Goal: Task Accomplishment & Management: Complete application form

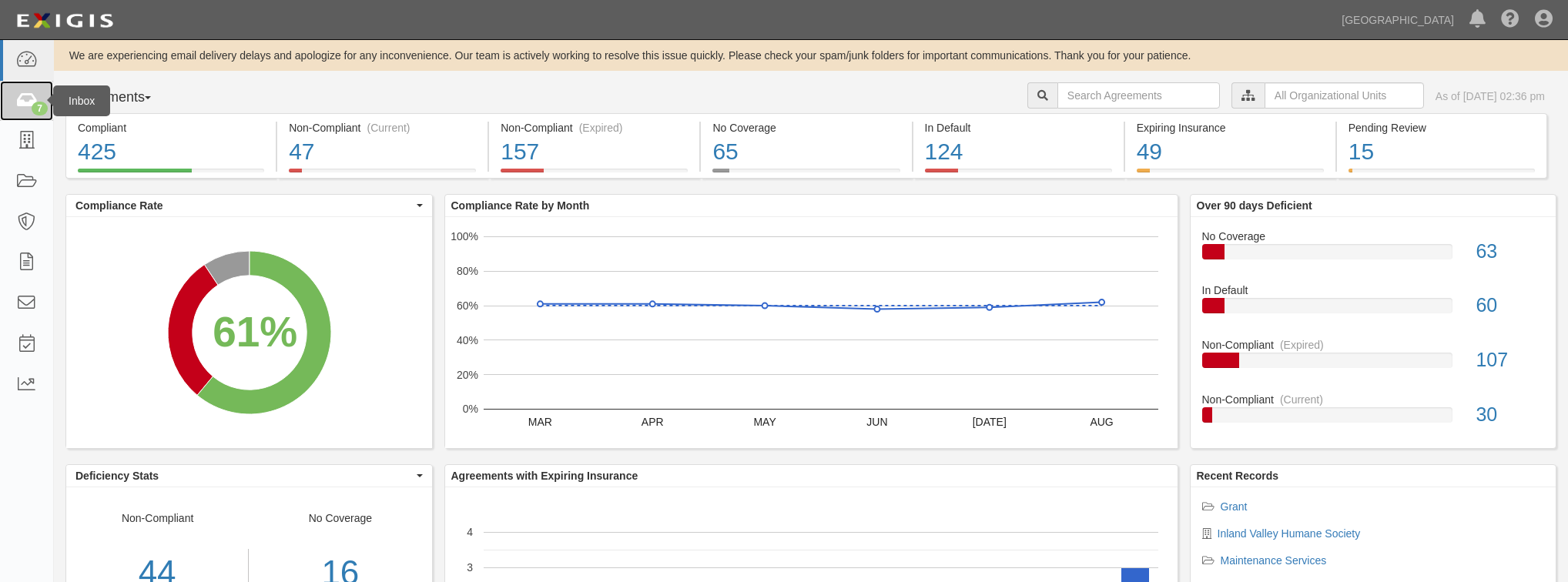
click at [42, 109] on div "7" at bounding box center [40, 108] width 16 height 14
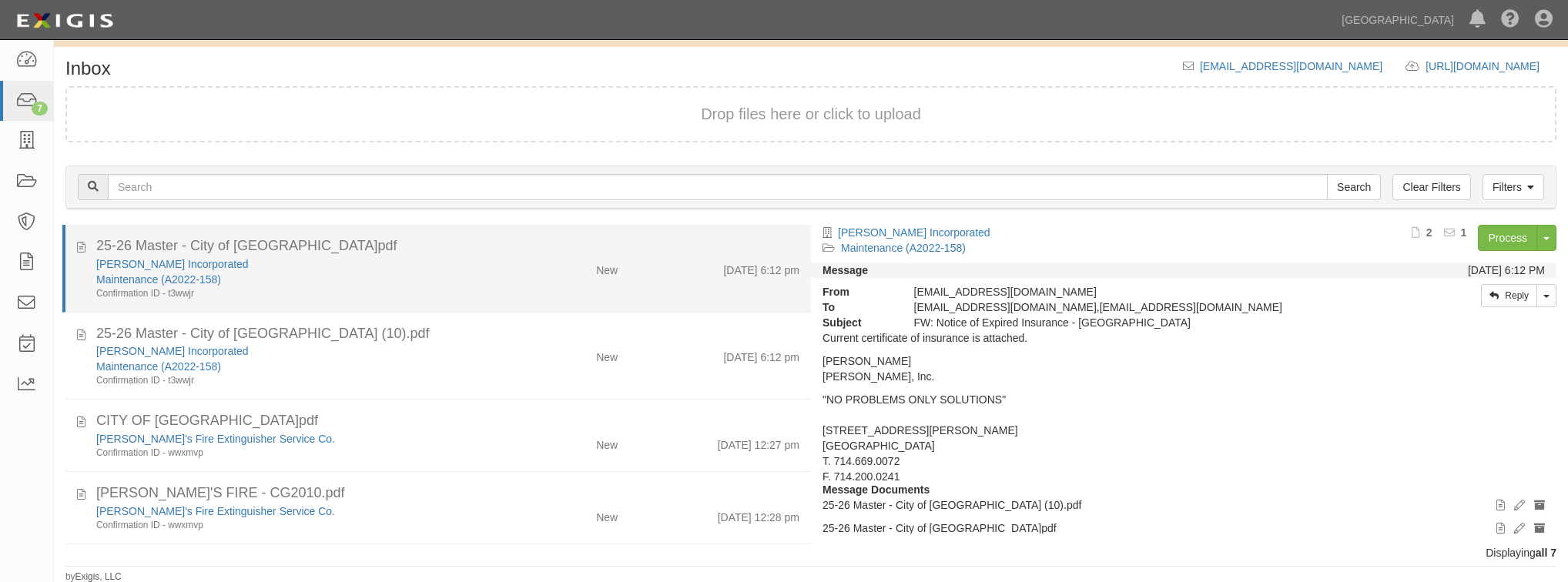
click at [475, 282] on div "Maintenance (A2022-158)" at bounding box center [297, 279] width 401 height 15
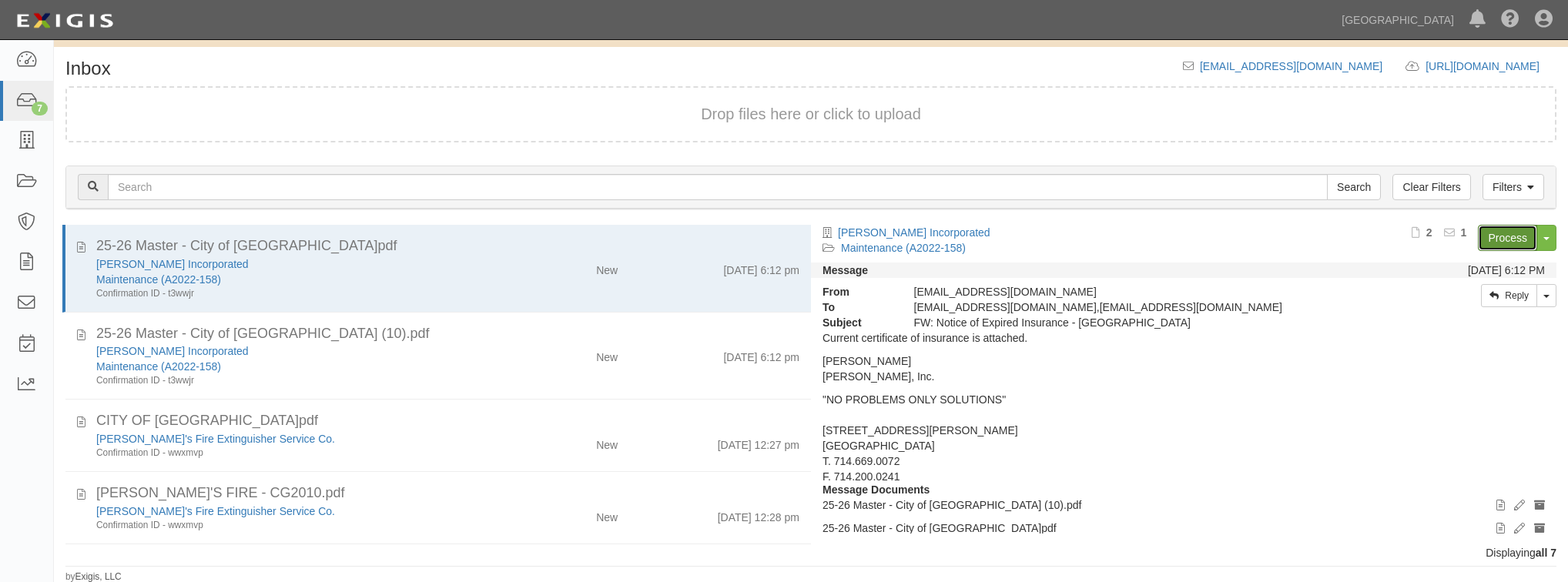
click at [1485, 240] on link "Process" at bounding box center [1507, 238] width 59 height 26
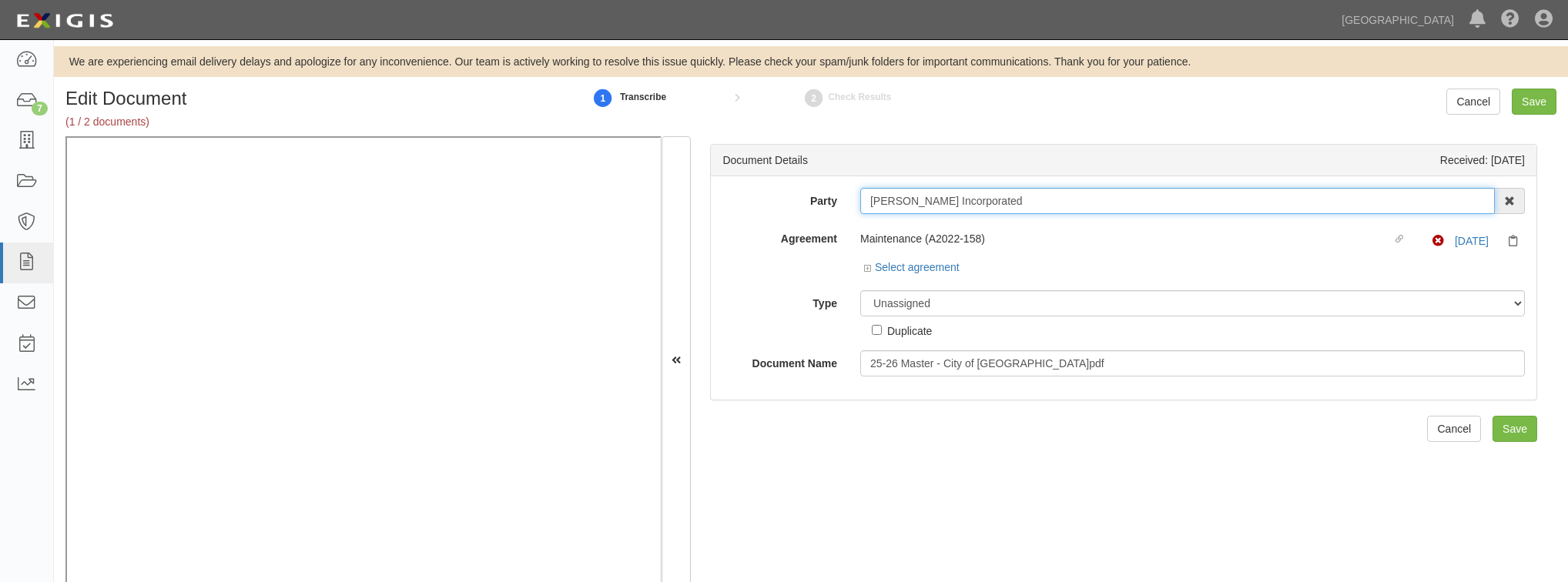
drag, startPoint x: 995, startPoint y: 203, endPoint x: 806, endPoint y: 209, distance: 189.1
click at [806, 209] on div "Party [PERSON_NAME] Incorporated 4LEAF, Inc. Abba Termite & Pest Control Abound…" at bounding box center [1124, 201] width 825 height 26
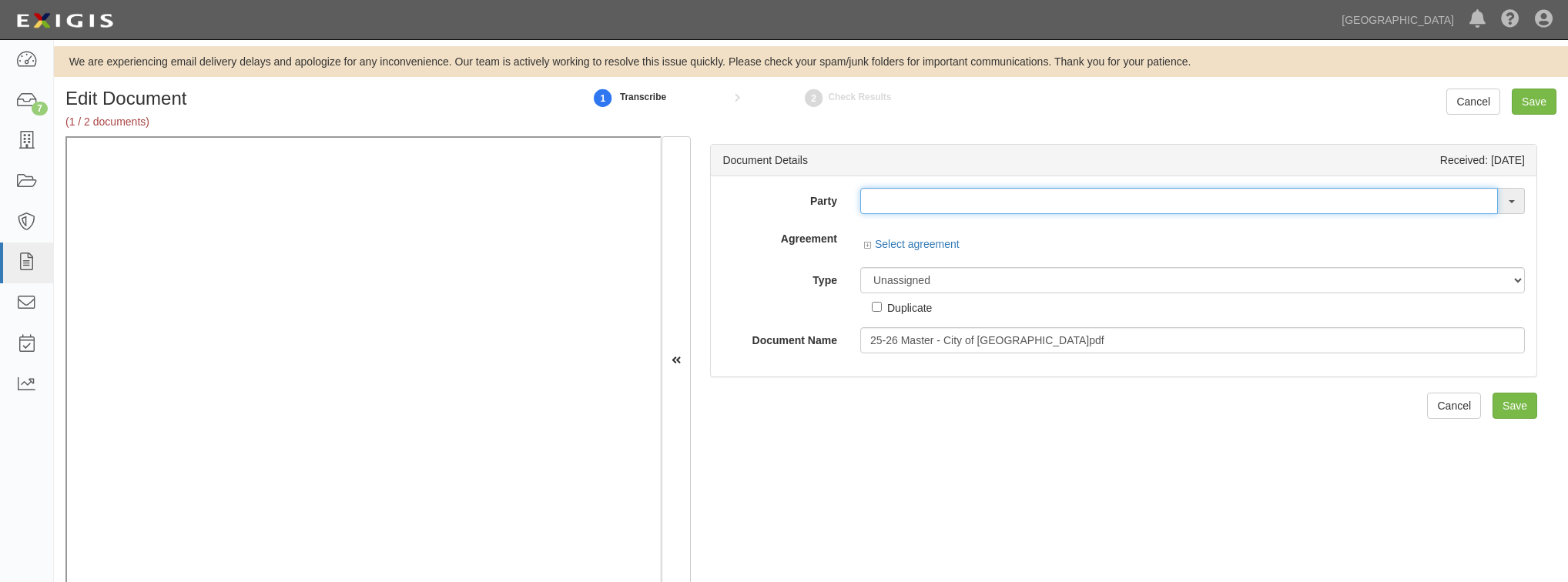
paste input "[PERSON_NAME] Incorporated"
type input "[PERSON_NAME] Incorporated"
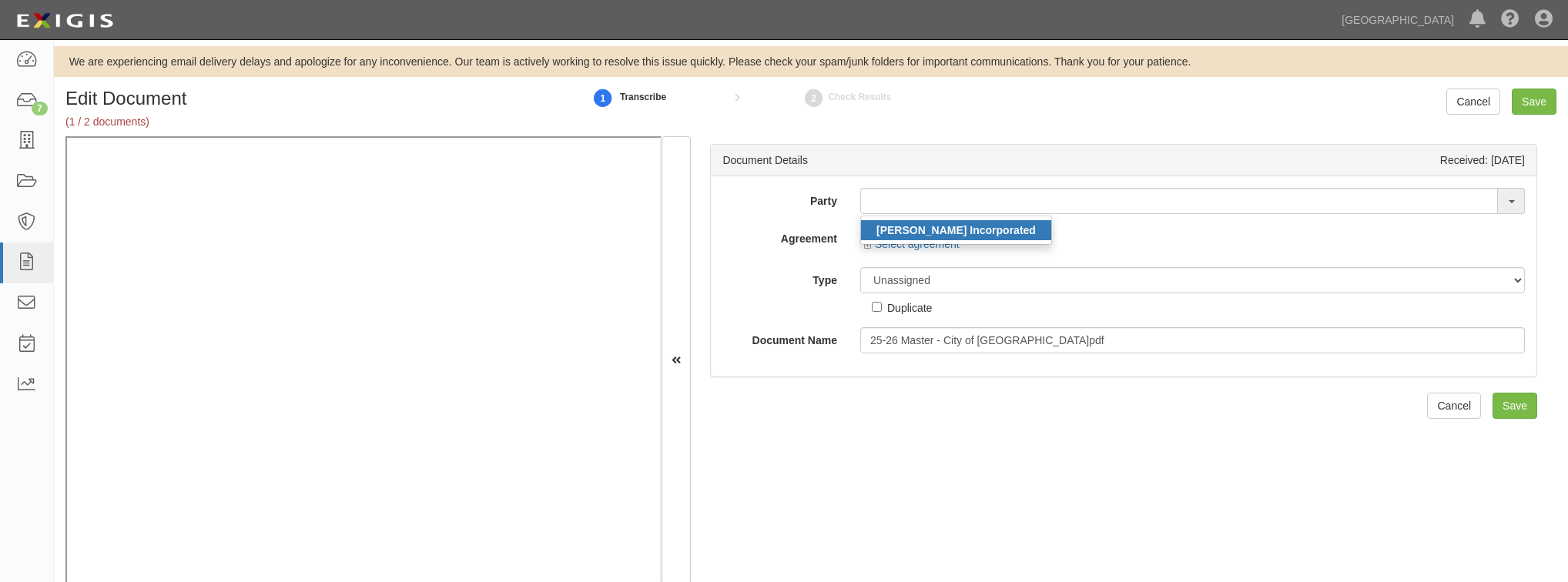
click at [942, 222] on link "[PERSON_NAME] Incorporated" at bounding box center [956, 230] width 190 height 20
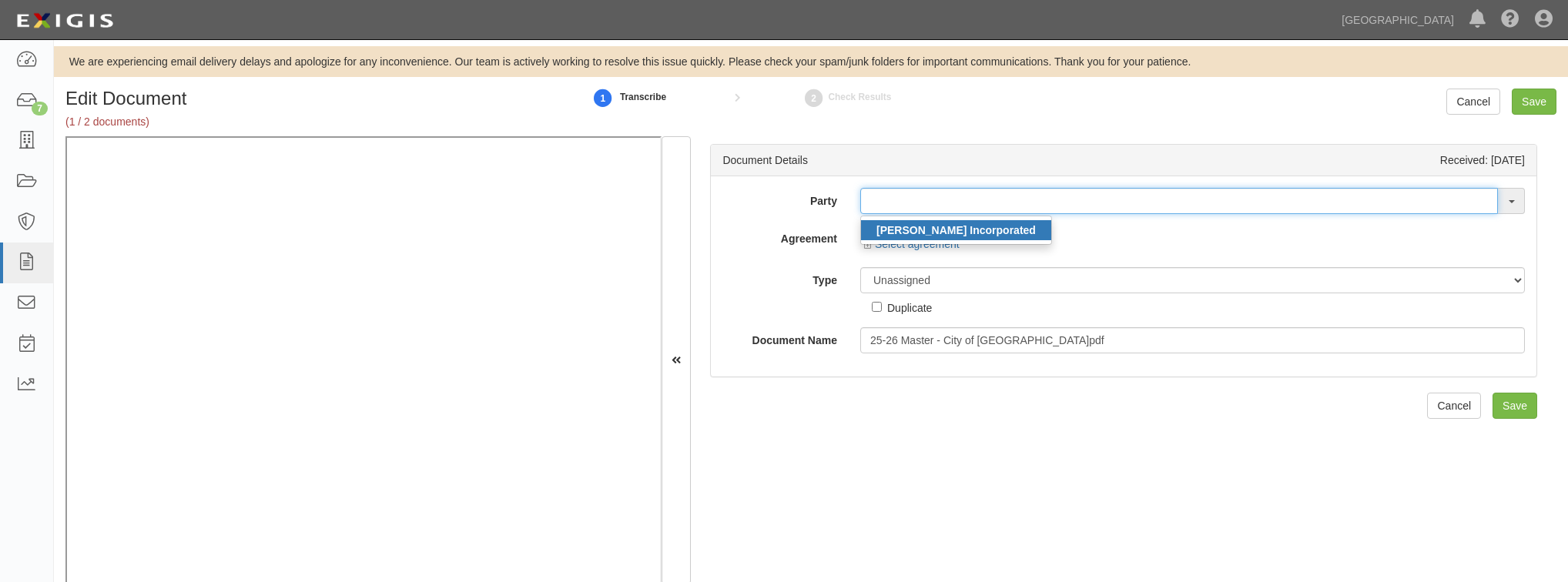
type input "[PERSON_NAME] Incorporated"
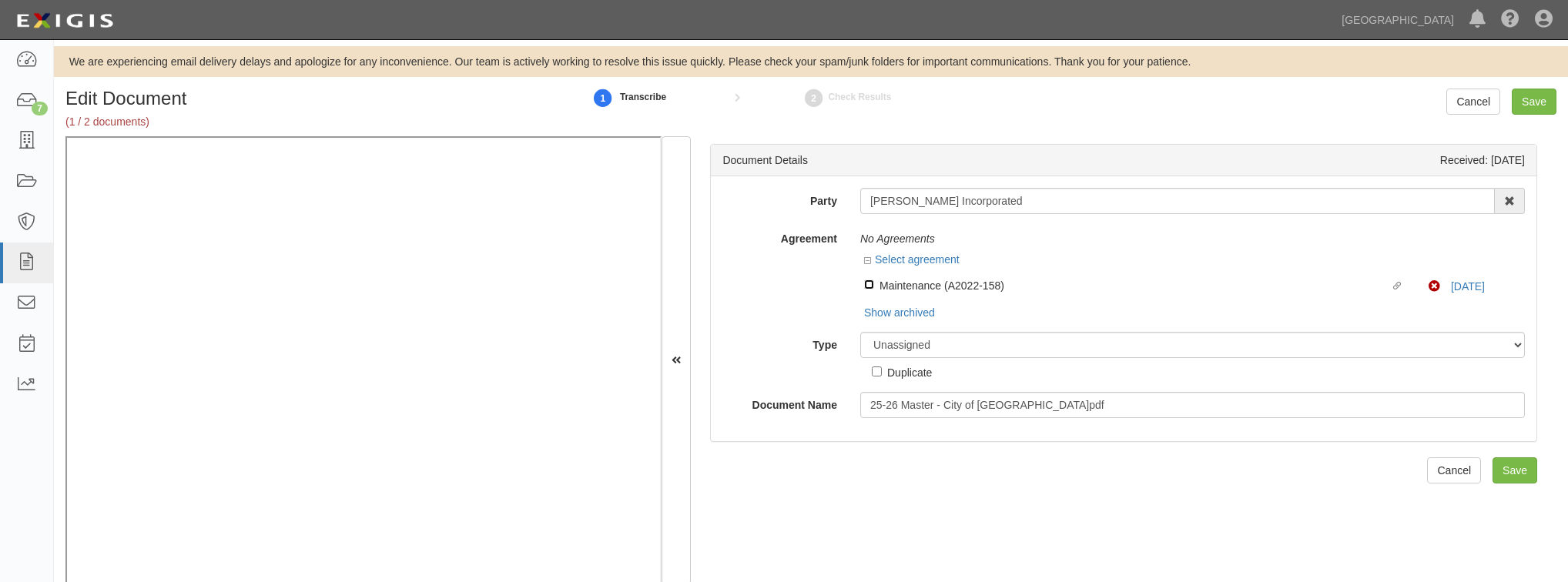
click at [866, 283] on input "Linked agreement Maintenance (A2022-158) Linked agreement" at bounding box center [869, 285] width 10 height 10
checkbox input "true"
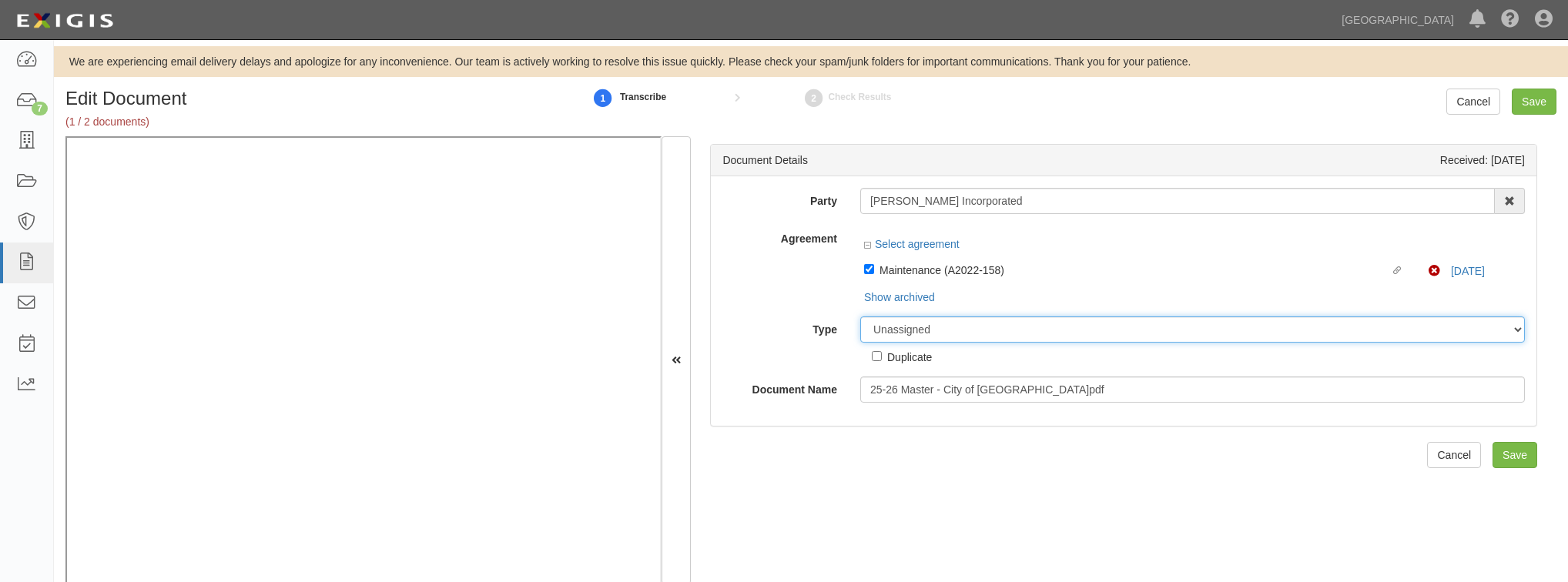
click at [917, 325] on div "Party TE Roberts Incorporated TE Roberts Incorporated 4LEAF, Inc. Abba Termite …" at bounding box center [1123, 296] width 802 height 215
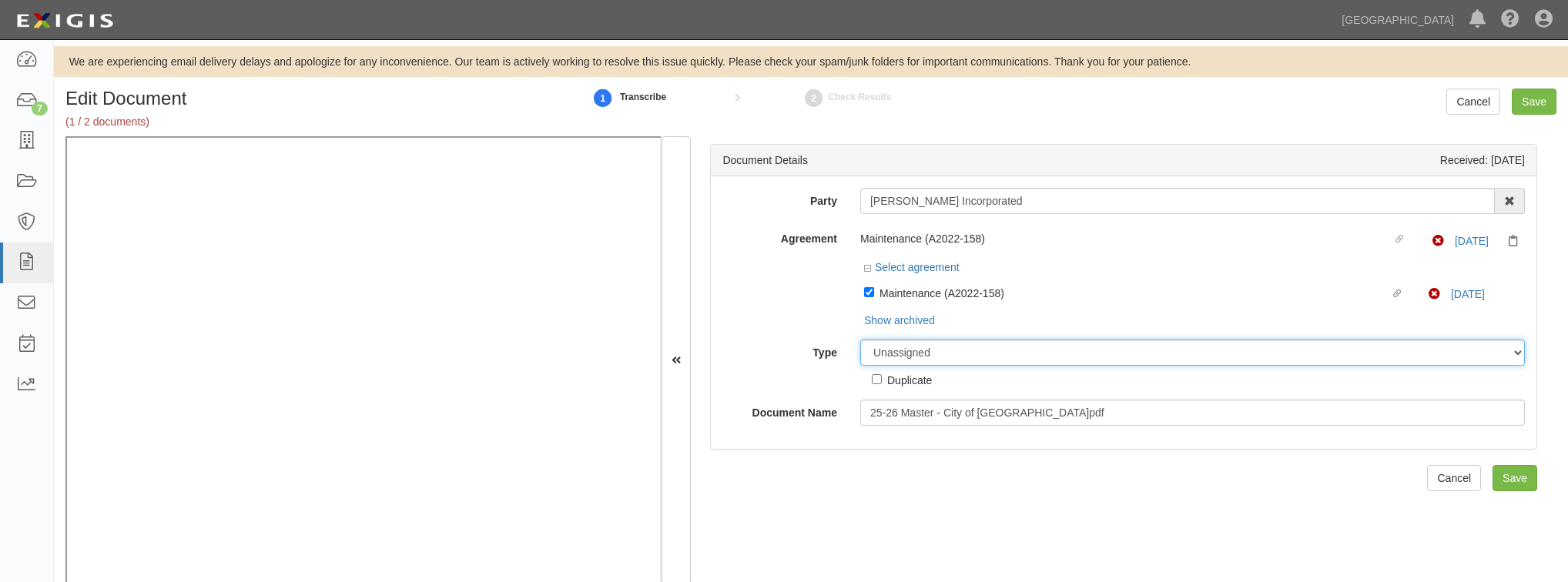
select select "CertificateDetail"
click at [861, 340] on select "Unassigned Binder Cancellation Notice Certificate Contract Endorsement Insuranc…" at bounding box center [1192, 352] width 665 height 26
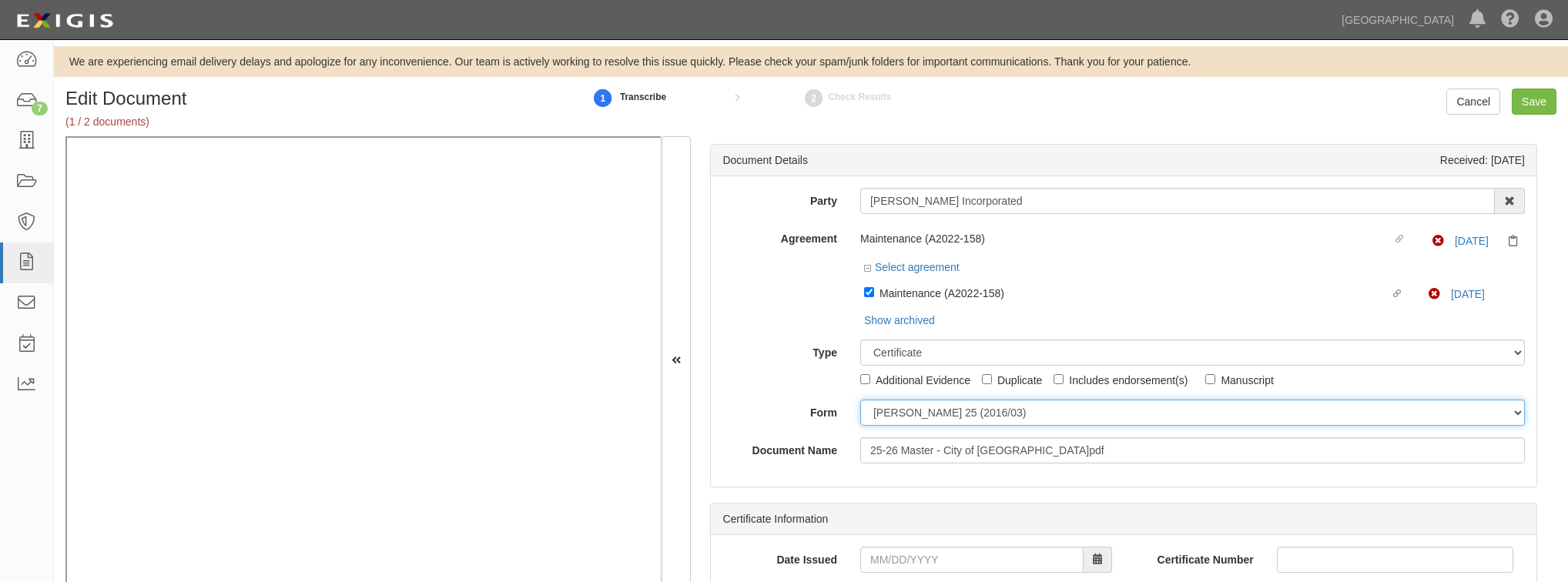
click at [936, 410] on select "ACORD 25 (2016/03) ACORD 101 ACORD 855 NY (2014/05) General" at bounding box center [1192, 413] width 665 height 26
select select "GeneralFormDetail"
click at [861, 400] on select "ACORD 25 (2016/03) ACORD 101 ACORD 855 NY (2014/05) General" at bounding box center [1192, 413] width 665 height 26
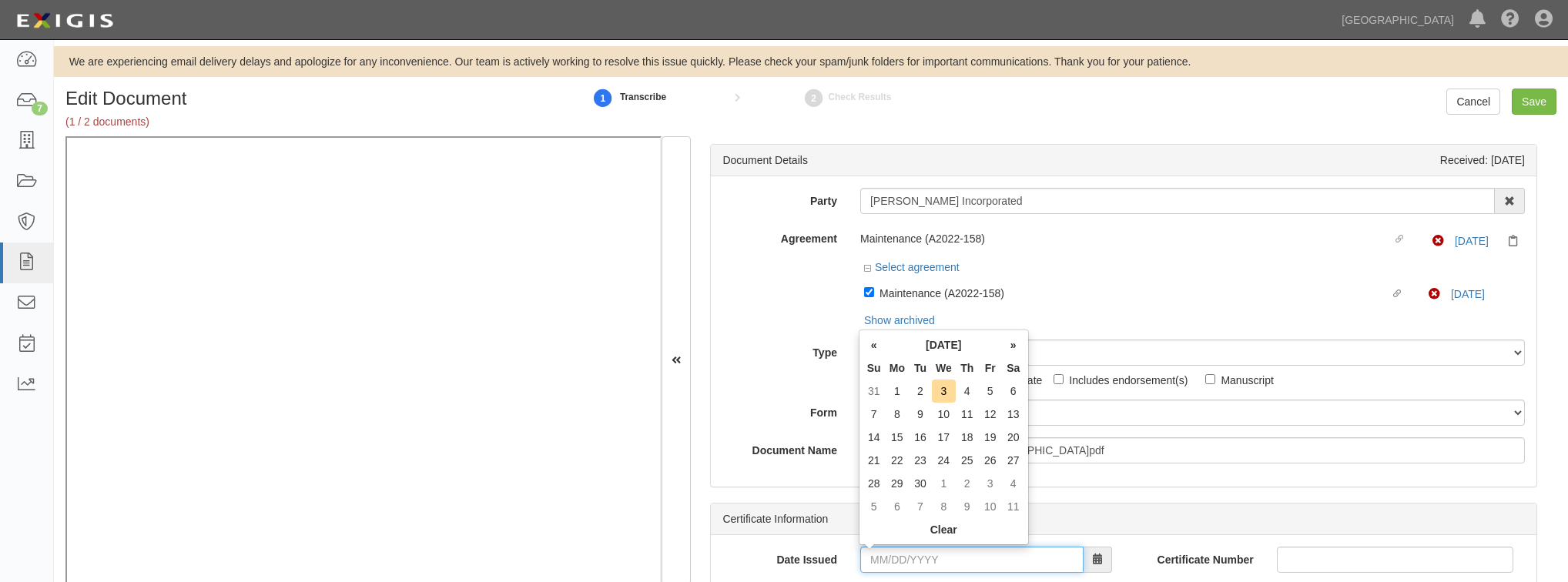
click at [896, 566] on input "Date Issued" at bounding box center [972, 560] width 224 height 26
type input "08/29/2025"
click at [986, 486] on td "29" at bounding box center [990, 483] width 23 height 23
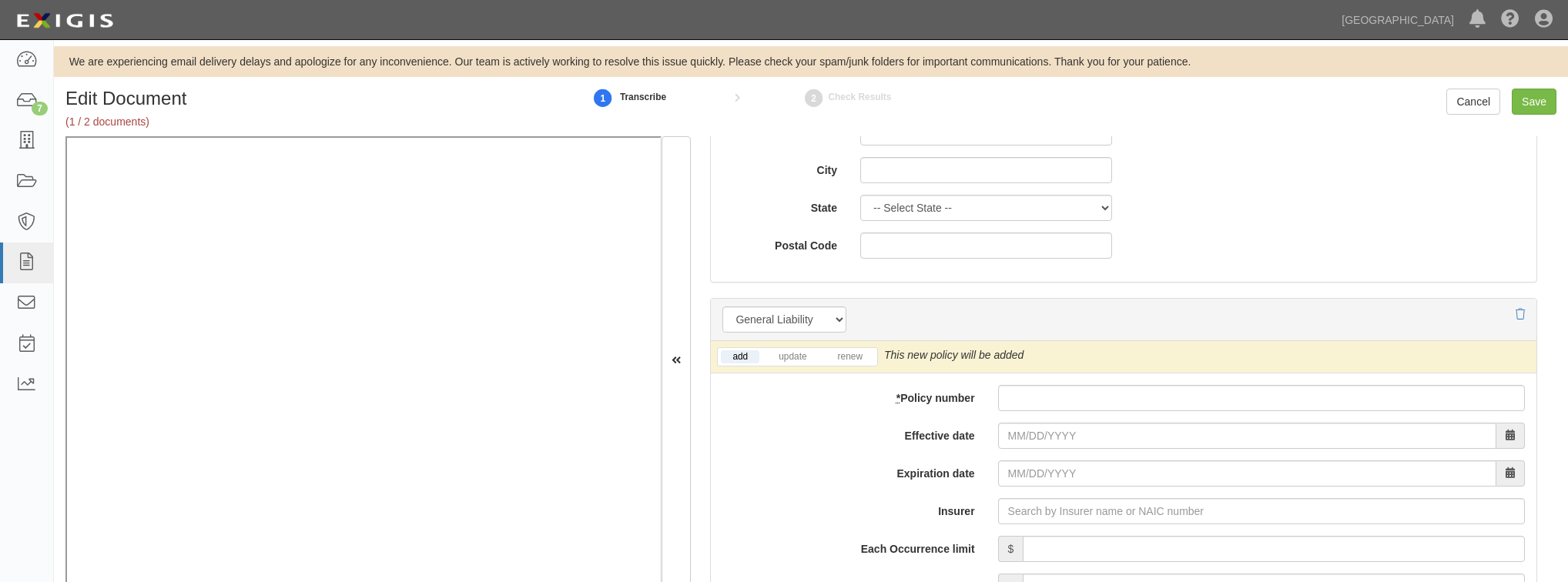
scroll to position [1047, 0]
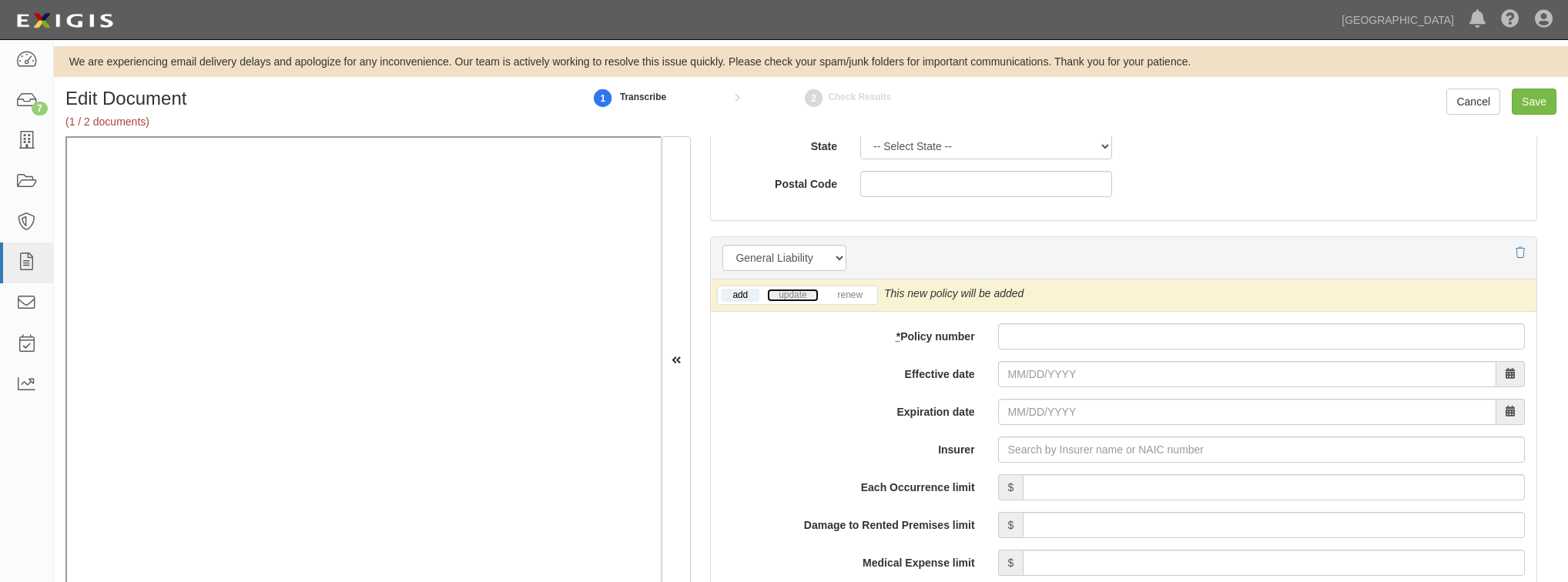
click at [787, 295] on link "update" at bounding box center [792, 295] width 51 height 13
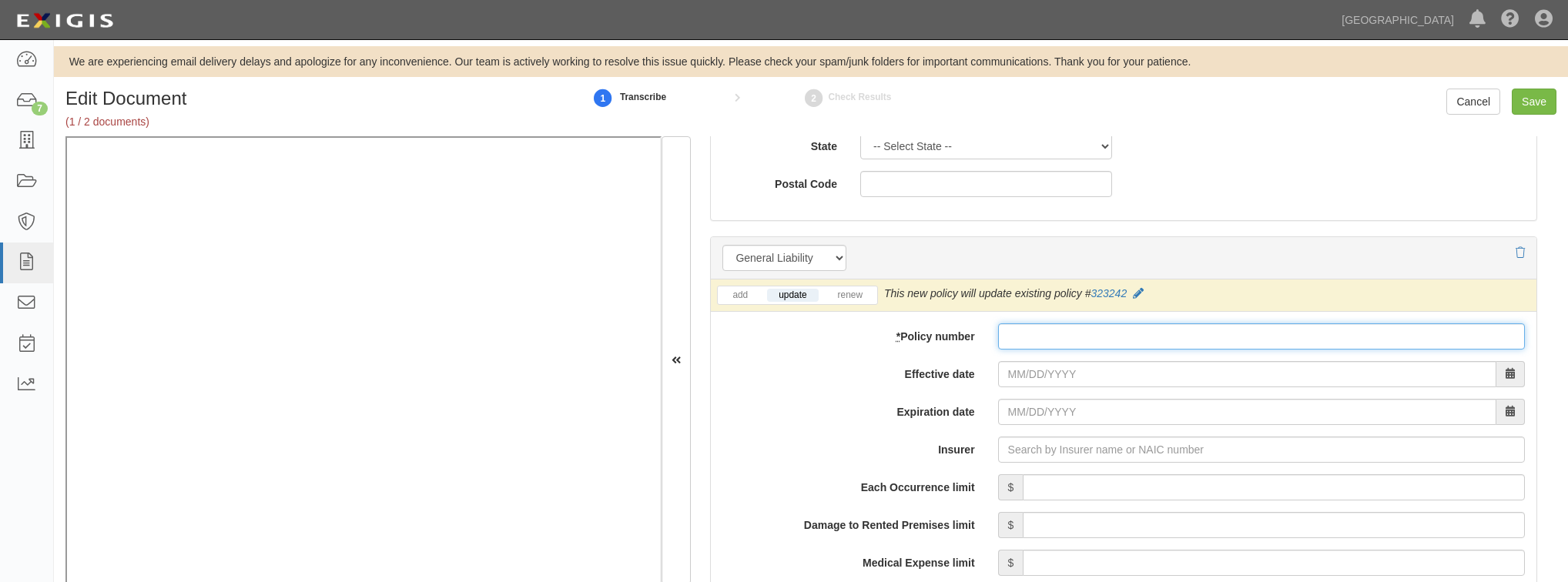
click at [1082, 342] on input "* Policy number" at bounding box center [1261, 336] width 527 height 26
paste input "325997"
type input "325997"
click at [1052, 370] on input "Effective date" at bounding box center [1247, 374] width 499 height 26
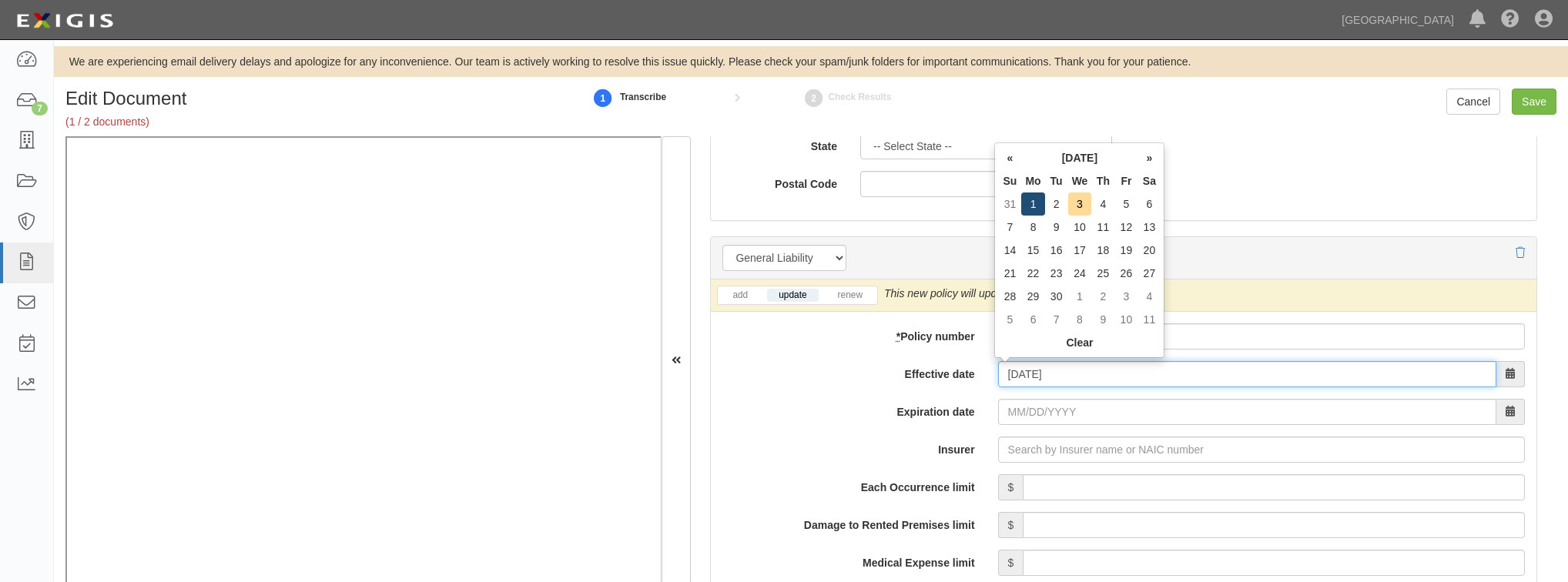
type input "09/01/2025"
type input "09/01/2026"
drag, startPoint x: 1028, startPoint y: 194, endPoint x: 1033, endPoint y: 200, distance: 7.8
click at [1033, 200] on td "1" at bounding box center [1032, 204] width 23 height 23
click at [1030, 446] on input "Insurer" at bounding box center [1261, 450] width 527 height 26
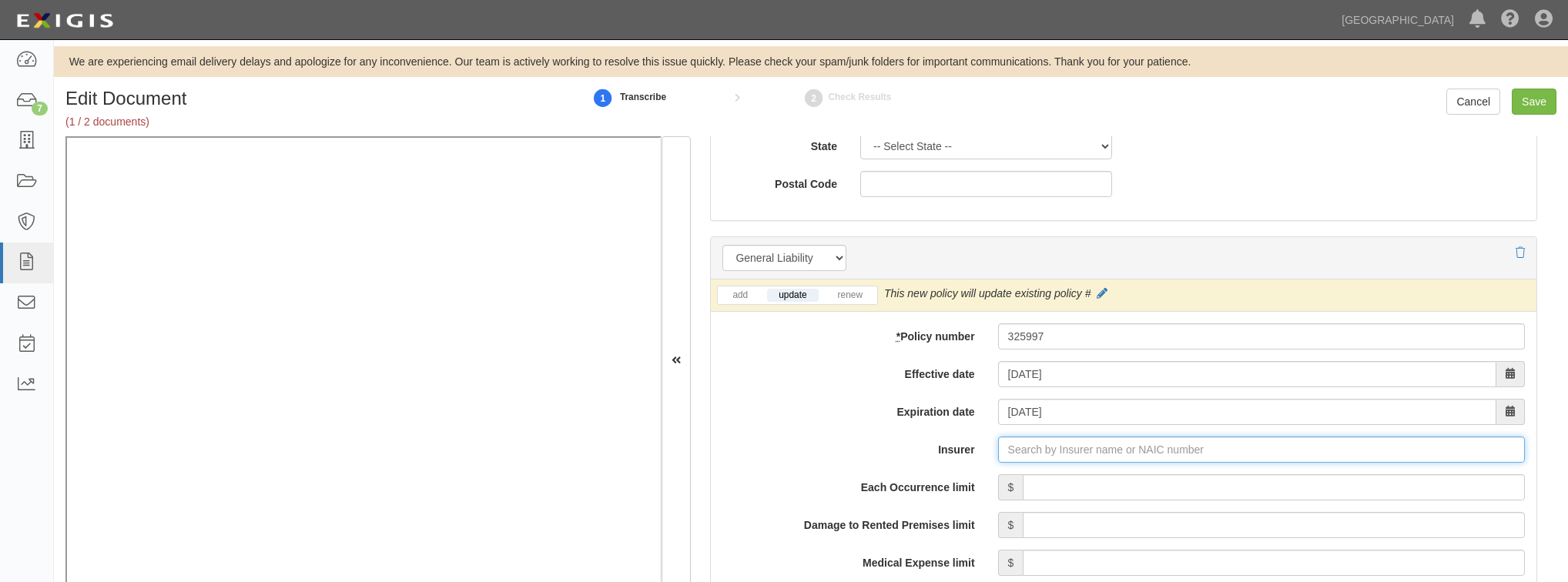
type input "180 Seguros S.A. (0) NR Rating"
type input "1"
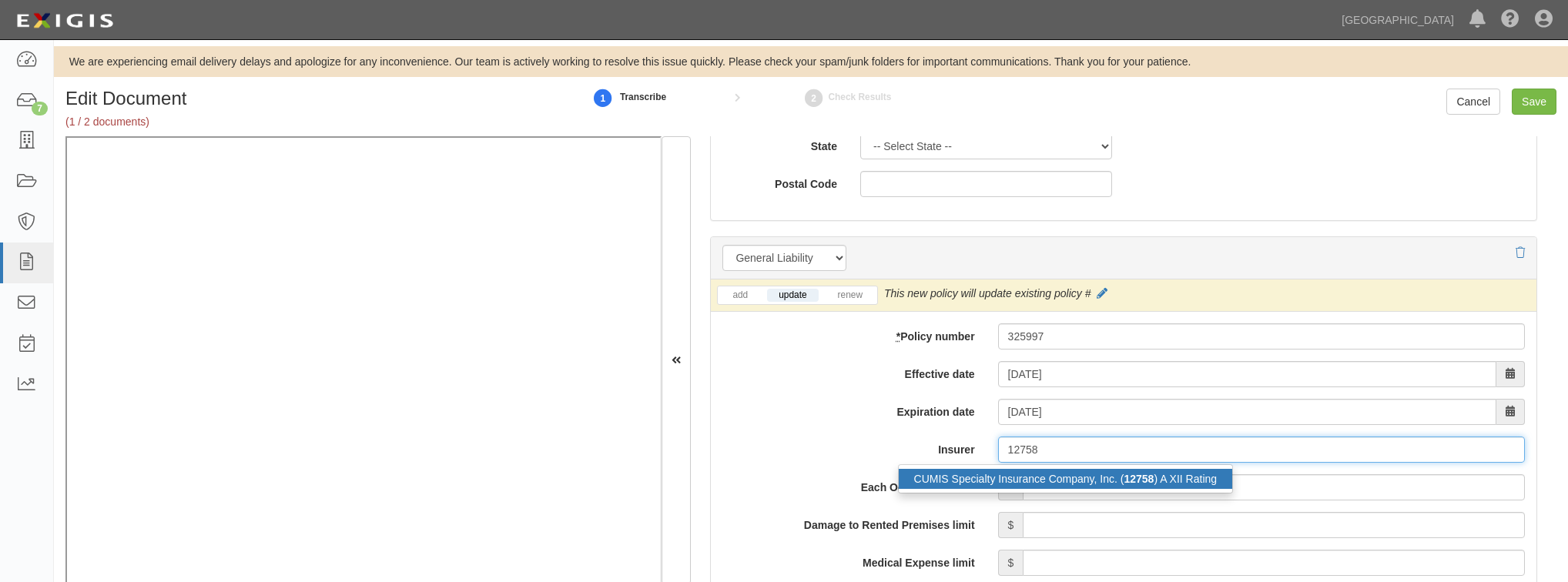
click at [1152, 471] on div "CUMIS Specialty Insurance Company, Inc. ( 12758 ) A XII Rating" at bounding box center [1065, 479] width 334 height 20
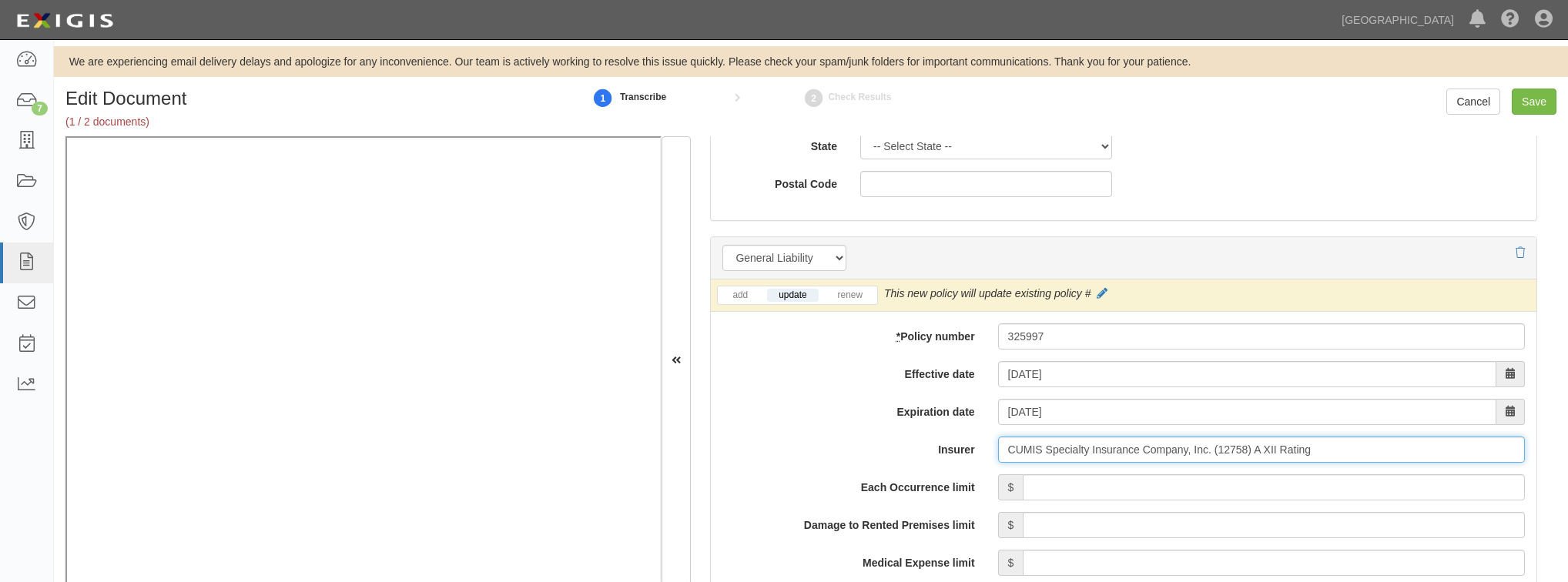
type input "CUMIS Specialty Insurance Company, Inc. (12758) A XII Rating"
click at [1131, 493] on input "Each Occurrence limit" at bounding box center [1274, 487] width 502 height 26
type input "1,000,000"
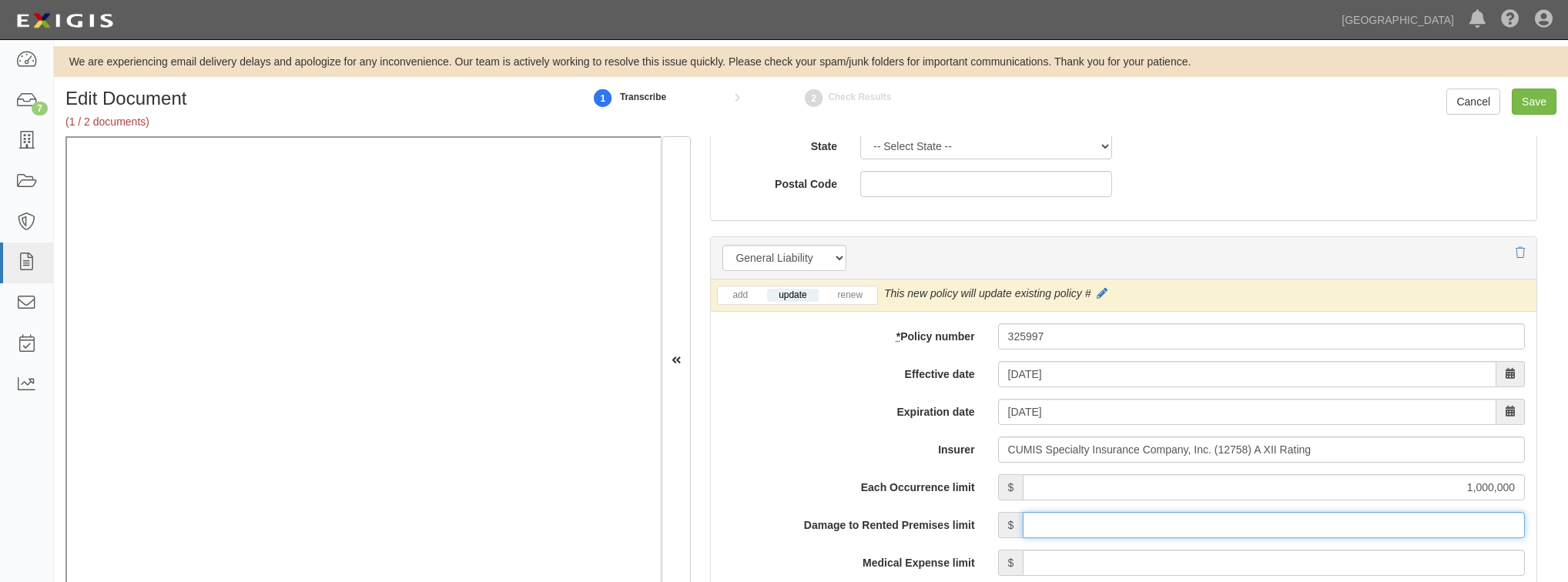
click at [1091, 528] on input "Damage to Rented Premises limit" at bounding box center [1274, 525] width 502 height 26
type input "1,000,000"
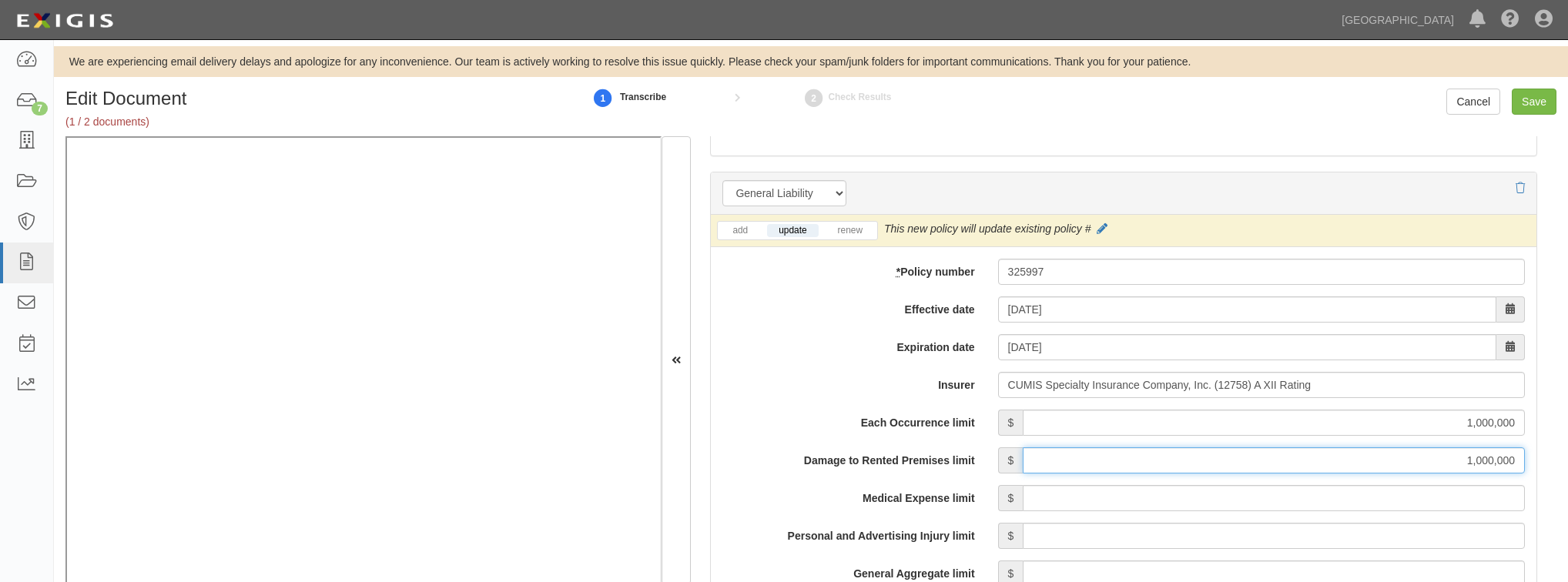
scroll to position [1171, 0]
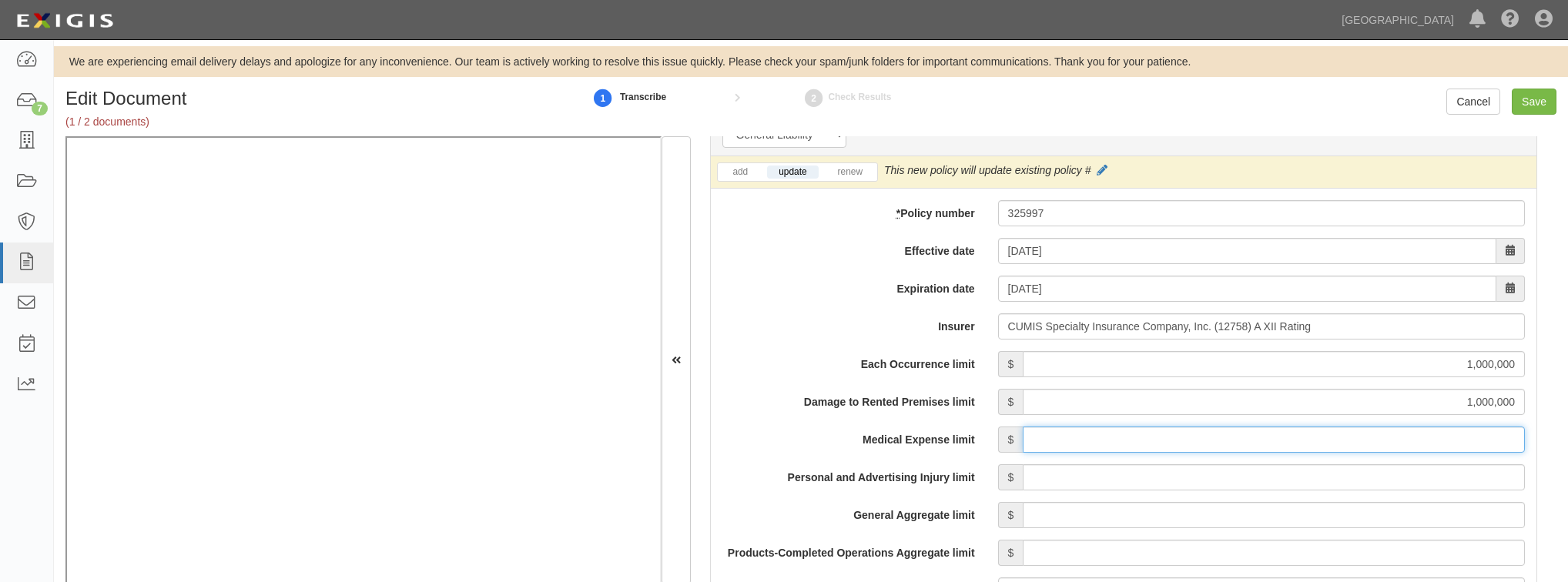
click at [1071, 439] on input "Medical Expense limit" at bounding box center [1274, 439] width 502 height 26
type input "5,000"
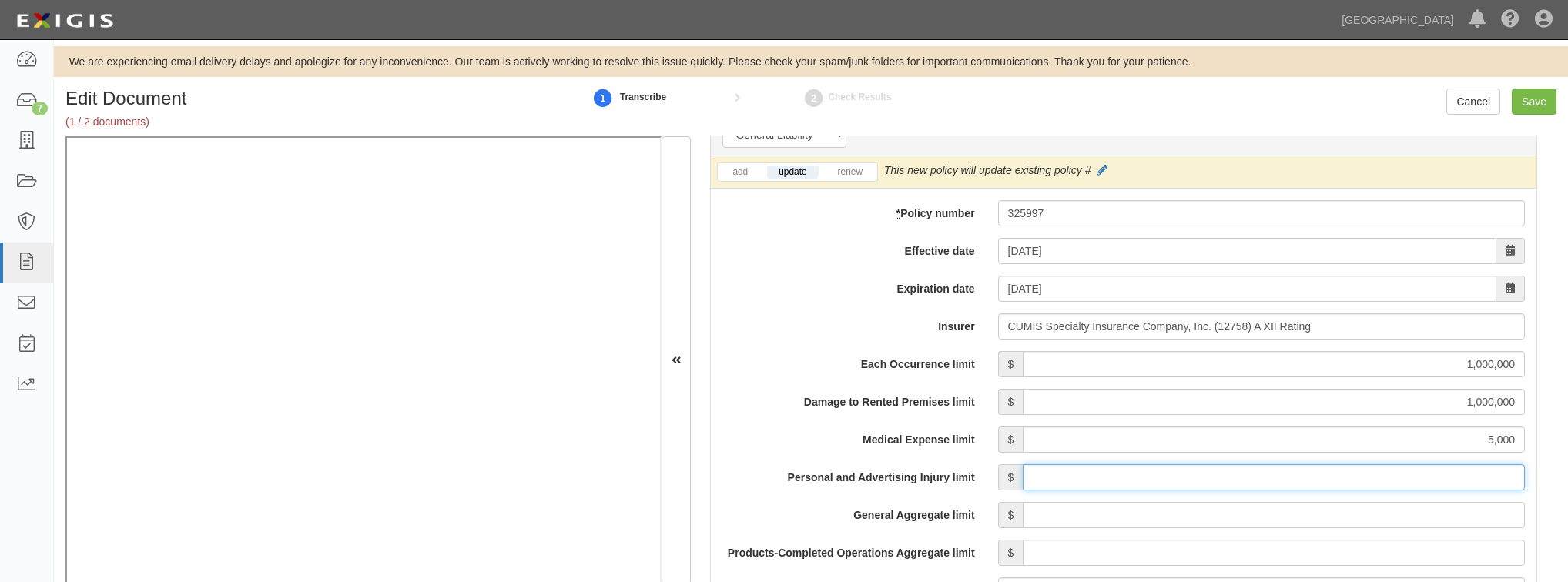
click at [1080, 475] on input "Personal and Advertising Injury limit" at bounding box center [1274, 477] width 502 height 26
type input "1,000,000"
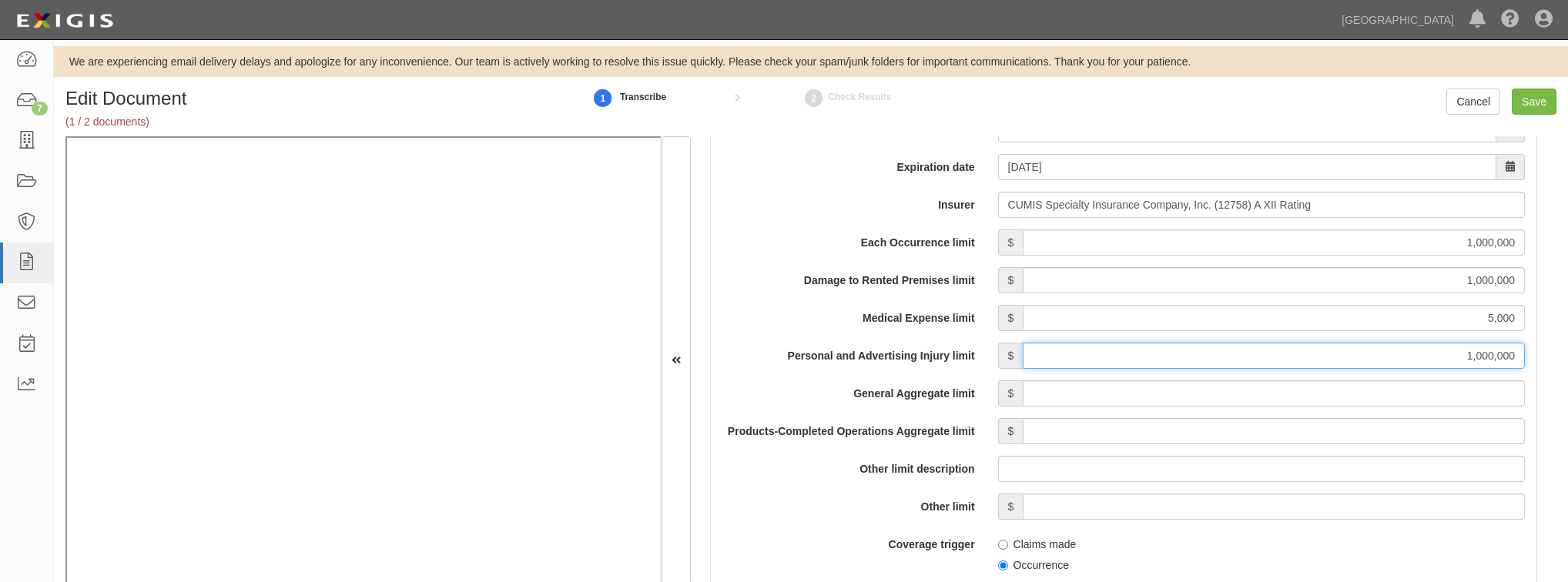
scroll to position [1294, 0]
click at [1067, 395] on input "General Aggregate limit" at bounding box center [1274, 392] width 502 height 26
type input "2,000,000"
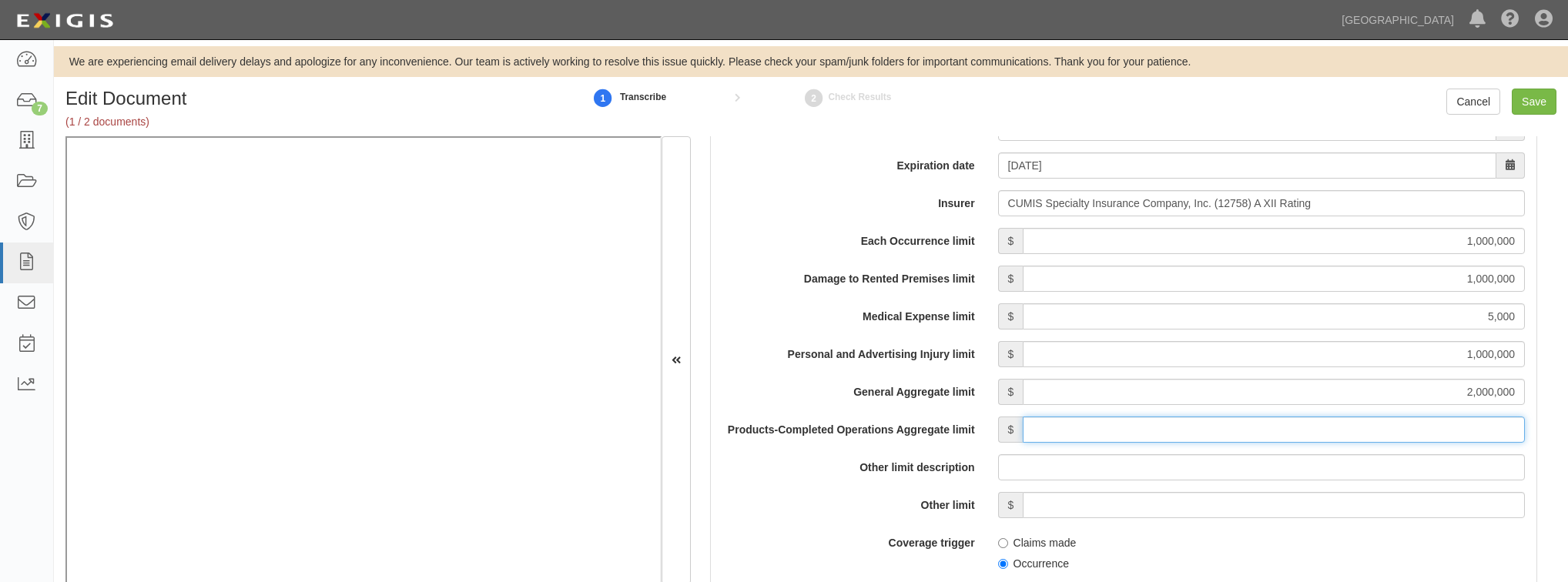
click at [1127, 428] on input "Products-Completed Operations Aggregate limit" at bounding box center [1274, 430] width 502 height 26
type input "2,000,000"
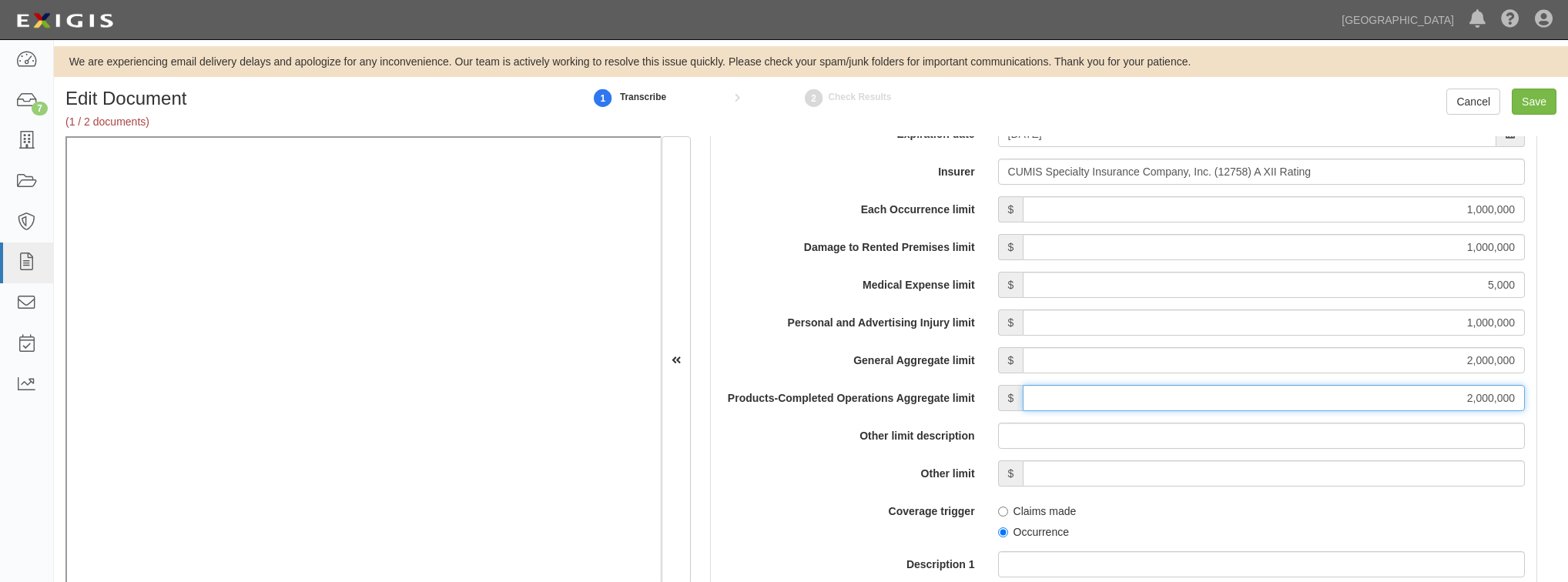
scroll to position [1356, 0]
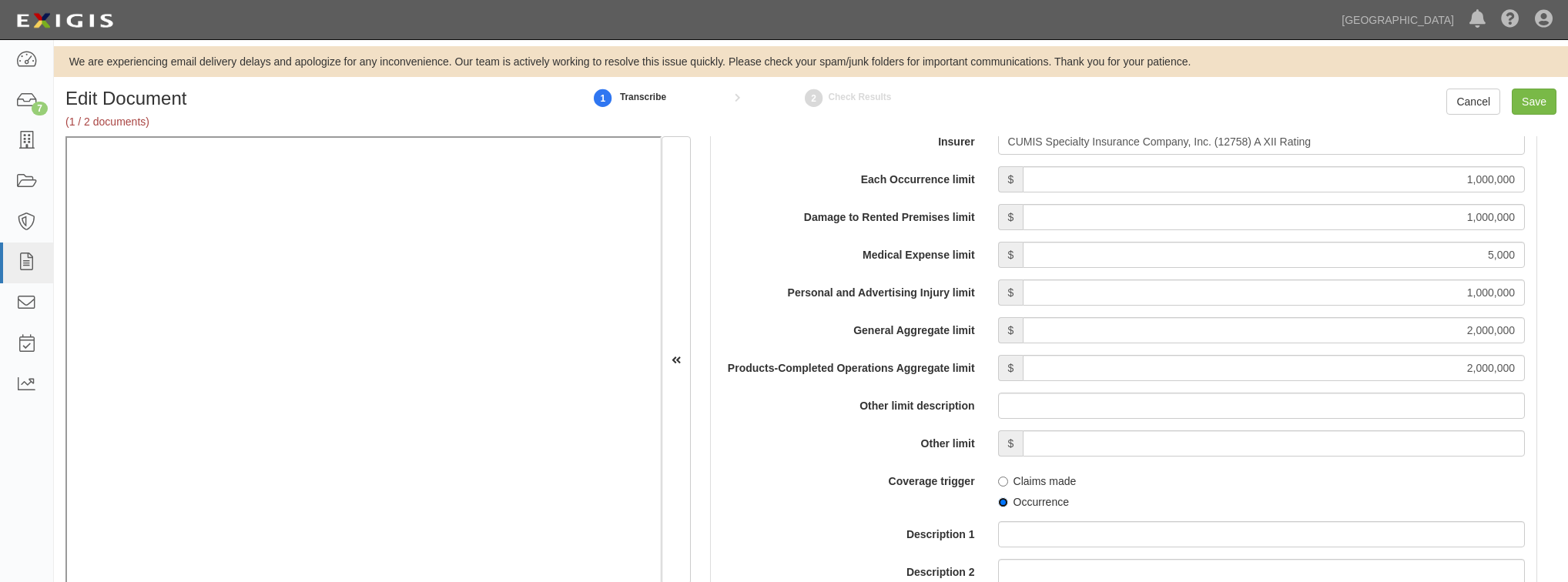
click at [1000, 500] on input "Occurrence" at bounding box center [1003, 503] width 10 height 10
radio input "true"
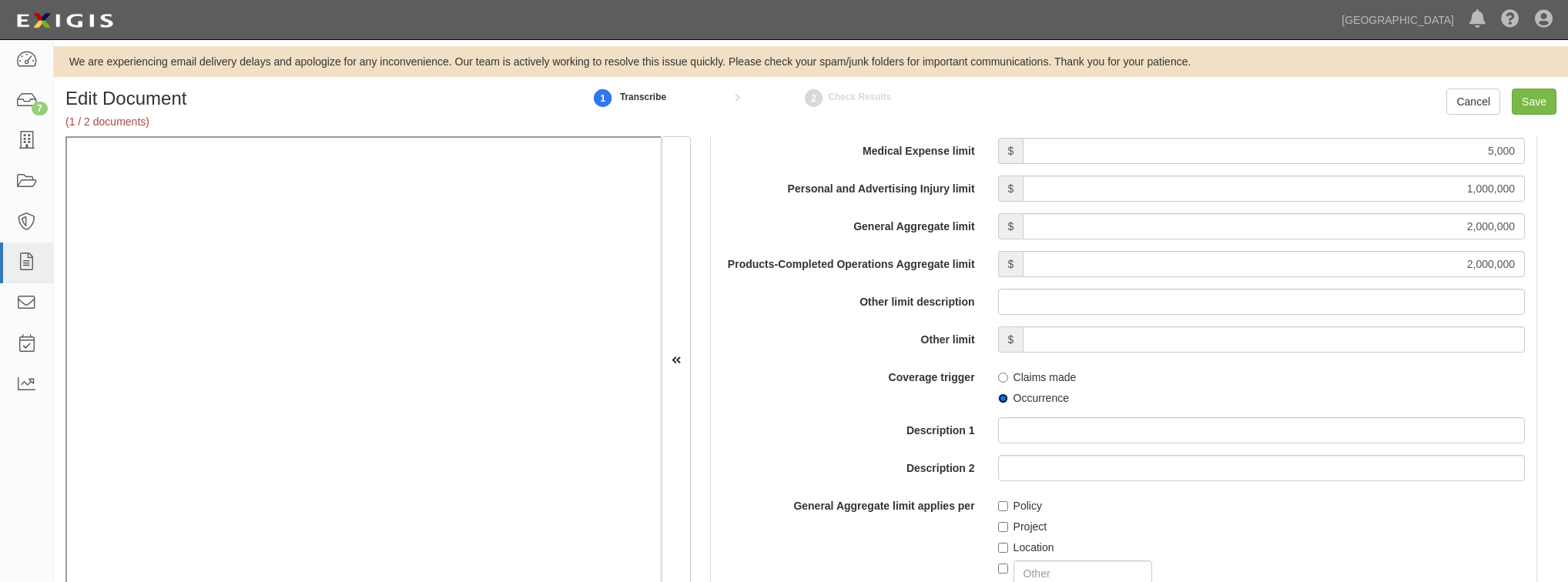
scroll to position [1479, 0]
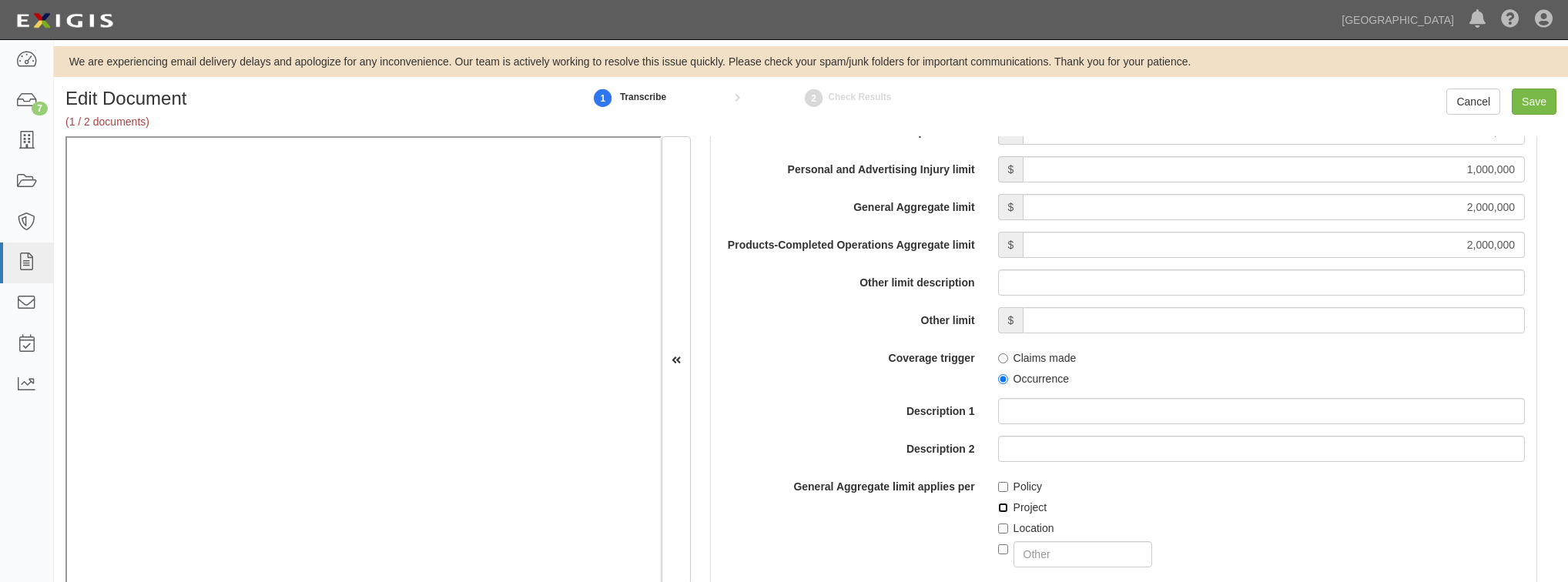
click at [998, 505] on input "Project" at bounding box center [1003, 508] width 10 height 10
checkbox input "true"
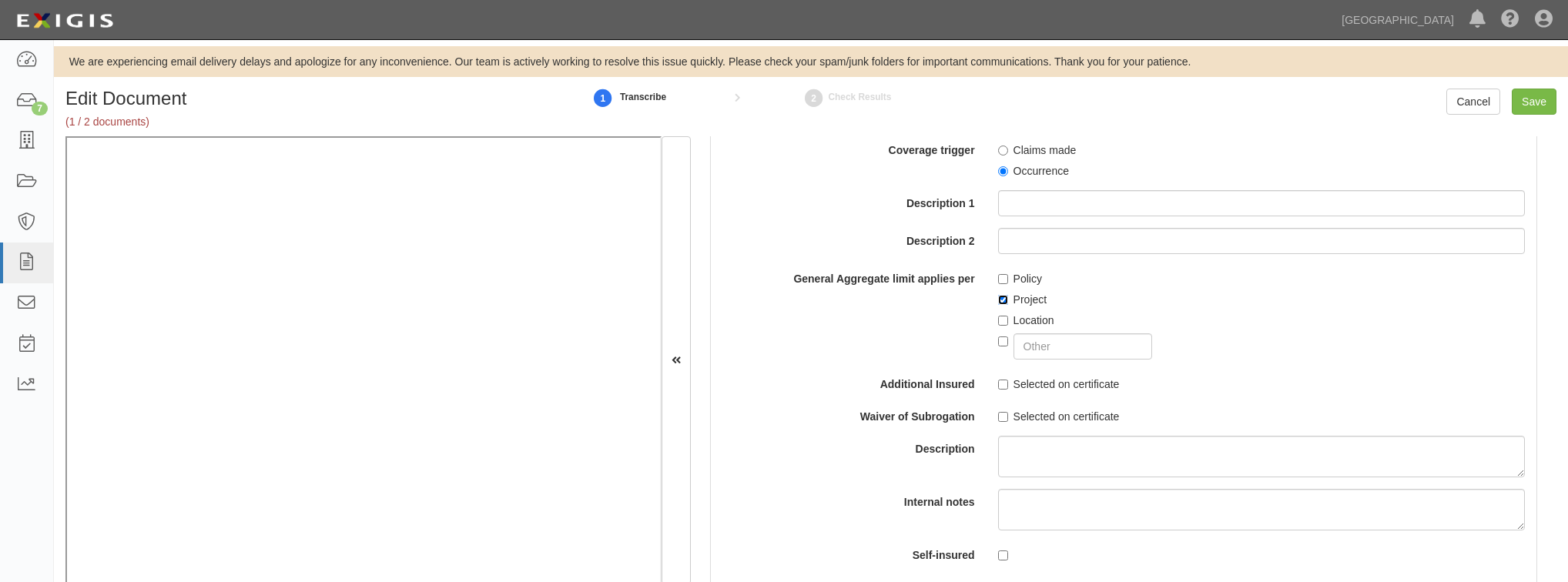
scroll to position [1725, 0]
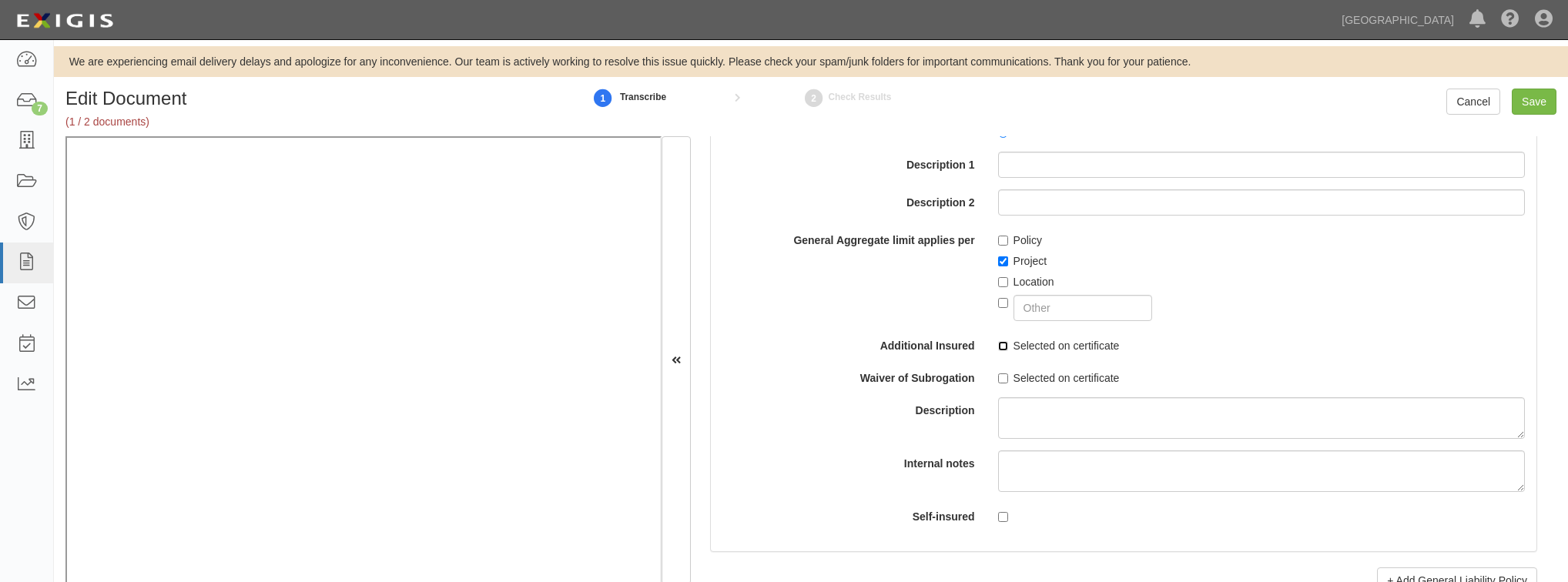
click at [1000, 346] on input "Selected on certificate" at bounding box center [1003, 346] width 10 height 10
checkbox input "true"
click at [998, 379] on input "Selected on certificate" at bounding box center [1003, 378] width 10 height 10
checkbox input "true"
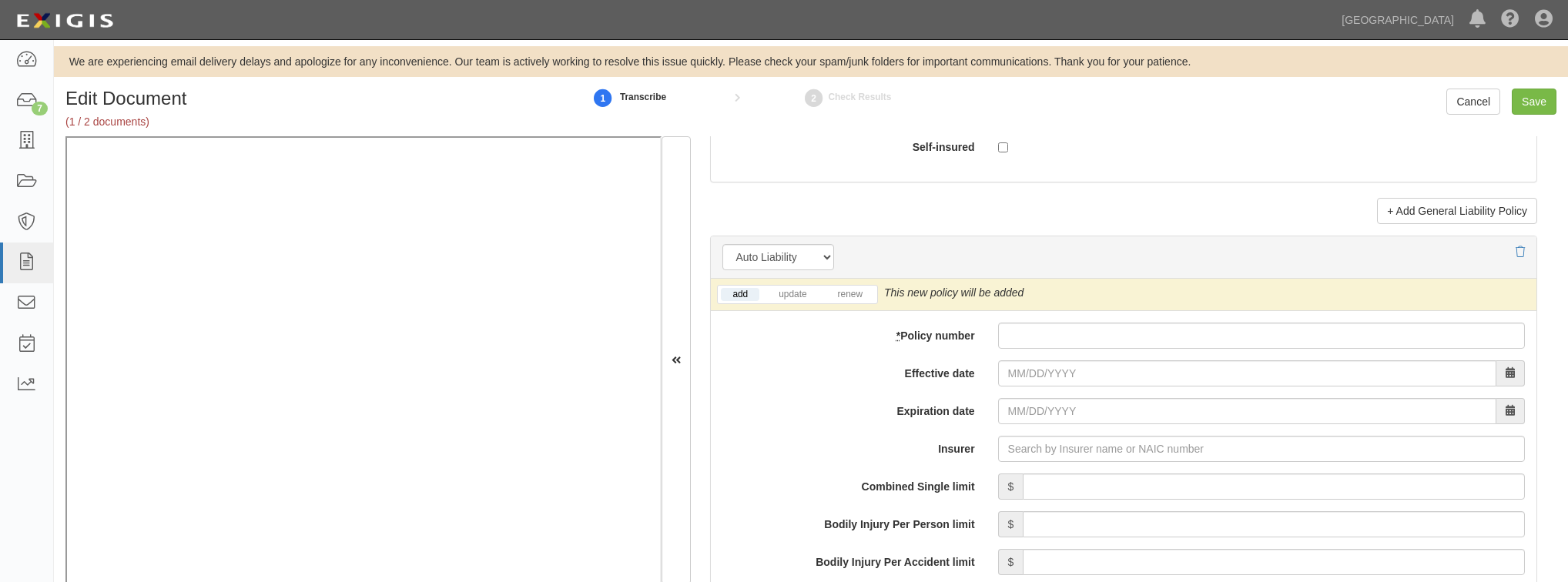
scroll to position [2156, 0]
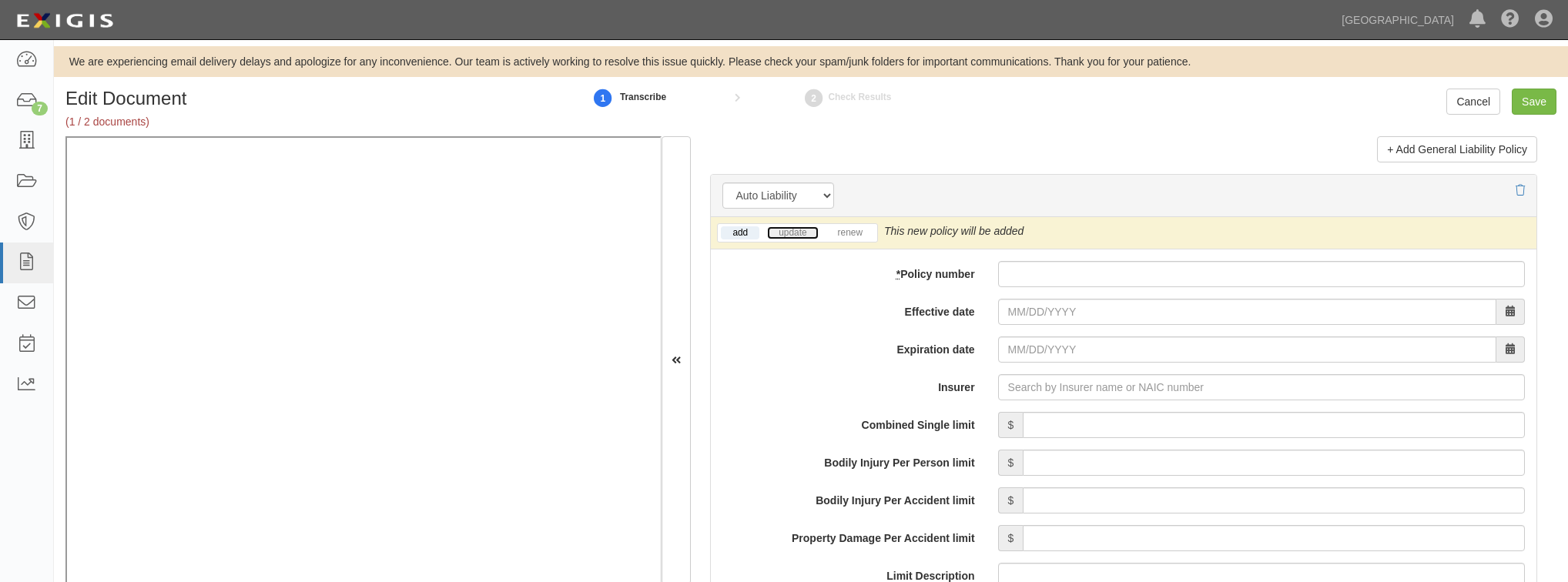
click at [787, 234] on link "update" at bounding box center [792, 232] width 51 height 13
click at [1010, 281] on input "* Policy number" at bounding box center [1261, 274] width 527 height 26
paste input "325999"
type input "325999"
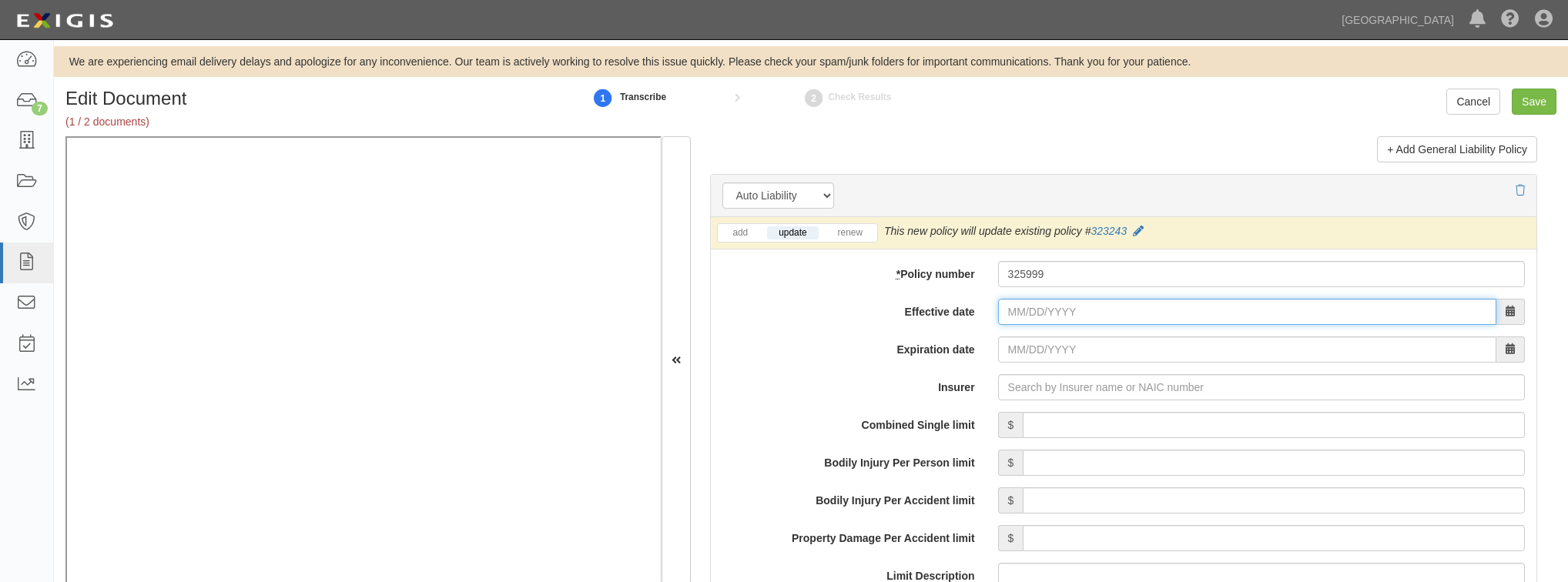
click at [1041, 312] on input "Effective date" at bounding box center [1247, 312] width 499 height 26
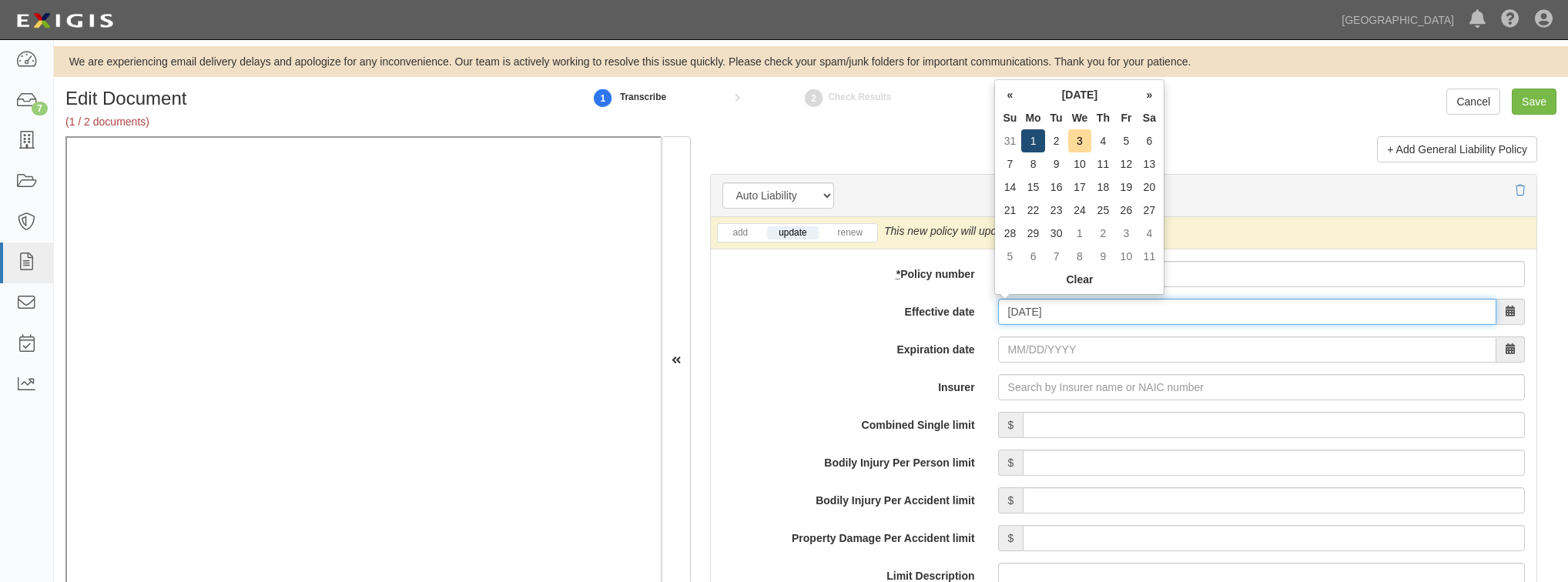
type input "09/01/2025"
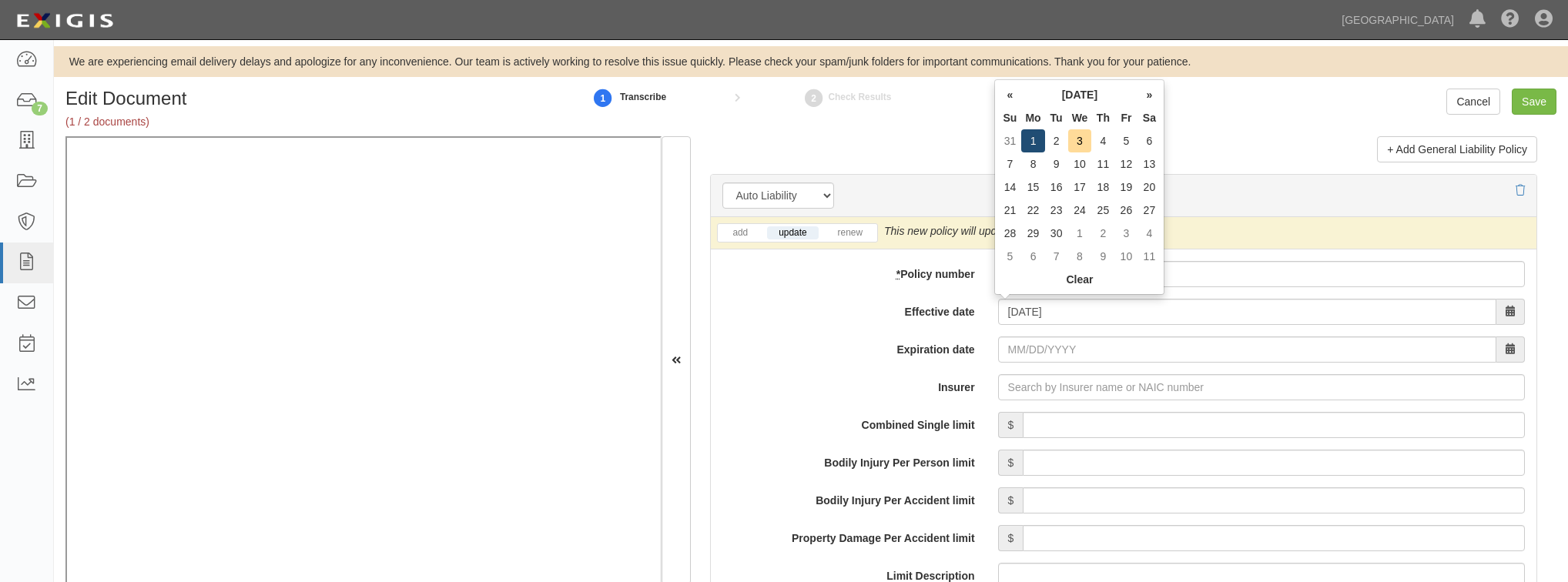
type input "09/01/2026"
click at [1034, 137] on td "1" at bounding box center [1032, 140] width 23 height 23
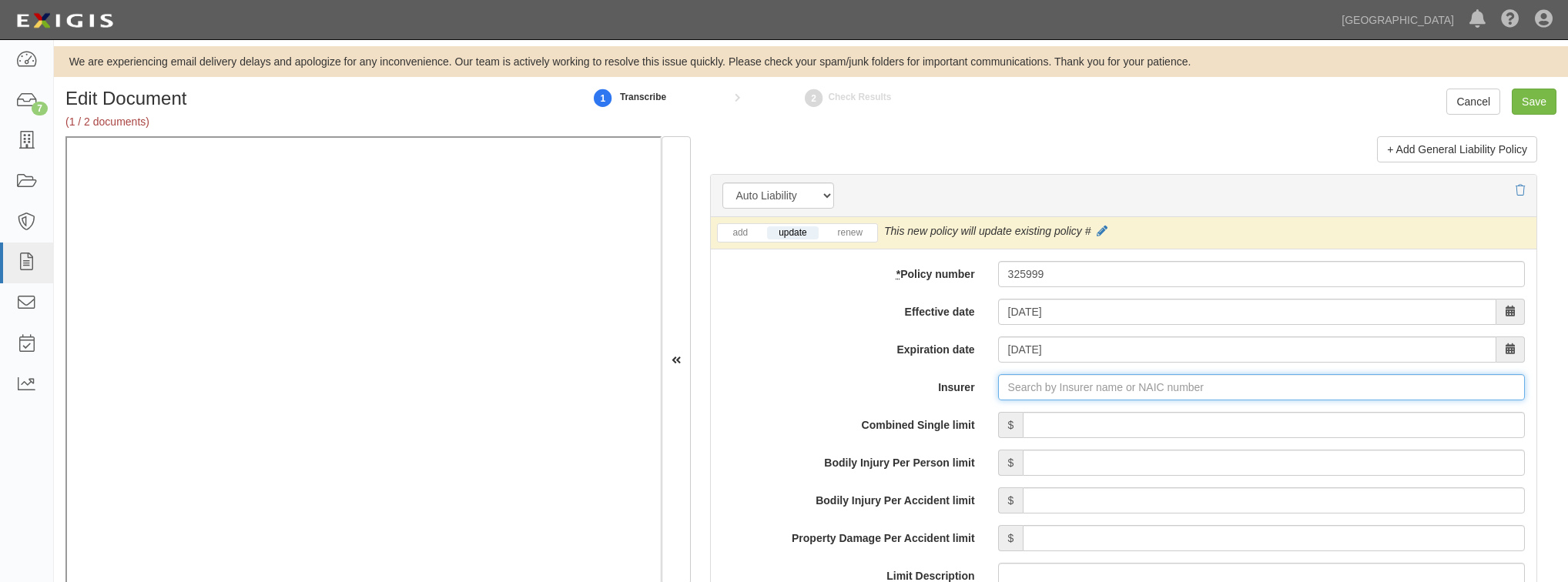
click at [1075, 389] on input "Insurer" at bounding box center [1261, 387] width 527 height 26
type input "180 Seguros S.A. (0) NR Rating"
type input "1"
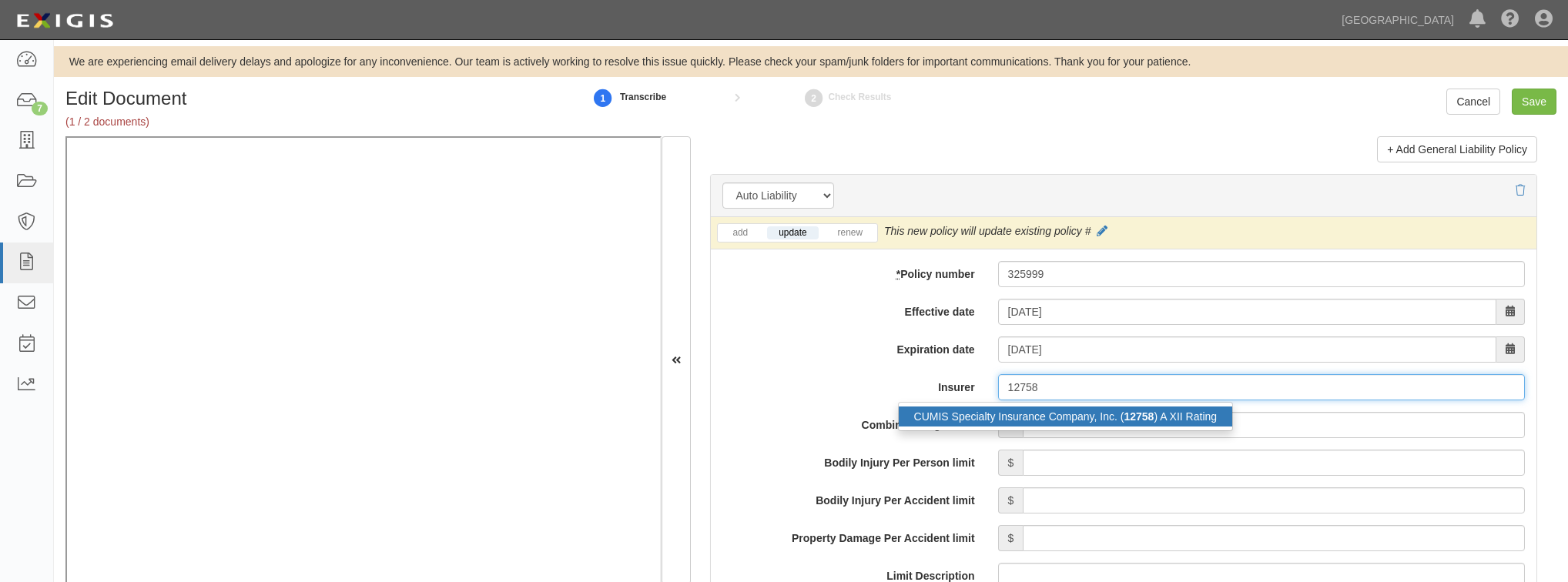
click at [960, 411] on div "CUMIS Specialty Insurance Company, Inc. ( 12758 ) A XII Rating" at bounding box center [1065, 416] width 334 height 20
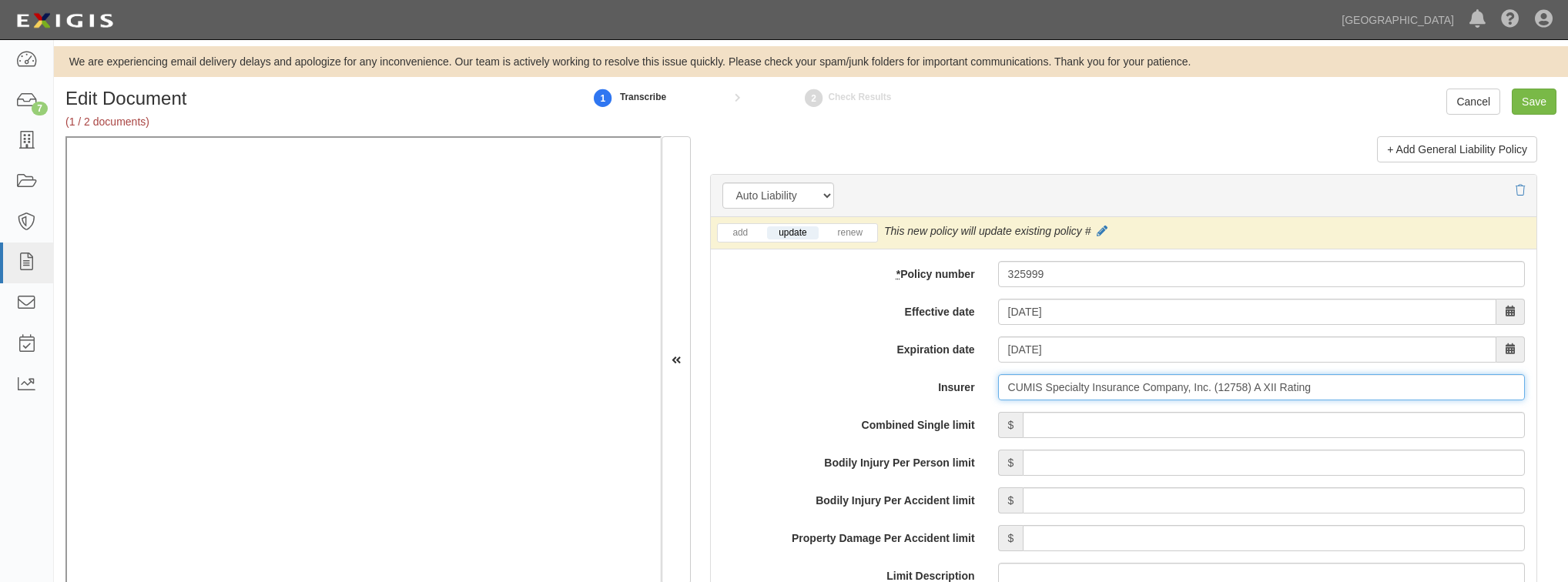
type input "CUMIS Specialty Insurance Company, Inc. (12758) A XII Rating"
click at [1044, 422] on input "Combined Single limit" at bounding box center [1274, 425] width 502 height 26
type input "1,000,000"
click at [802, 416] on label "Combined Single limit" at bounding box center [848, 422] width 275 height 21
click at [1023, 416] on input "1,000,000" at bounding box center [1274, 425] width 502 height 26
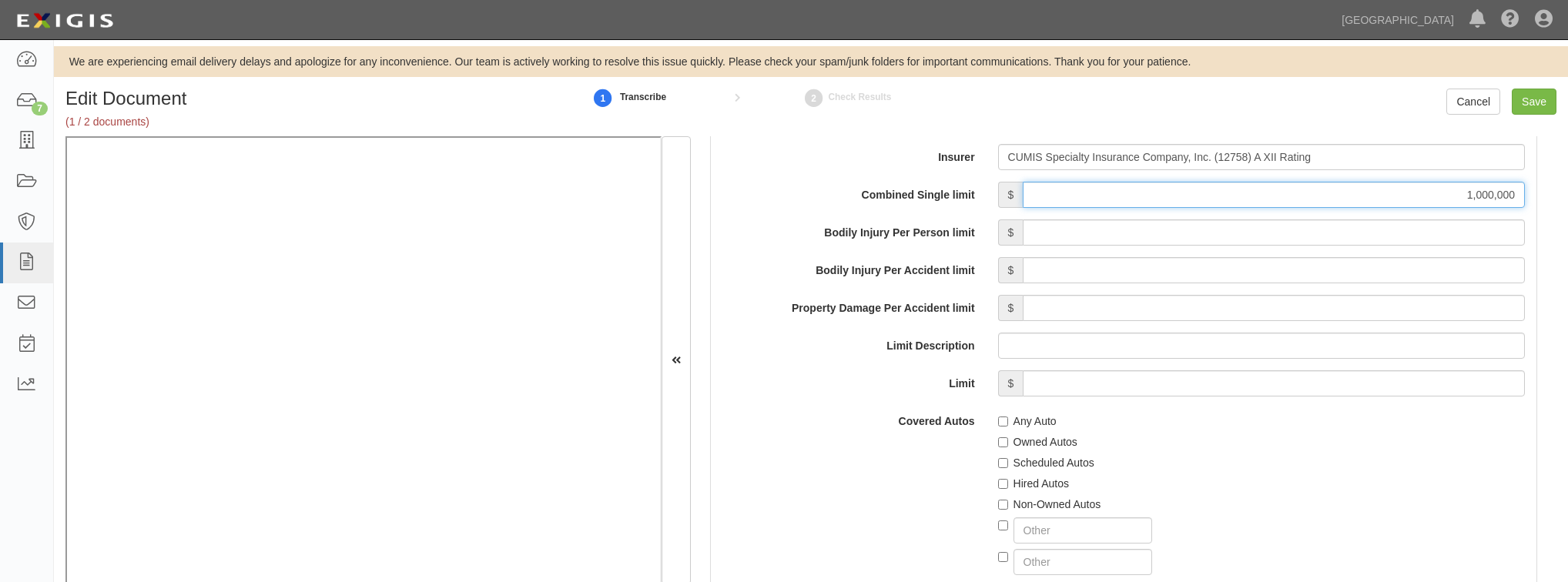
scroll to position [2465, 0]
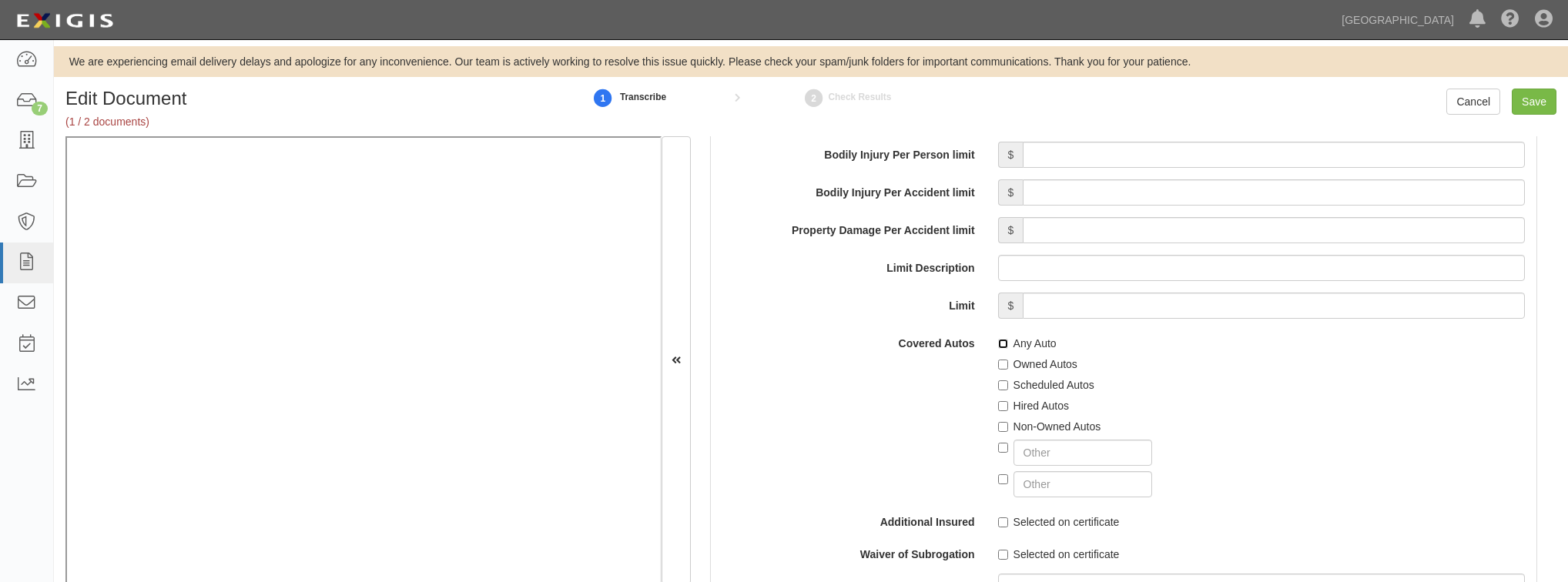
click at [998, 344] on input "Any Auto" at bounding box center [1003, 344] width 10 height 10
checkbox input "true"
click at [998, 524] on input "Selected on certificate" at bounding box center [1003, 523] width 10 height 10
checkbox input "true"
click at [998, 556] on input "Selected on certificate" at bounding box center [1003, 555] width 10 height 10
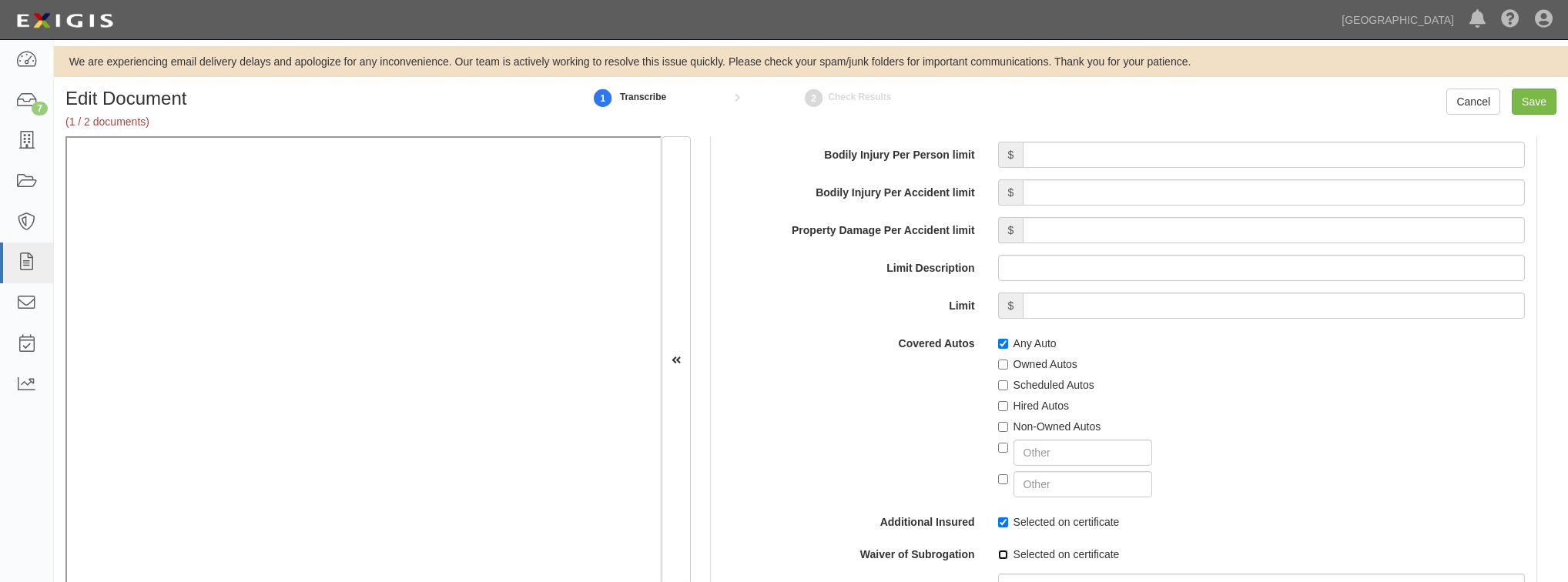
checkbox input "true"
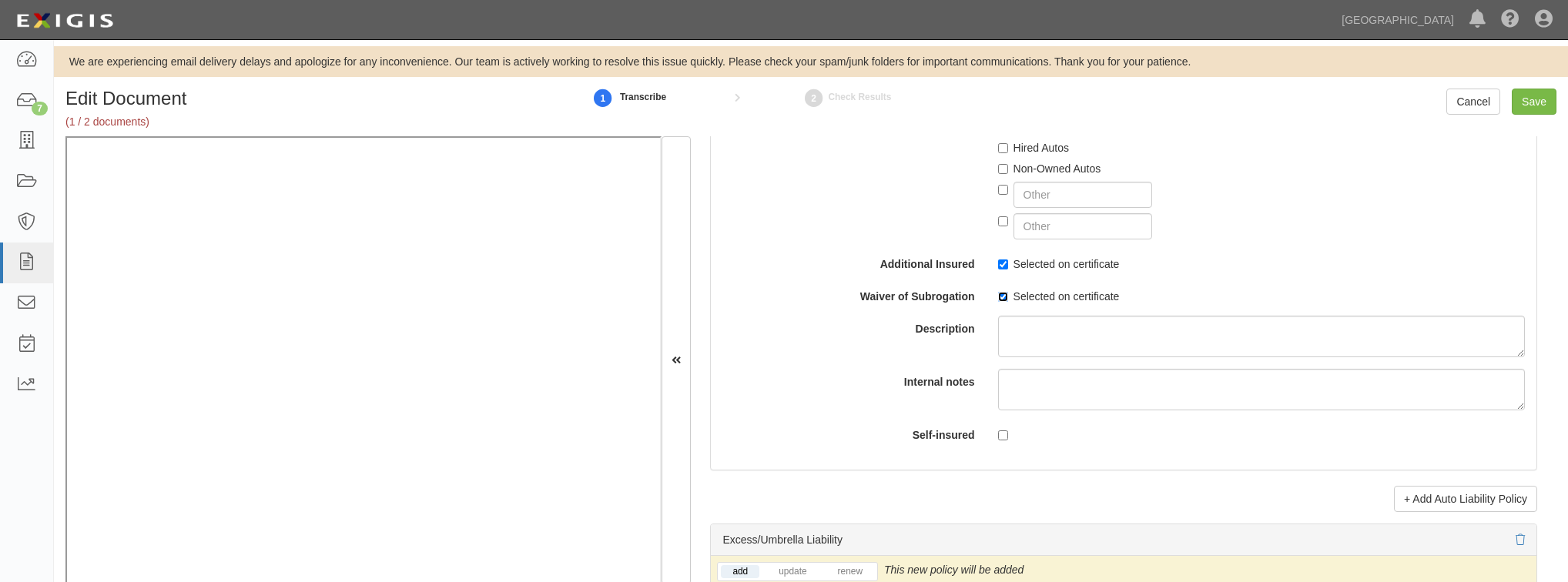
scroll to position [2834, 0]
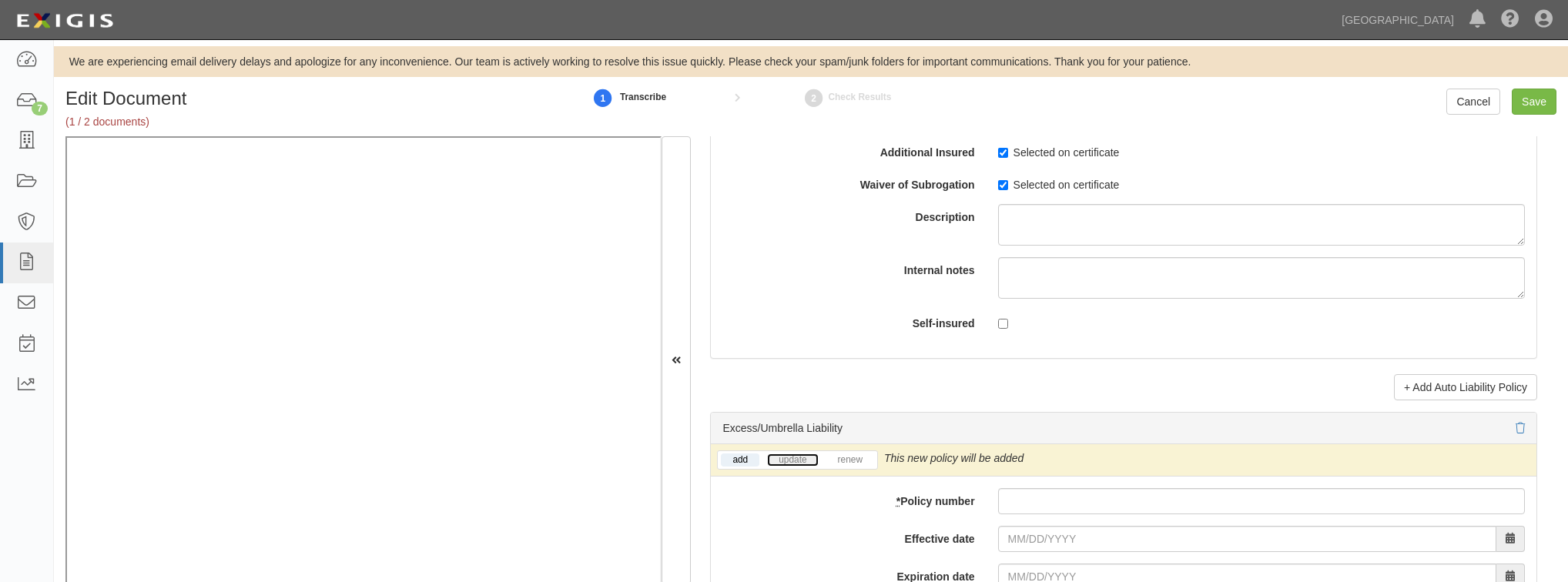
click at [788, 454] on link "update" at bounding box center [792, 460] width 51 height 13
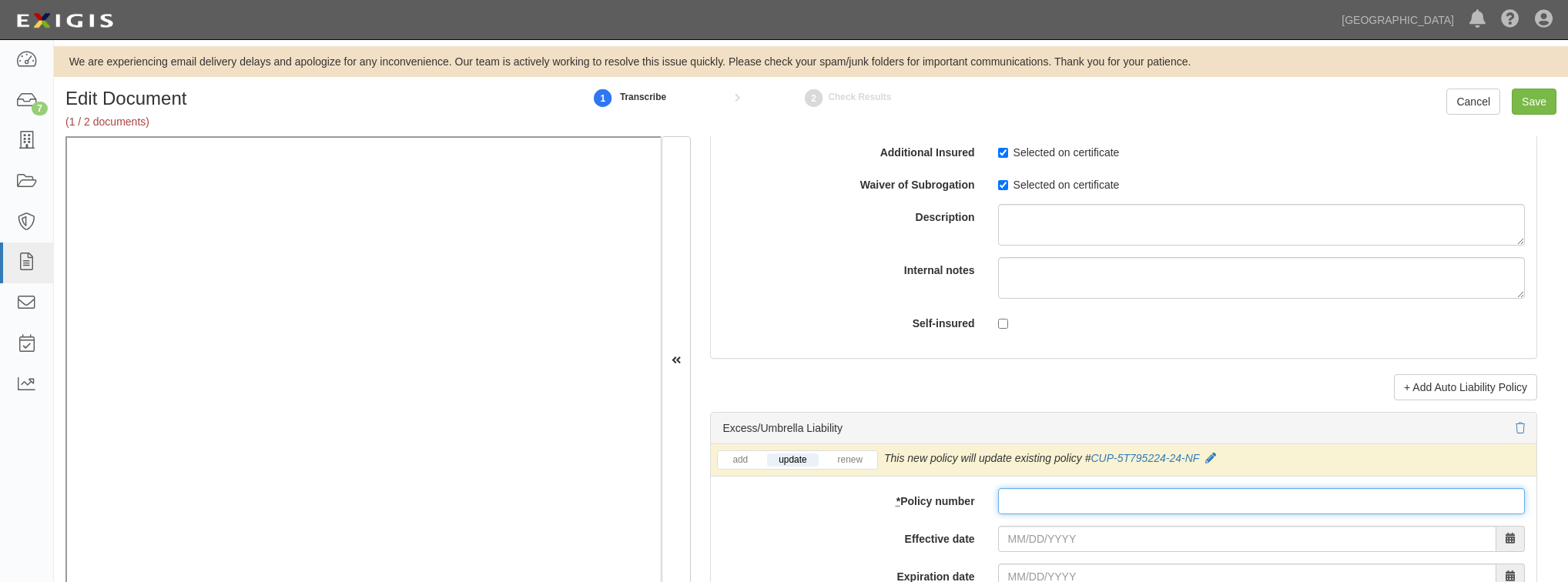
click at [1038, 509] on input "* Policy number" at bounding box center [1261, 501] width 527 height 26
paste input "325972"
type input "325972"
click at [1029, 532] on input "Effective date" at bounding box center [1247, 539] width 499 height 26
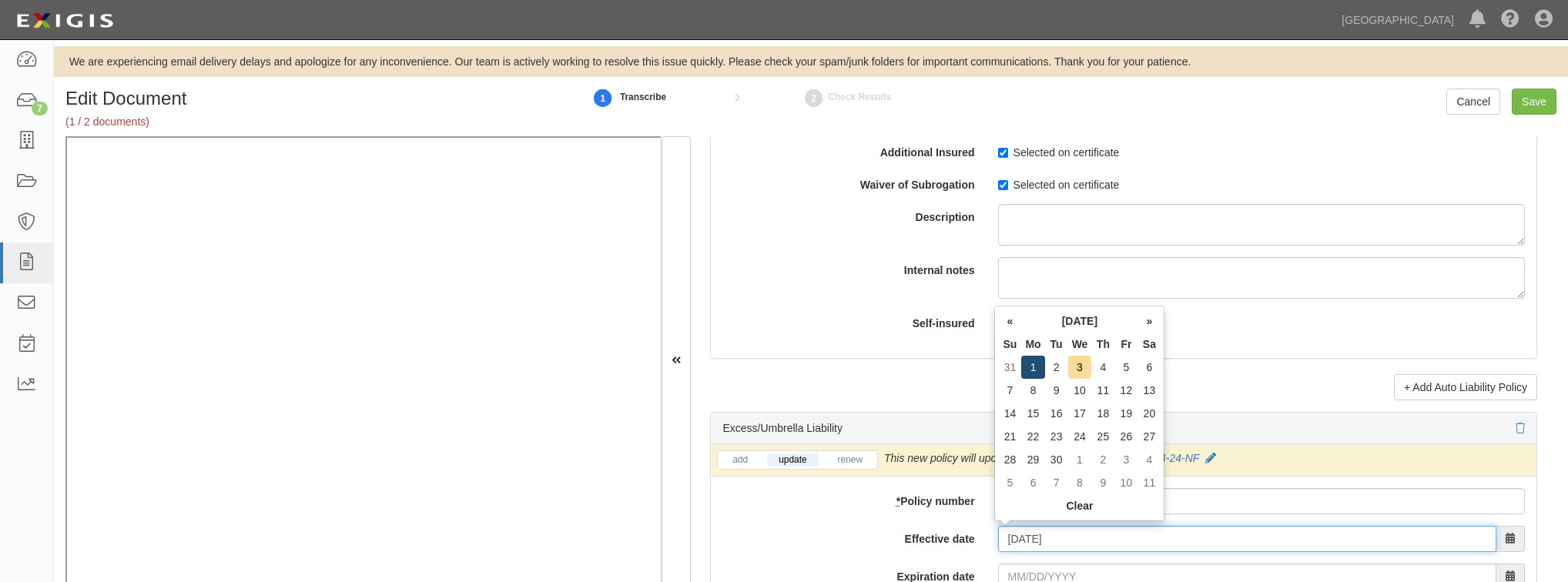
type input "09/01/2025"
type input "09/01/2026"
click at [1032, 371] on td "1" at bounding box center [1032, 367] width 23 height 23
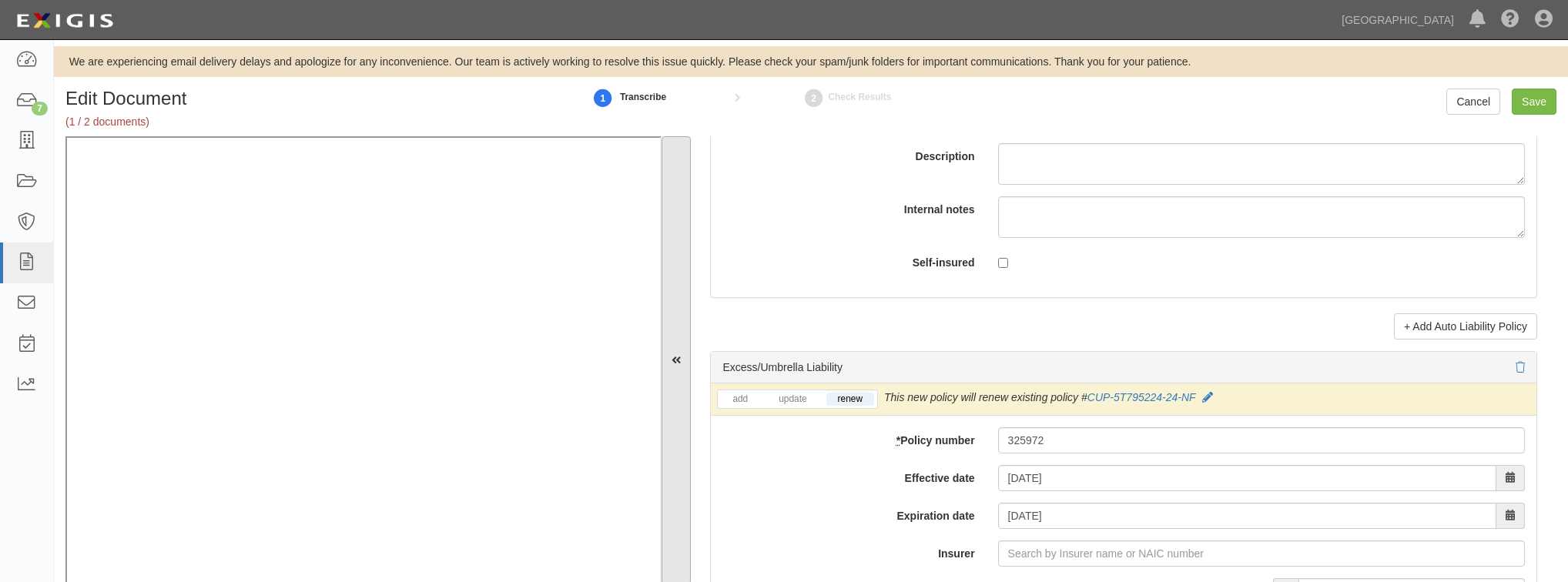
scroll to position [2895, 0]
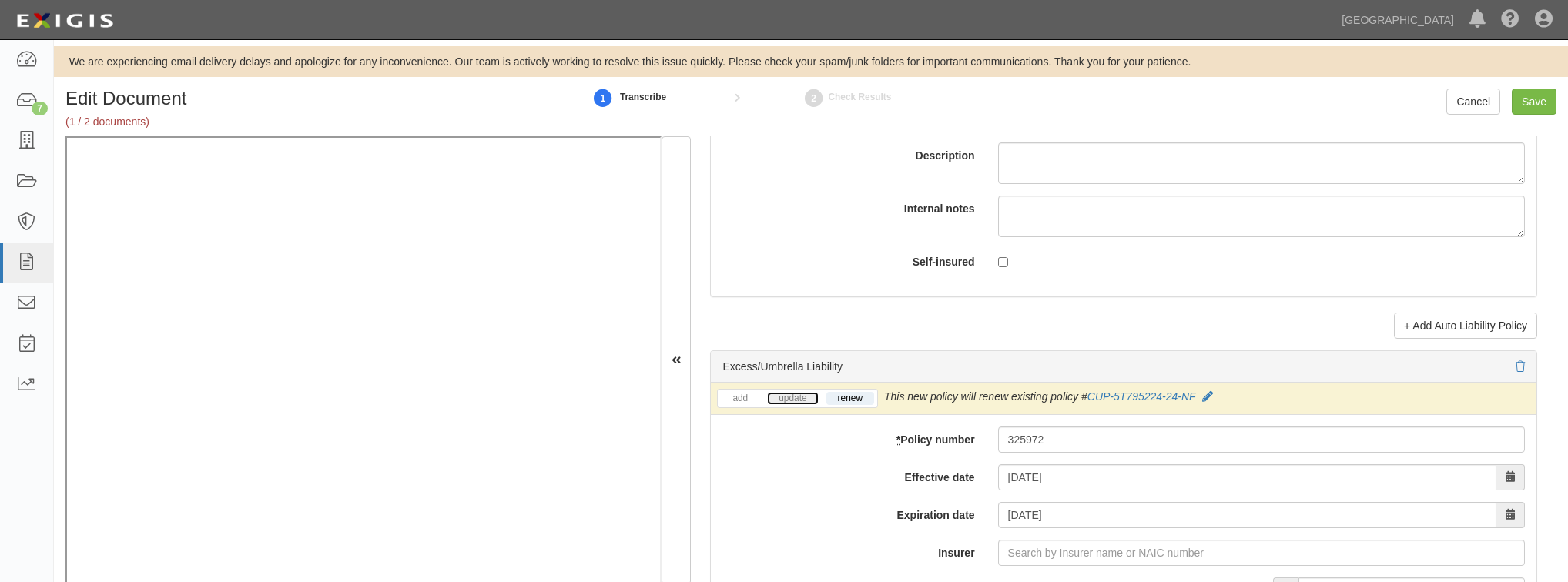
click at [775, 392] on link "update" at bounding box center [792, 398] width 51 height 13
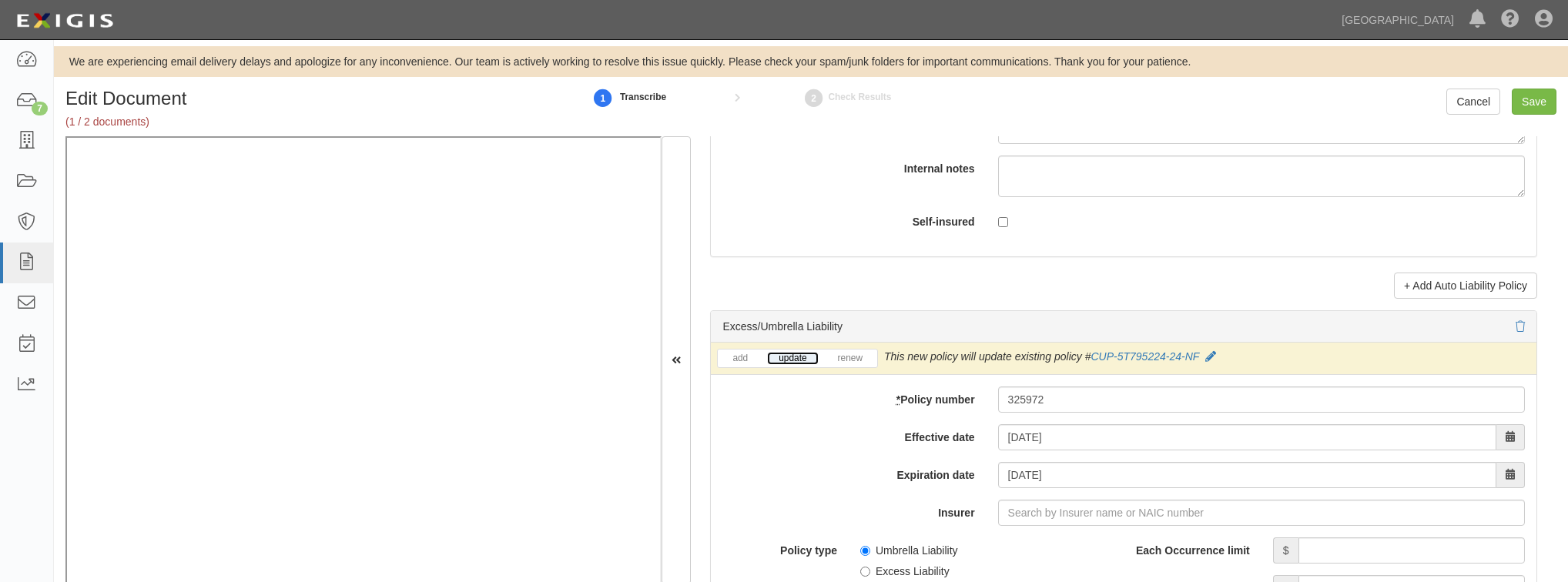
scroll to position [2957, 0]
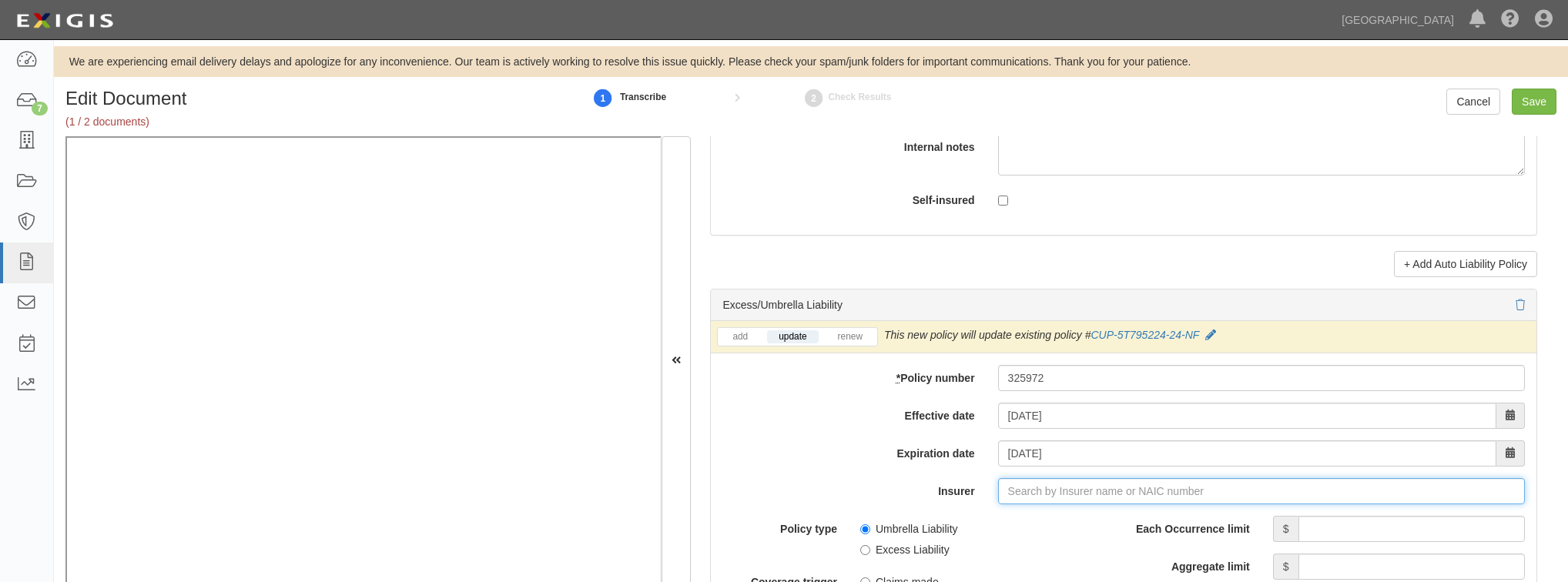
click at [1060, 487] on input "Insurer" at bounding box center [1261, 491] width 527 height 26
type input "180 Seguros S.A. (0) NR Rating"
type input "1"
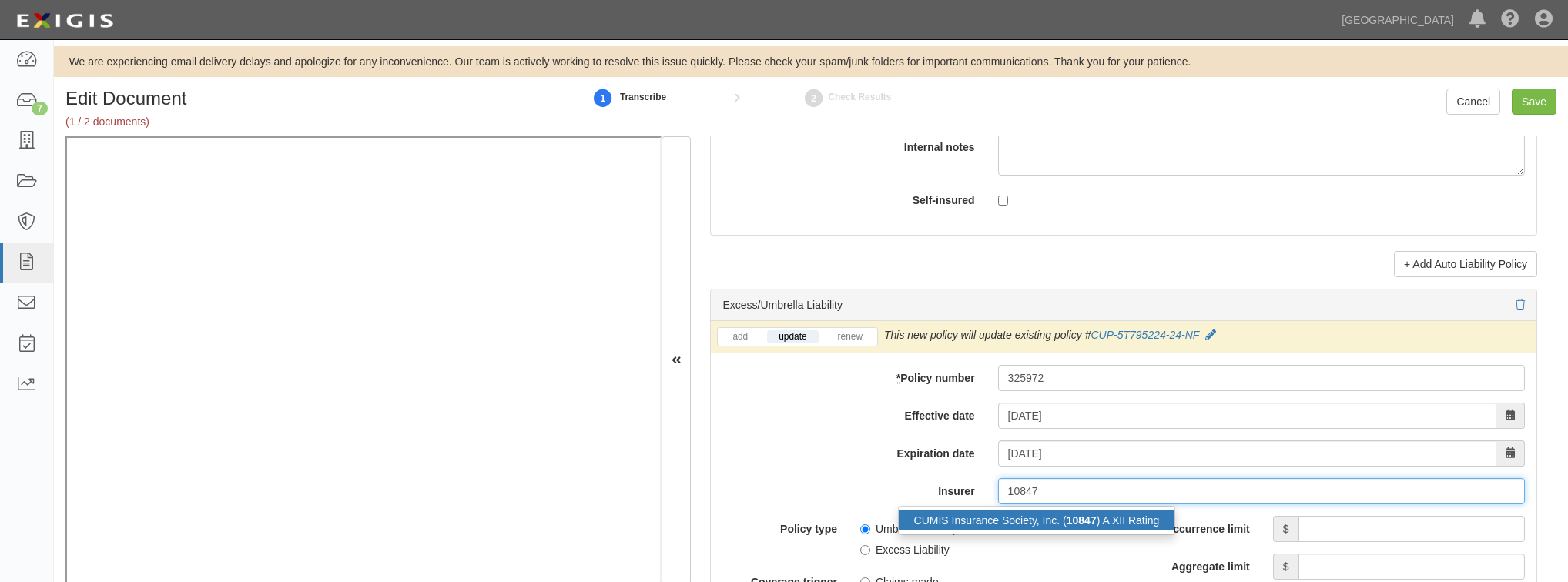
click at [1050, 517] on div "CUMIS Insurance Society, Inc. ( 10847 ) A XII Rating" at bounding box center [1037, 520] width 277 height 20
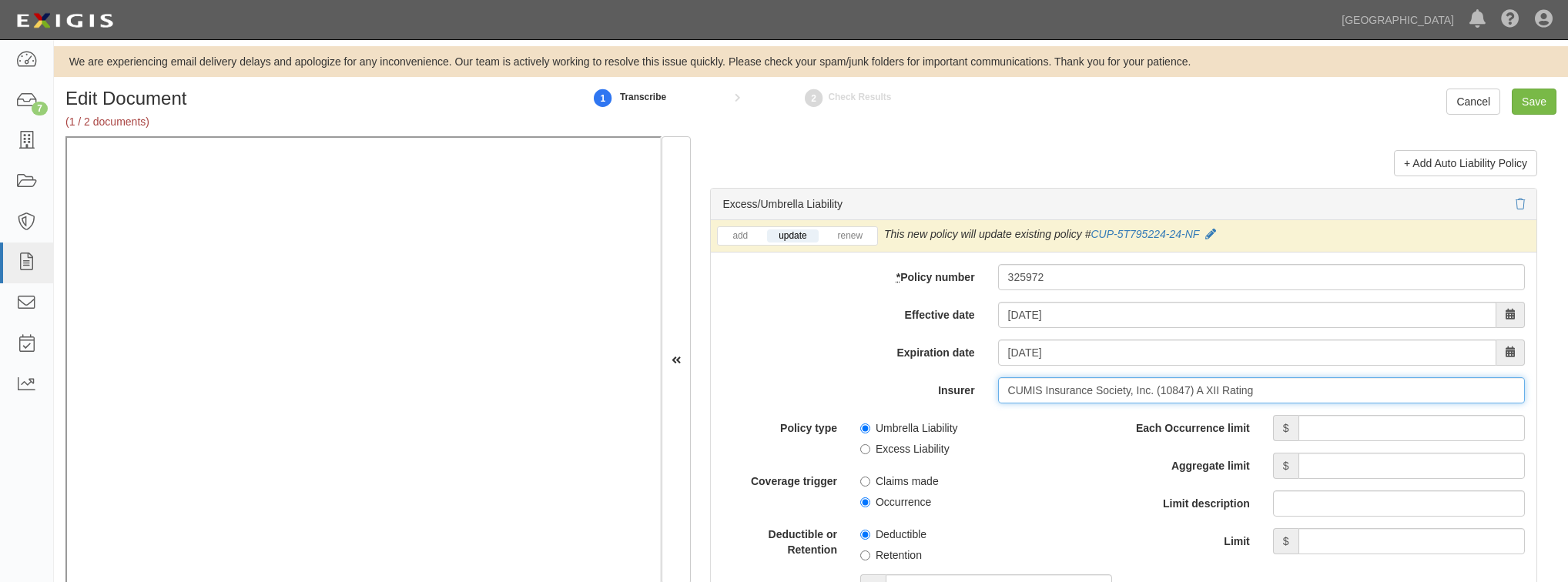
scroll to position [3080, 0]
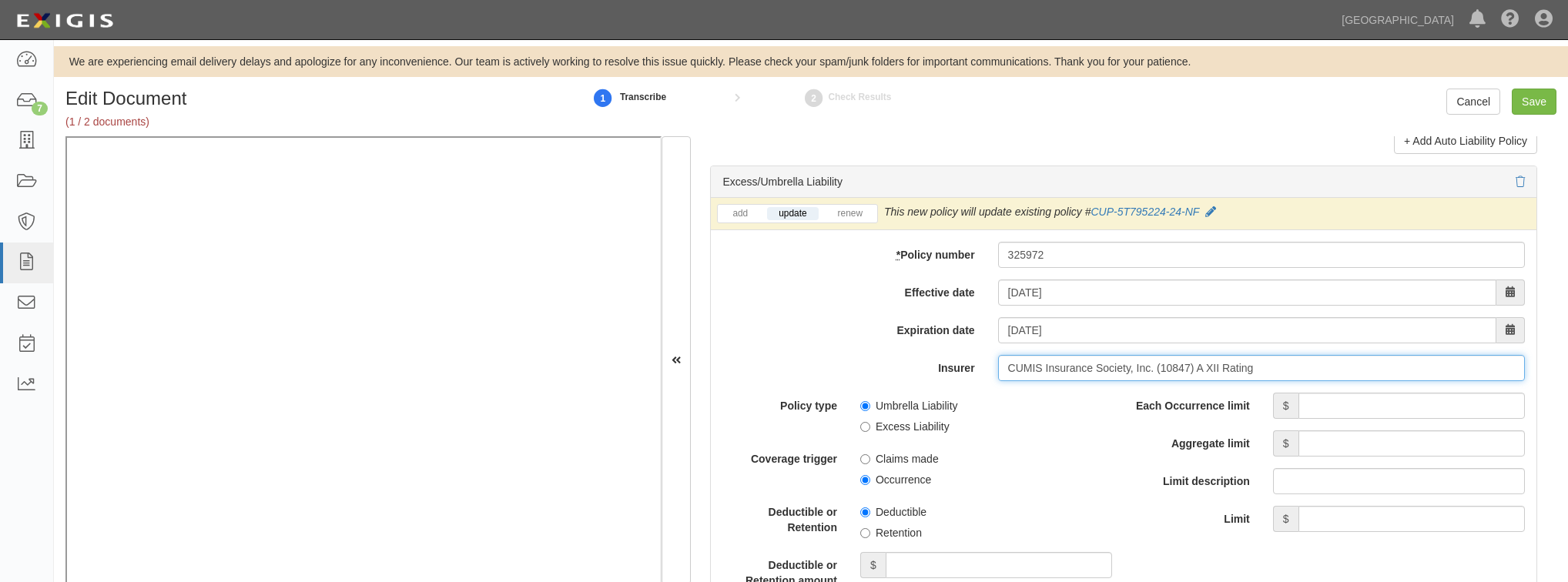
type input "CUMIS Insurance Society, Inc. (10847) A XII Rating"
click at [1350, 401] on input "Each Occurrence limit" at bounding box center [1411, 406] width 226 height 26
type input "5,000,000"
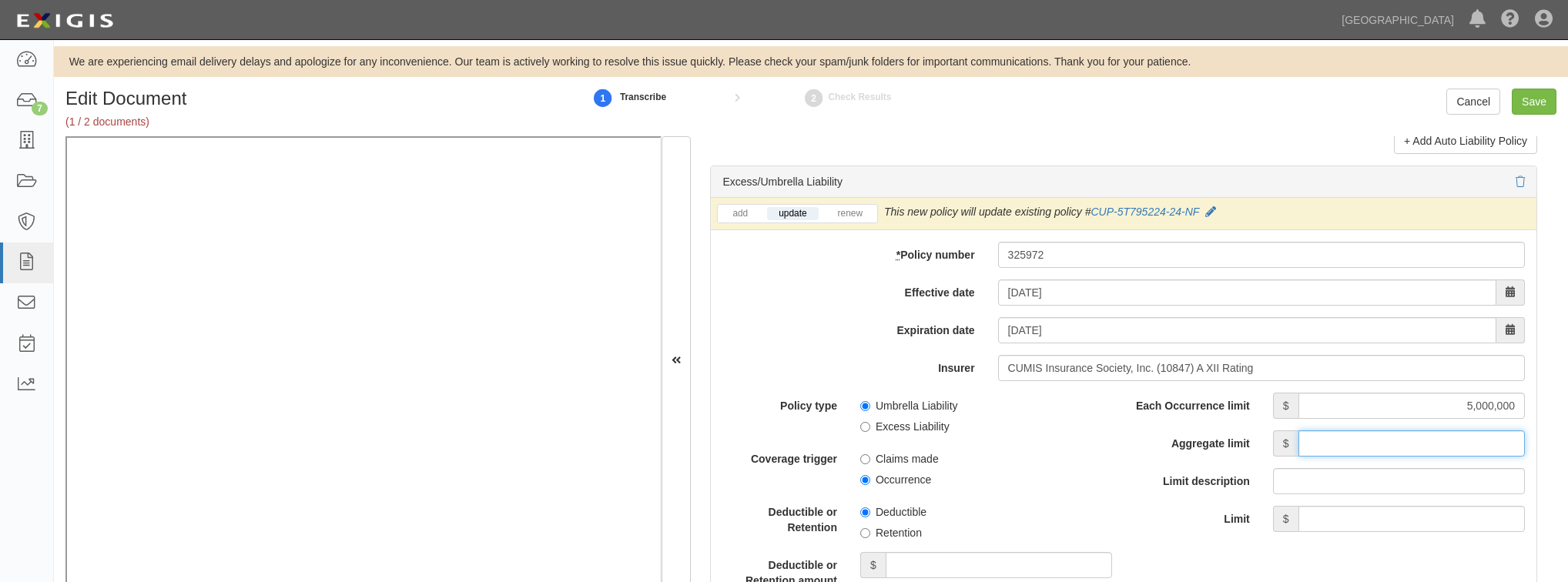
click at [1356, 451] on input "Aggregate limit" at bounding box center [1411, 444] width 226 height 26
type input "5,000,000"
click at [1008, 481] on span "Occurrence" at bounding box center [986, 477] width 252 height 21
click at [862, 475] on input "Occurrence" at bounding box center [866, 481] width 10 height 10
radio input "true"
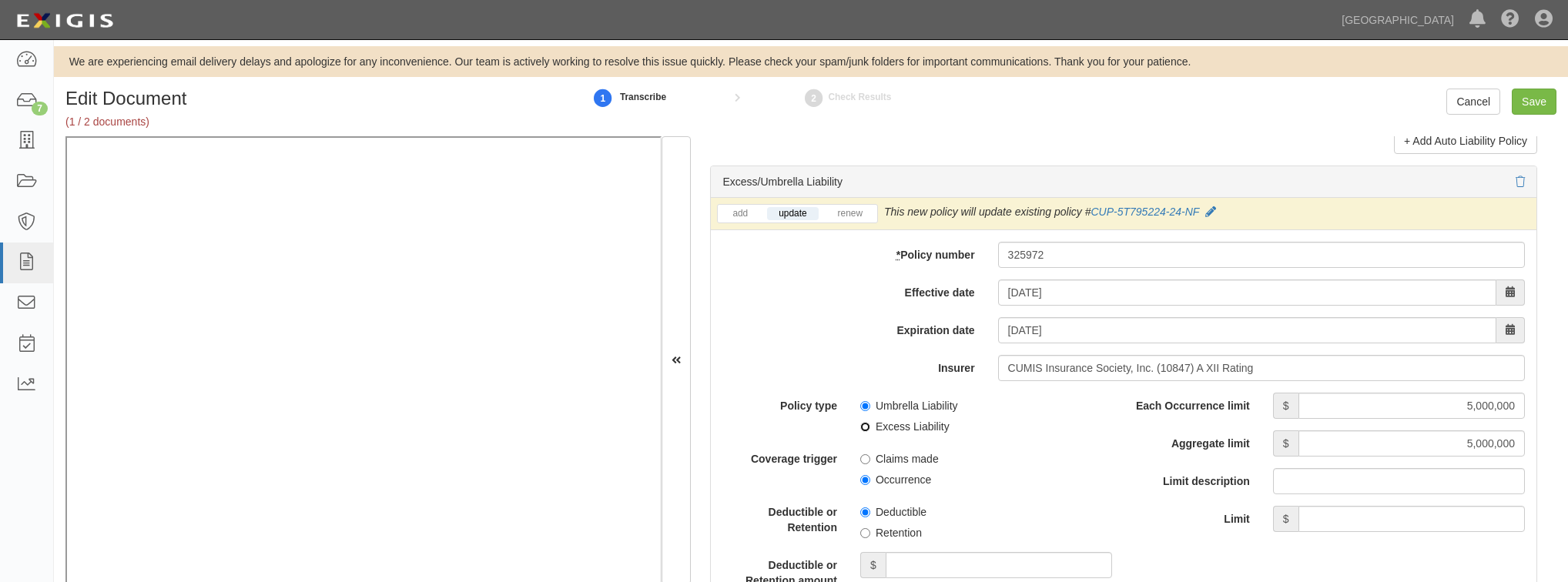
click at [867, 422] on input "Excess Liability" at bounding box center [866, 427] width 10 height 10
radio input "true"
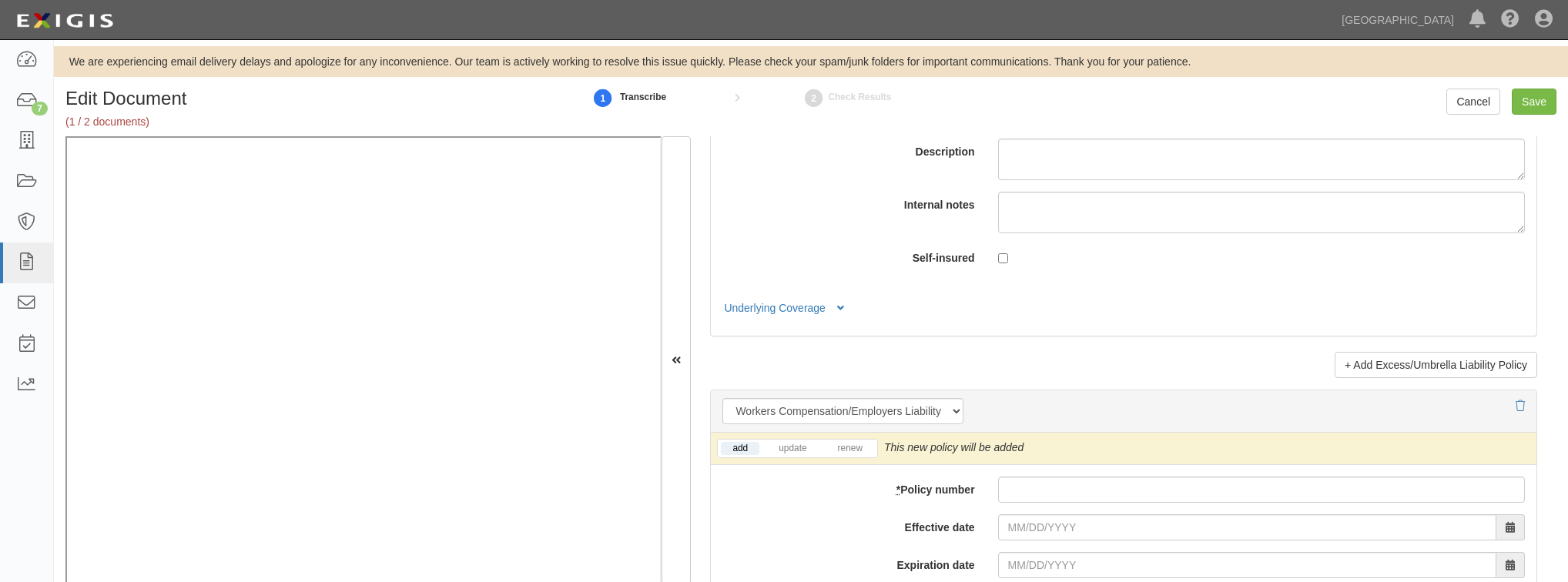
scroll to position [3697, 0]
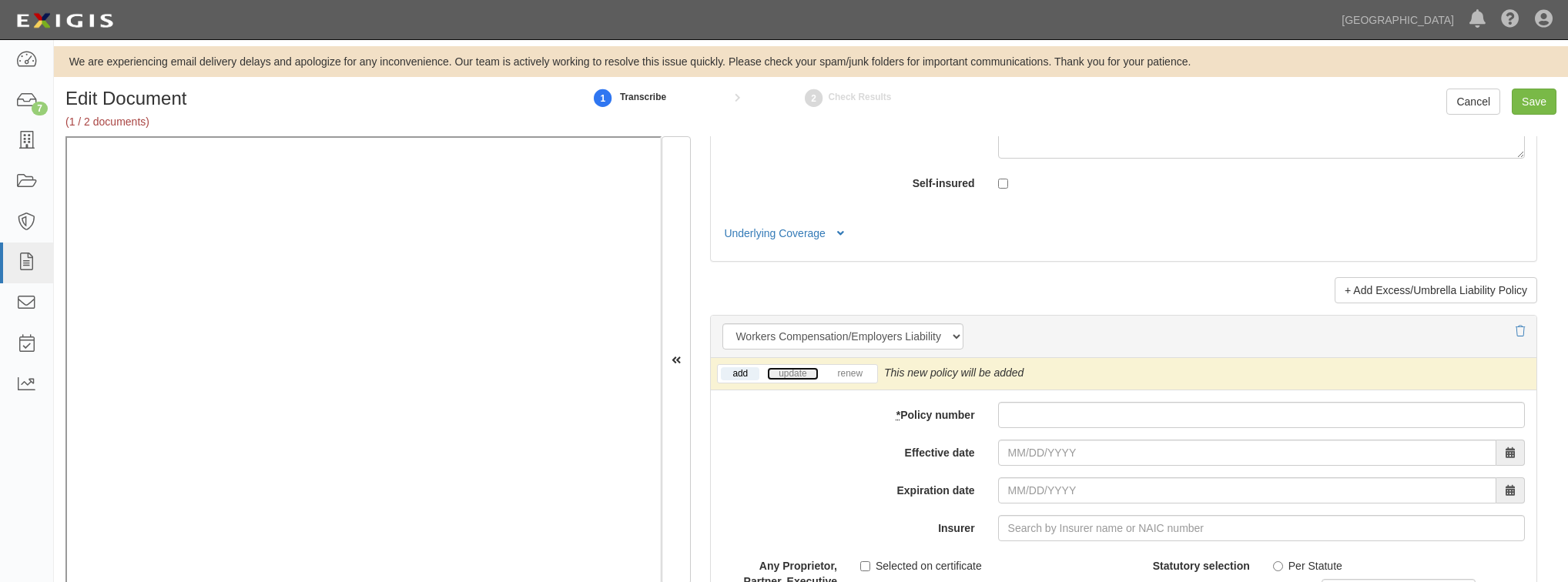
click at [784, 367] on link "update" at bounding box center [792, 373] width 51 height 13
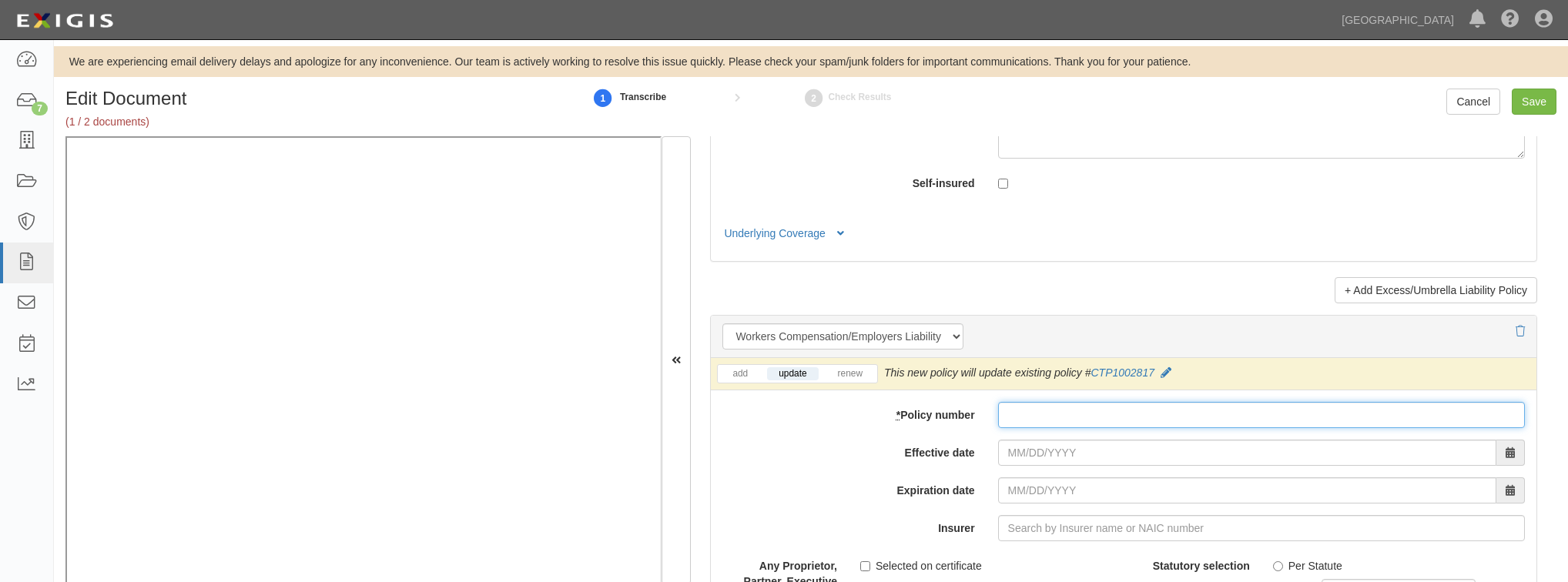
click at [1051, 412] on input "* Policy number" at bounding box center [1261, 415] width 527 height 26
paste input "CTP1004191"
type input "CTP1004191"
click at [1053, 444] on input "Effective date" at bounding box center [1247, 453] width 499 height 26
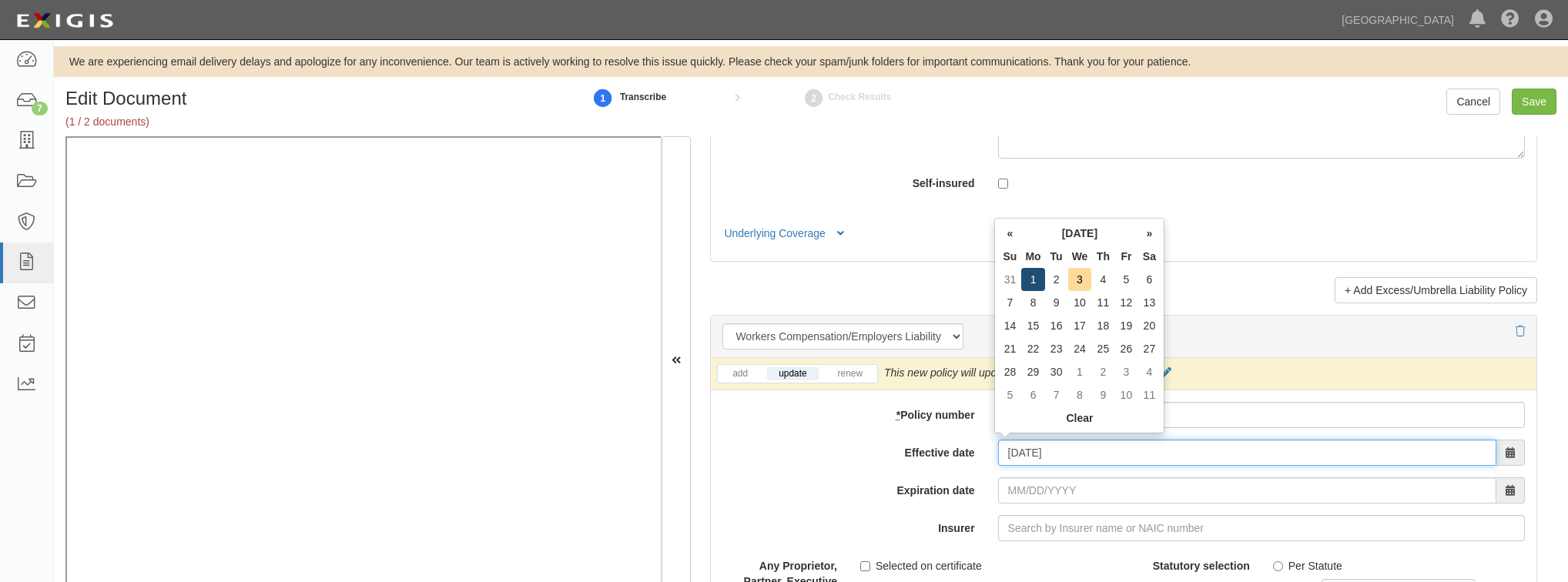
type input "09/01/2025"
type input "09/01/2026"
click at [1027, 279] on td "1" at bounding box center [1032, 279] width 23 height 23
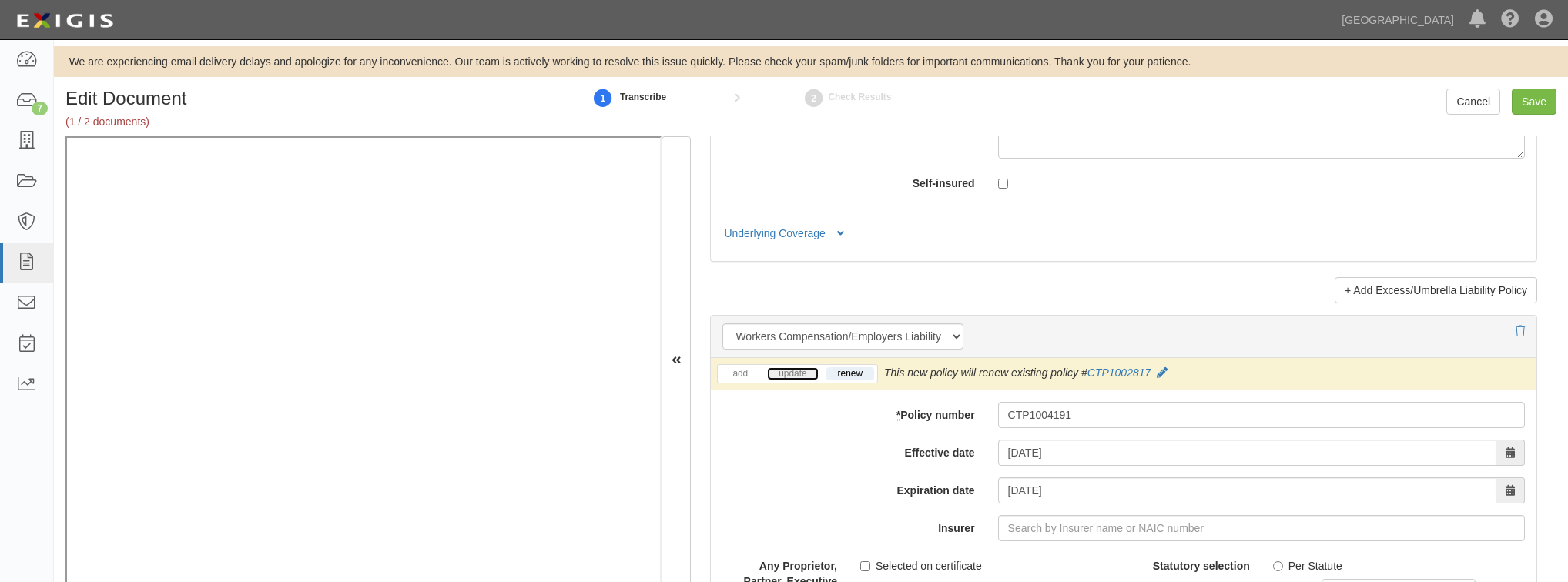
click at [782, 369] on link "update" at bounding box center [792, 373] width 51 height 13
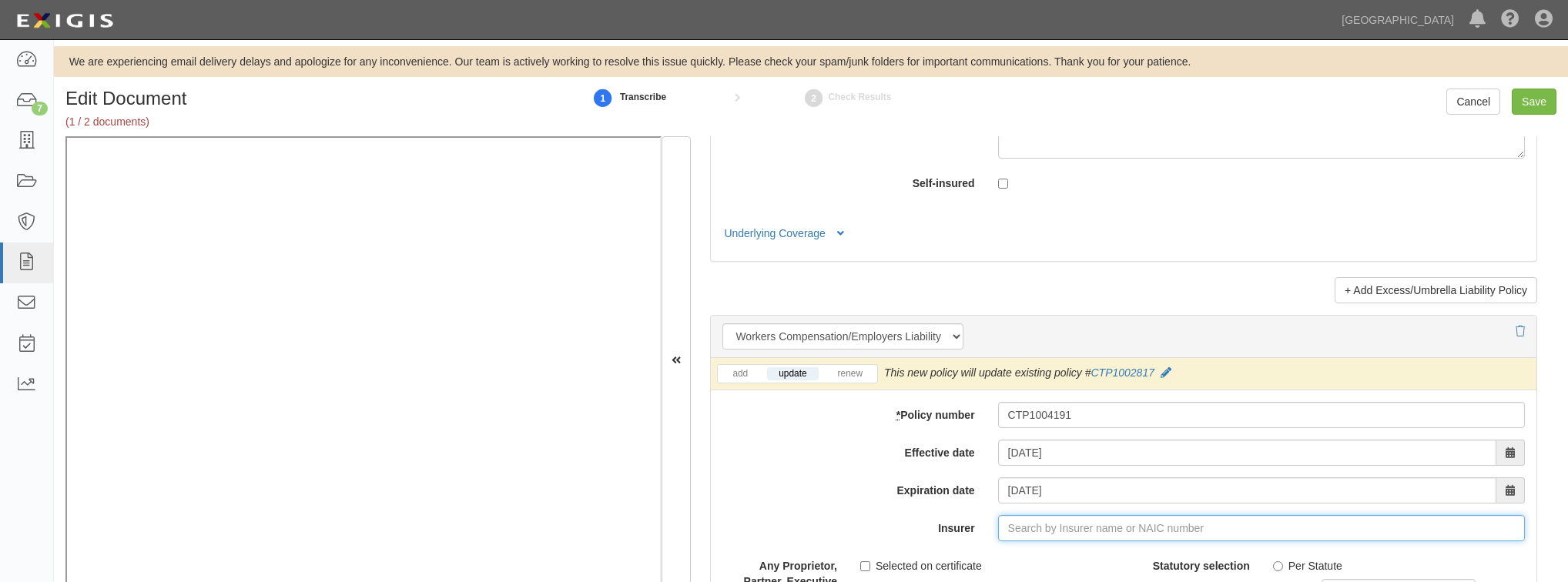
click at [1016, 528] on input "Insurer" at bounding box center [1261, 528] width 527 height 26
type input "180 Seguros S.A. (0) NR Rating"
type input "1"
click at [936, 543] on div "CorePointe Insurance Company ( 10499 ) A- XV Rating" at bounding box center [1044, 558] width 291 height 29
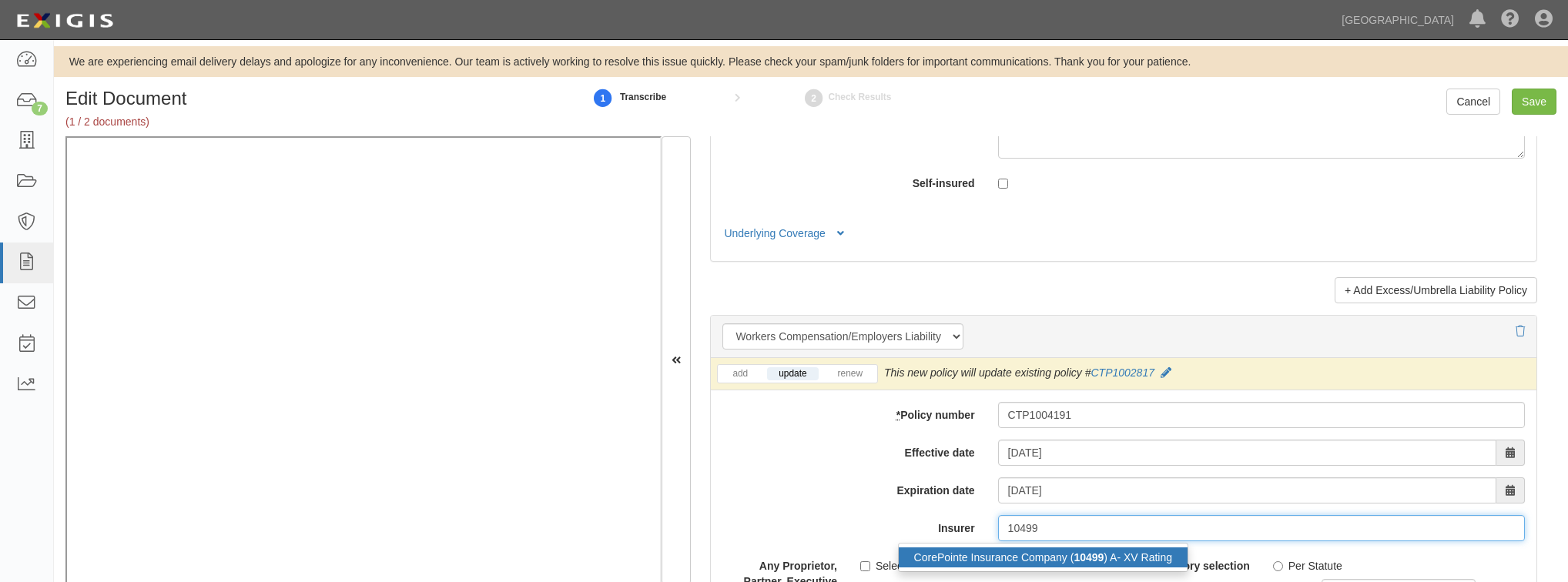
click at [937, 560] on div "CorePointe Insurance Company ( 10499 ) A- XV Rating" at bounding box center [1043, 557] width 289 height 20
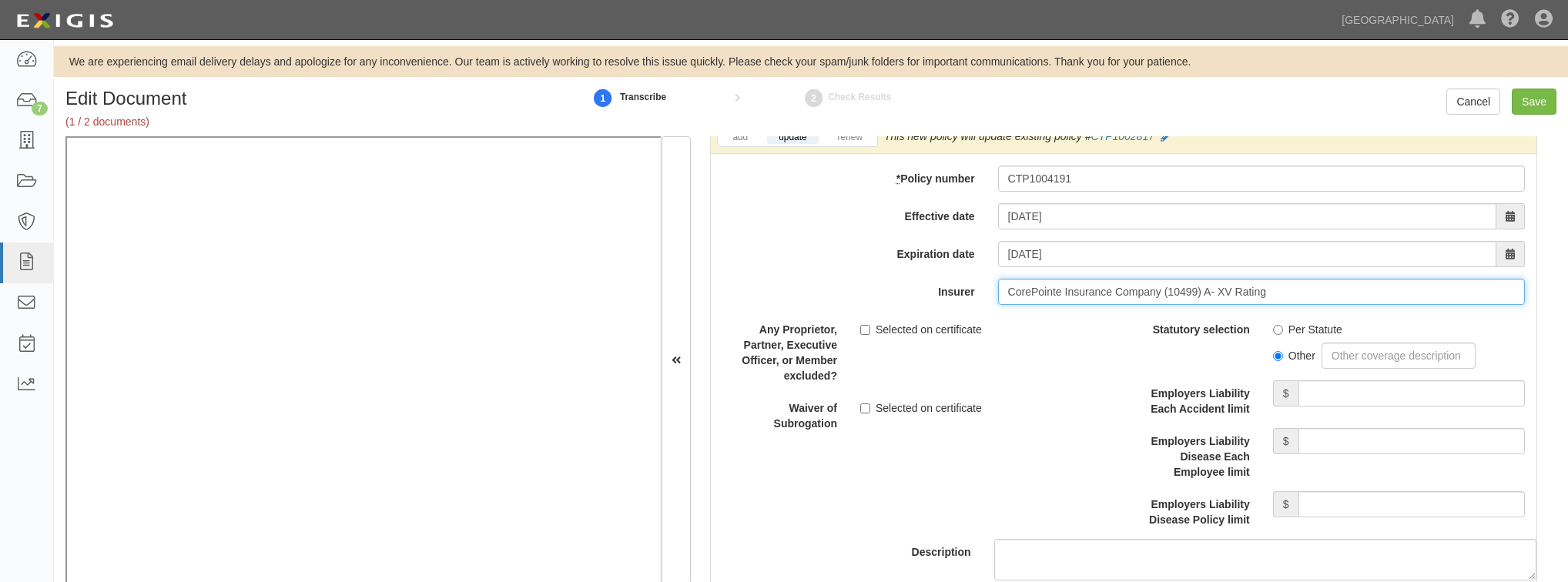
scroll to position [4004, 0]
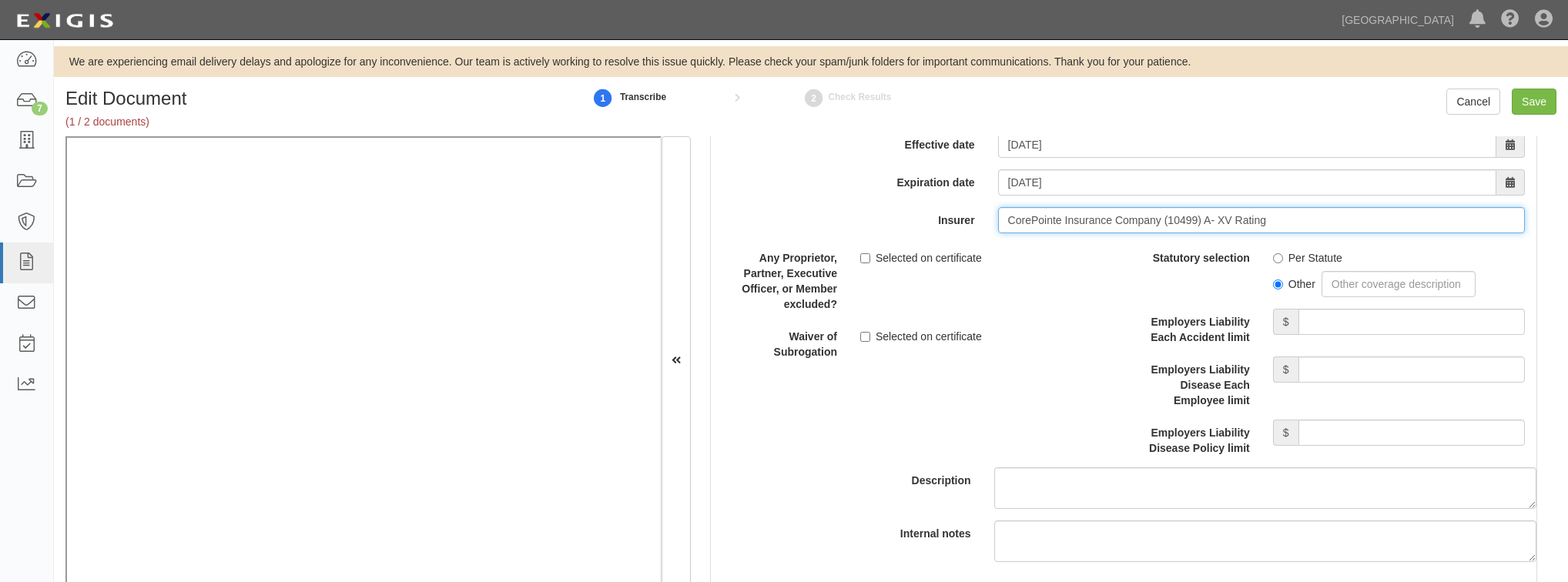
type input "CorePointe Insurance Company (10499) A- XV Rating"
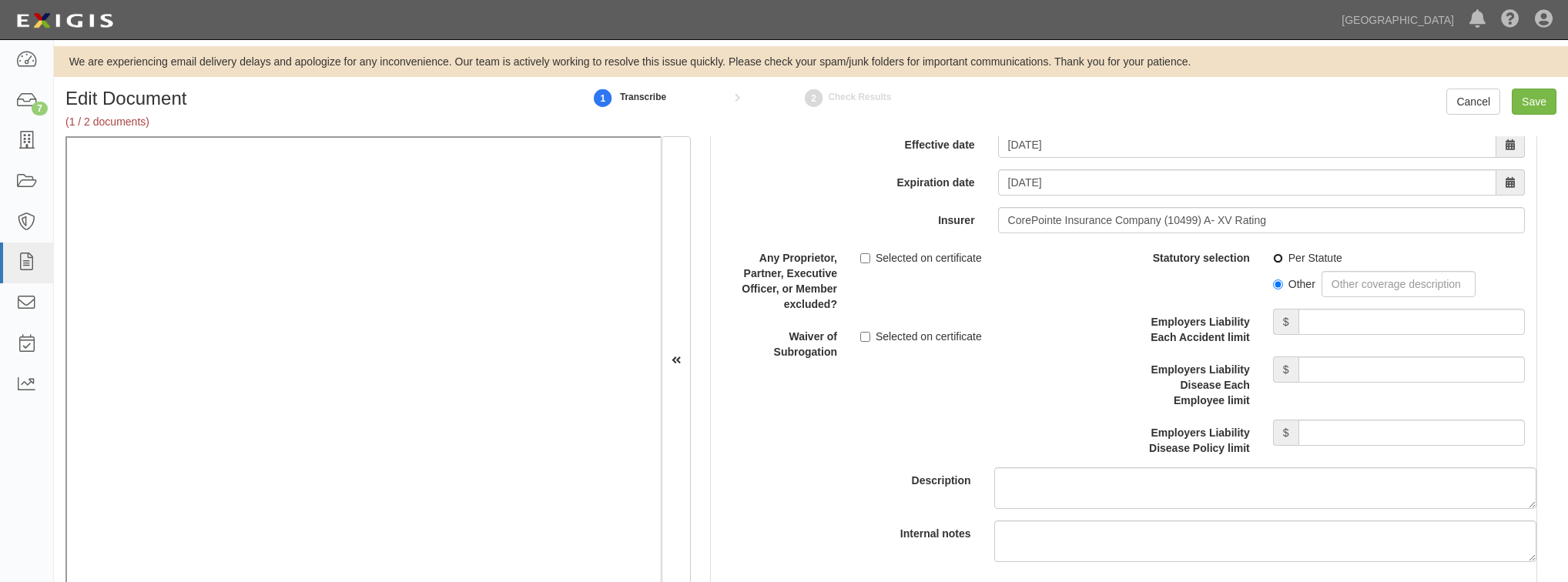
click at [1275, 255] on input "Per Statute" at bounding box center [1278, 259] width 10 height 10
radio input "true"
click at [1335, 327] on input "Employers Liability Each Accident limit" at bounding box center [1411, 322] width 226 height 26
type input "1,000,000"
click at [1369, 360] on input "Employers Liability Disease Each Employee limit" at bounding box center [1411, 370] width 226 height 26
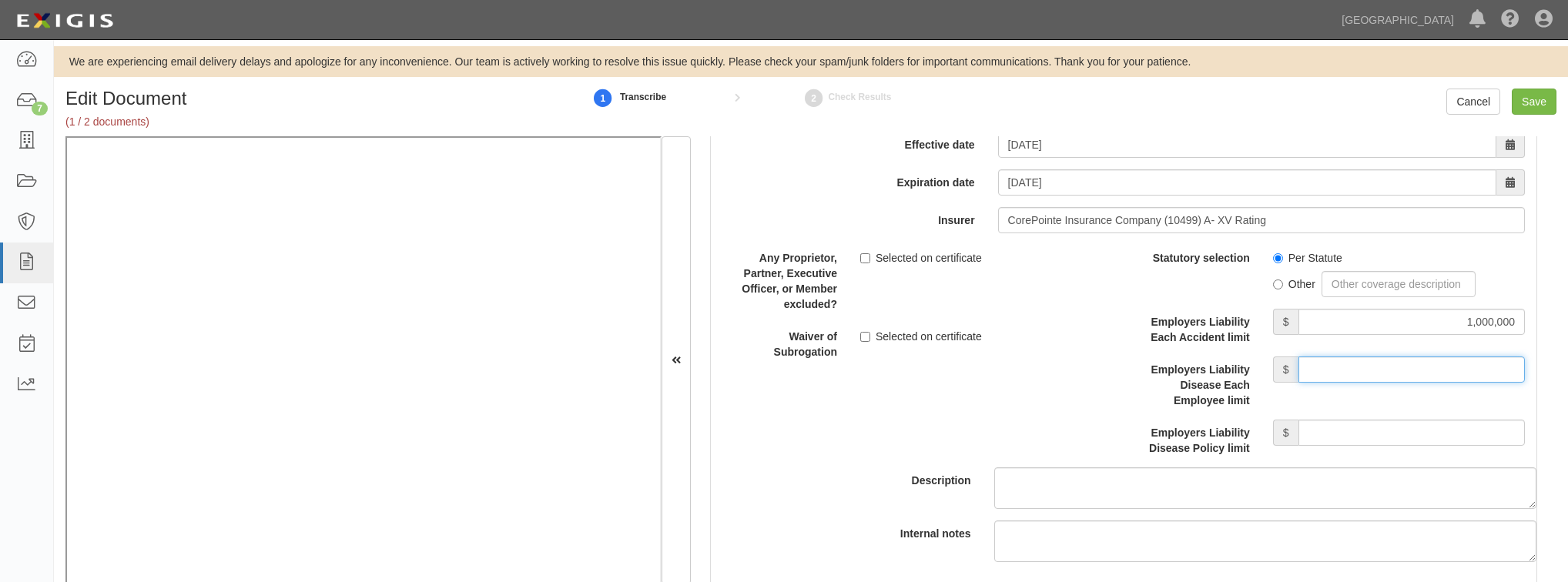
type input "1,000,000"
click at [1368, 426] on input "Employers Liability Disease Policy limit" at bounding box center [1411, 432] width 226 height 26
type input "1,000,000"
click at [866, 333] on input "Selected on certificate" at bounding box center [866, 337] width 10 height 10
checkbox input "true"
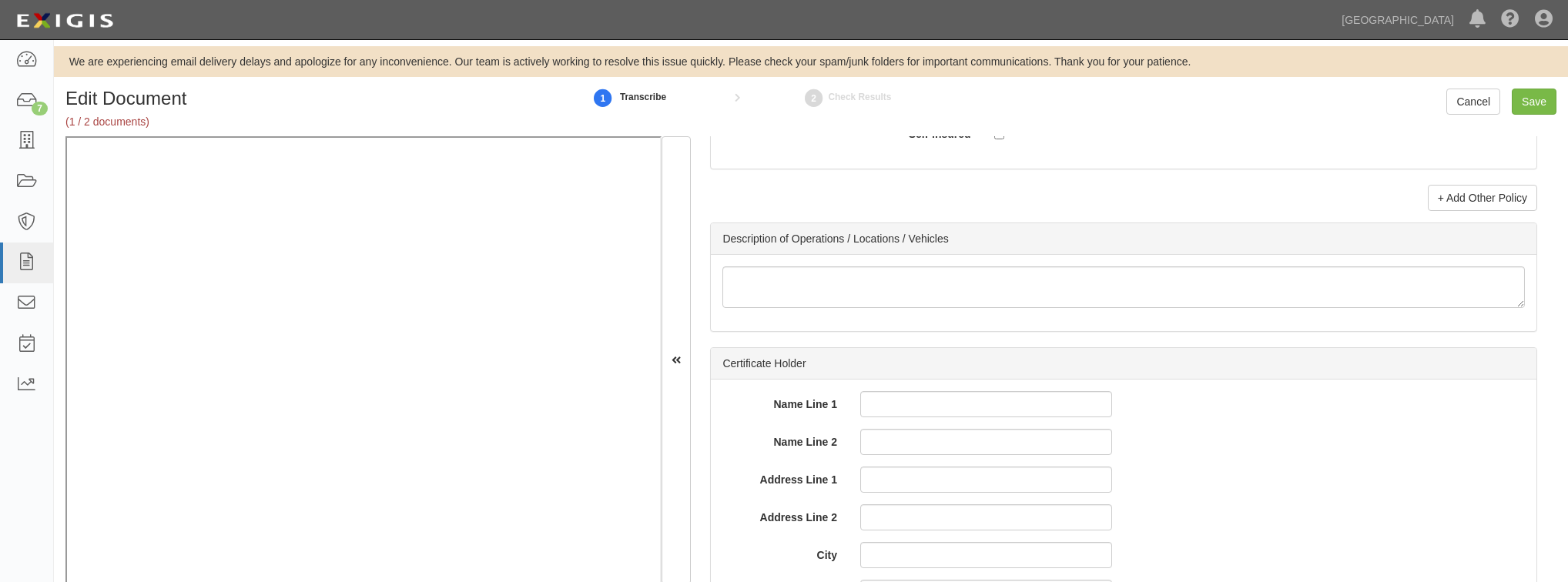
scroll to position [5174, 0]
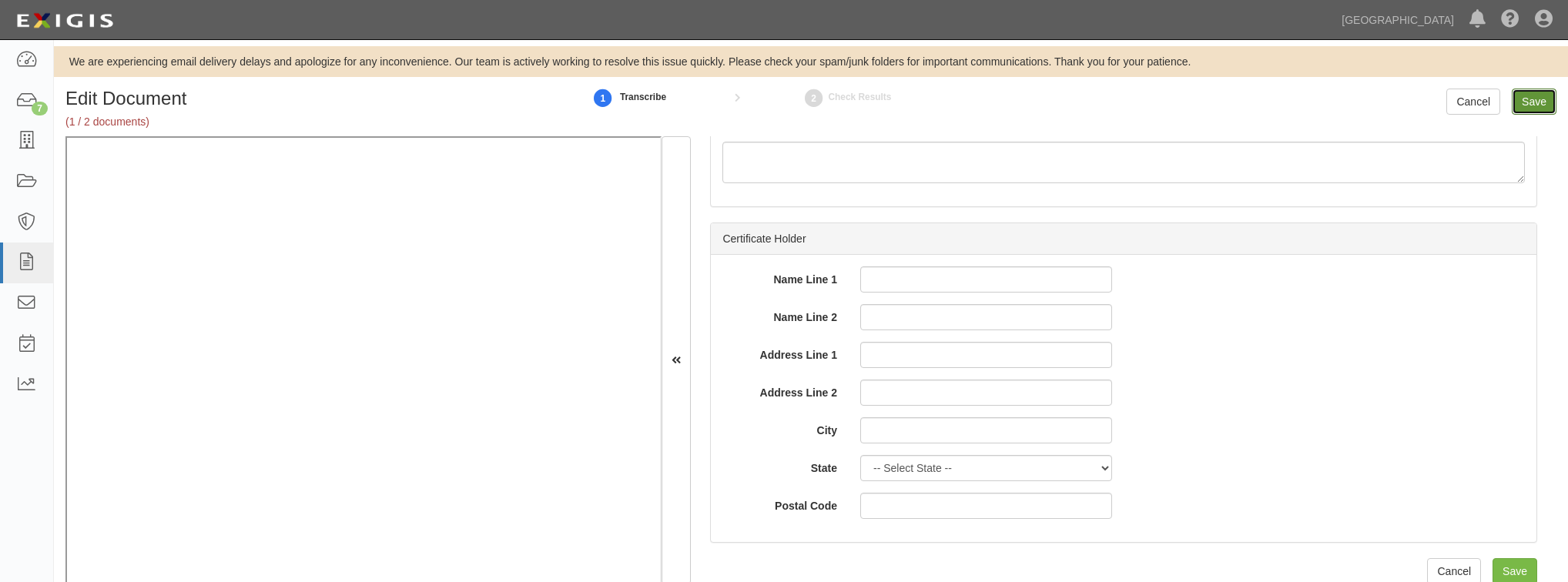
click at [1528, 108] on input "Save" at bounding box center [1534, 101] width 45 height 26
type input "1000000"
type input "5000"
type input "1000000"
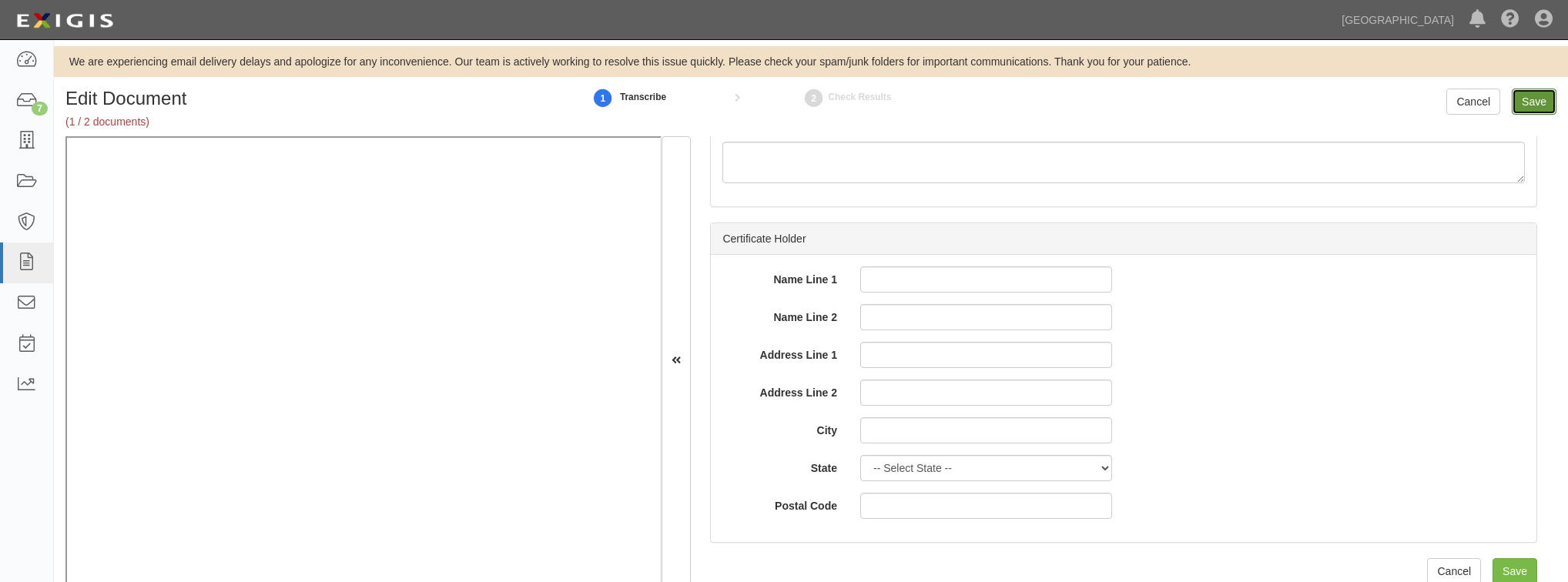
type input "2000000"
type input "1000000"
type input "5000000"
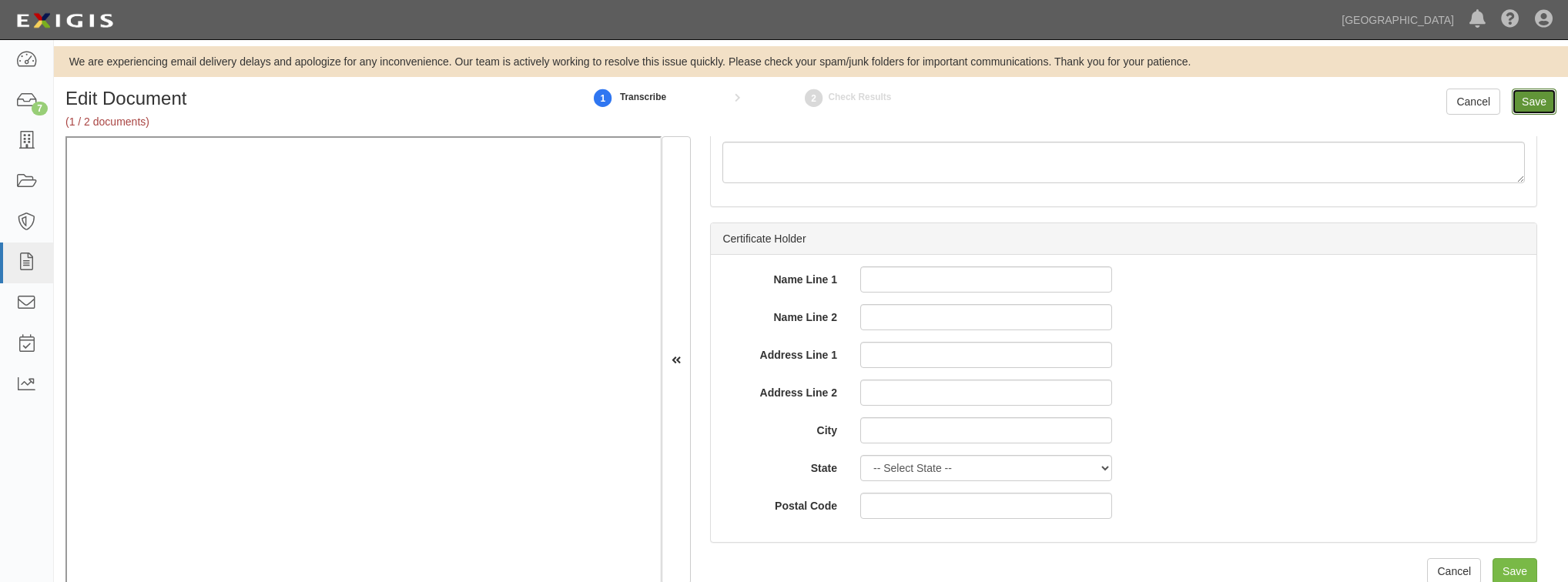
type input "1000000"
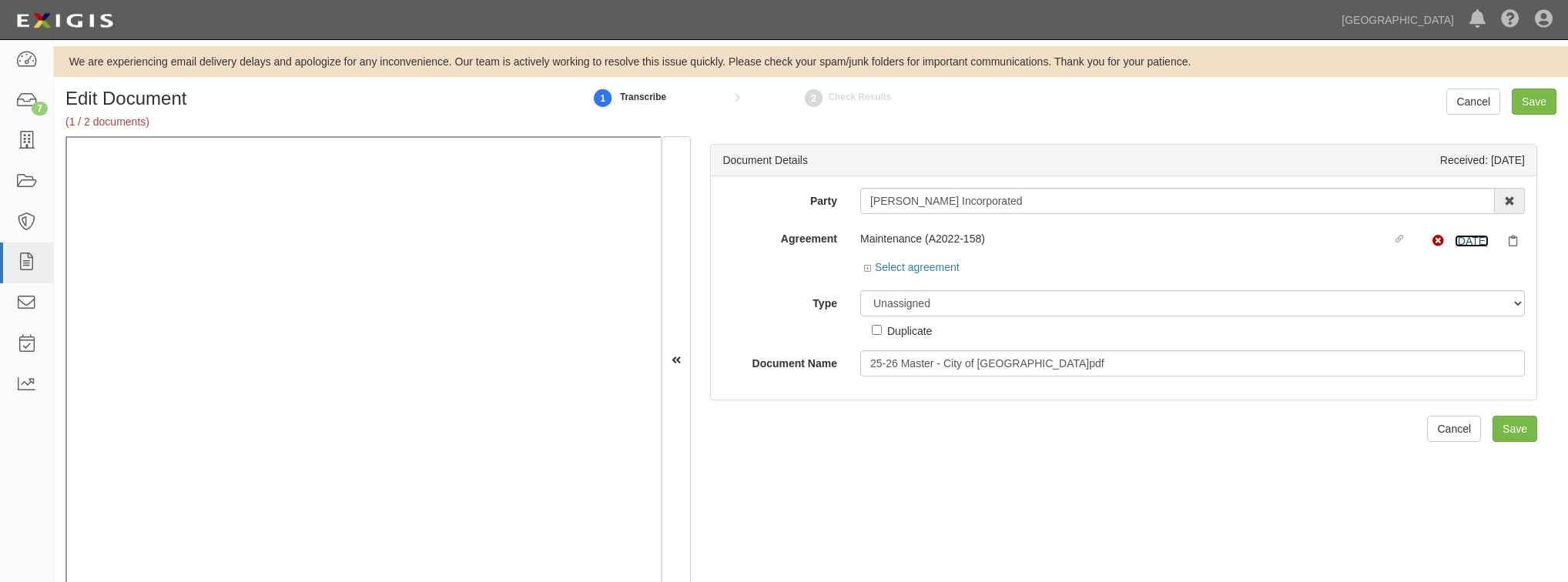
click at [1468, 243] on link "[DATE]" at bounding box center [1471, 241] width 34 height 12
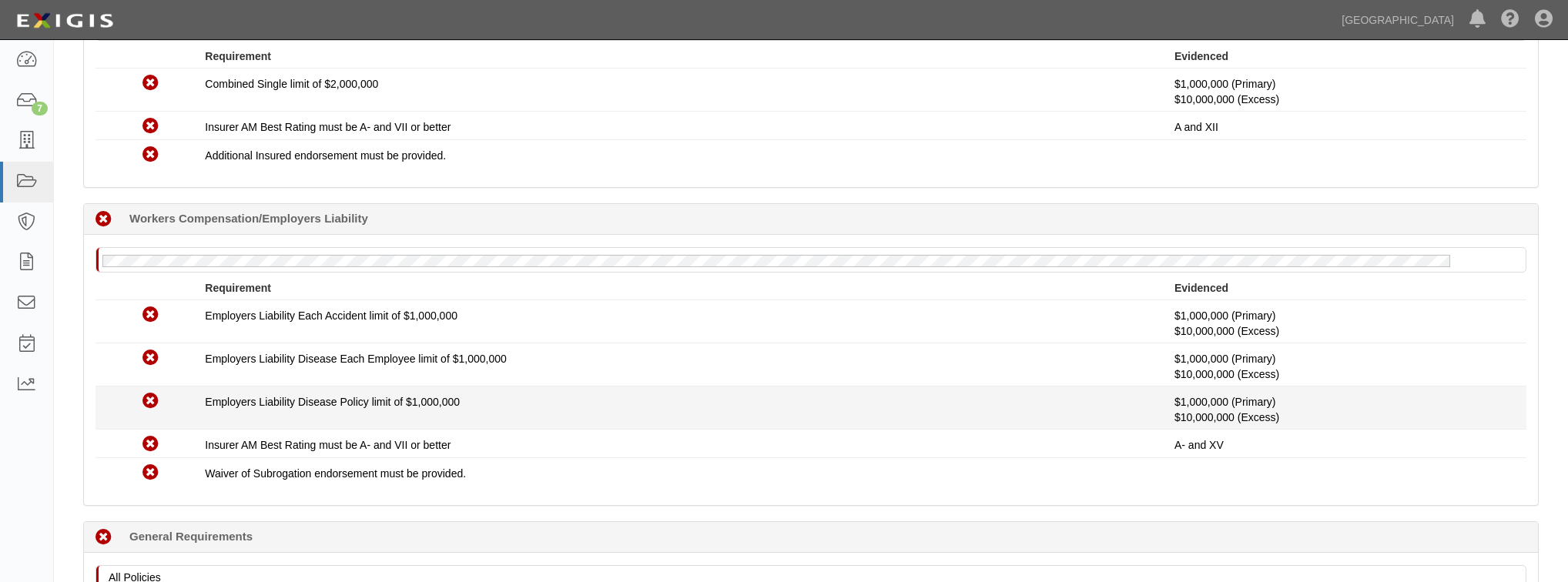
scroll to position [690, 0]
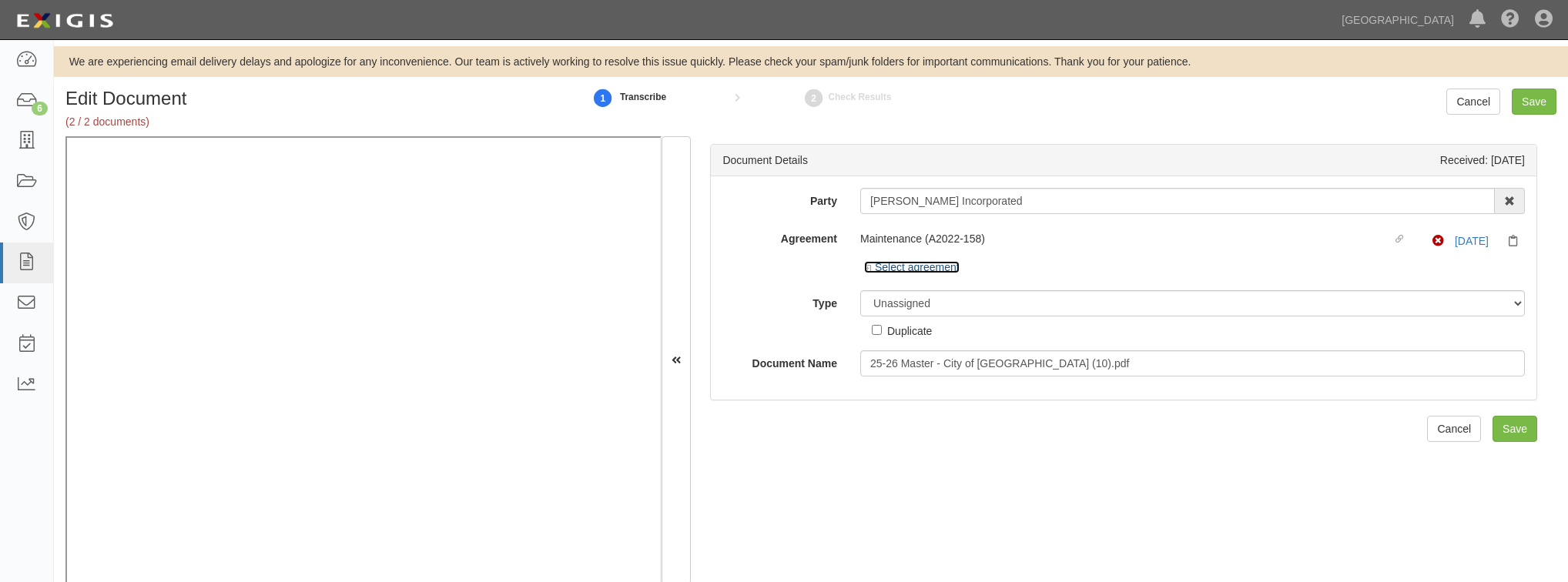
click at [864, 267] on icon at bounding box center [869, 268] width 11 height 8
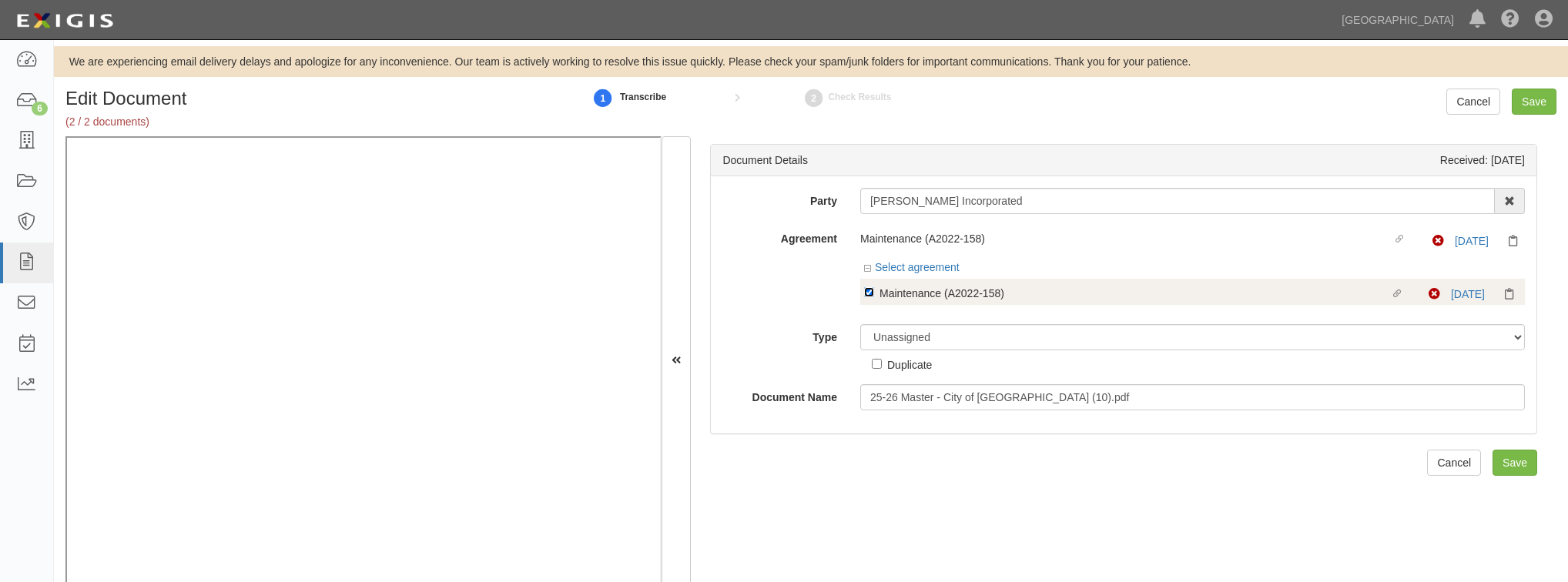
click at [866, 291] on input "Linked agreement Maintenance (A2022-158) Linked agreement" at bounding box center [869, 292] width 10 height 10
checkbox input "false"
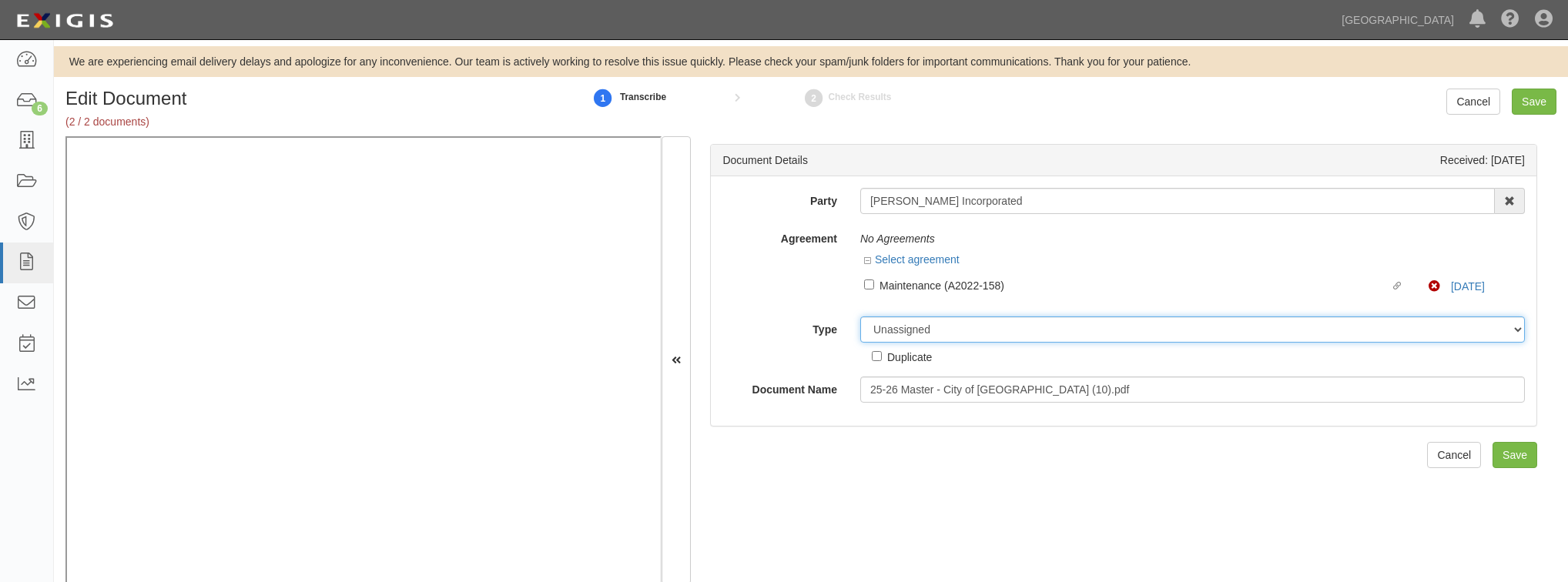
click at [896, 334] on select "Unassigned Binder Cancellation Notice Certificate Contract Endorsement Insuranc…" at bounding box center [1192, 329] width 665 height 26
select select "OtherDetail"
click at [861, 316] on select "Unassigned Binder Cancellation Notice Certificate Contract Endorsement Insuranc…" at bounding box center [1192, 329] width 665 height 26
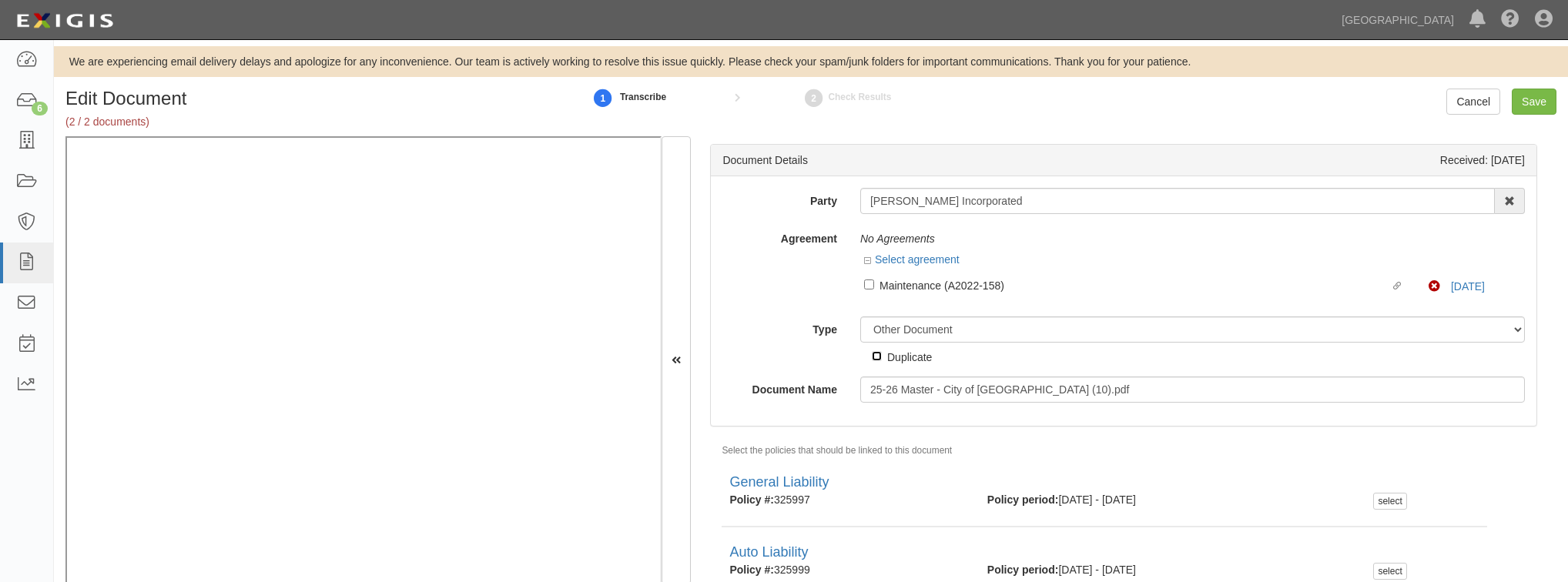
click at [878, 358] on input "Duplicate" at bounding box center [877, 356] width 10 height 10
checkbox input "true"
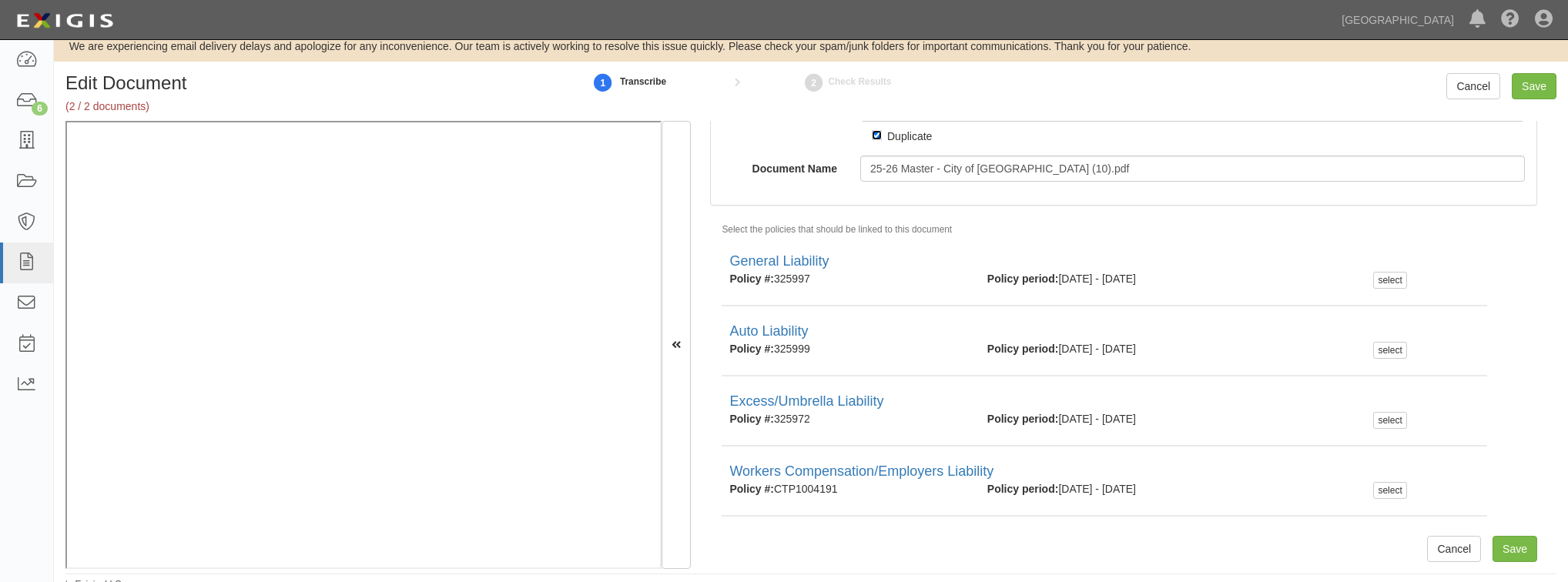
scroll to position [25, 0]
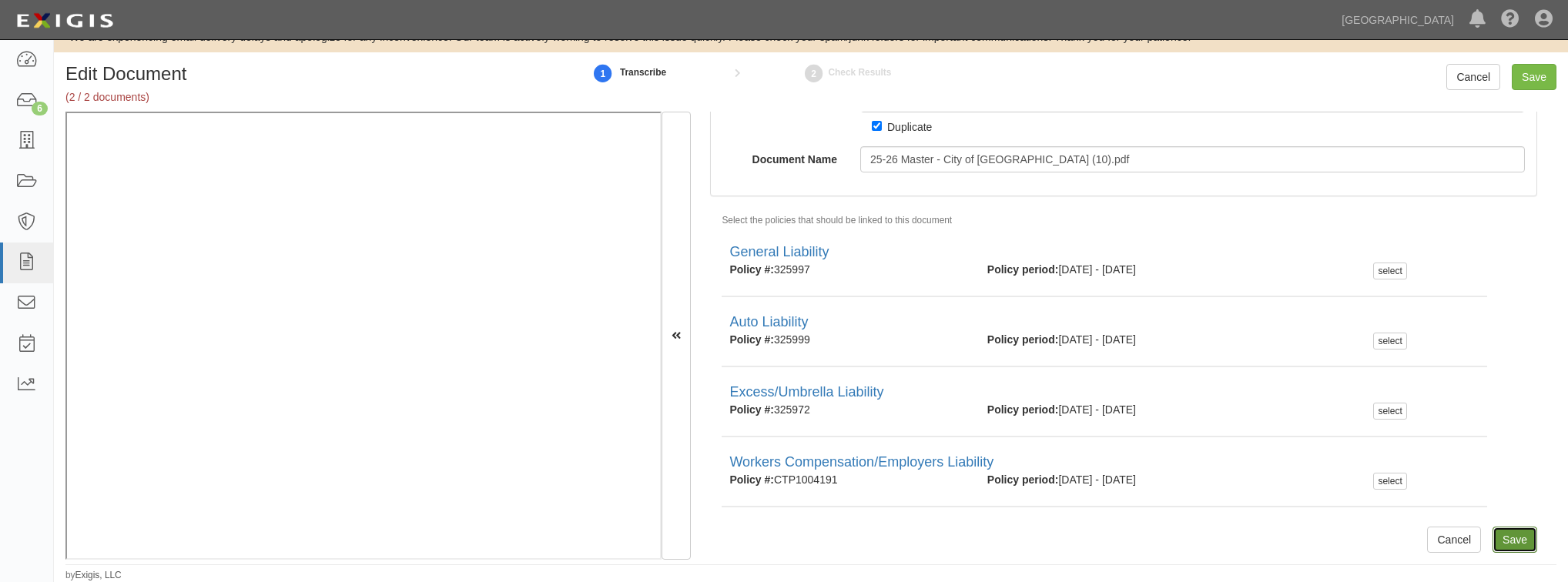
click at [1493, 536] on input "Save" at bounding box center [1515, 540] width 45 height 26
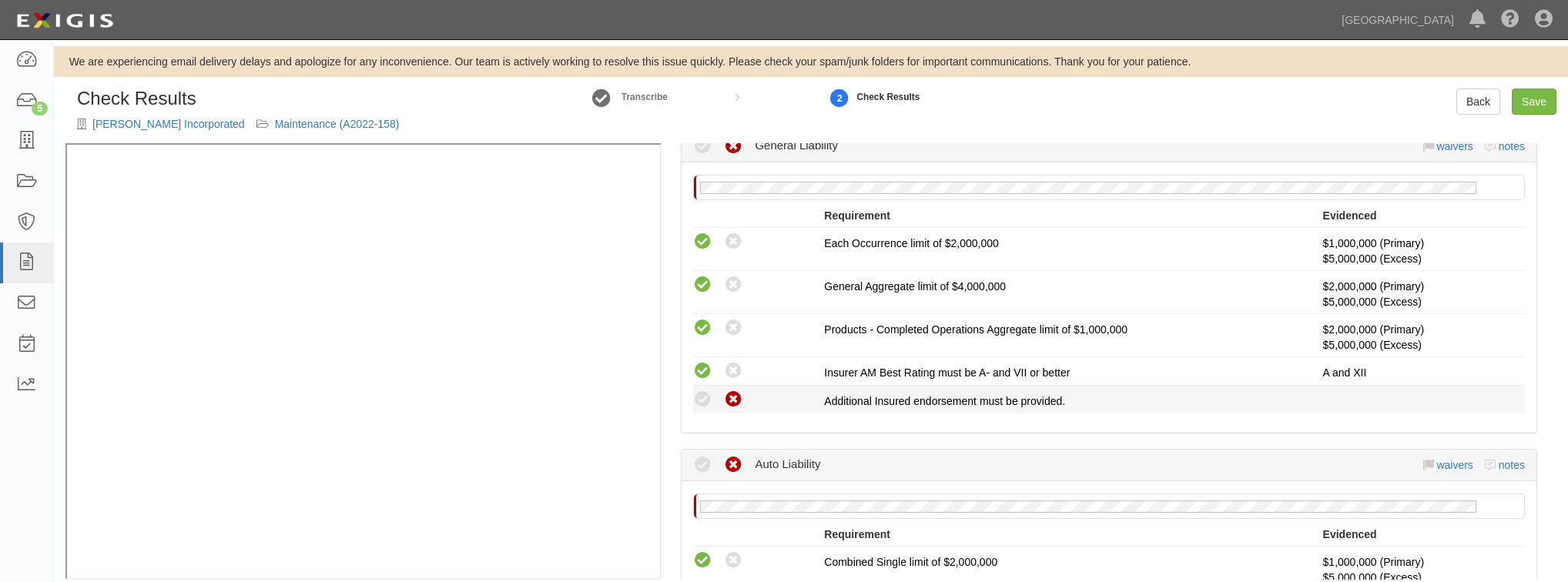
scroll to position [308, 0]
click at [694, 393] on icon at bounding box center [702, 399] width 19 height 19
radio input "true"
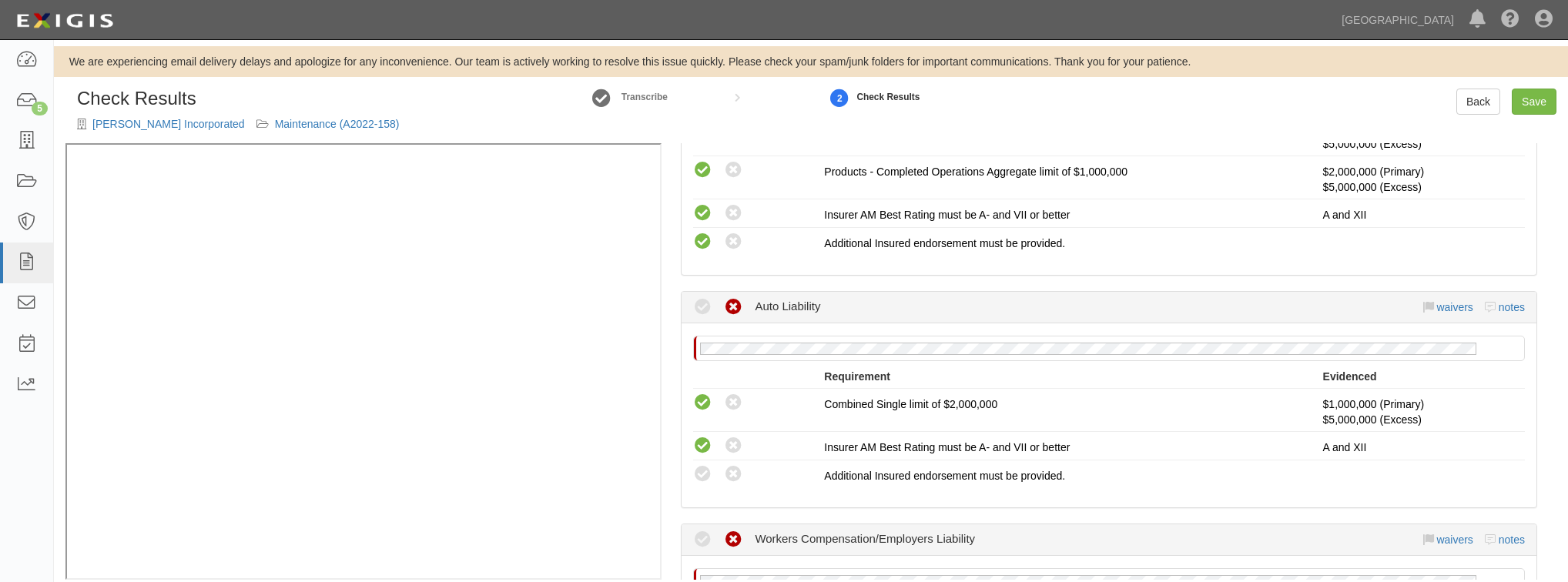
scroll to position [493, 0]
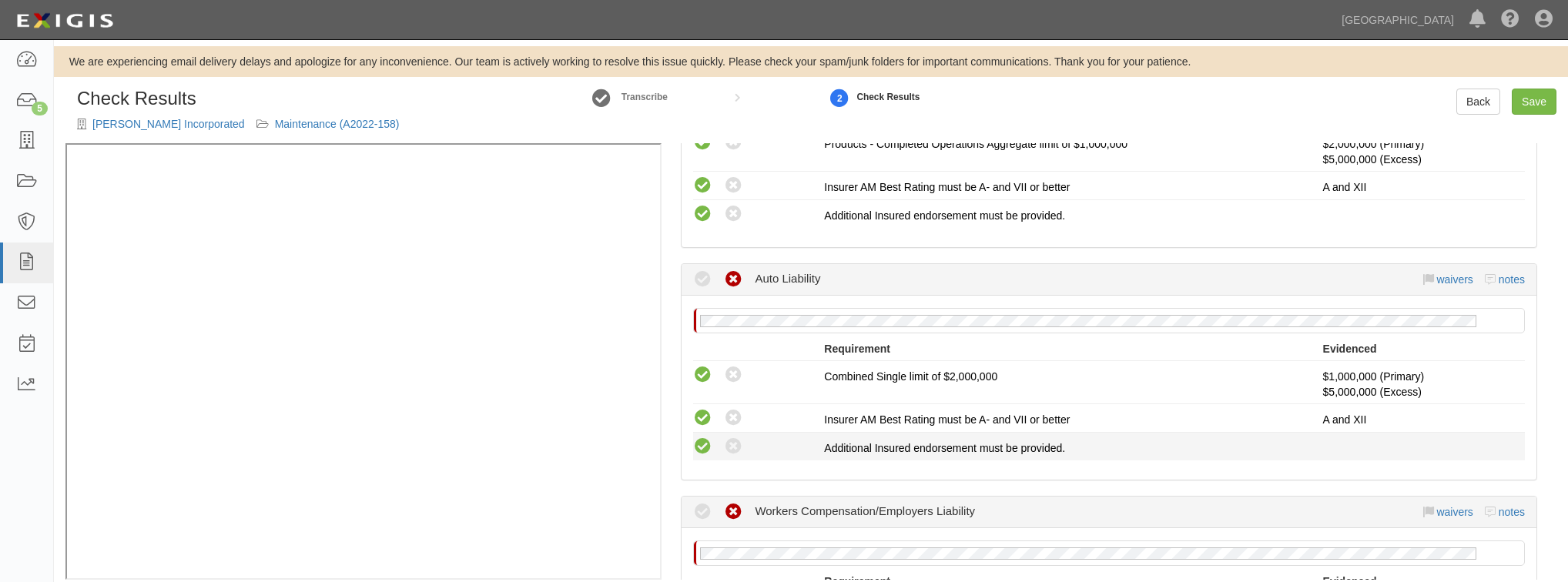
click at [699, 447] on icon at bounding box center [702, 447] width 19 height 19
radio input "true"
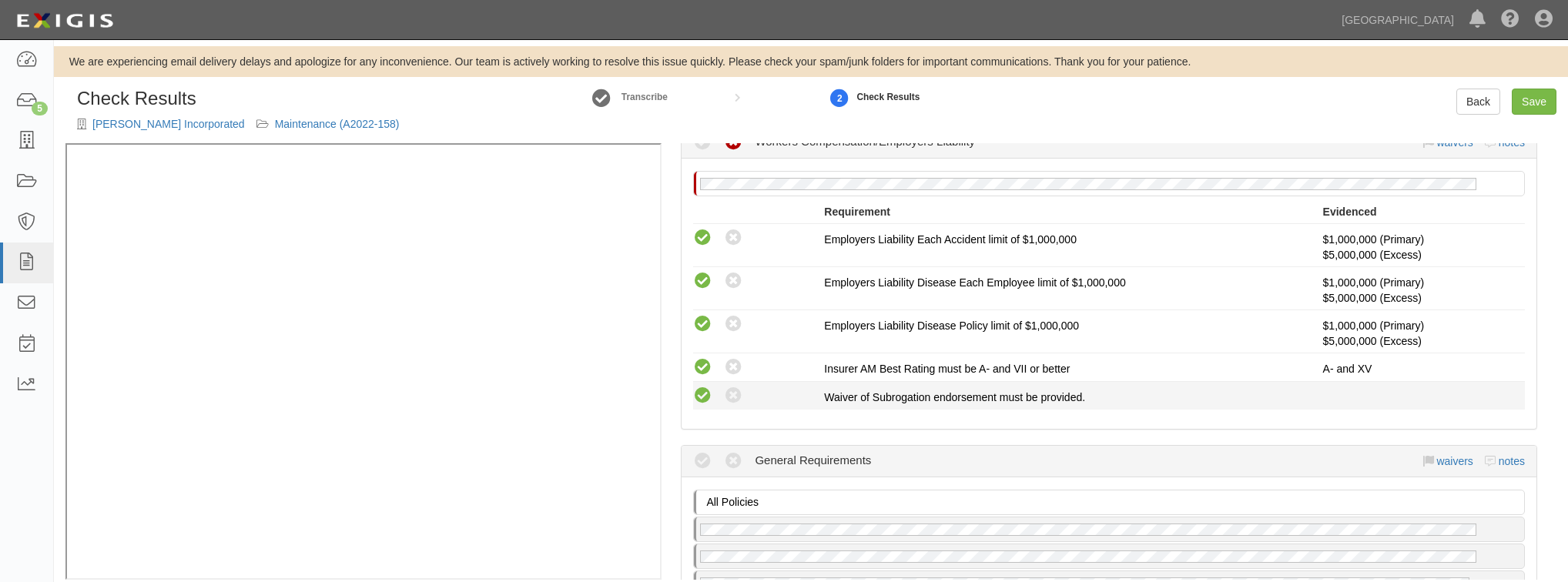
click at [705, 387] on icon at bounding box center [702, 396] width 19 height 19
radio input "true"
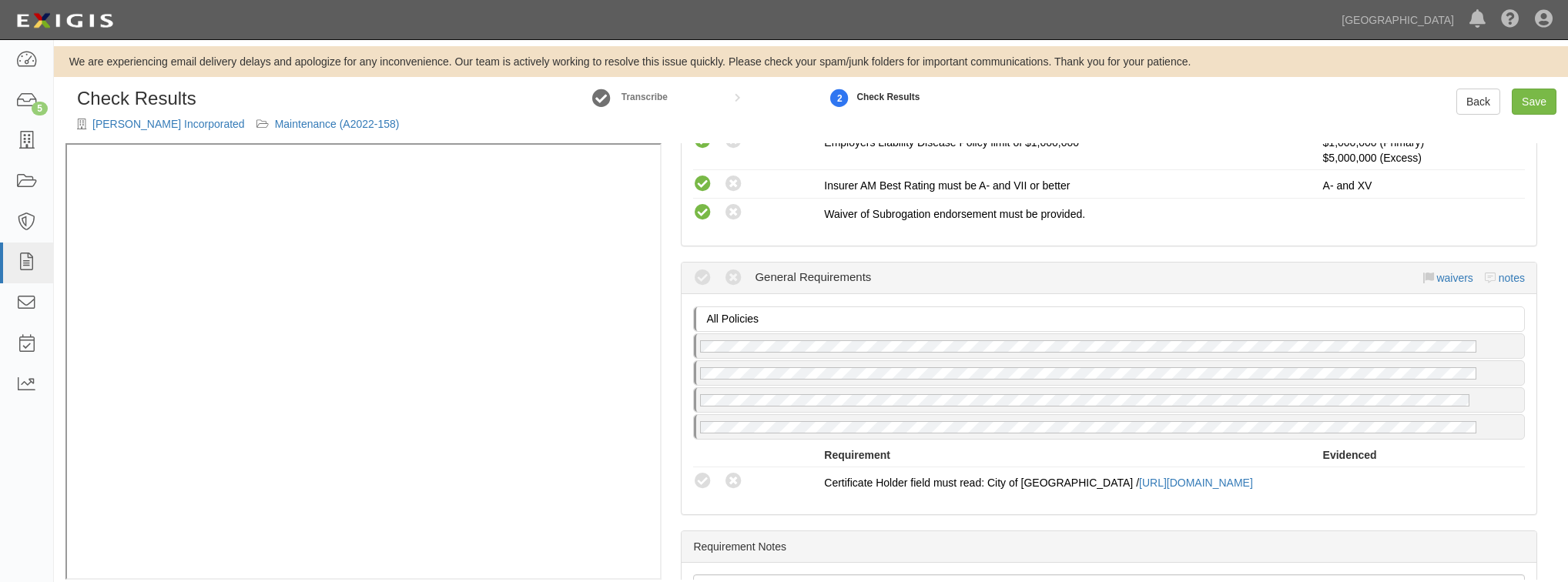
scroll to position [1047, 0]
click at [699, 470] on icon at bounding box center [702, 480] width 19 height 19
radio input "true"
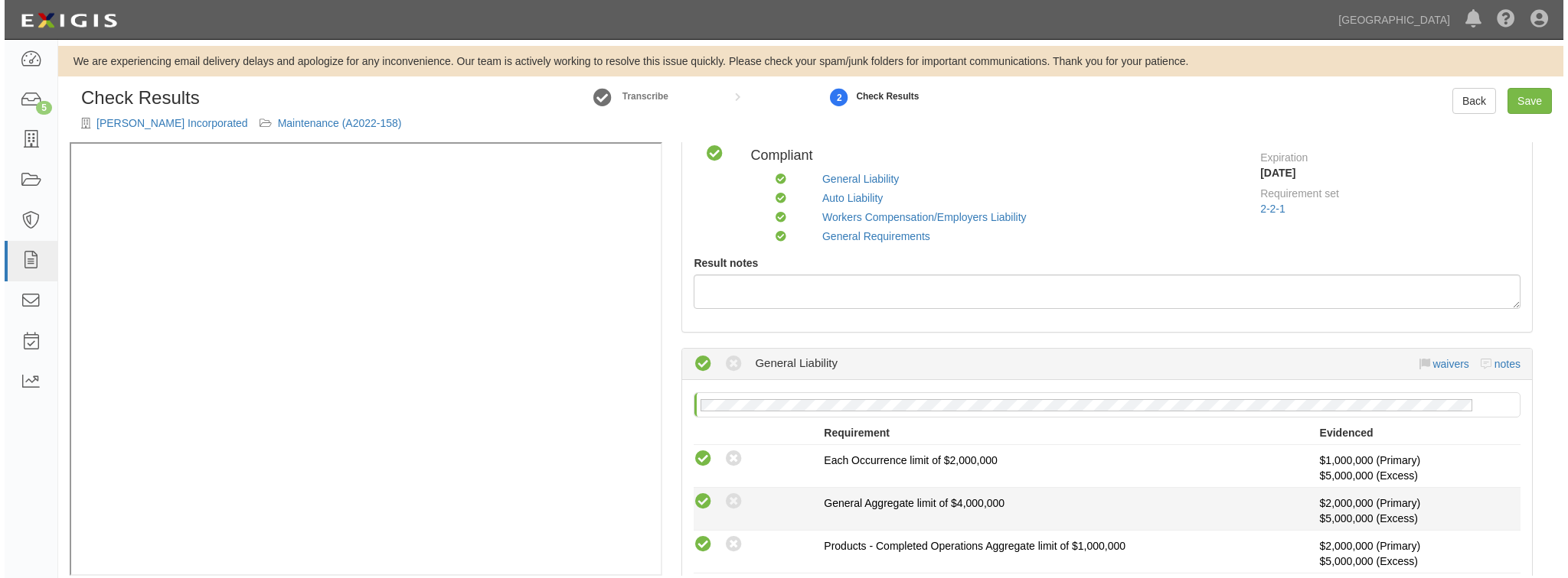
scroll to position [0, 0]
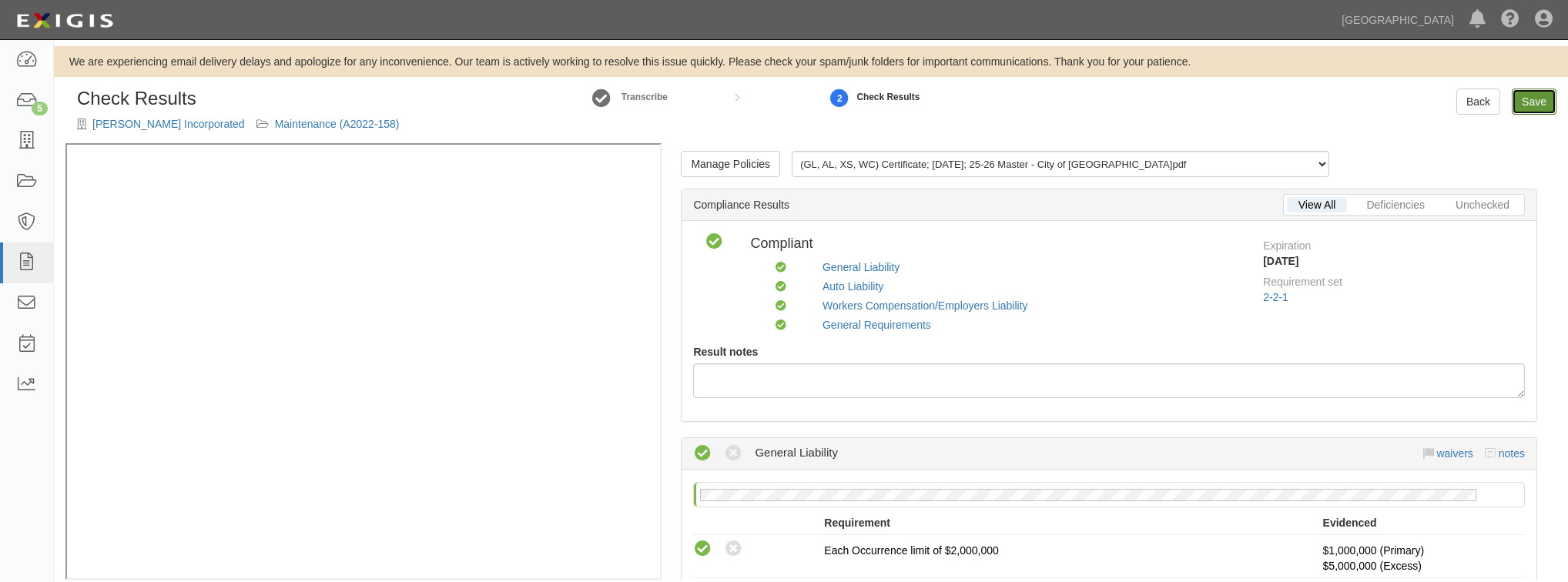
click at [1541, 101] on link "Save" at bounding box center [1534, 101] width 45 height 26
radio input "true"
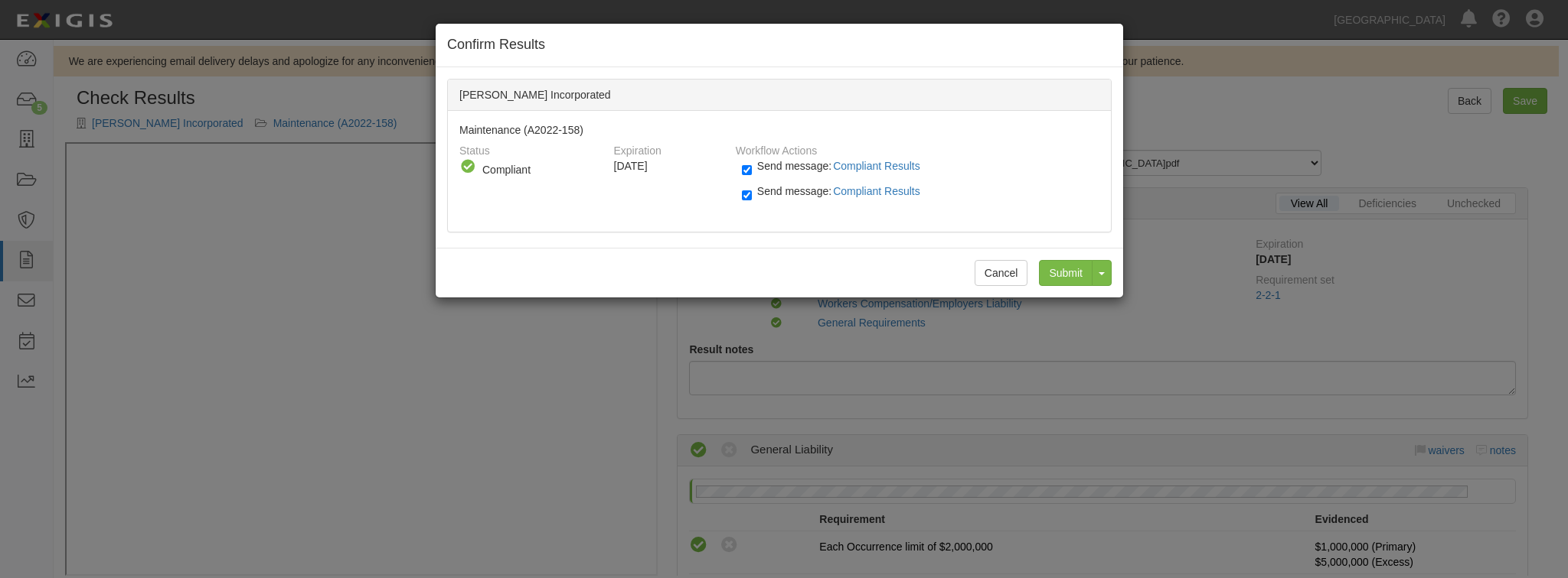
click at [1039, 277] on div "Submit Toggle Dropdown Submit and Continue to Agreement" at bounding box center [1069, 273] width 85 height 26
click at [1052, 270] on input "Submit" at bounding box center [1066, 273] width 54 height 26
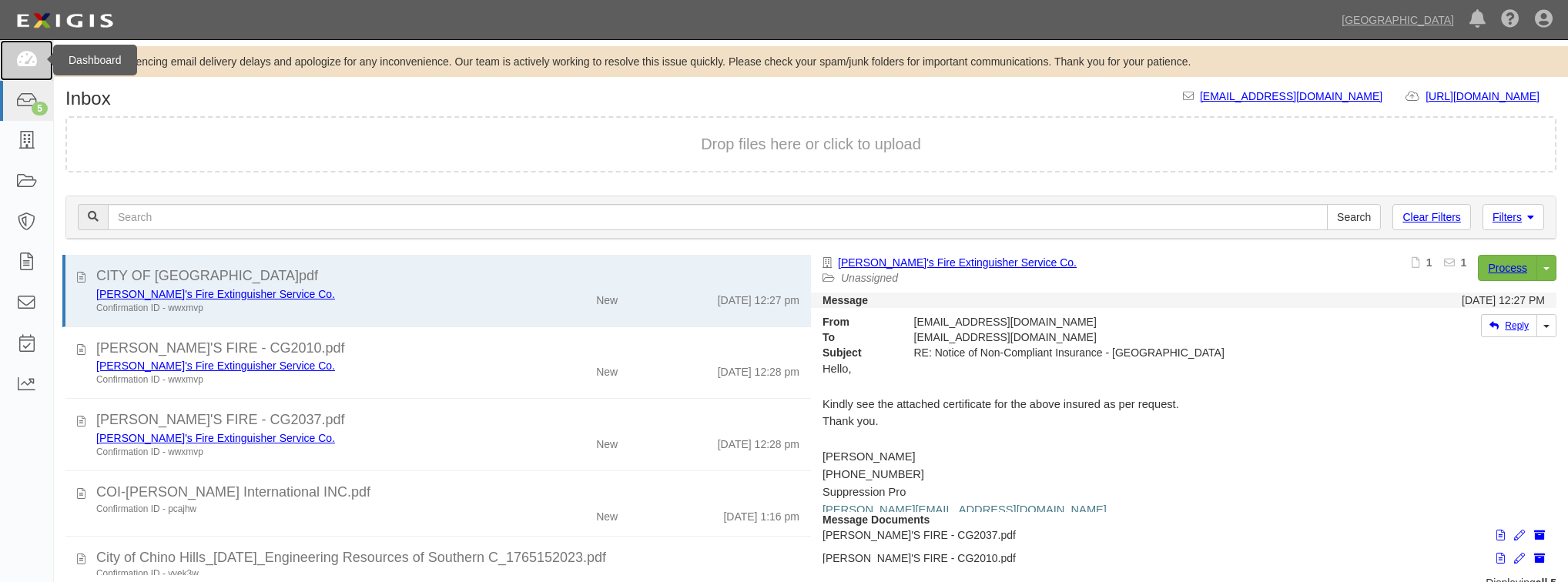
click at [37, 63] on link at bounding box center [27, 60] width 53 height 40
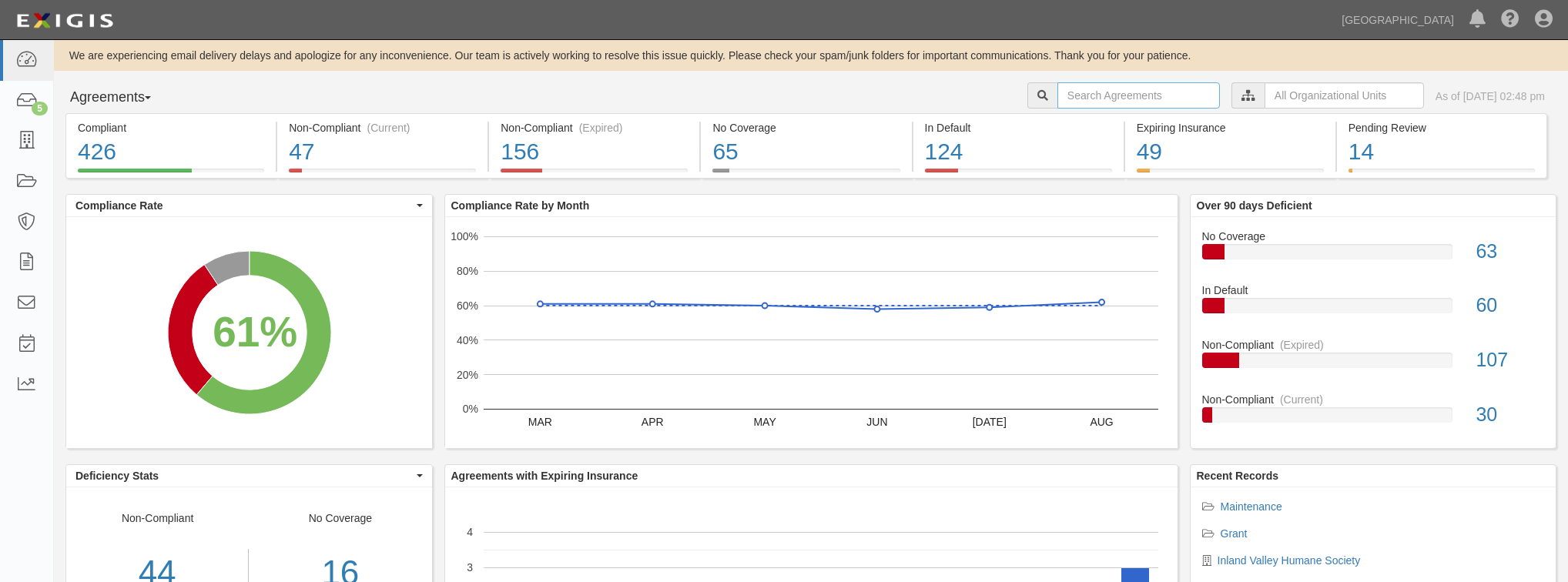
click at [1062, 101] on input "text" at bounding box center [1138, 95] width 162 height 26
paste input "[PERSON_NAME] Incorporated"
type input "[PERSON_NAME] Incorporated"
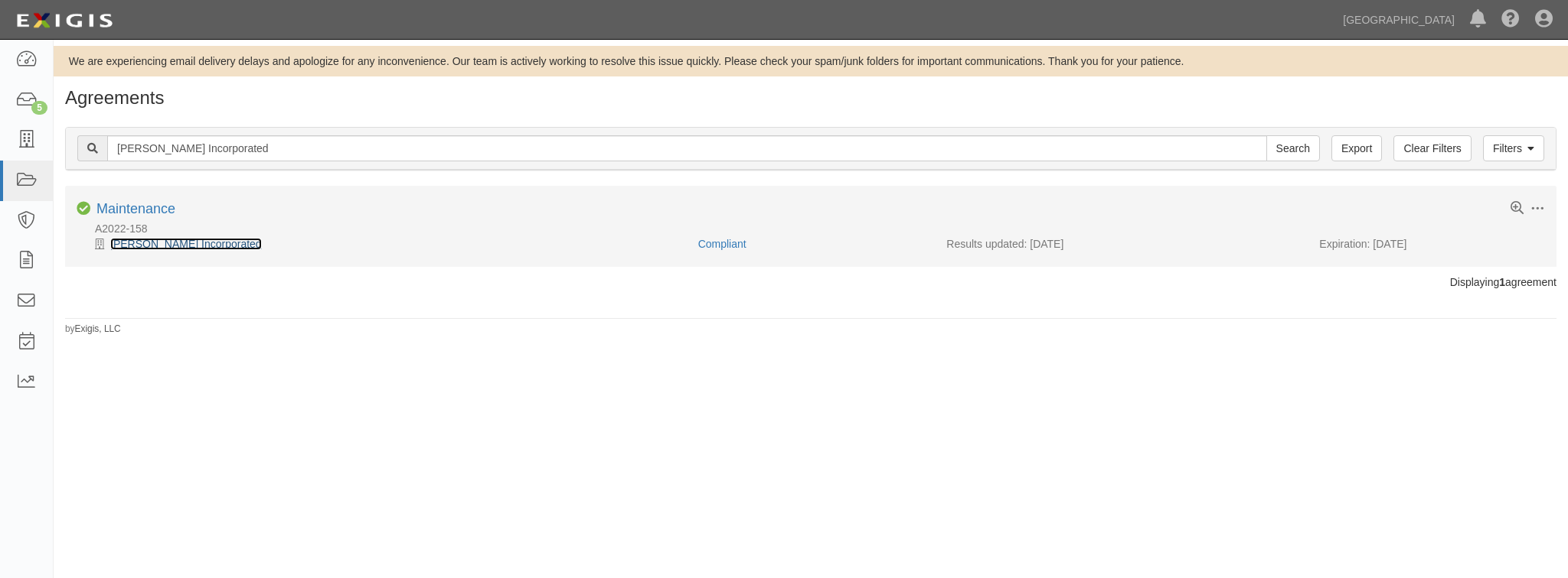
click at [205, 241] on link "[PERSON_NAME] Incorporated" at bounding box center [185, 244] width 151 height 12
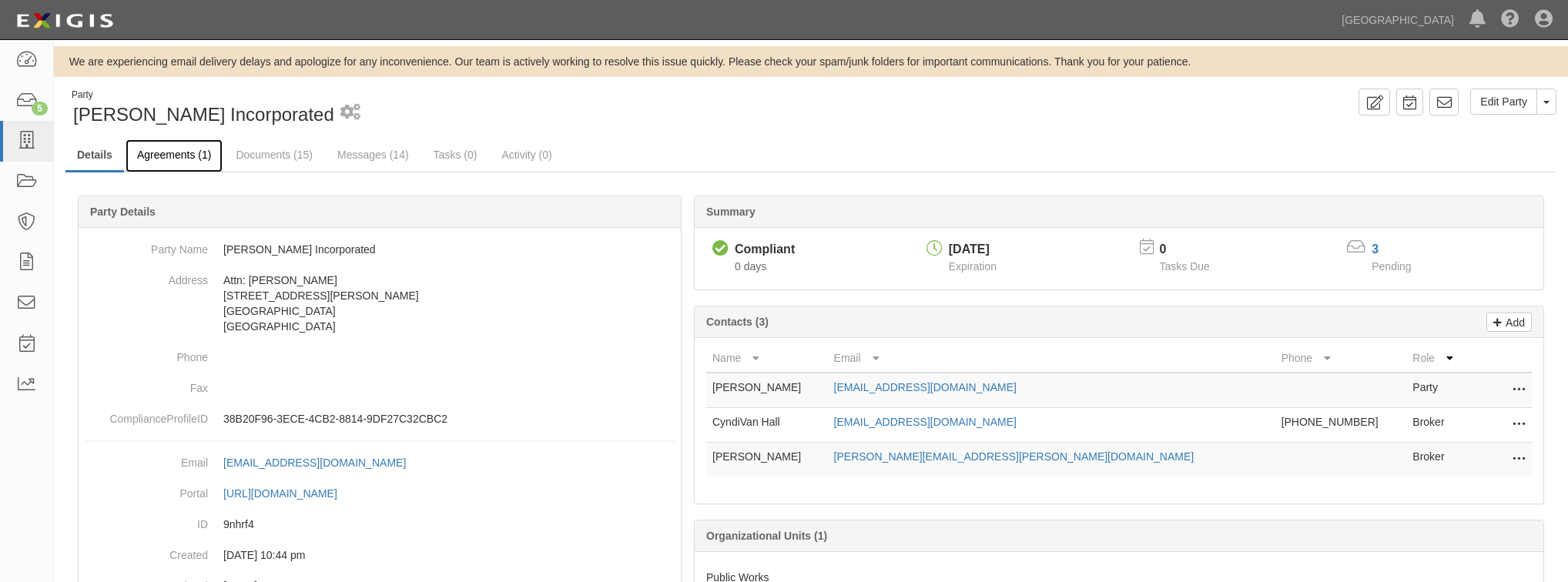
click at [162, 163] on link "Agreements (1)" at bounding box center [174, 156] width 97 height 34
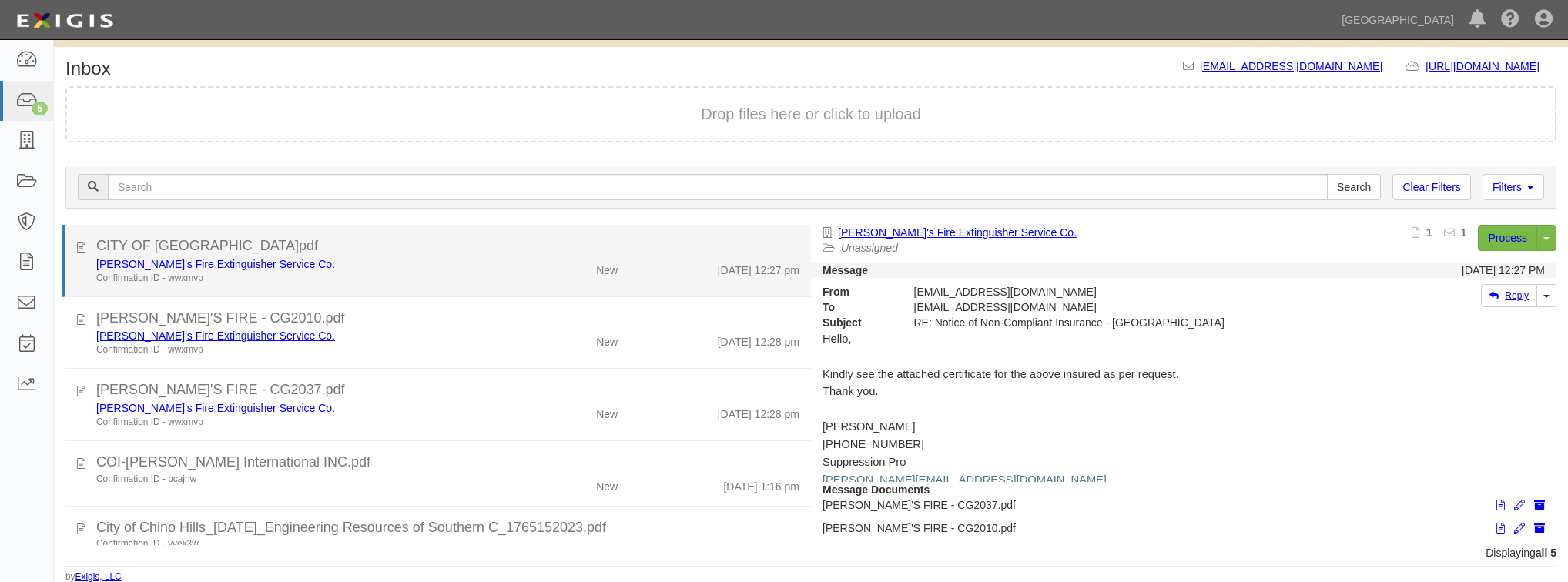
click at [408, 268] on div "[PERSON_NAME]'s Fire Extinguisher Service Co." at bounding box center [297, 264] width 401 height 15
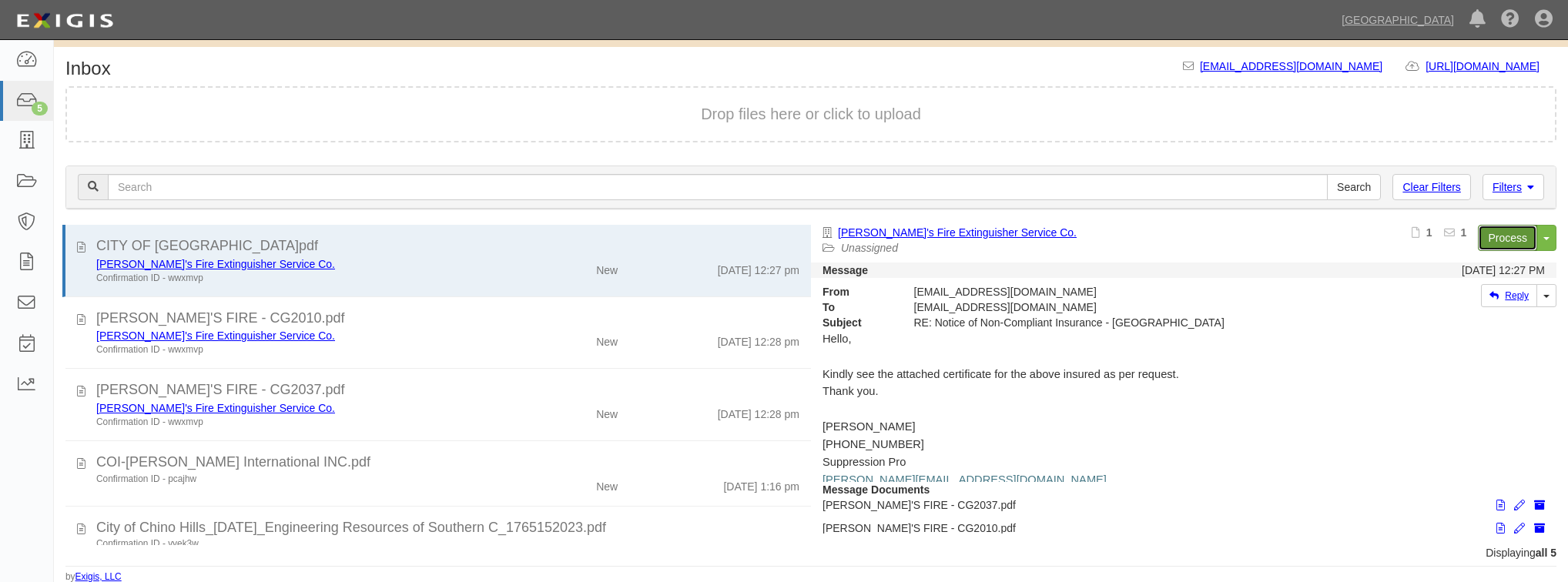
click at [1491, 240] on link "Process" at bounding box center [1507, 238] width 59 height 26
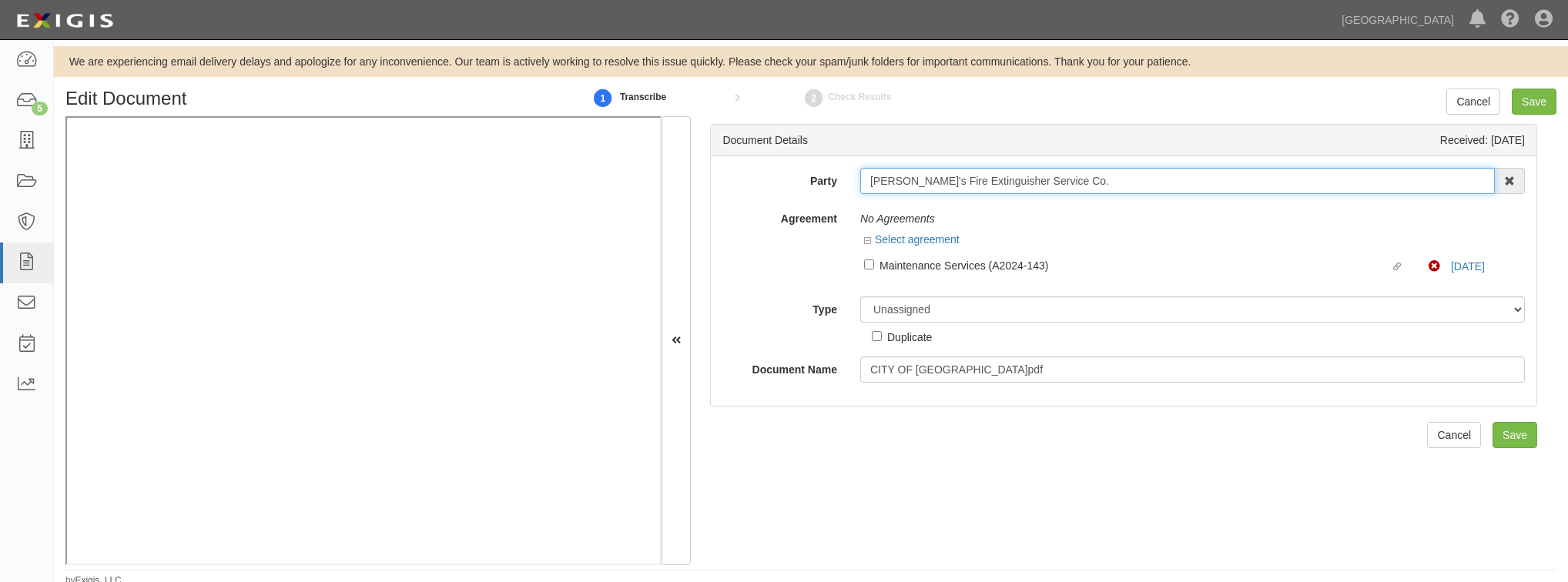
drag, startPoint x: 1044, startPoint y: 179, endPoint x: 768, endPoint y: 187, distance: 276.1
click at [768, 187] on div "Party [PERSON_NAME]'s Fire Extinguisher Service Co. 4LEAF, Inc. Abba Termite & …" at bounding box center [1124, 181] width 825 height 26
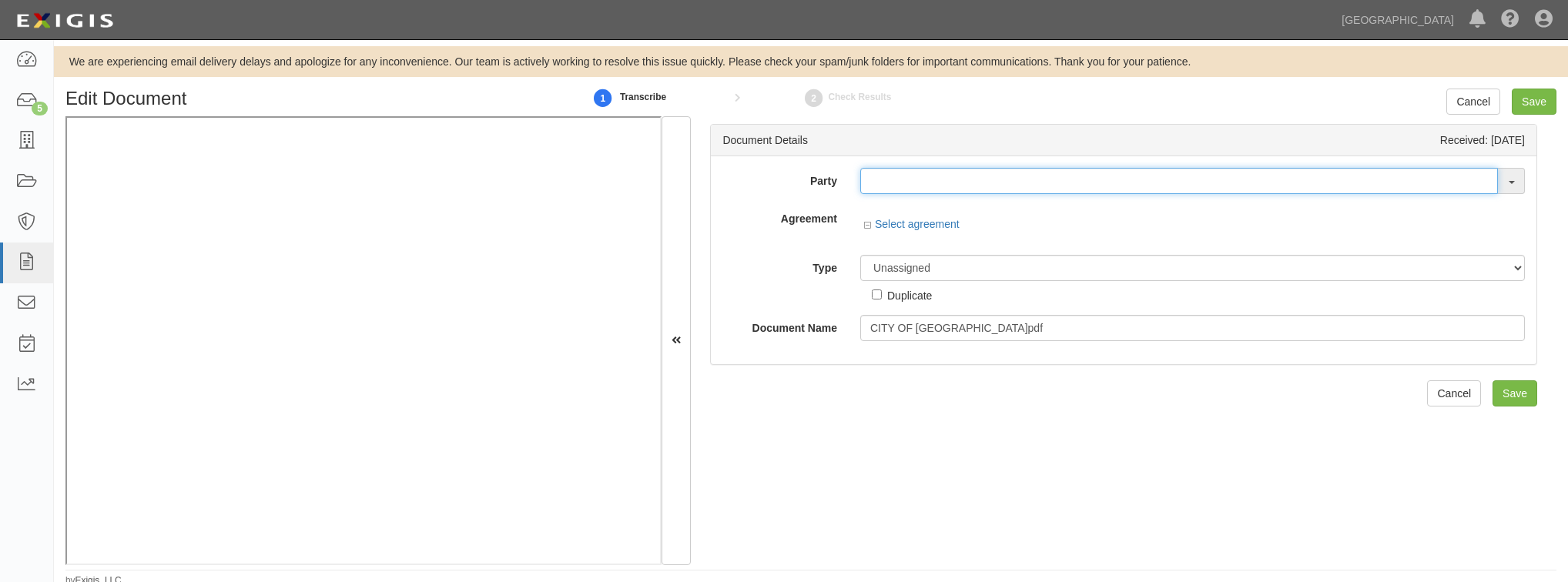
click at [881, 179] on input "text" at bounding box center [1179, 181] width 638 height 26
paste input "[PERSON_NAME]'s Fire Extinguisher Service Co"
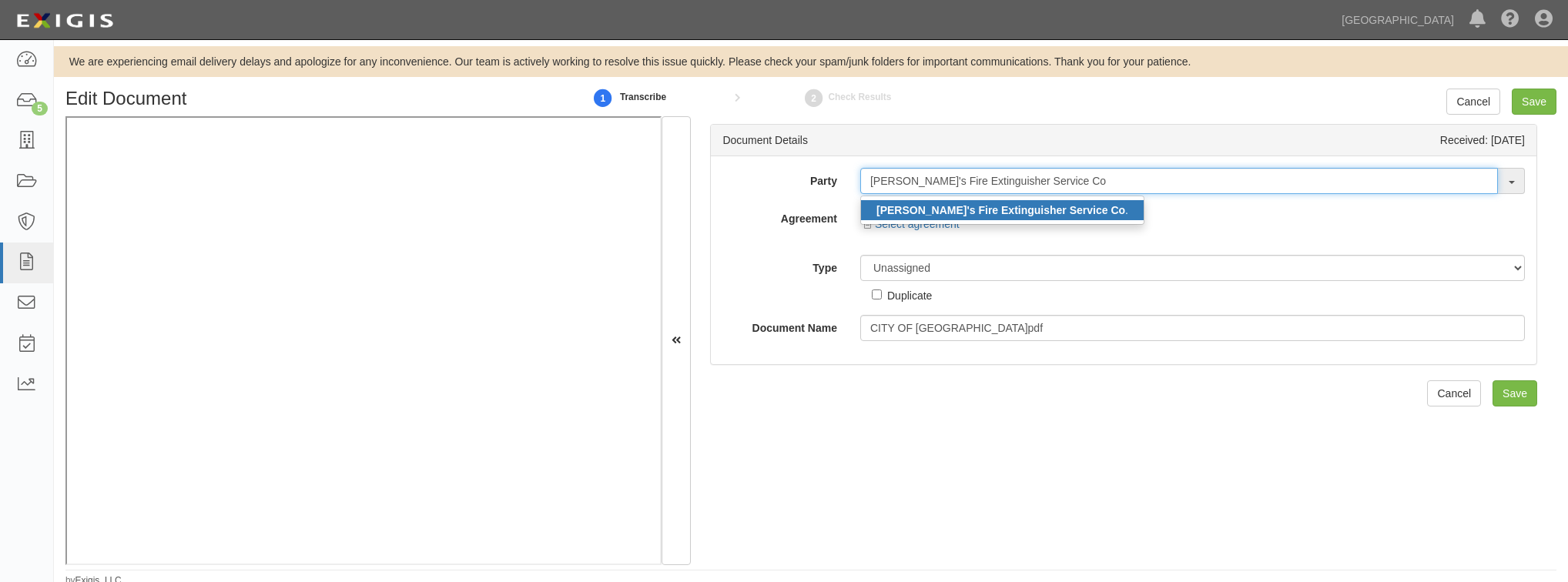
type input "[PERSON_NAME]'s Fire Extinguisher Service Co"
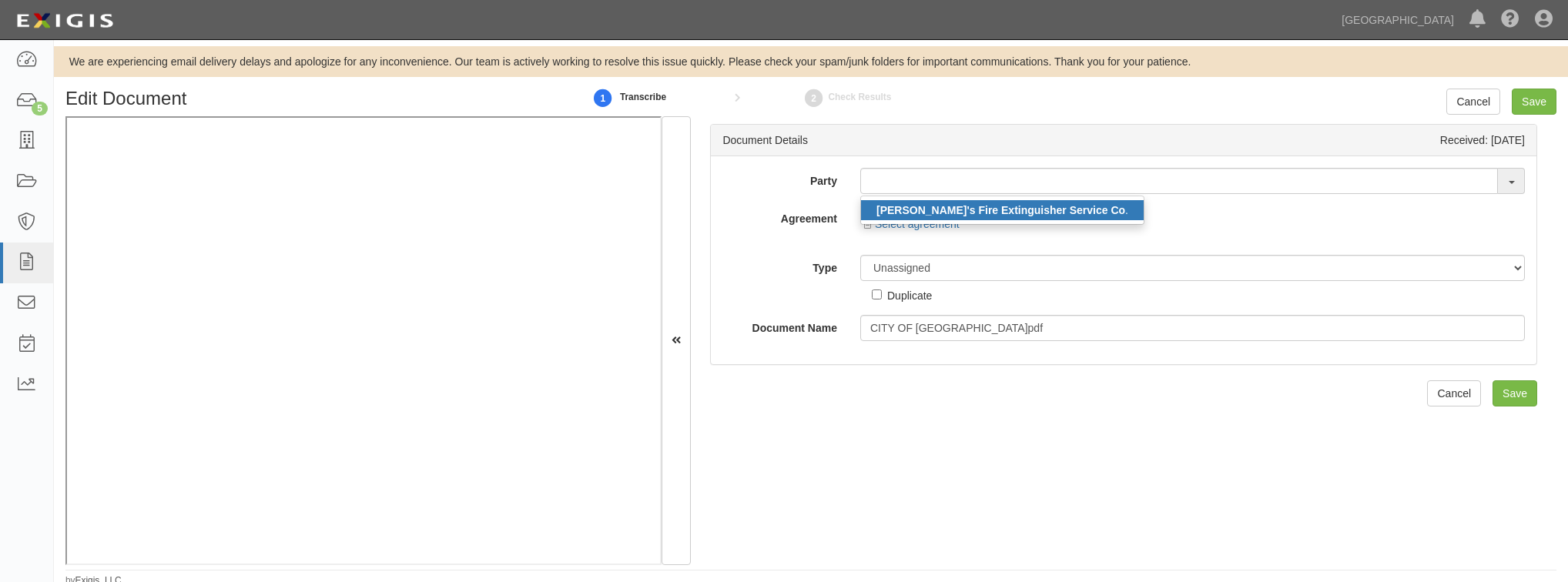
click at [893, 206] on strong "[PERSON_NAME]'s Fire Extinguisher Service Co" at bounding box center [1000, 210] width 248 height 12
type input "[PERSON_NAME]'s Fire Extinguisher Service Co."
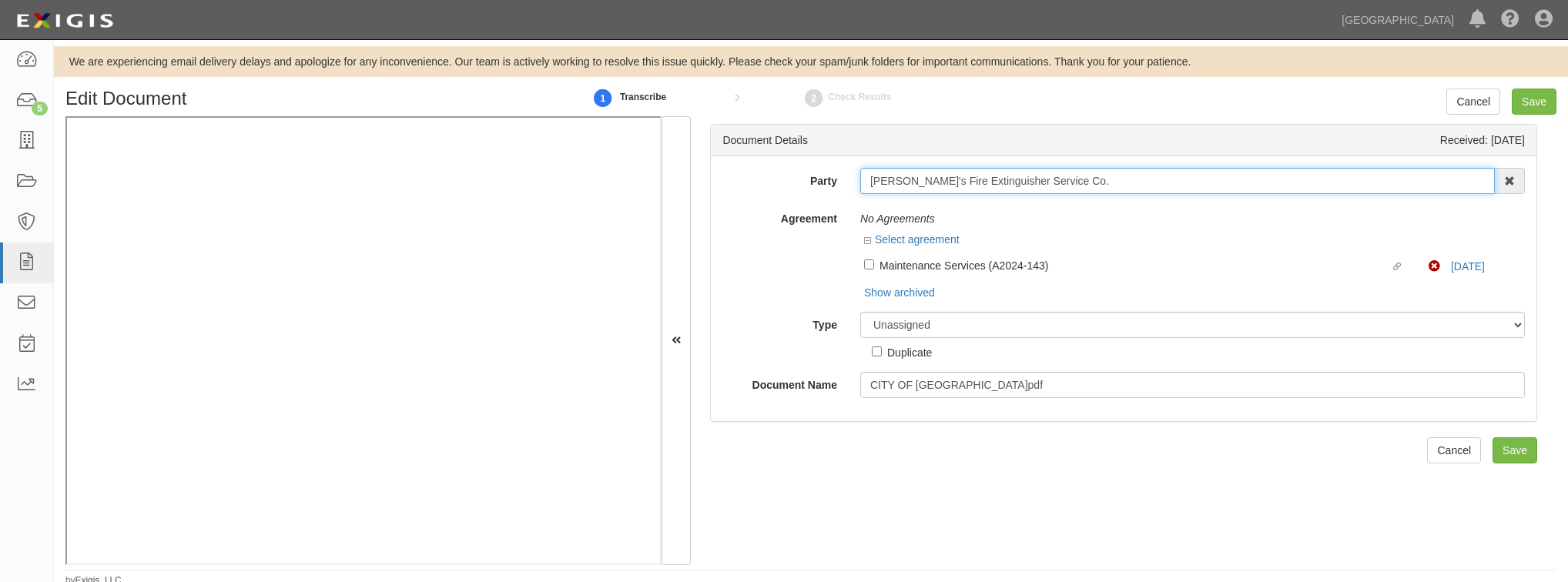
scroll to position [4, 0]
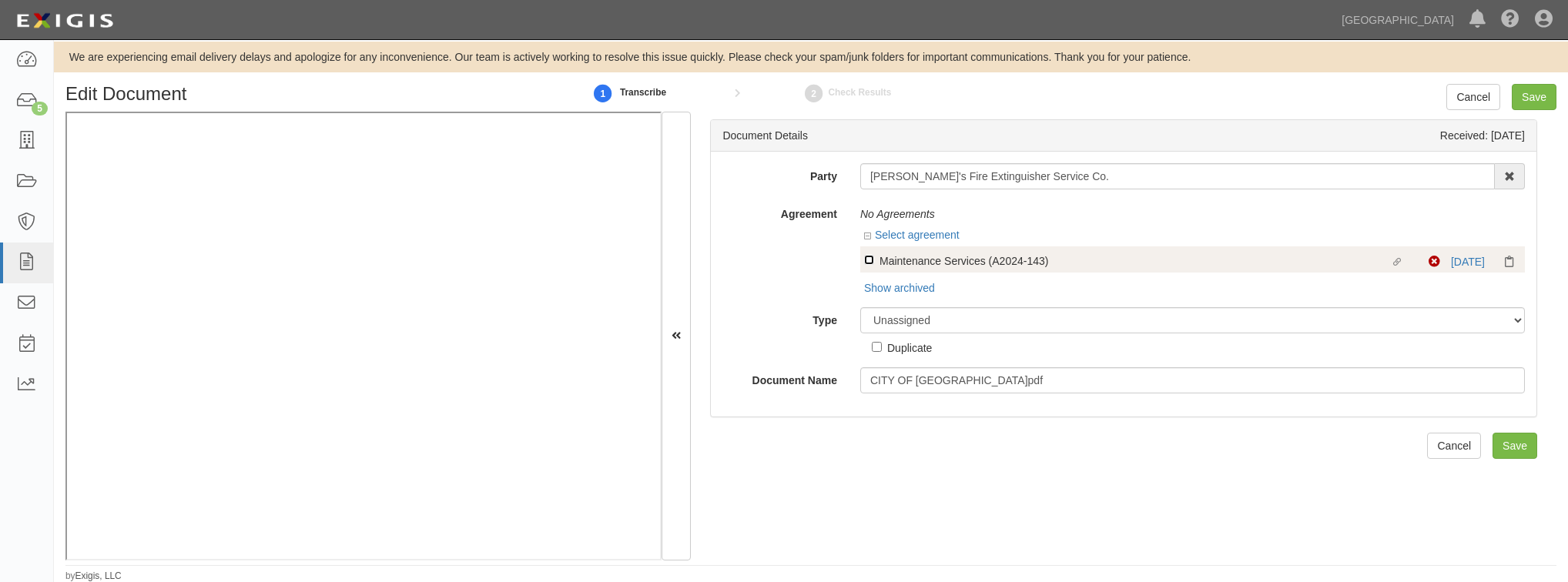
click at [868, 261] on input "Linked agreement Maintenance Services (A2024-143) Linked agreement" at bounding box center [869, 260] width 10 height 10
checkbox input "true"
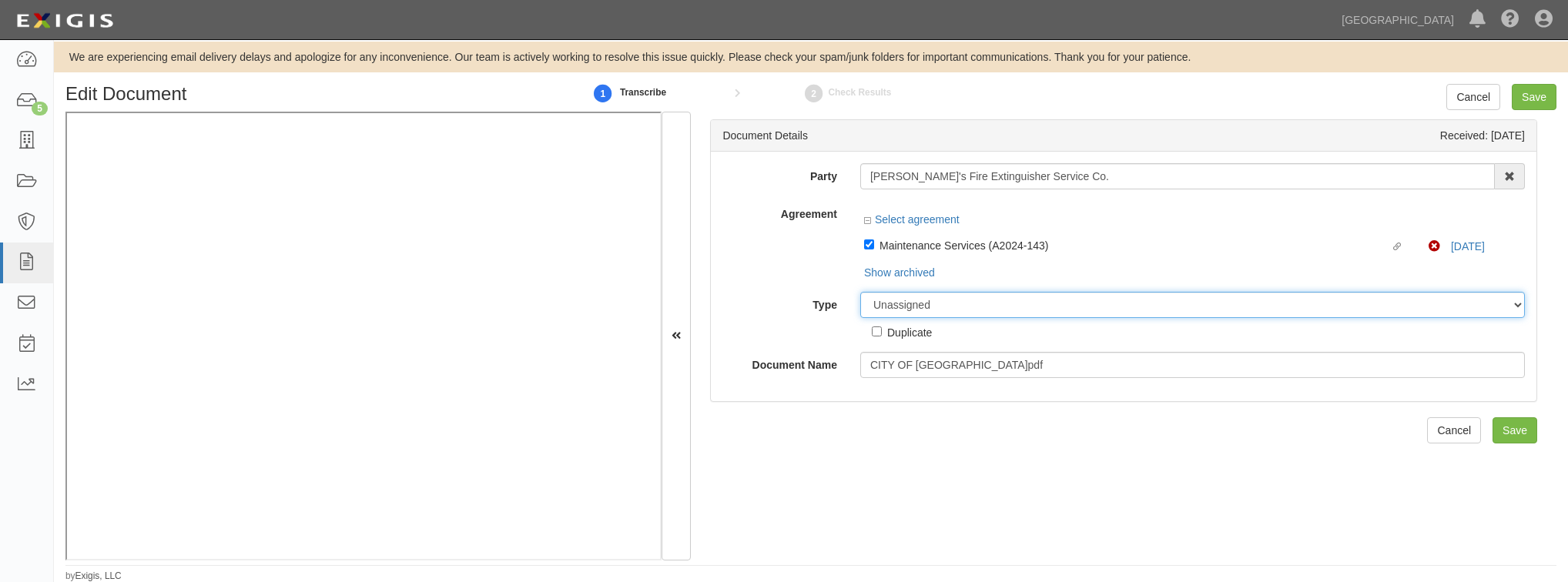
click at [934, 312] on select "Unassigned Binder Cancellation Notice Certificate Contract Endorsement Insuranc…" at bounding box center [1192, 305] width 665 height 26
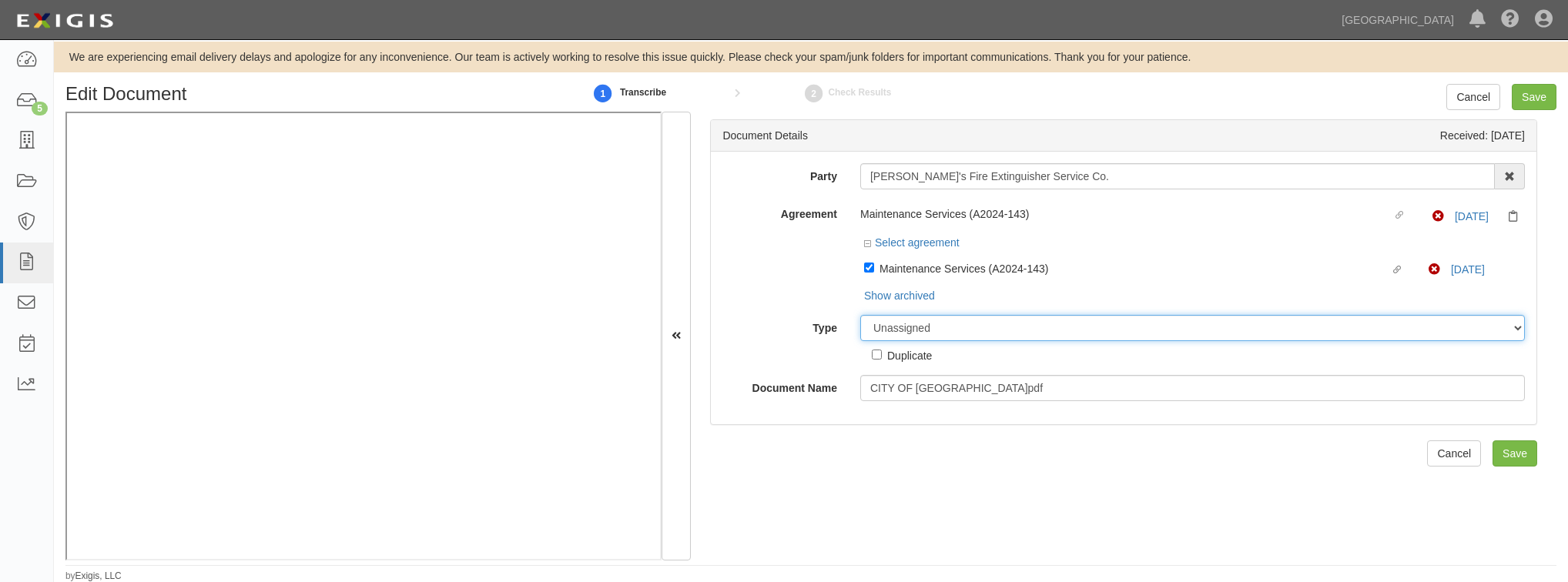
select select "CertificateDetail"
click at [861, 315] on select "Unassigned Binder Cancellation Notice Certificate Contract Endorsement Insuranc…" at bounding box center [1192, 328] width 665 height 26
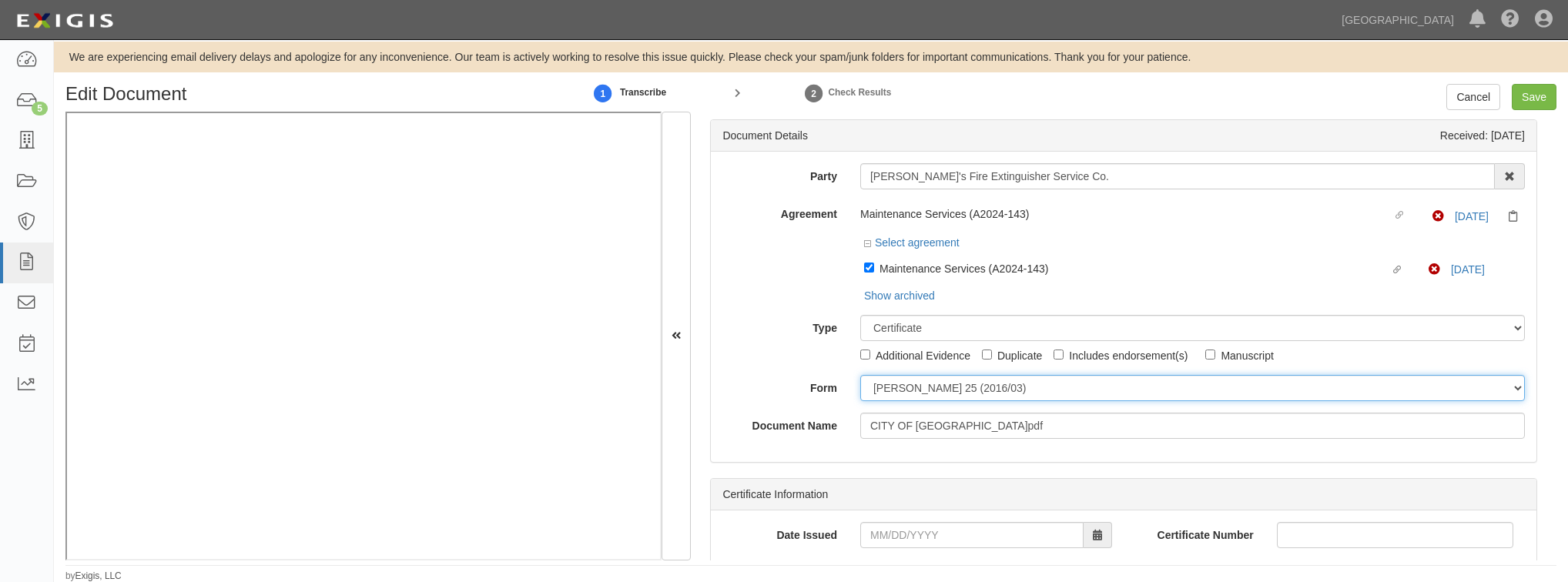
drag, startPoint x: 898, startPoint y: 389, endPoint x: 895, endPoint y: 397, distance: 8.5
click at [898, 389] on select "ACORD 25 (2016/03) ACORD 101 ACORD 855 NY (2014/05) General" at bounding box center [1192, 388] width 665 height 26
select select "GeneralFormDetail"
click at [861, 375] on select "ACORD 25 (2016/03) ACORD 101 ACORD 855 NY (2014/05) General" at bounding box center [1192, 388] width 665 height 26
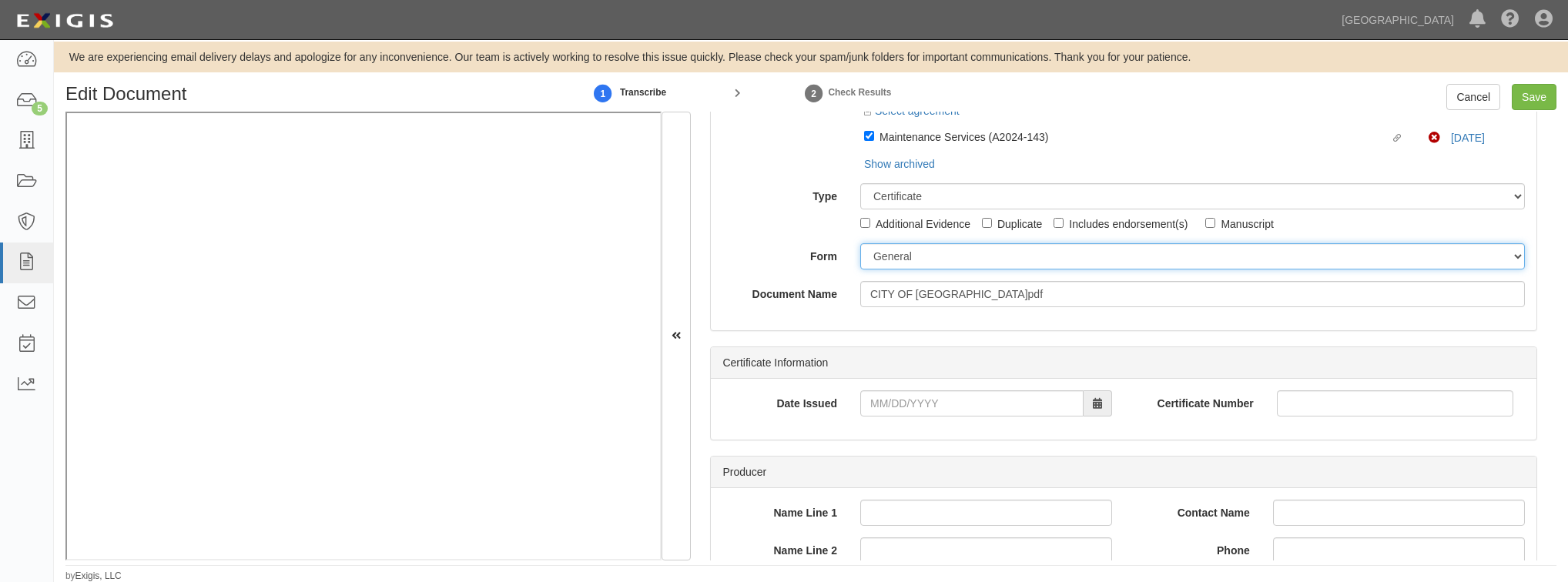
scroll to position [62, 0]
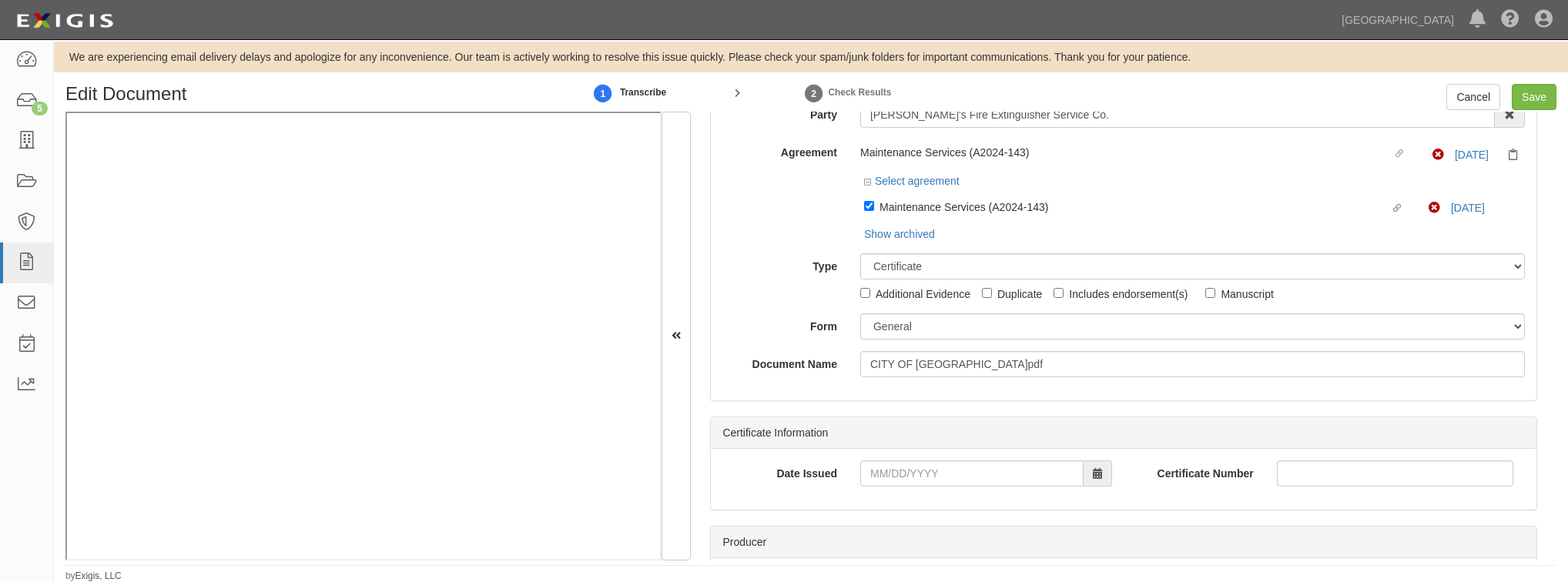
click at [897, 487] on div "Date Issued" at bounding box center [917, 480] width 413 height 38
click at [897, 478] on input "Date Issued" at bounding box center [972, 474] width 224 height 26
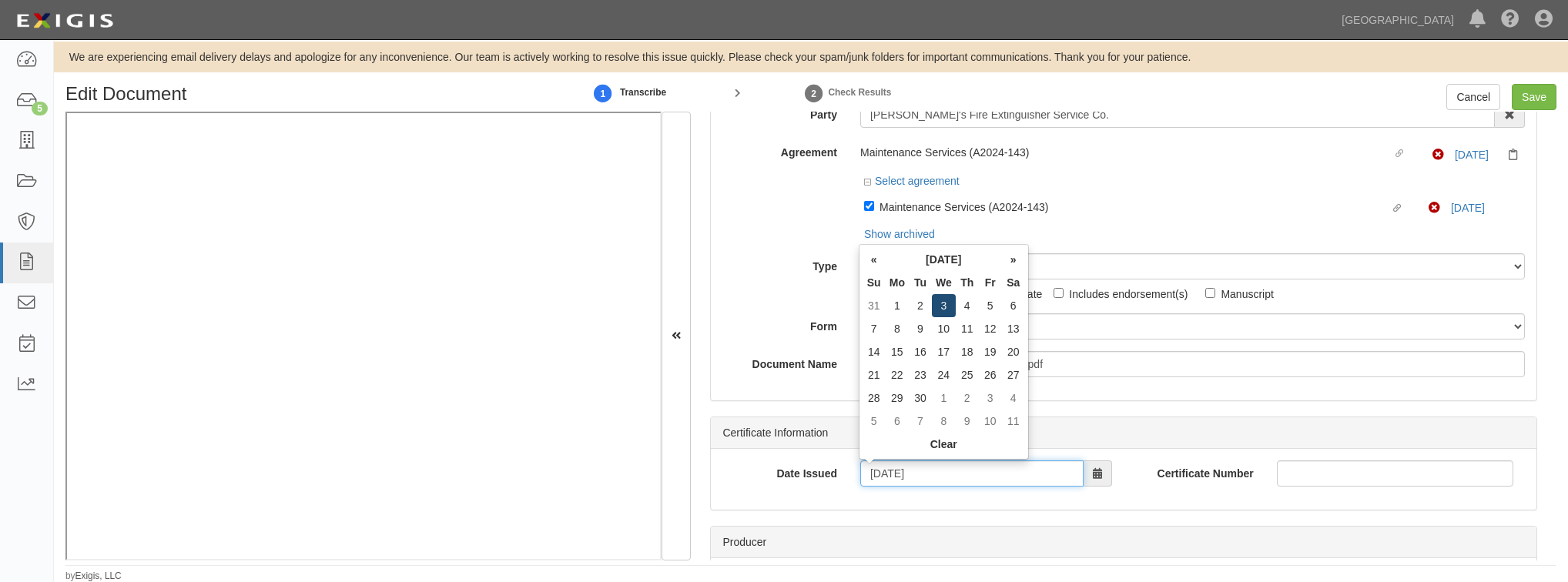
type input "09/03/2025"
click at [940, 303] on td "3" at bounding box center [944, 305] width 24 height 23
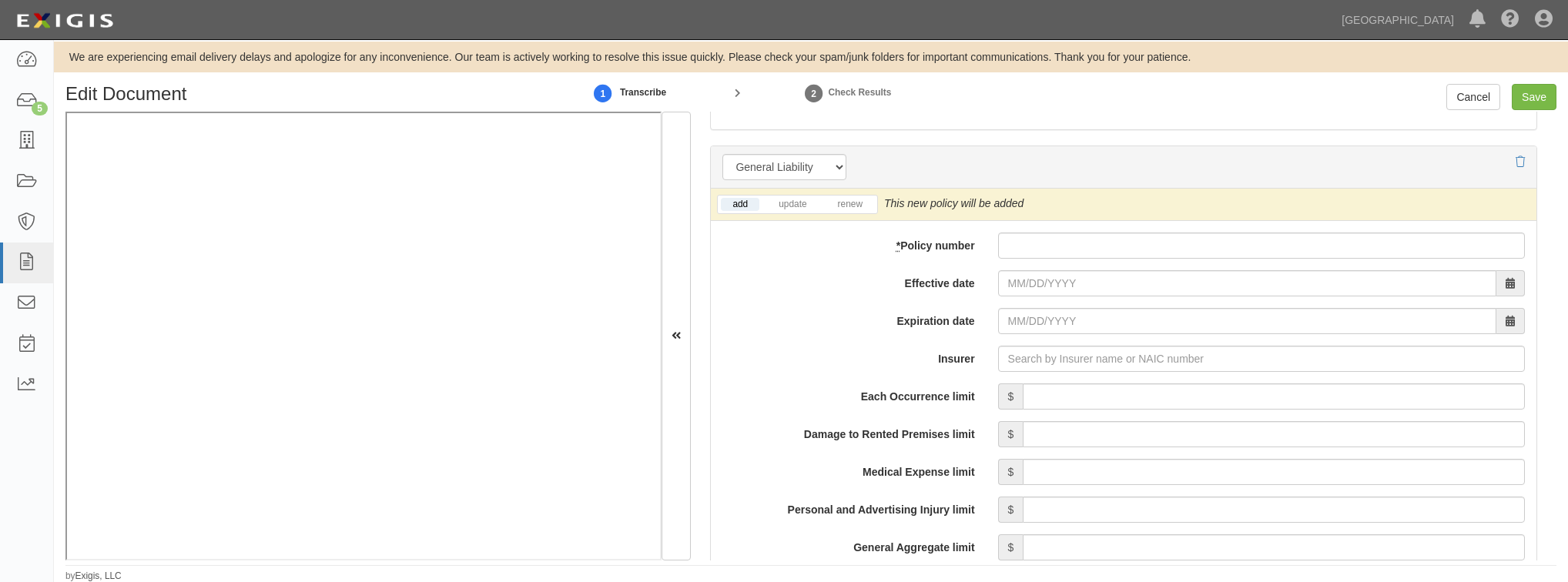
scroll to position [1047, 0]
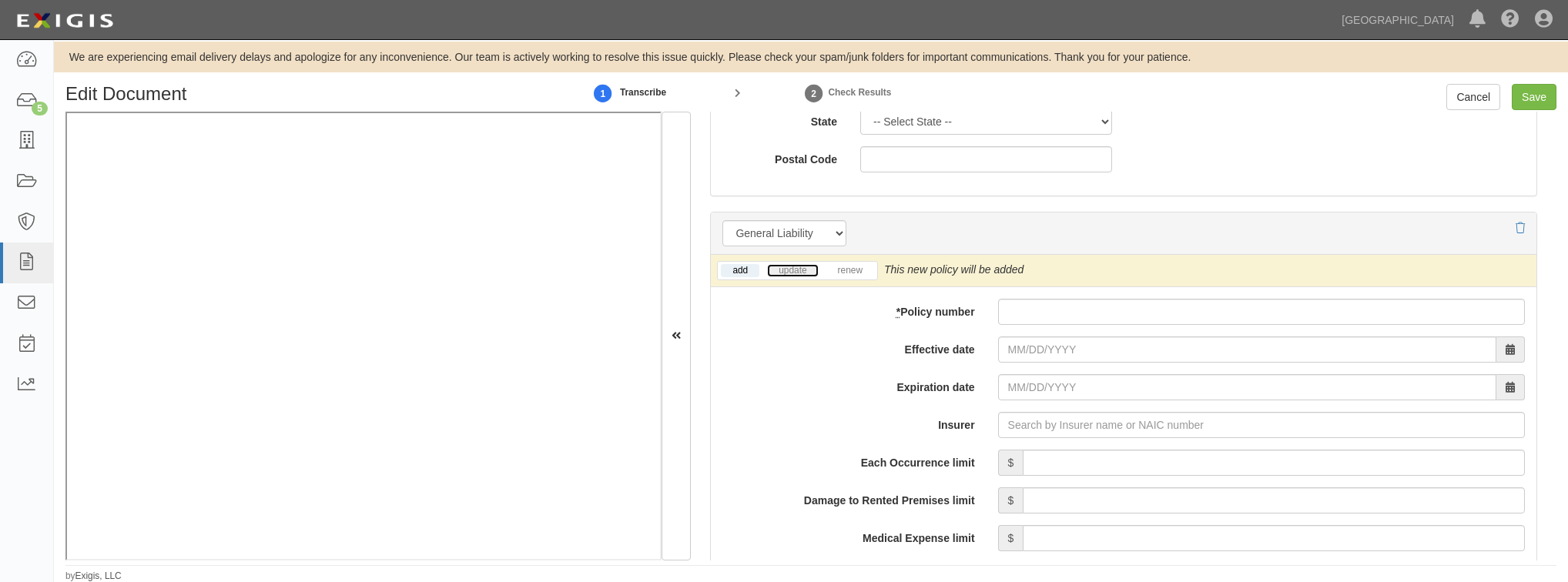
click at [781, 274] on link "update" at bounding box center [792, 270] width 51 height 13
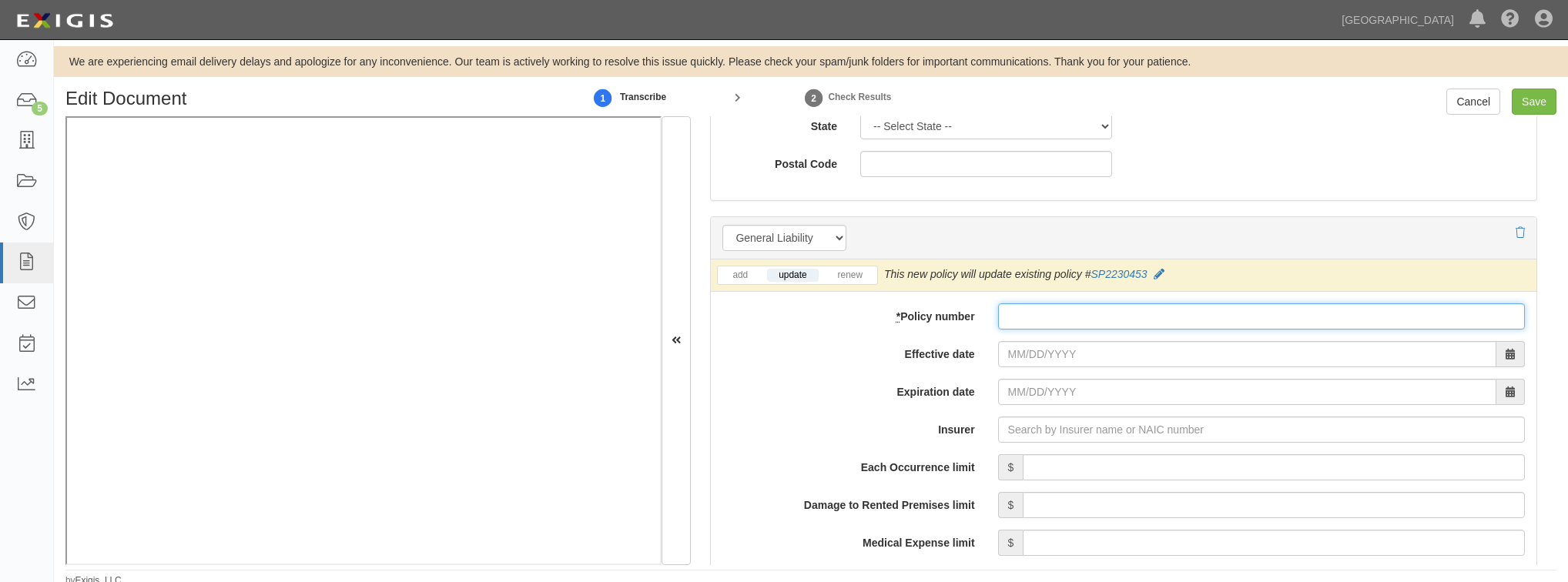
click at [1011, 313] on input "* Policy number" at bounding box center [1261, 316] width 527 height 26
paste input "Chuck's Fire Extinguisher Service Co"
type input "Chuck's Fire Extinguisher Service Co"
drag, startPoint x: 1206, startPoint y: 314, endPoint x: 879, endPoint y: 328, distance: 327.3
click at [879, 328] on div "* Policy number Chuck's Fire Extinguisher Service Co" at bounding box center [1124, 316] width 825 height 26
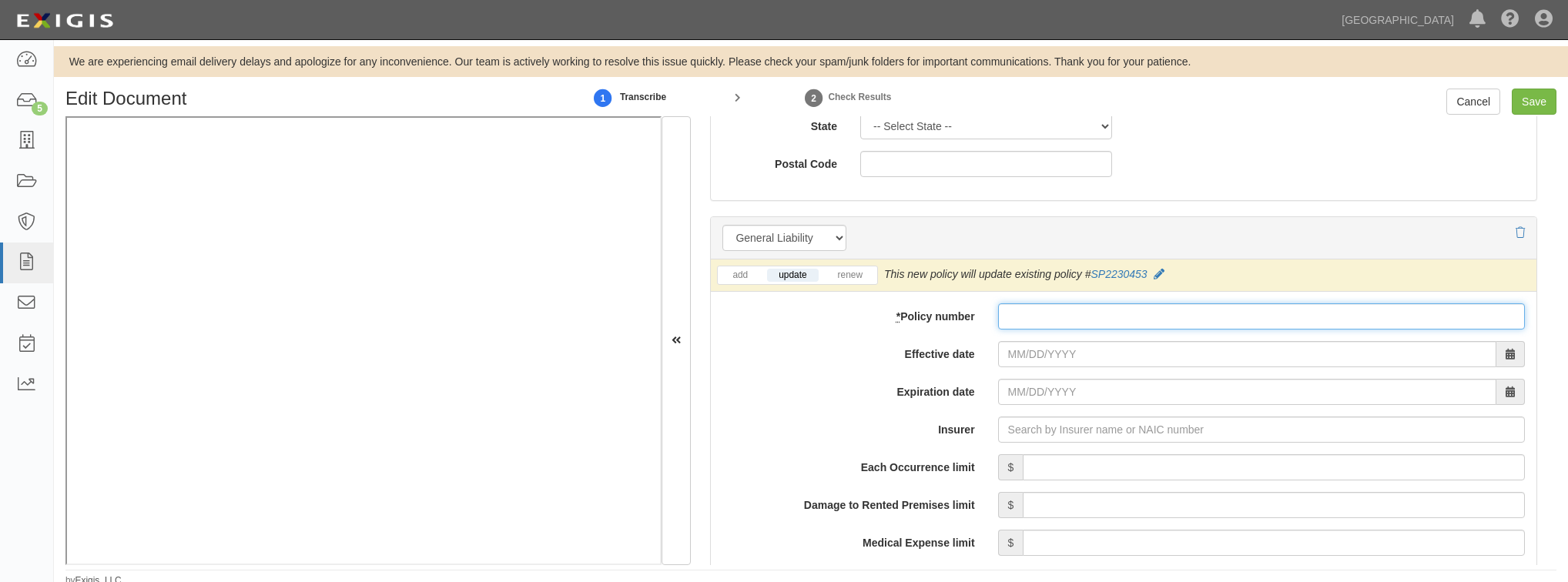
paste input "Chuck's Fire Extinguisher Service Co"
type input "Chuck's Fire Extinguisher Service Co"
drag, startPoint x: 1198, startPoint y: 314, endPoint x: 843, endPoint y: 320, distance: 355.1
click at [844, 321] on div "* Policy number Chuck's Fire Extinguisher Service Co" at bounding box center [1124, 316] width 825 height 26
paste input "SP2240502"
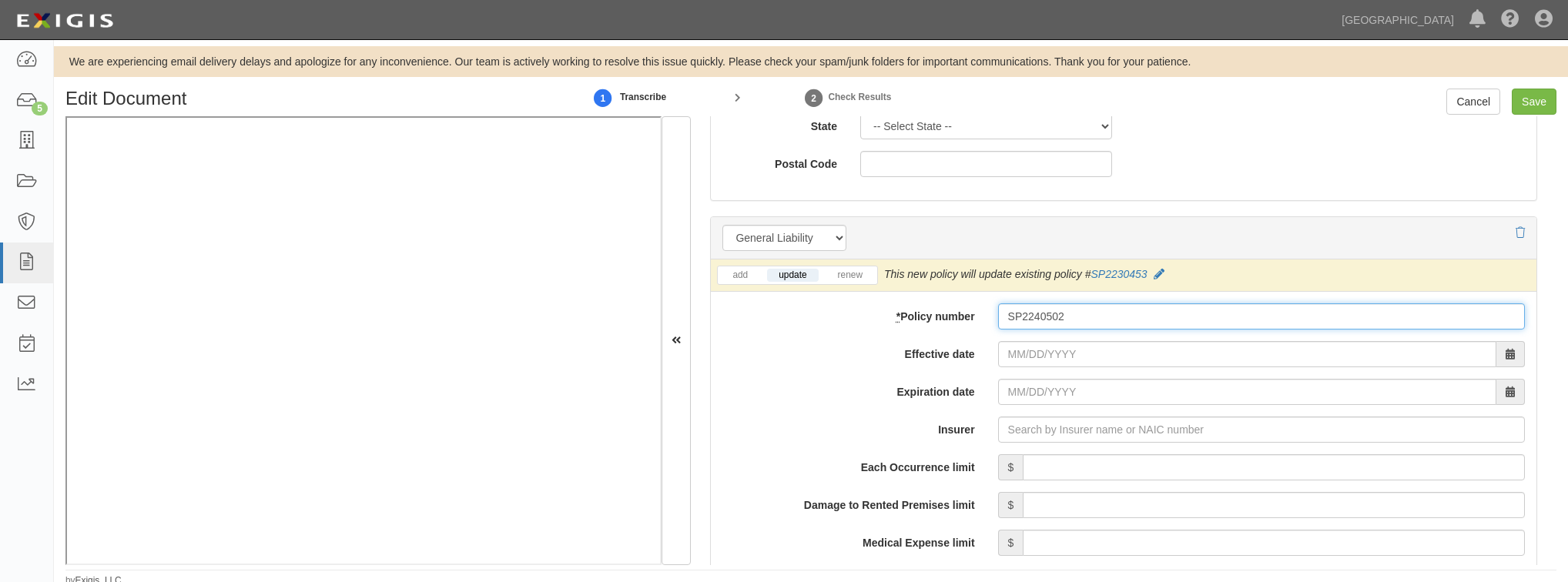
type input "SP2240502"
click at [1020, 354] on input "Effective date" at bounding box center [1247, 354] width 499 height 26
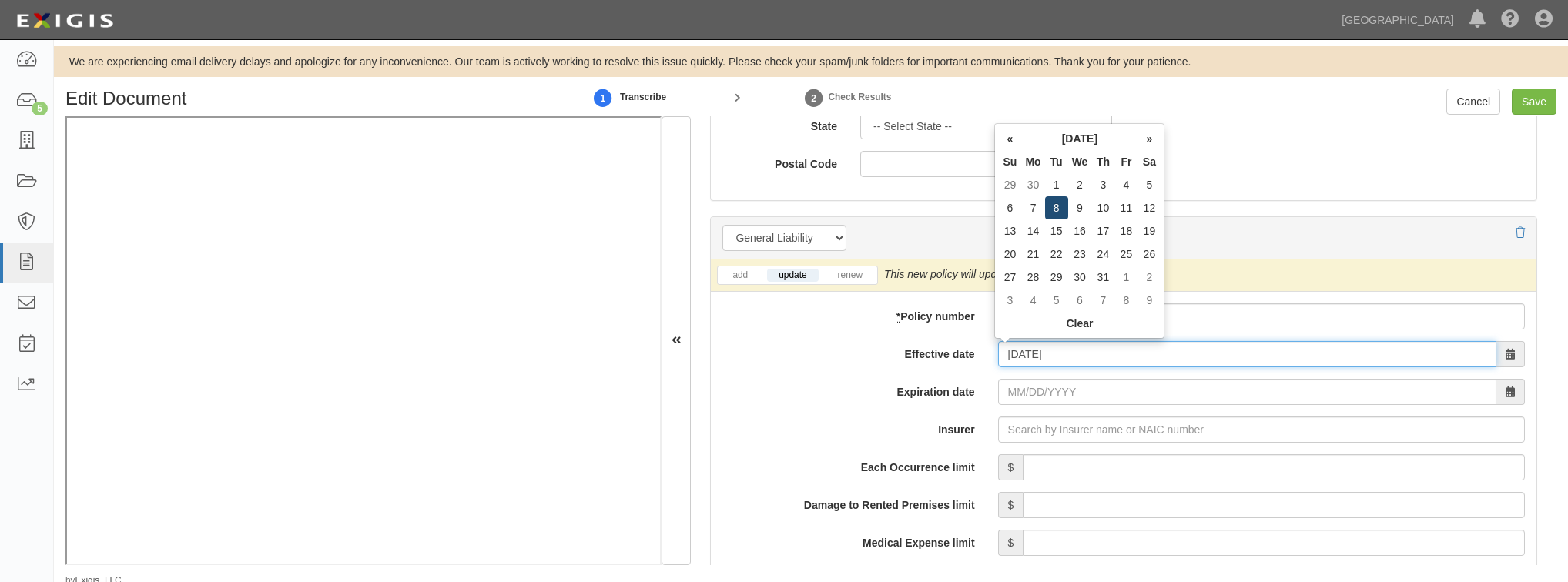
type input "10/08/24"
type input "10/08/2025"
click at [1050, 210] on td "8" at bounding box center [1057, 207] width 23 height 23
type input "10/08/2024"
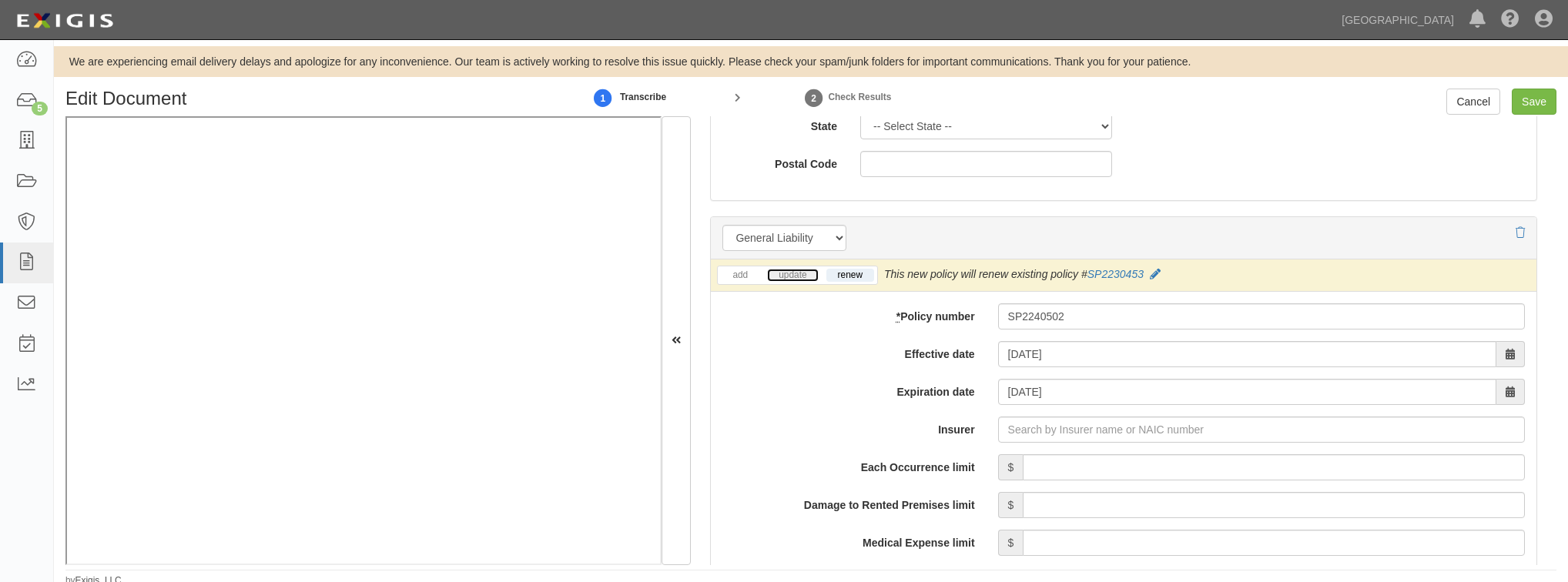
click at [788, 272] on link "update" at bounding box center [792, 275] width 51 height 13
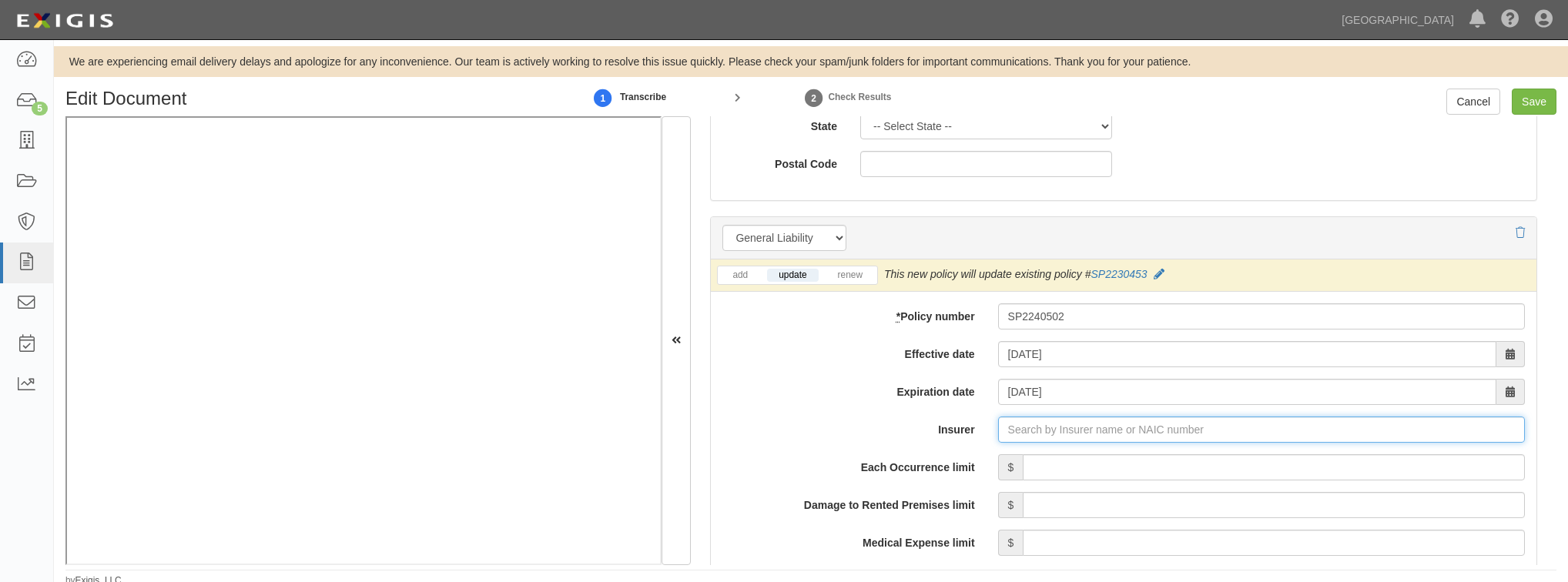
click at [1048, 432] on input "Insurer" at bounding box center [1261, 430] width 527 height 26
type input "0"
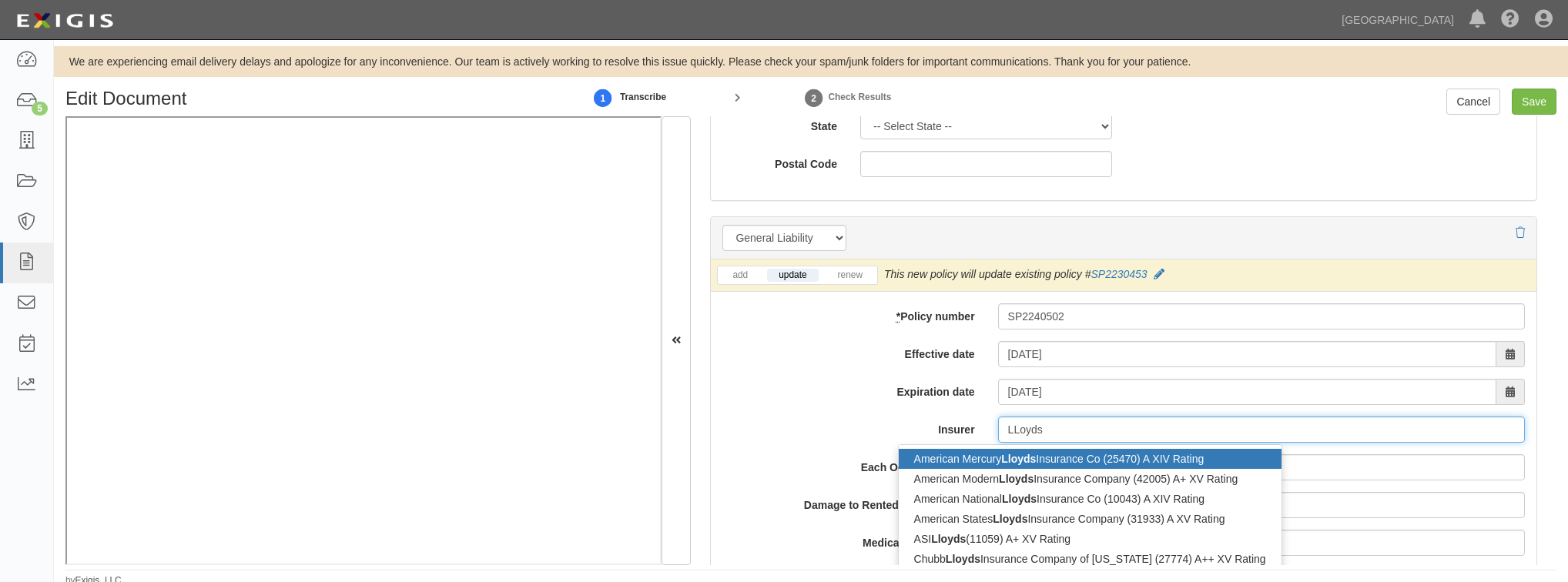
click at [1047, 450] on div "American Mercury Lloyds Insurance Co (25470) A XIV Rating" at bounding box center [1089, 458] width 383 height 20
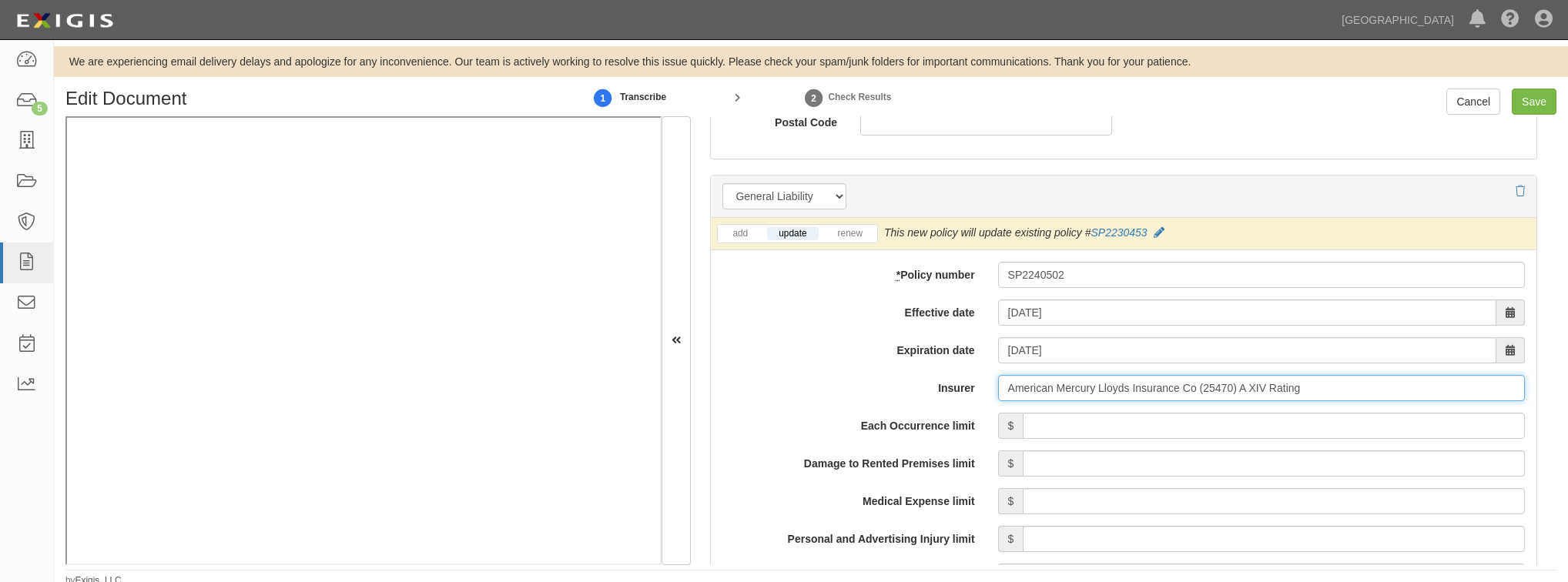
scroll to position [1109, 0]
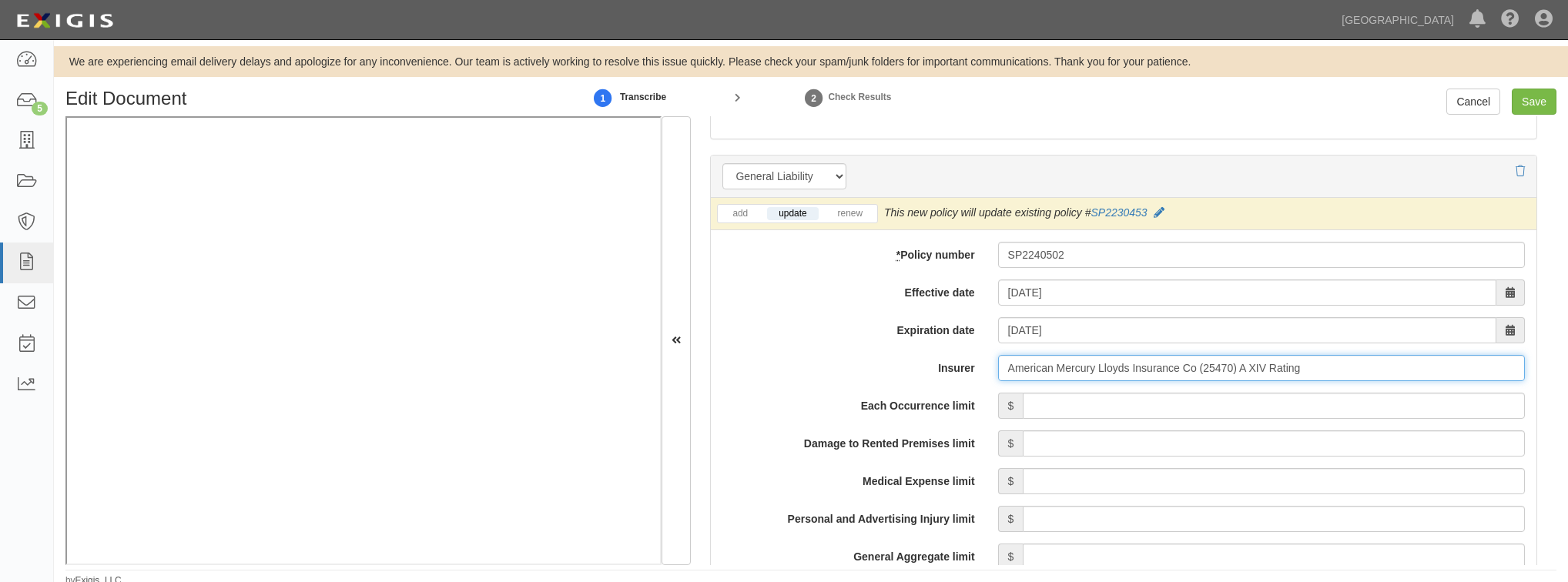
type input "American Mercury Lloyds Insurance Co (25470) A XIV Rating"
click at [1029, 407] on input "Each Occurrence limit" at bounding box center [1274, 406] width 502 height 26
type input "1,000,000"
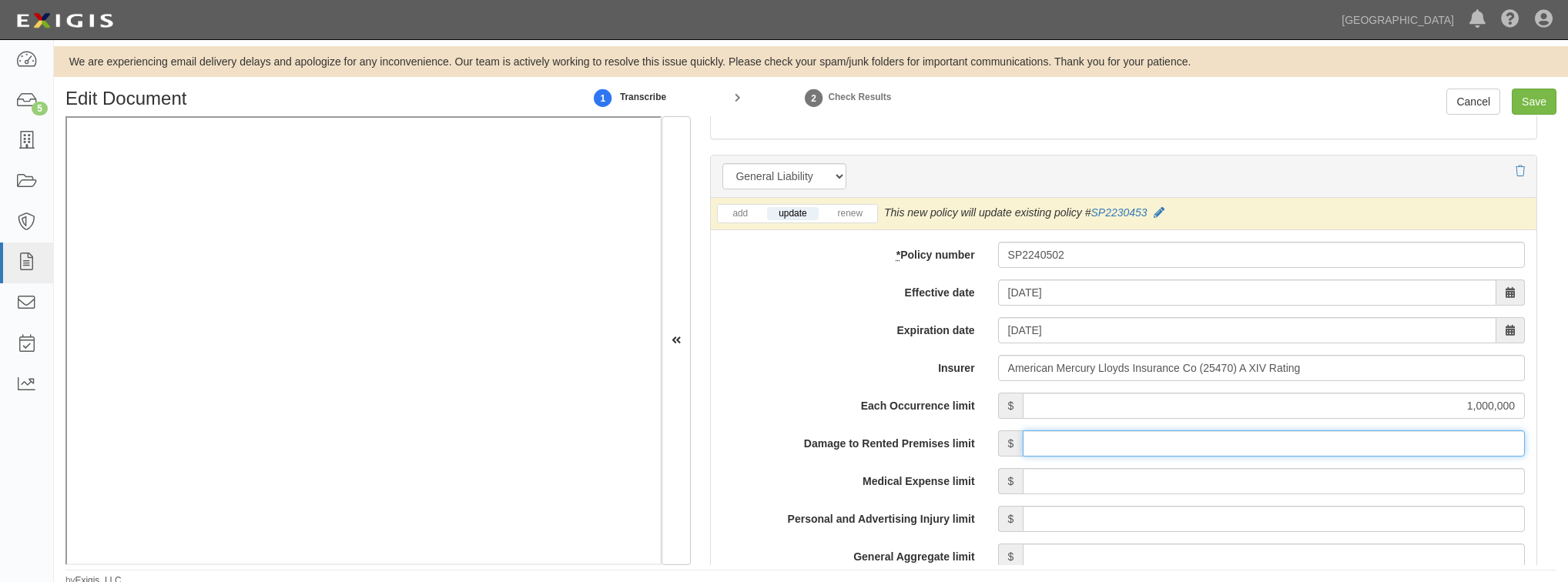
click at [1190, 447] on input "Damage to Rented Premises limit" at bounding box center [1274, 444] width 502 height 26
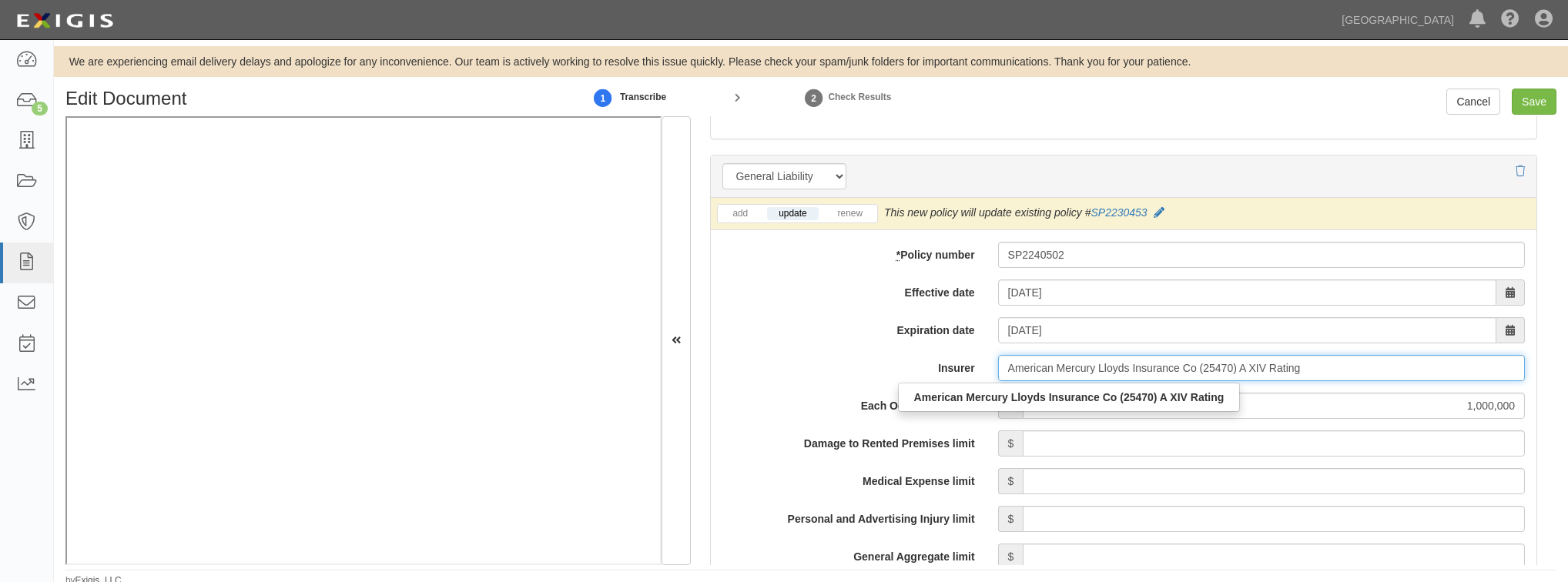
click at [1140, 360] on input "American Mercury Lloyds Insurance Co (25470) A XIV Rating" at bounding box center [1261, 368] width 527 height 26
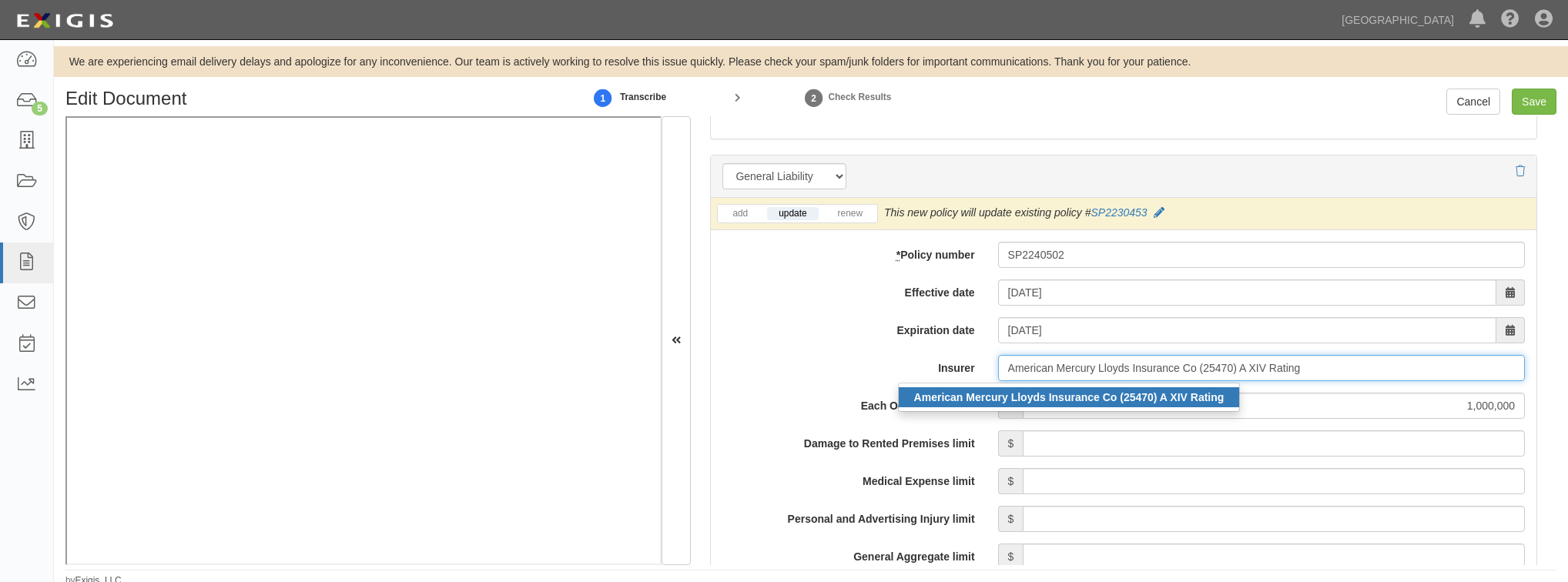
drag, startPoint x: 1307, startPoint y: 363, endPoint x: 897, endPoint y: 389, distance: 410.8
click at [998, 381] on span "American Mercury Lloyds Insurance Co (25470) A XIV Rating American Mercury Lloy…" at bounding box center [1261, 368] width 527 height 26
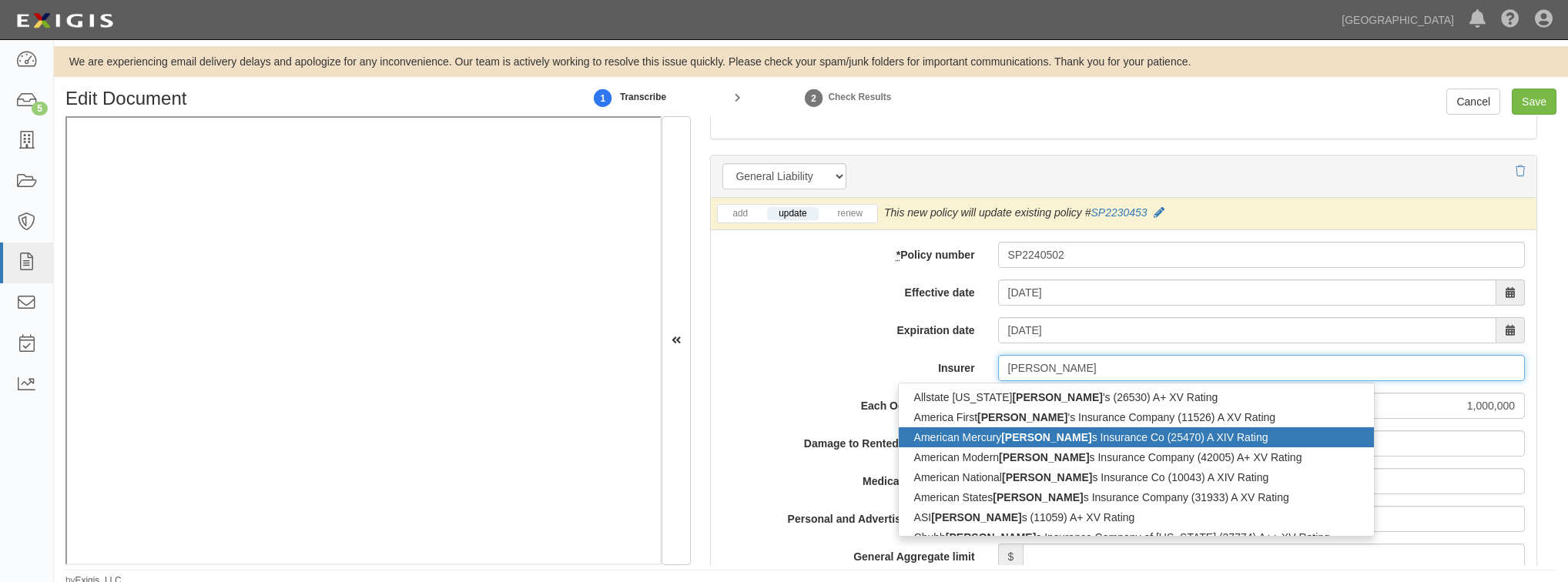
click at [951, 430] on div "American Mercury Lloyd s Insurance Co (25470) A XIV Rating" at bounding box center [1136, 437] width 475 height 20
type input "American Mercury Lloyds Insurance Co (25470) A XIV Rating"
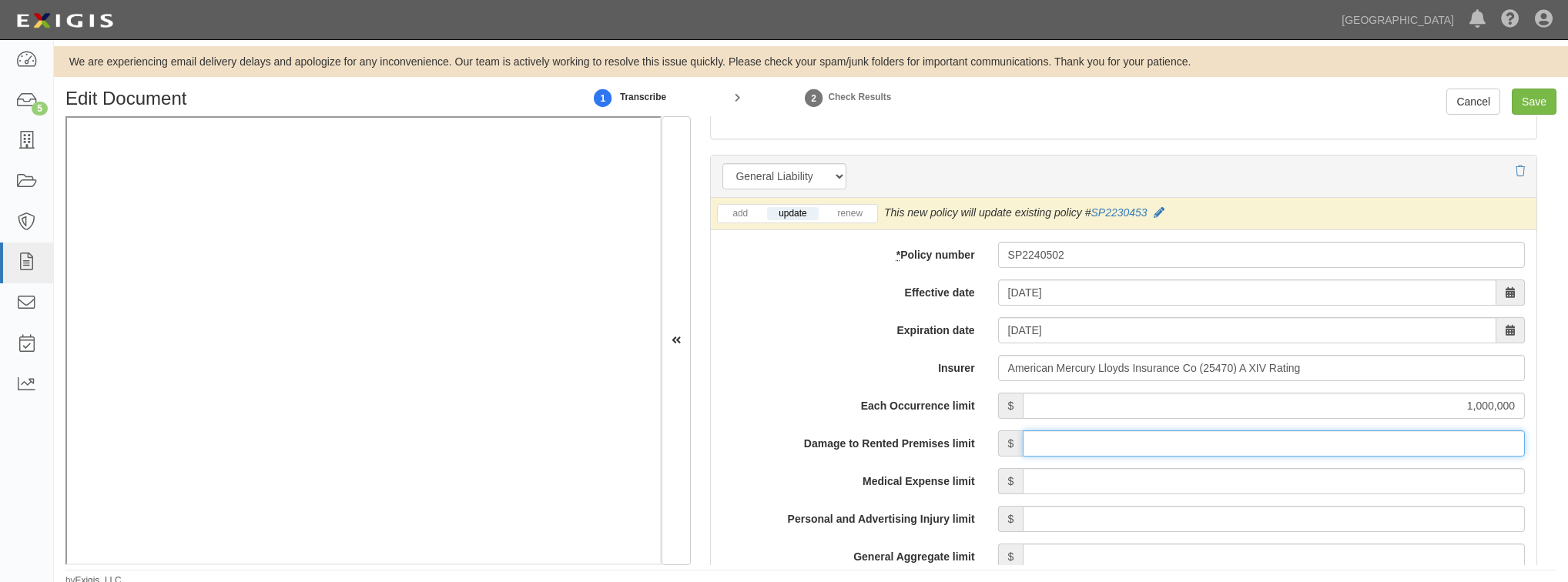
click at [1099, 440] on input "Damage to Rented Premises limit" at bounding box center [1274, 444] width 502 height 26
type input "100,000"
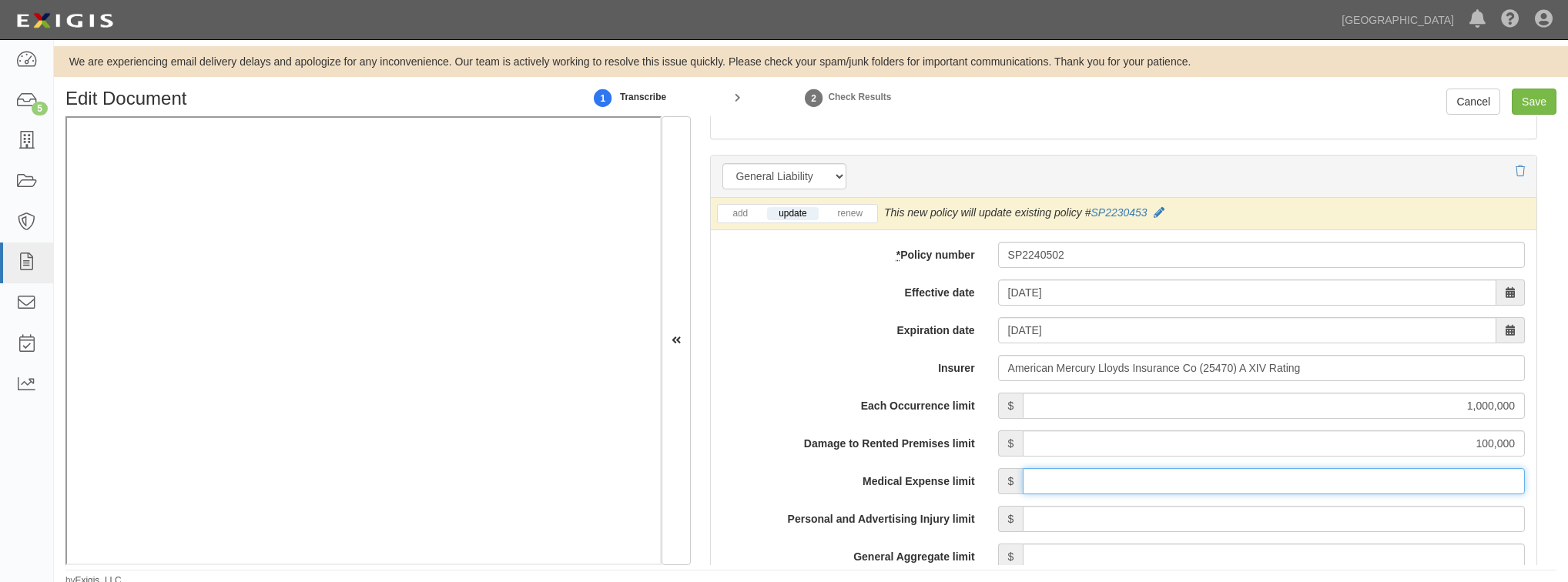
click at [1153, 487] on input "Medical Expense limit" at bounding box center [1274, 481] width 502 height 26
type input "5,000"
click at [1059, 512] on input "Personal and Advertising Injury limit" at bounding box center [1274, 519] width 502 height 26
type input "1,000,000"
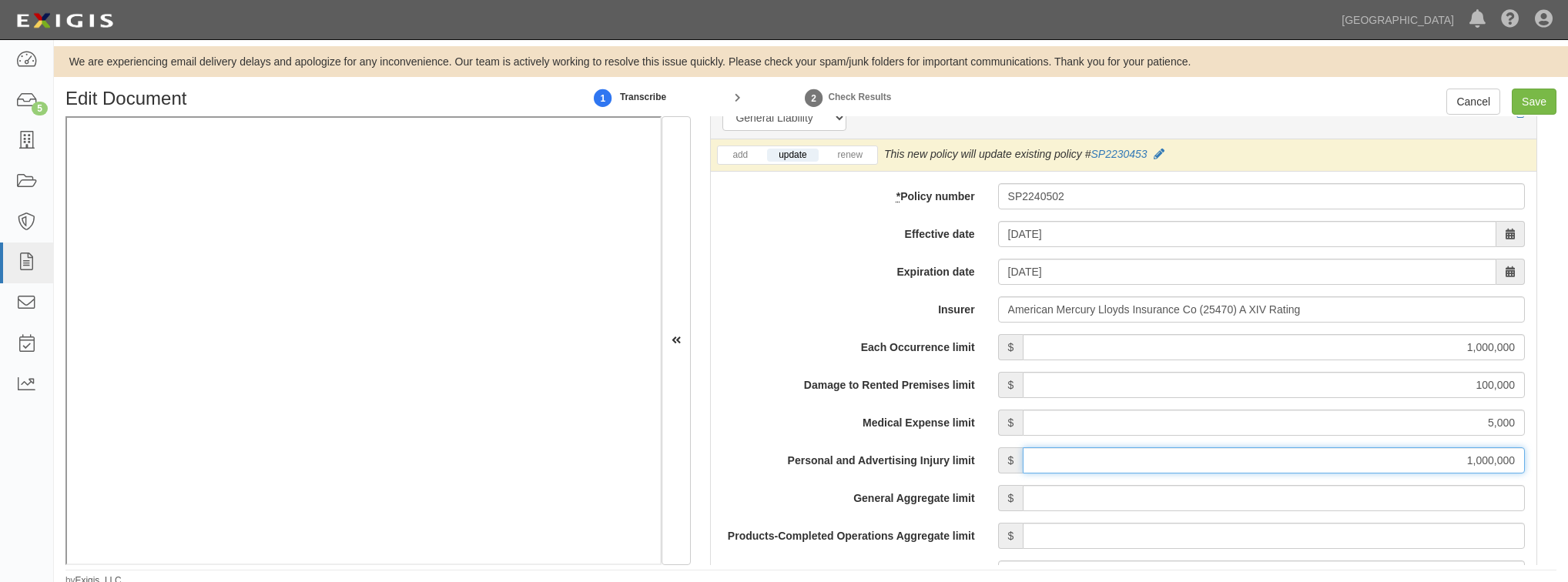
scroll to position [1232, 0]
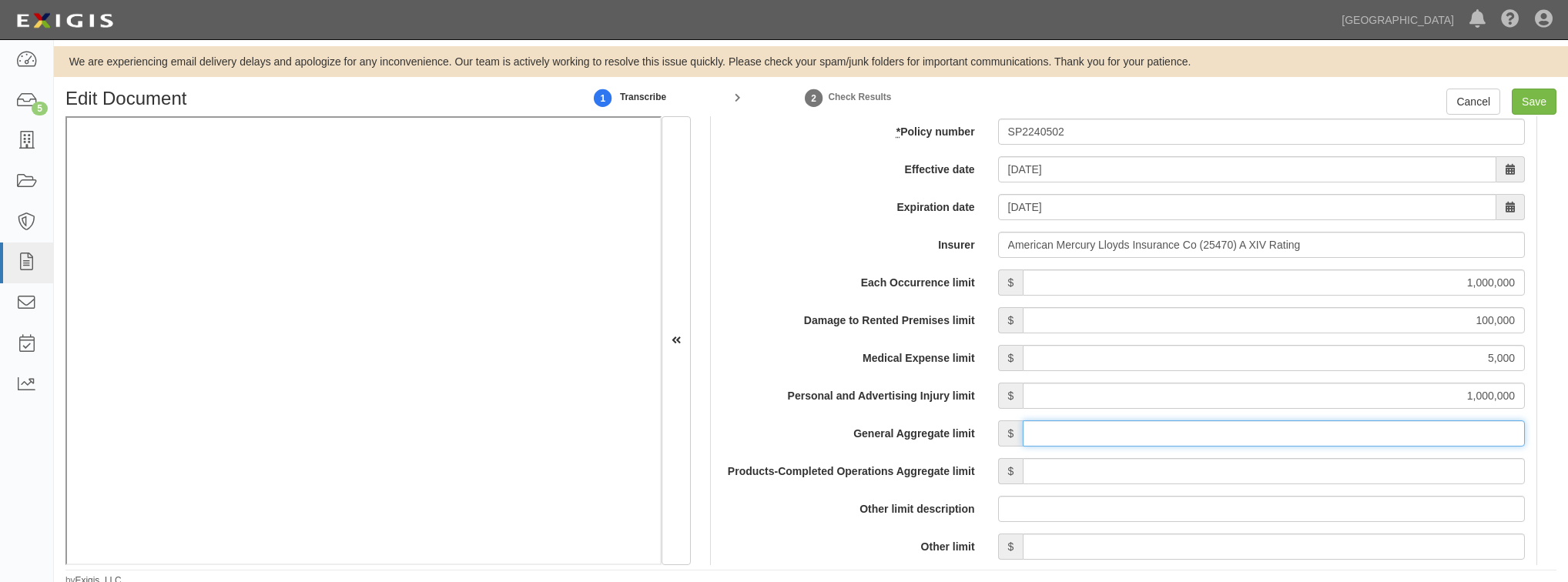
click at [1097, 434] on input "General Aggregate limit" at bounding box center [1274, 433] width 502 height 26
type input "2,000,000"
click at [1164, 471] on input "Products-Completed Operations Aggregate limit" at bounding box center [1274, 471] width 502 height 26
type input "2,000,000"
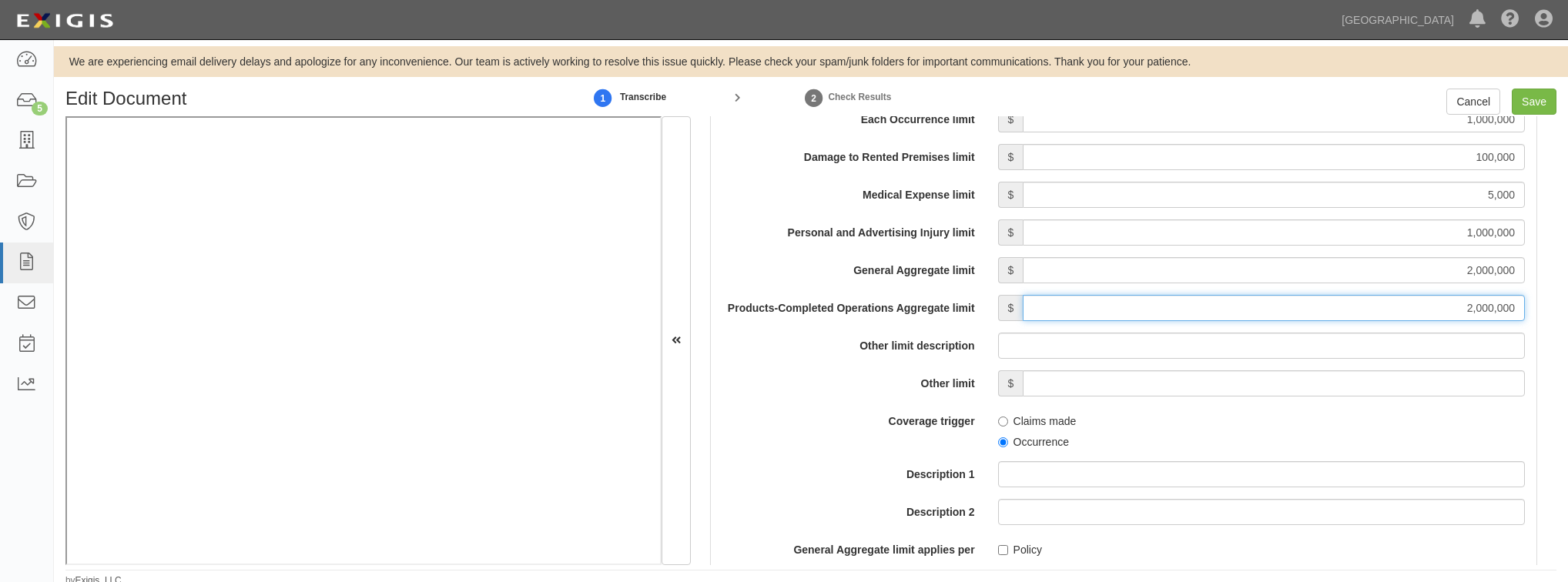
scroll to position [1417, 0]
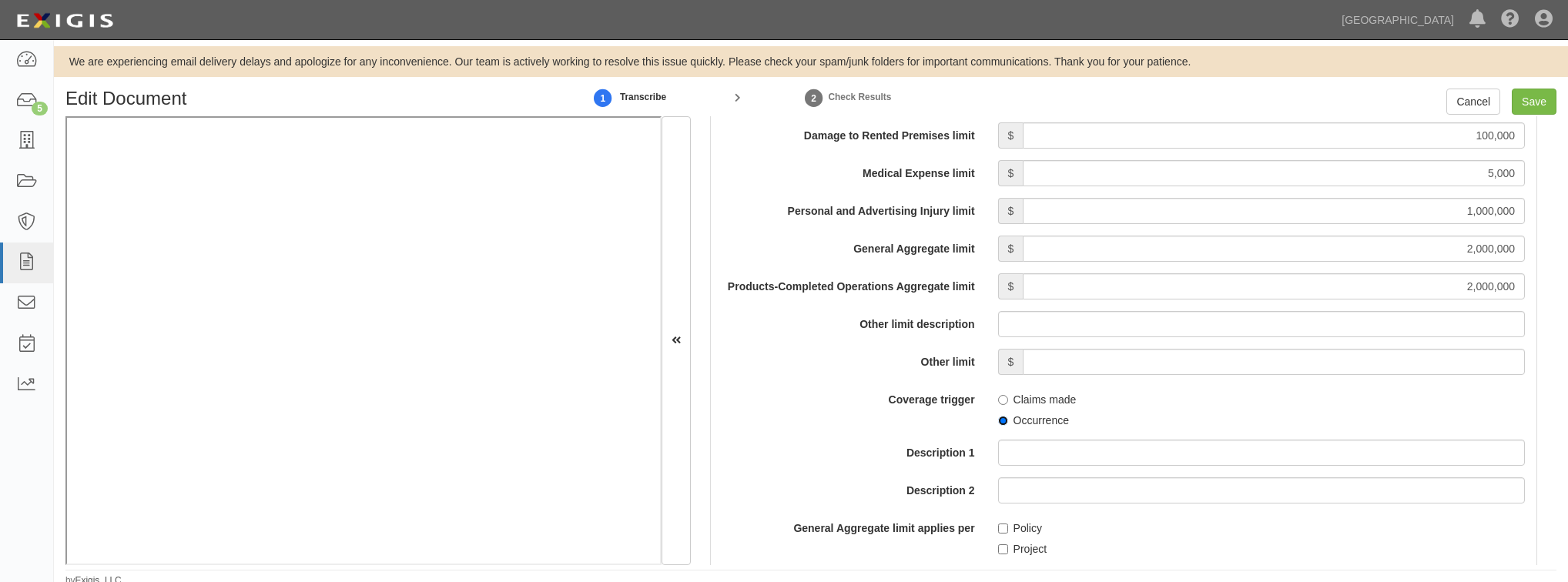
click at [1004, 418] on input "Occurrence" at bounding box center [1003, 421] width 10 height 10
radio input "true"
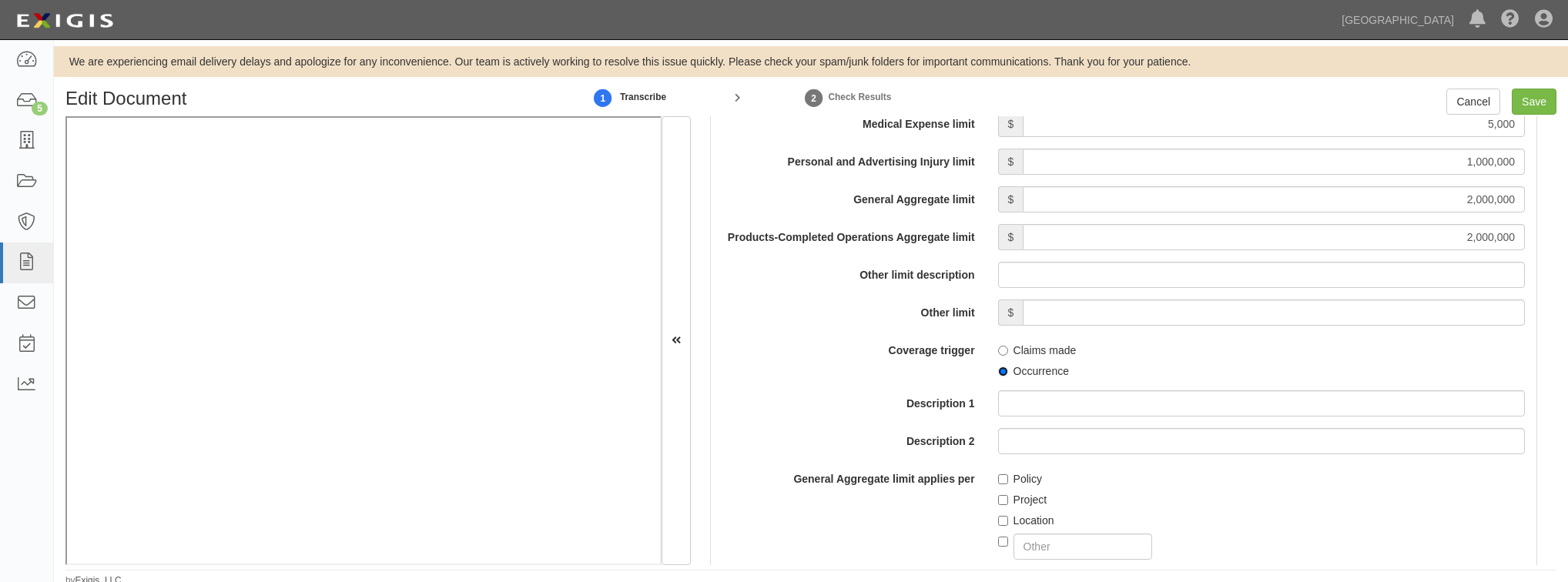
scroll to position [1602, 0]
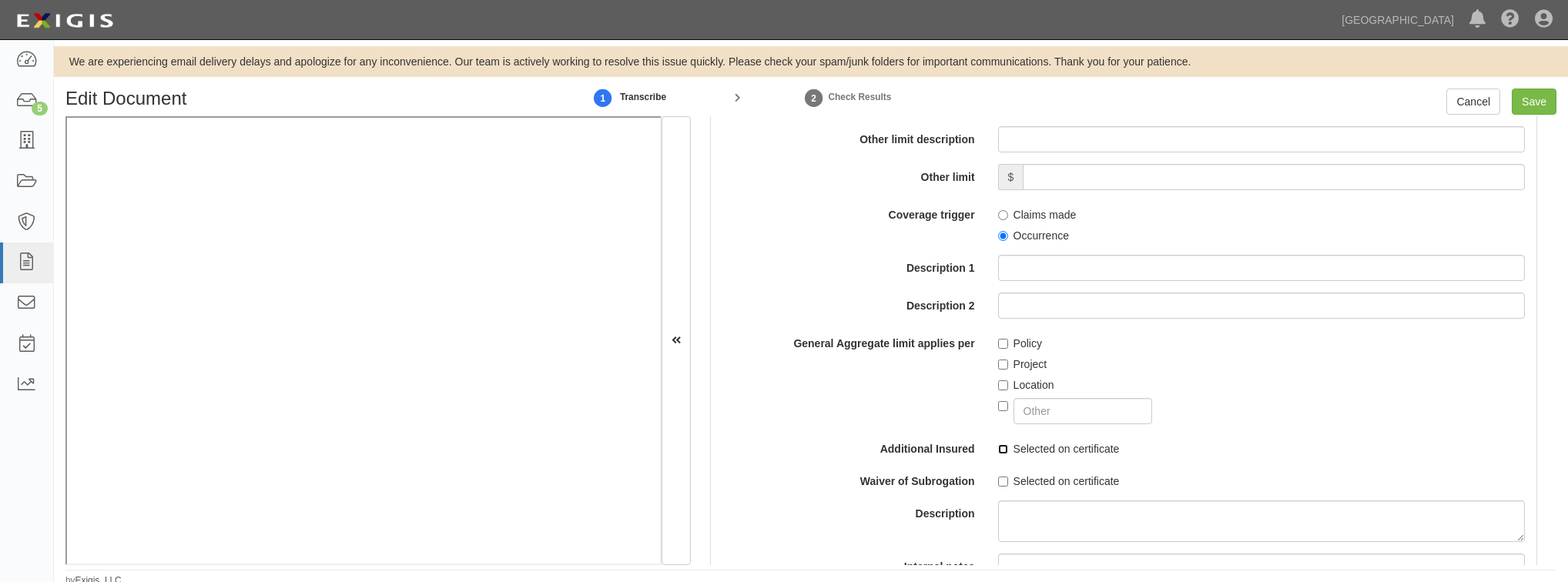
click at [1001, 446] on input "Selected on certificate" at bounding box center [1003, 450] width 10 height 10
checkbox input "true"
click at [1001, 480] on input "Selected on certificate" at bounding box center [1003, 482] width 10 height 10
checkbox input "true"
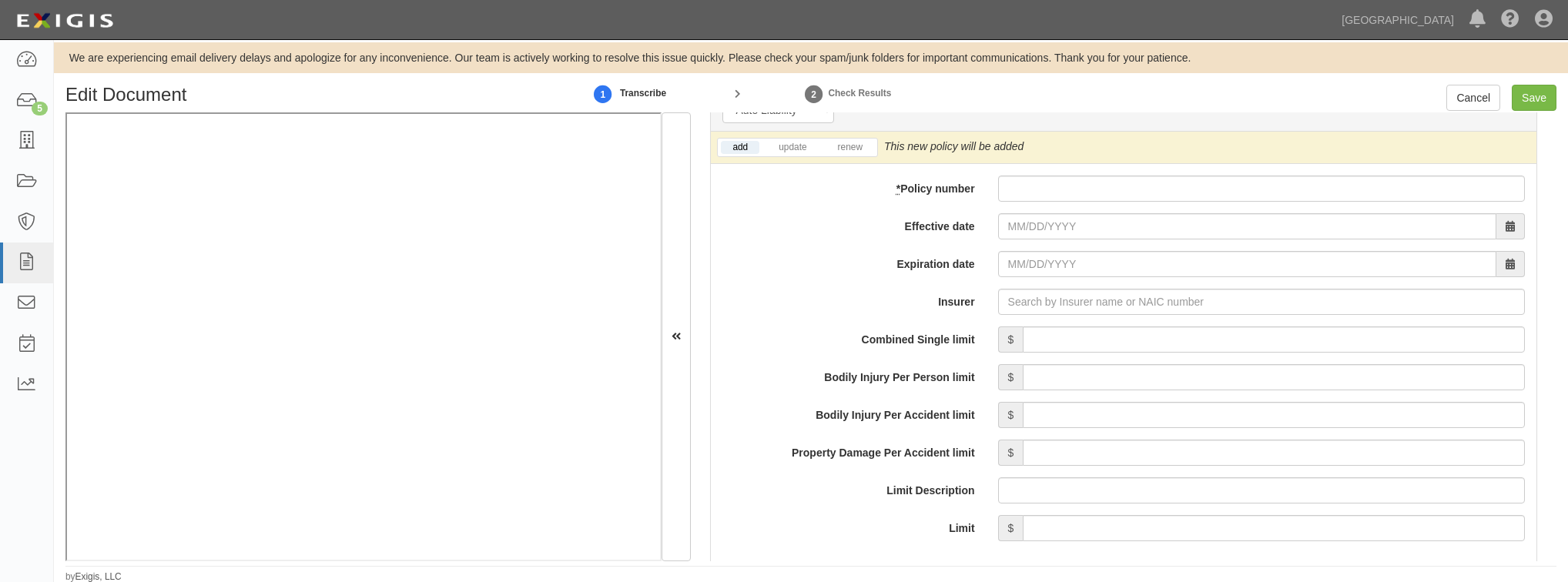
scroll to position [4, 0]
click at [1539, 92] on input "Save" at bounding box center [1534, 97] width 45 height 26
type input "1000000"
type input "100000"
type input "5000"
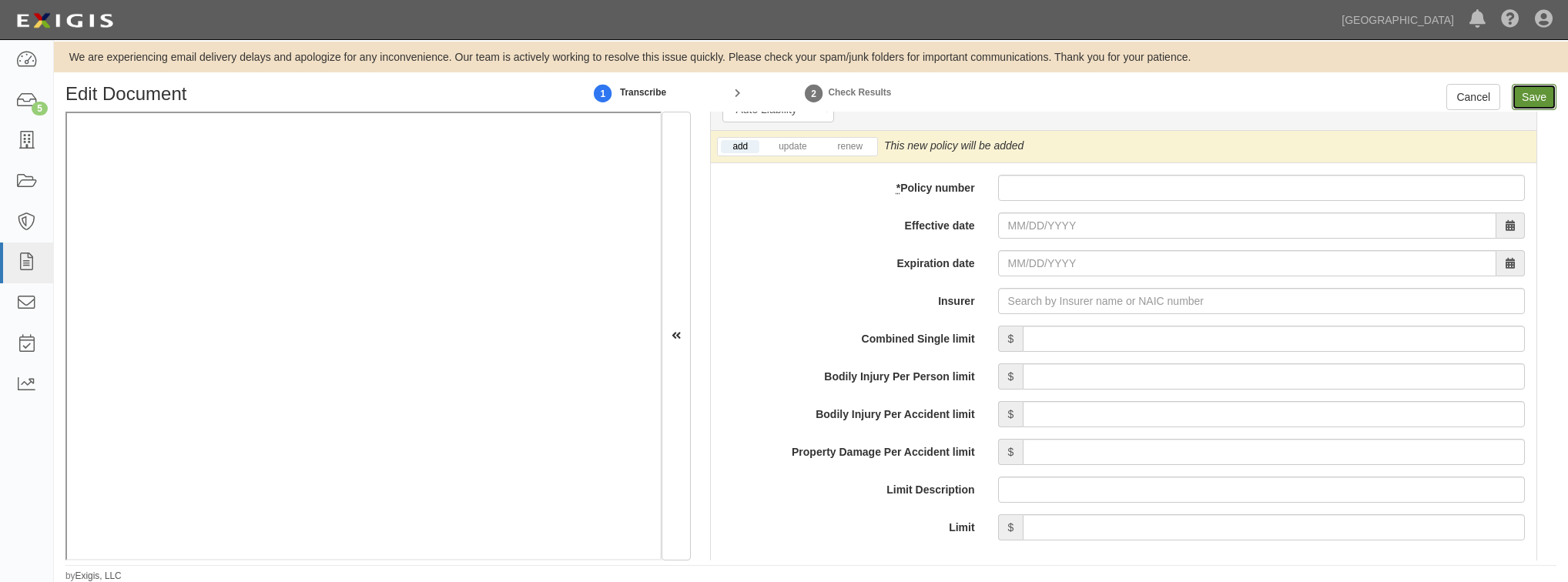
type input "1000000"
type input "2000000"
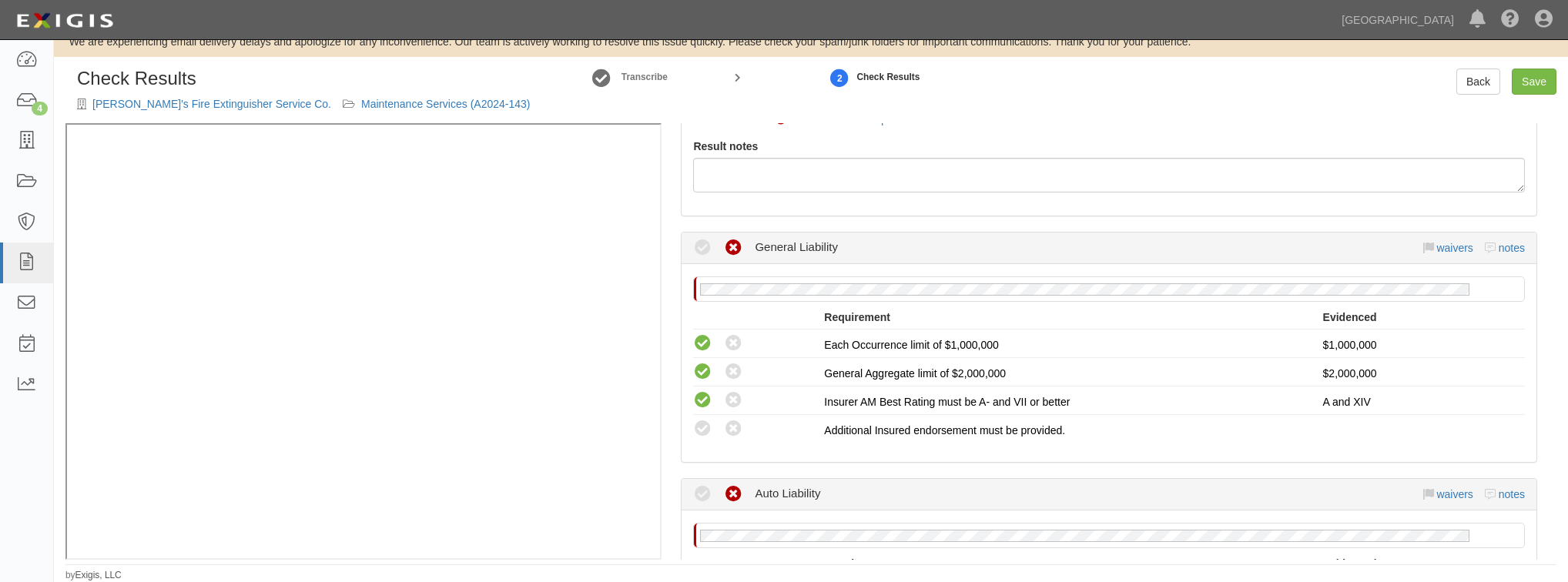
scroll to position [185, 0]
click at [734, 427] on icon at bounding box center [733, 430] width 19 height 19
radio input "true"
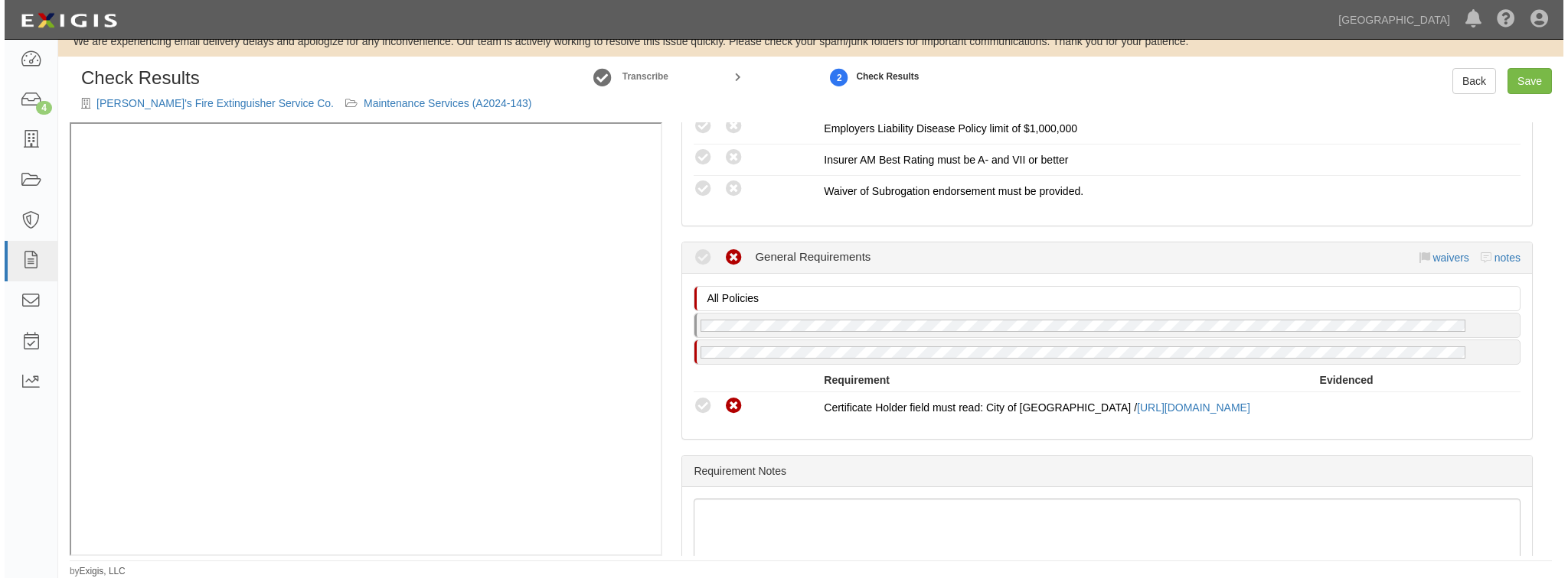
scroll to position [1028, 0]
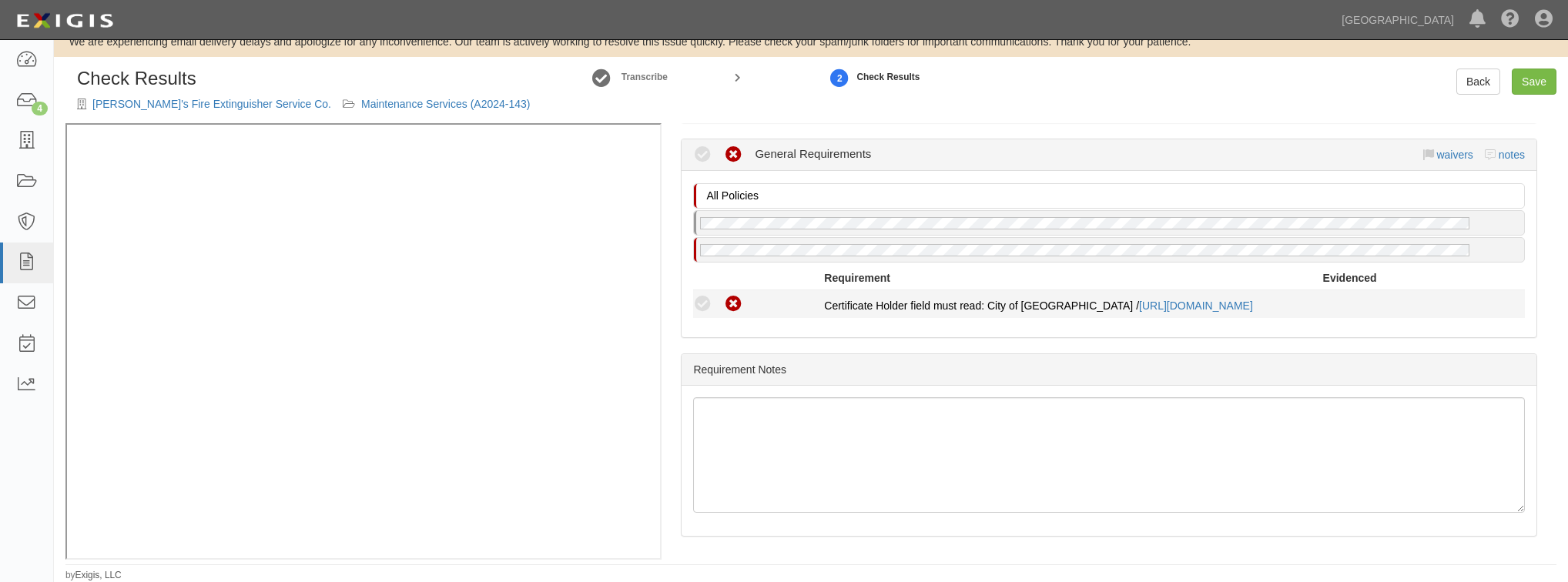
click at [702, 295] on icon at bounding box center [702, 304] width 19 height 19
click at [699, 295] on icon at bounding box center [702, 304] width 19 height 19
radio input "true"
click at [1527, 72] on link "Save" at bounding box center [1534, 82] width 45 height 26
radio input "true"
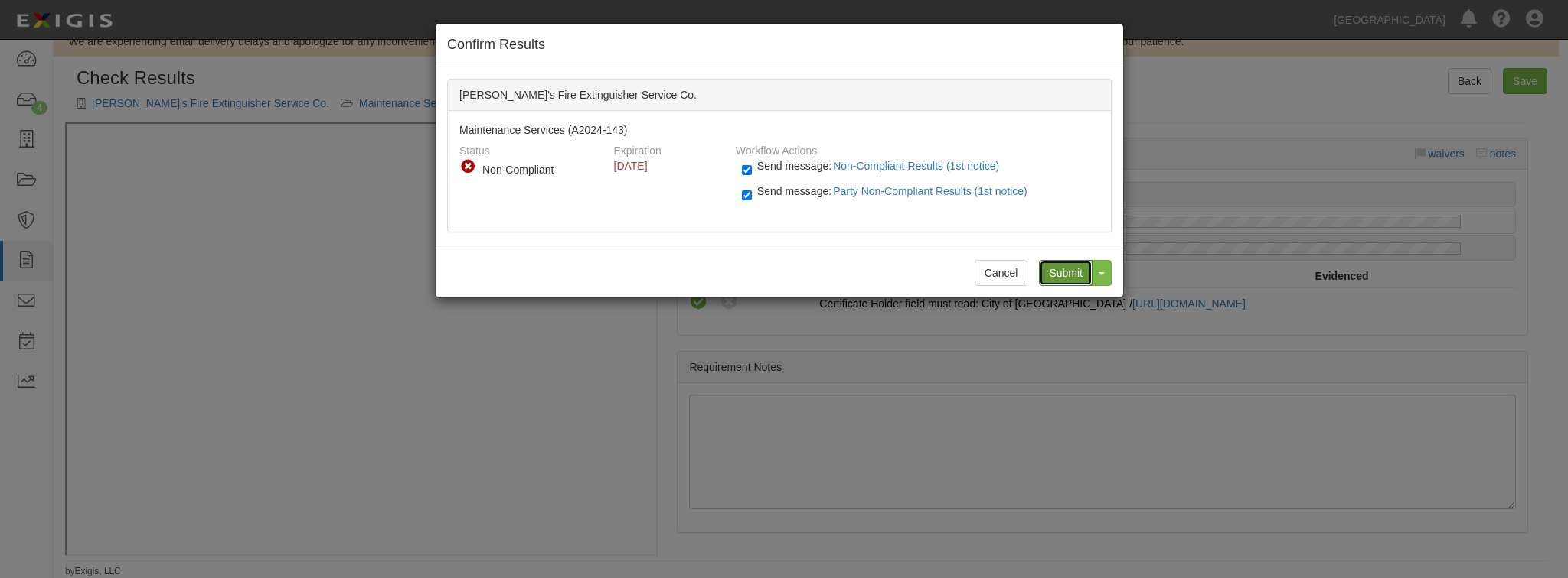
click at [1062, 267] on input "Submit" at bounding box center [1066, 273] width 54 height 26
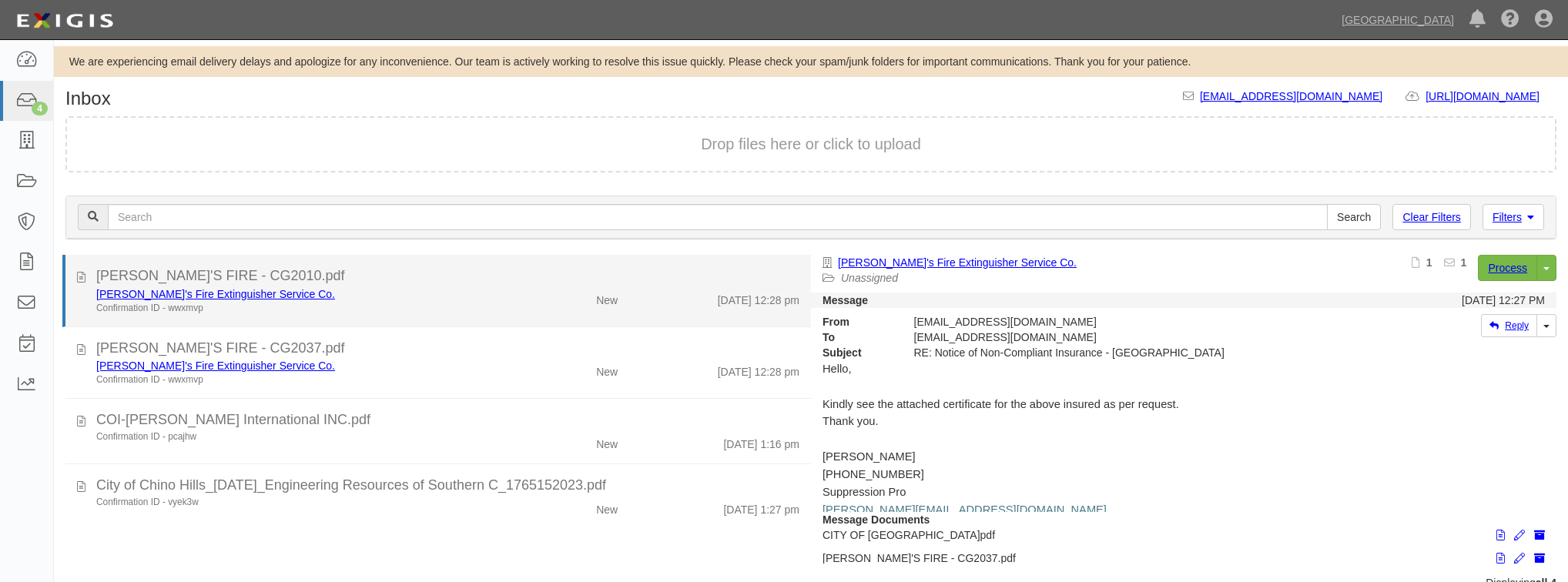
click at [391, 303] on div "Confirmation ID - wwxmvp" at bounding box center [297, 308] width 401 height 13
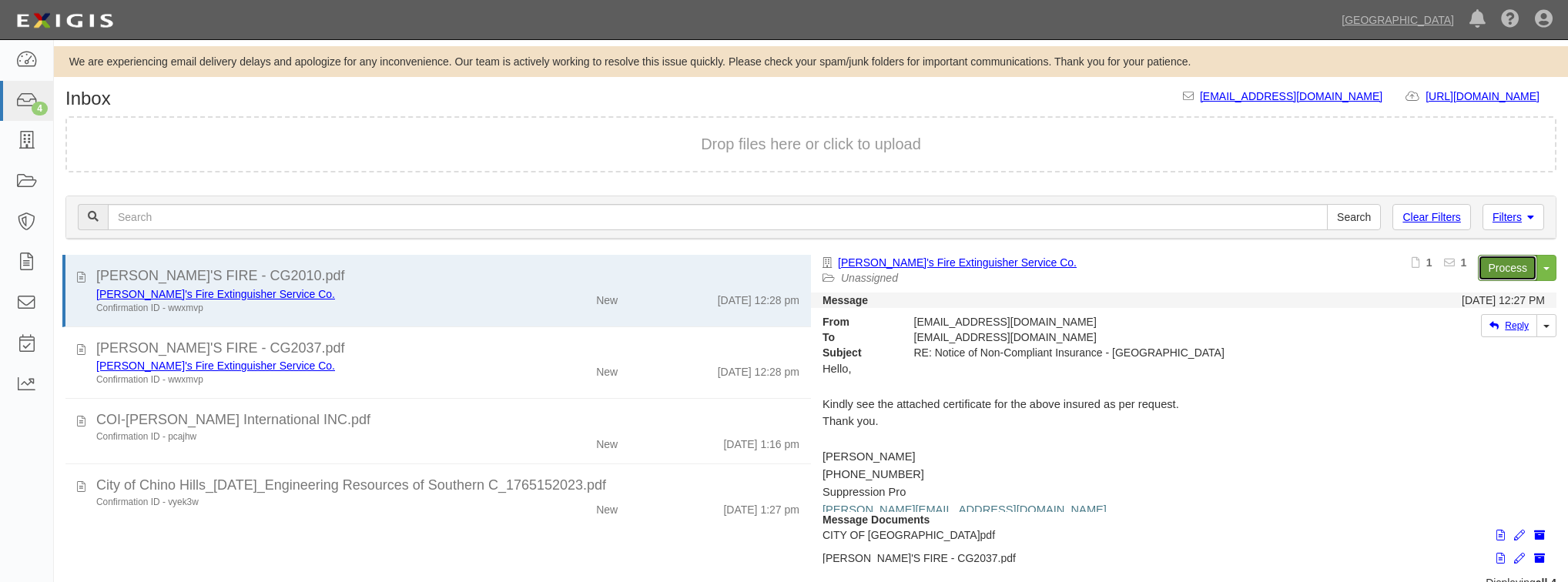
click at [1512, 266] on link "Process" at bounding box center [1507, 268] width 59 height 26
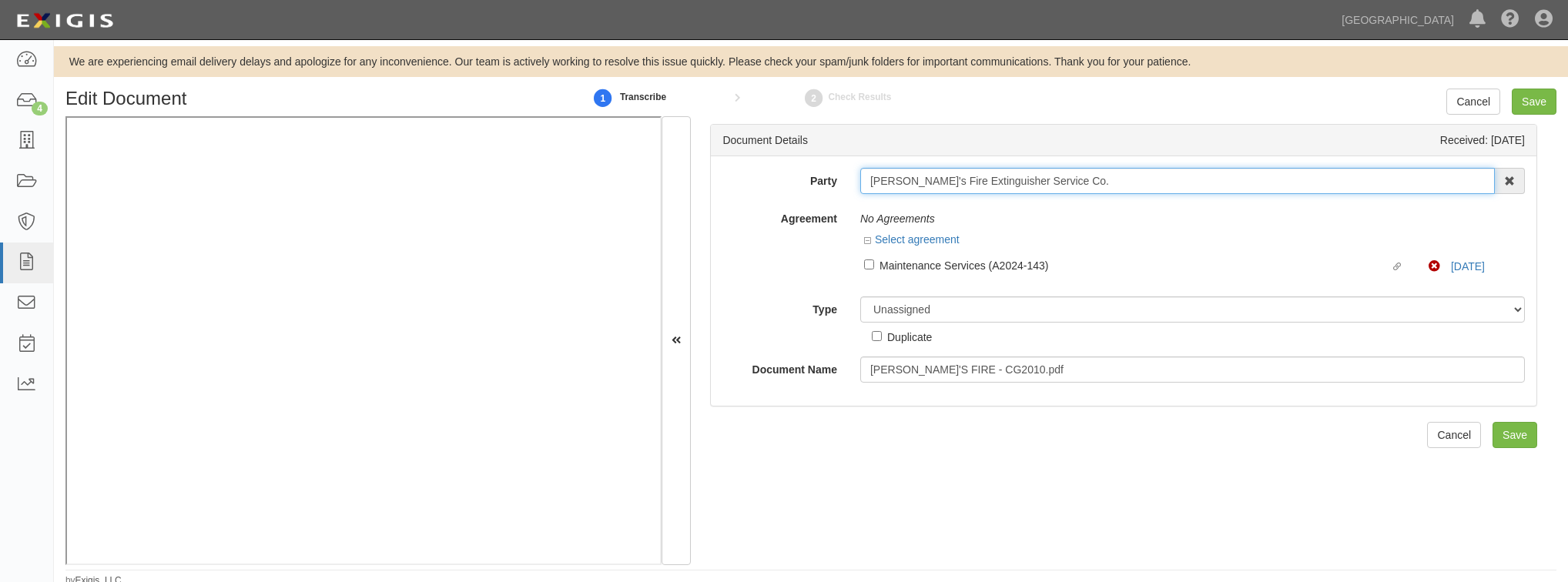
drag, startPoint x: 1046, startPoint y: 180, endPoint x: 805, endPoint y: 181, distance: 241.0
click at [805, 181] on div "Party [PERSON_NAME]'s Fire Extinguisher Service Co. 4LEAF, Inc. Abba Termite & …" at bounding box center [1124, 181] width 825 height 26
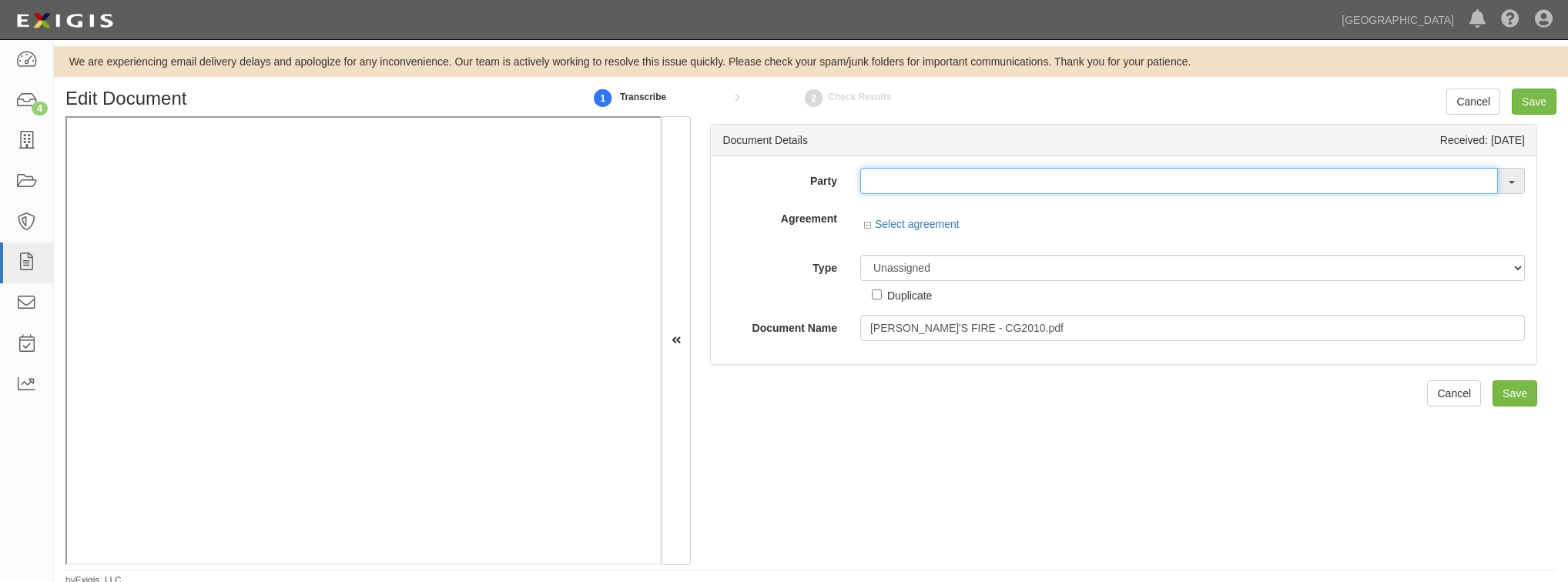
click at [974, 188] on input "text" at bounding box center [1179, 181] width 638 height 26
paste input "Chuck's Fire Extinguisher Service Co"
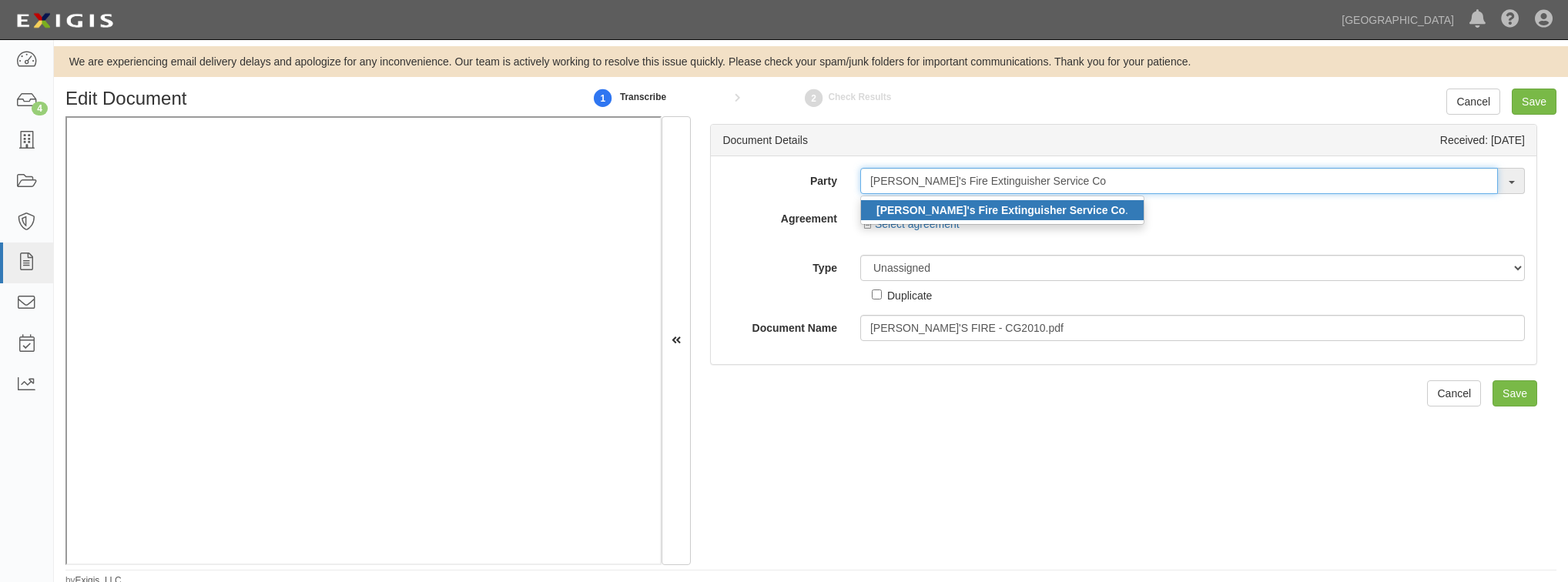
type input "Chuck's Fire Extinguisher Service Co"
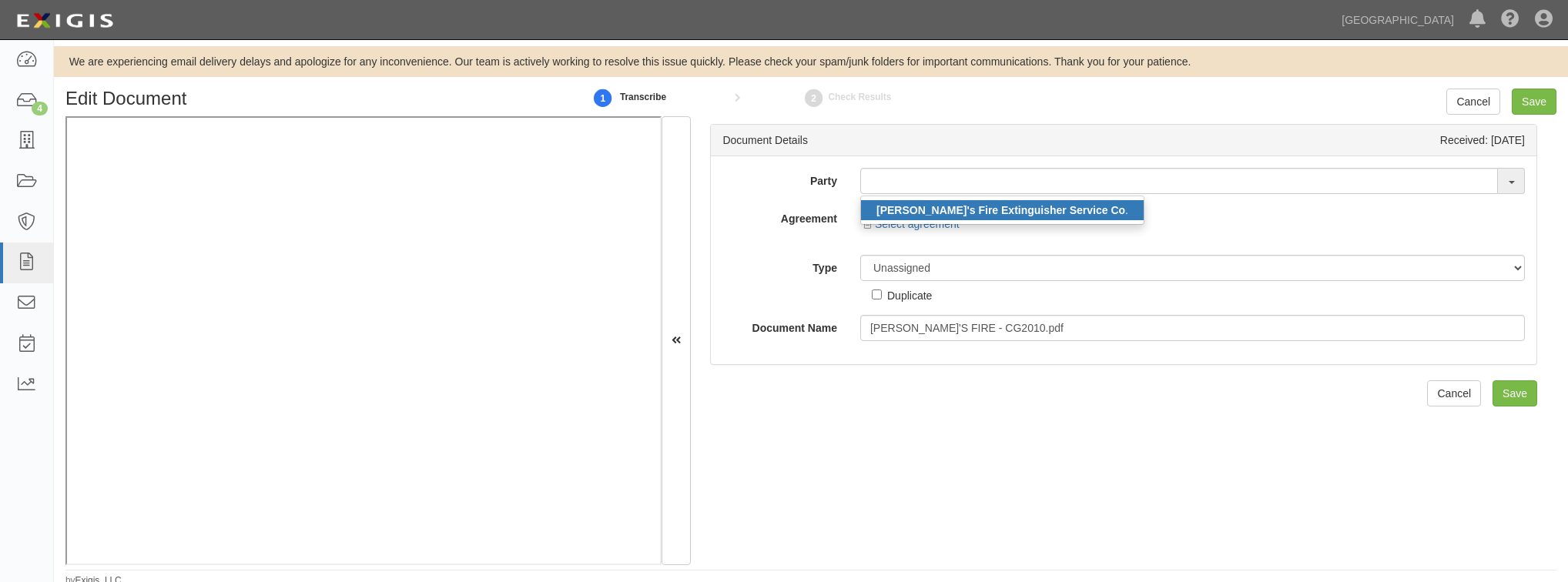
click at [966, 212] on strong "Chuck's Fire Extinguisher Service Co" at bounding box center [1000, 210] width 248 height 12
type input "[PERSON_NAME]'s Fire Extinguisher Service Co."
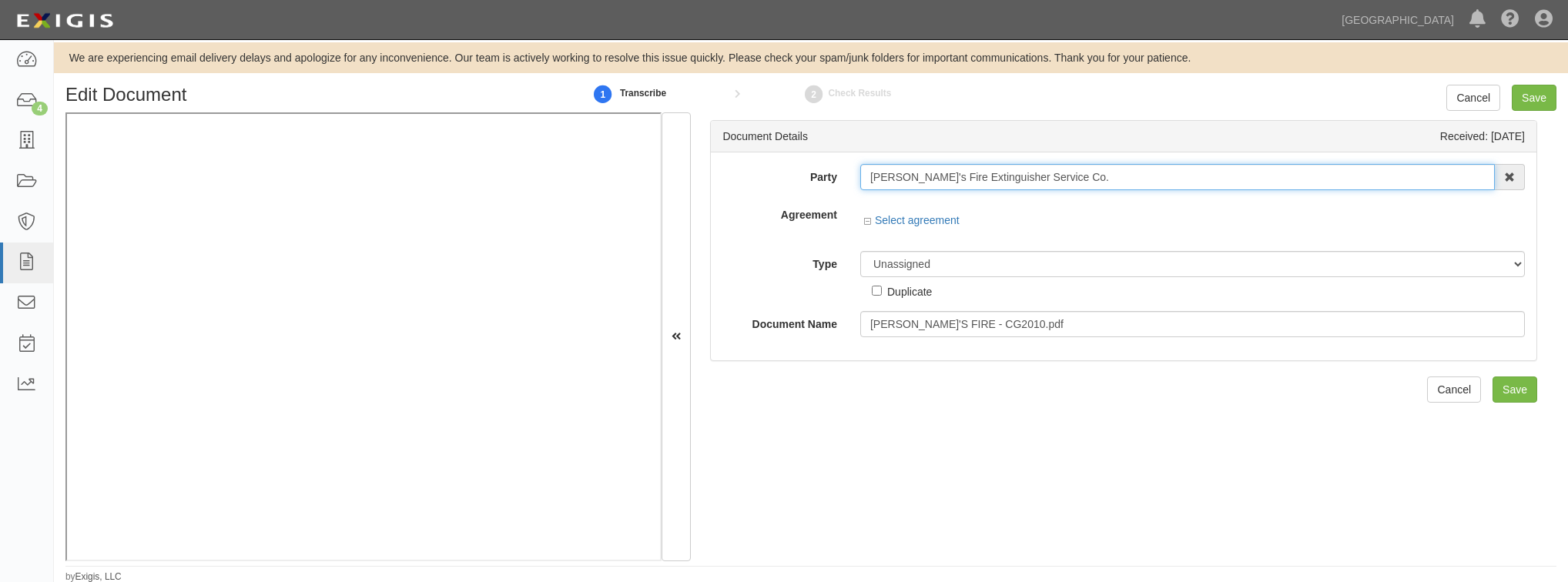
scroll to position [4, 0]
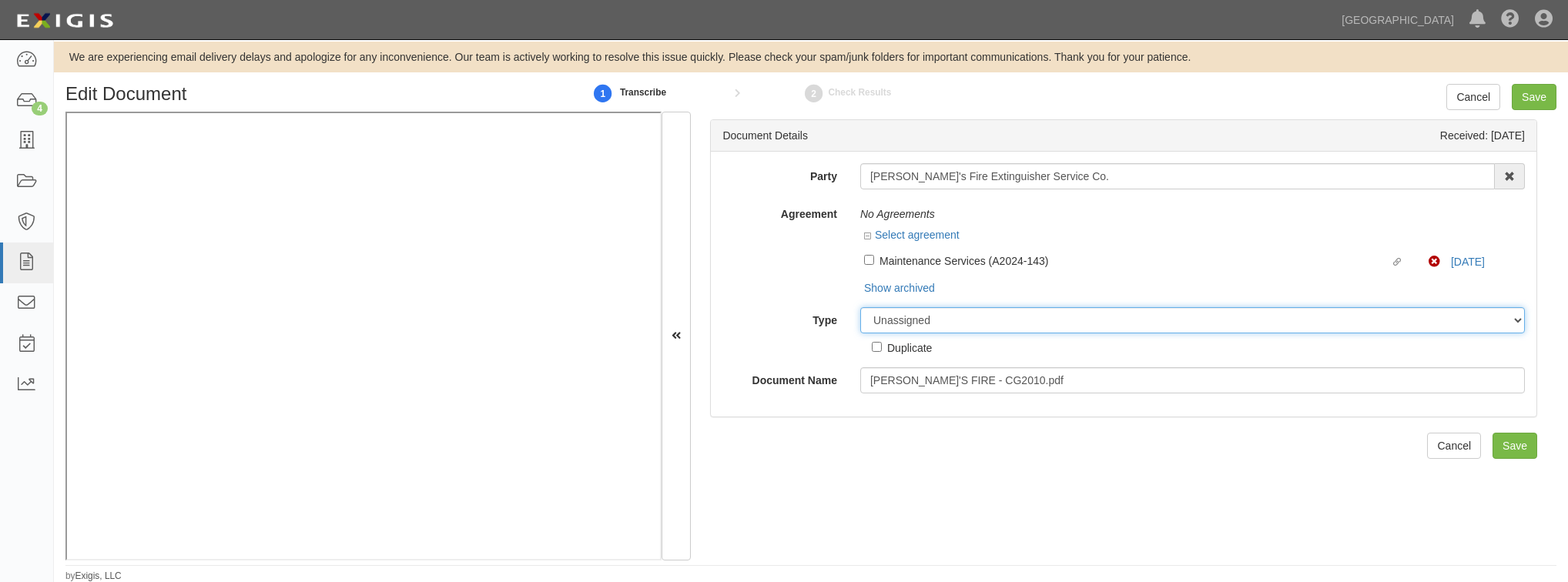
click at [977, 322] on select "Unassigned Binder Cancellation Notice Certificate Contract Endorsement Insuranc…" at bounding box center [1192, 320] width 665 height 26
select select "EndorsementDetail"
click at [861, 307] on select "Unassigned Binder Cancellation Notice Certificate Contract Endorsement Insuranc…" at bounding box center [1192, 320] width 665 height 26
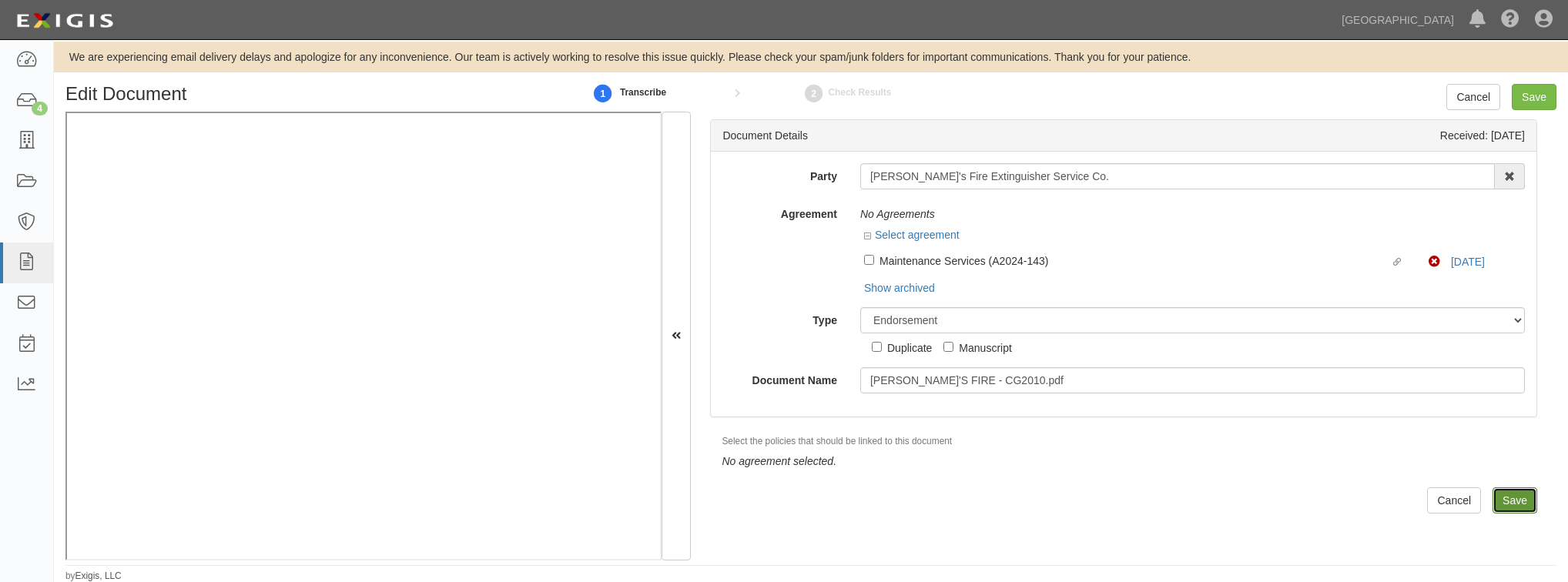
click at [1492, 505] on input "Save" at bounding box center [1515, 500] width 45 height 26
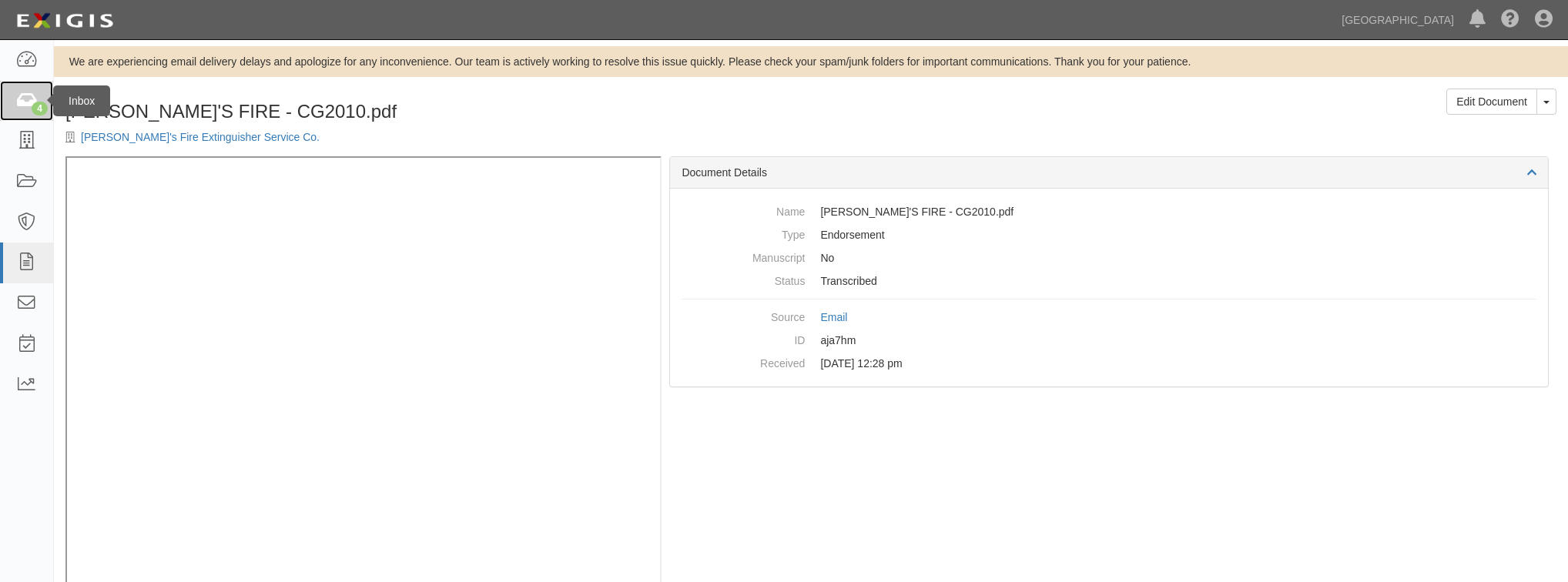
click at [15, 106] on icon at bounding box center [26, 101] width 21 height 18
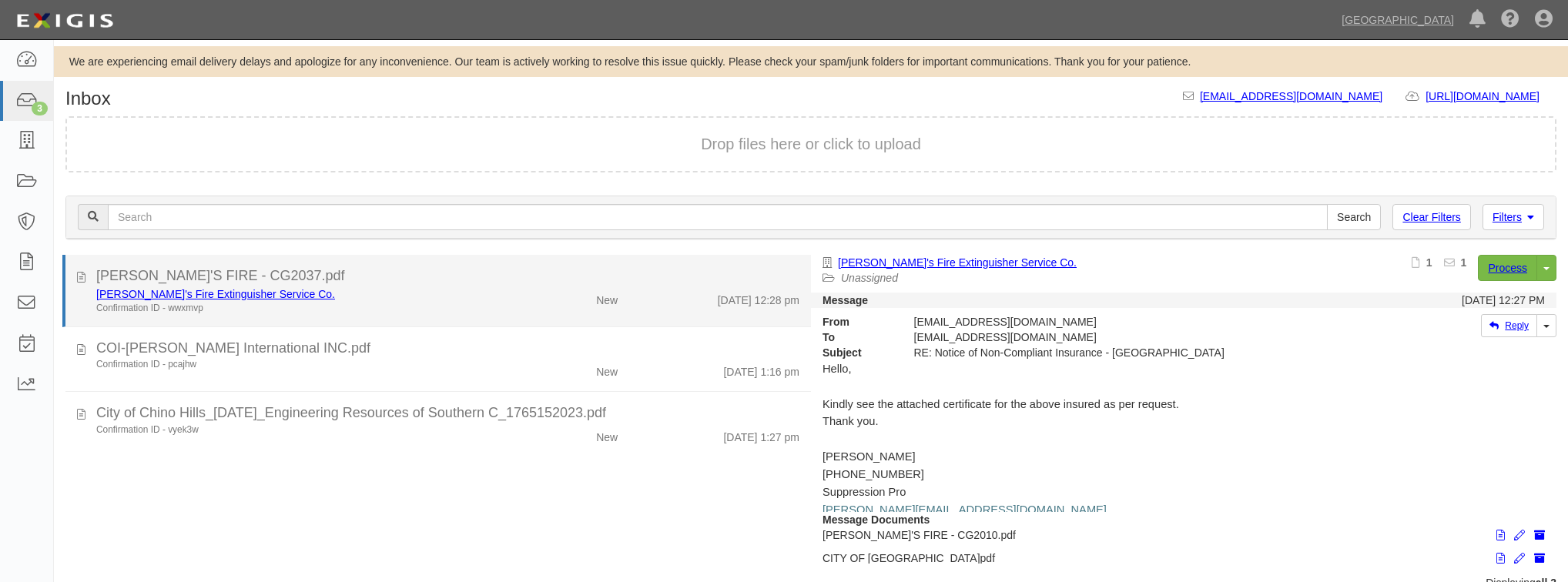
click at [370, 304] on div "Confirmation ID - wwxmvp" at bounding box center [297, 308] width 401 height 13
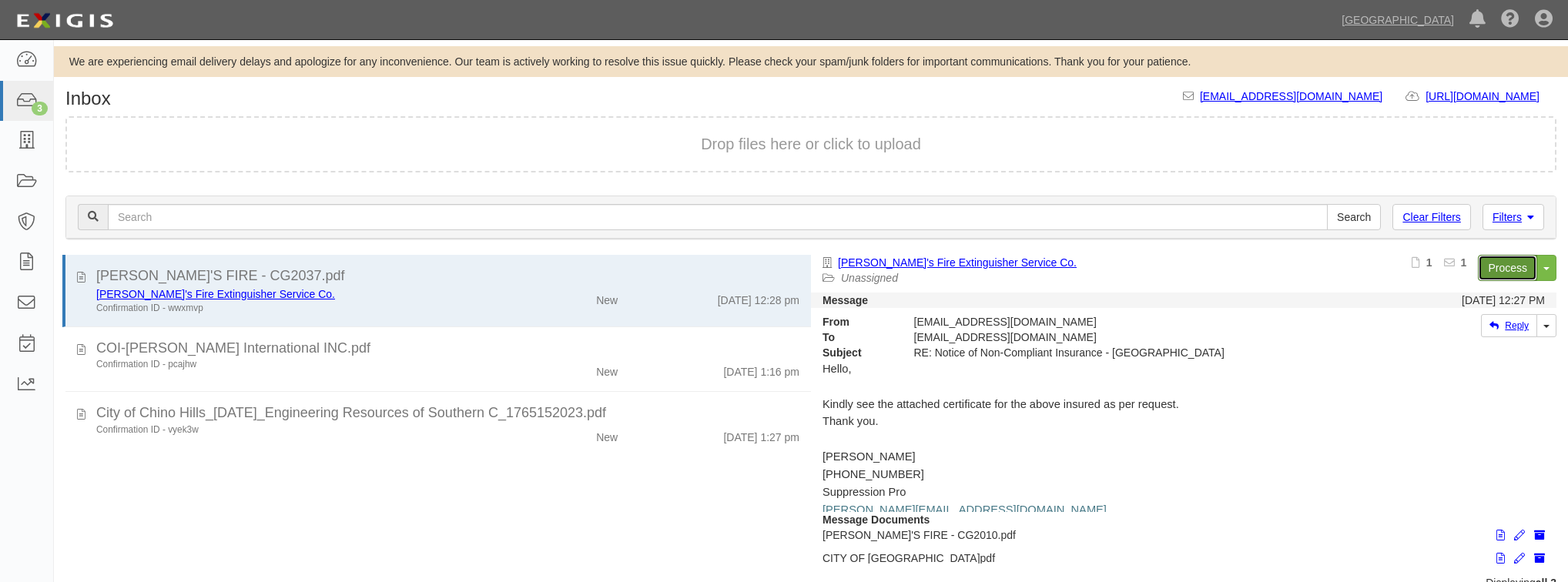
click at [1491, 262] on link "Process" at bounding box center [1507, 268] width 59 height 26
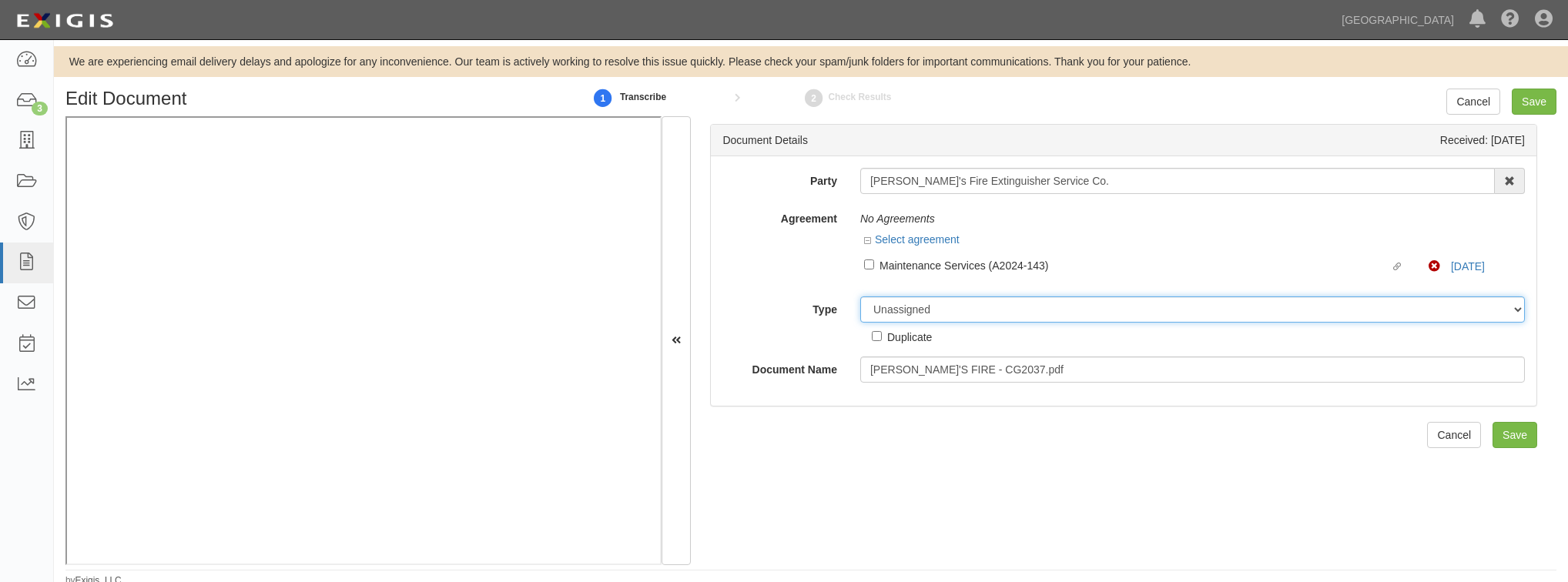
click at [873, 314] on select "Unassigned Binder Cancellation Notice Certificate Contract Endorsement Insuranc…" at bounding box center [1192, 309] width 665 height 26
select select "EndorsementDetail"
click at [861, 297] on select "Unassigned Binder Cancellation Notice Certificate Contract Endorsement Insuranc…" at bounding box center [1192, 309] width 665 height 26
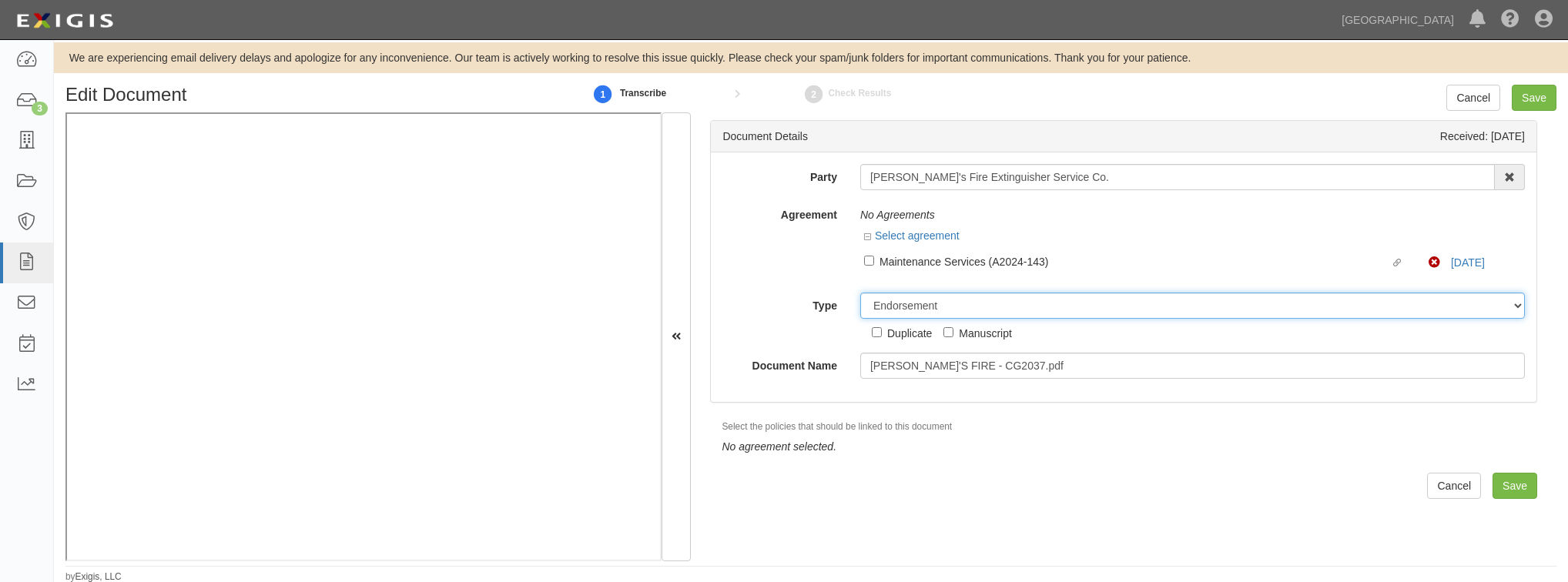
scroll to position [4, 0]
click at [1504, 492] on input "Save" at bounding box center [1515, 485] width 45 height 26
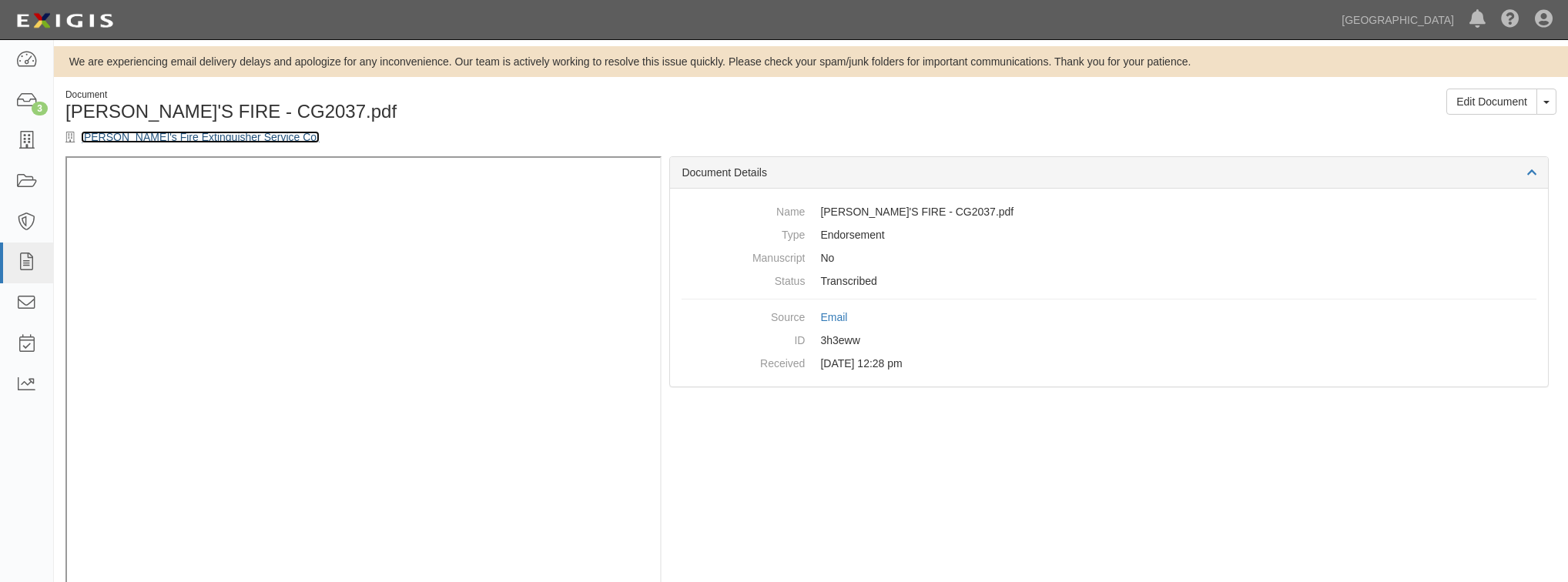
click at [213, 137] on link "[PERSON_NAME]'s Fire Extinguisher Service Co." at bounding box center [200, 137] width 239 height 12
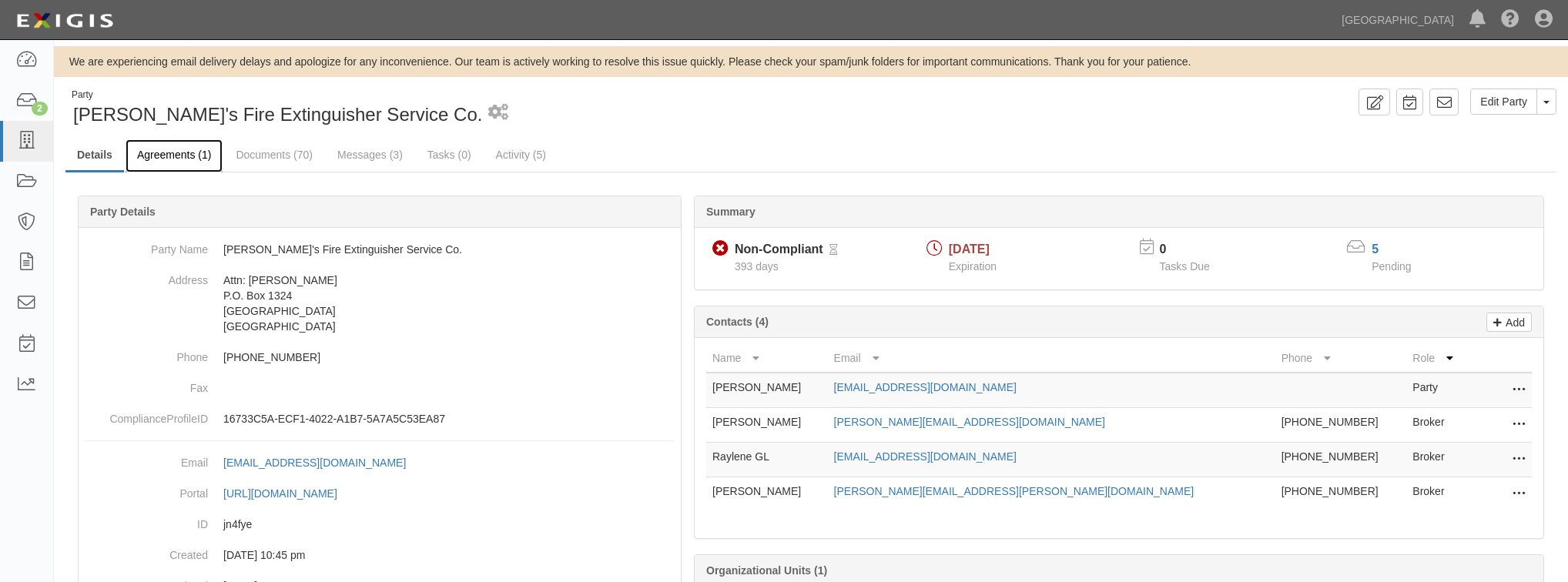
click at [188, 160] on link "Agreements (1)" at bounding box center [174, 156] width 97 height 34
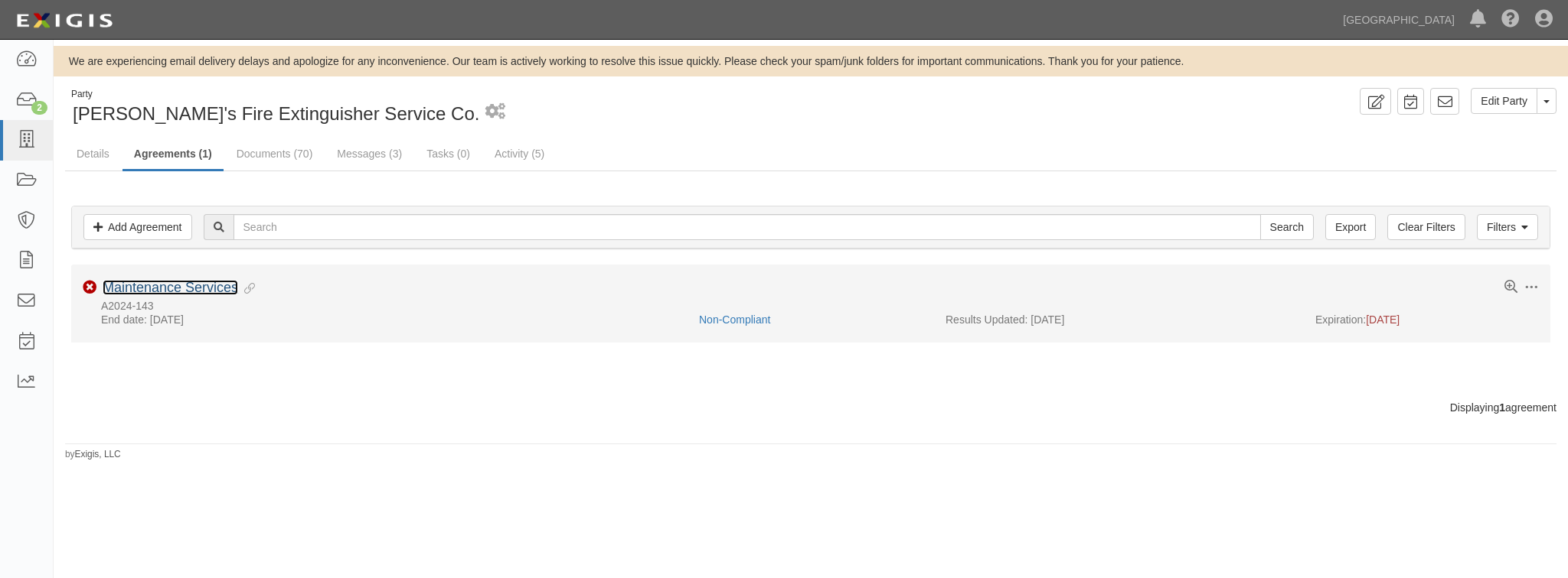
click at [222, 294] on link "Maintenance Services" at bounding box center [170, 288] width 136 height 15
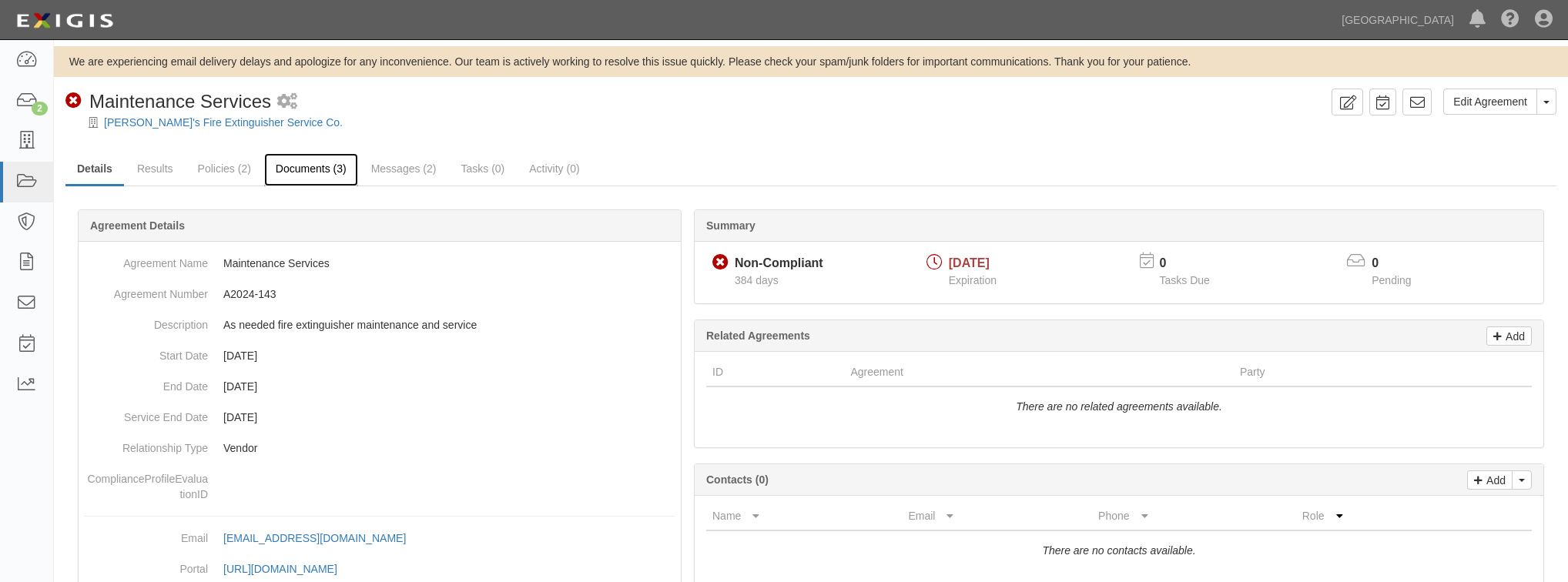
click at [333, 168] on link "Documents (3)" at bounding box center [310, 169] width 94 height 34
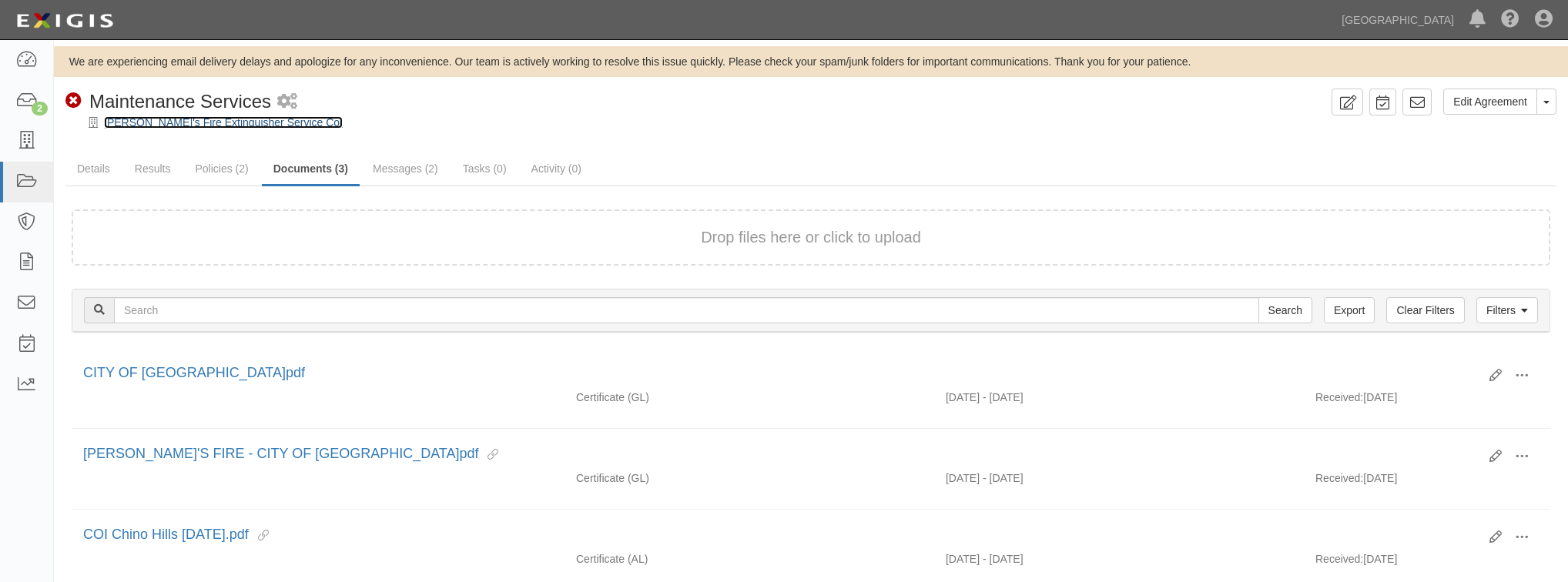
click at [234, 124] on link "[PERSON_NAME]'s Fire Extinguisher Service Co." at bounding box center [224, 122] width 239 height 12
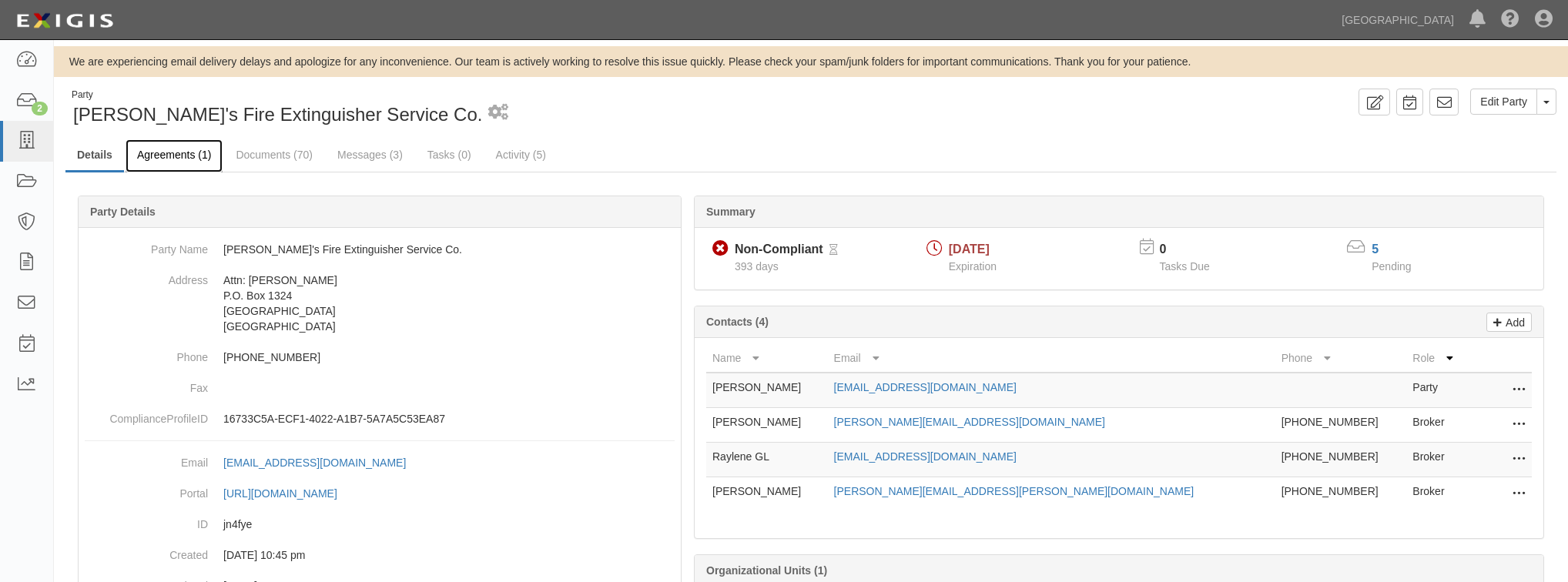
click at [162, 150] on link "Agreements (1)" at bounding box center [174, 156] width 97 height 34
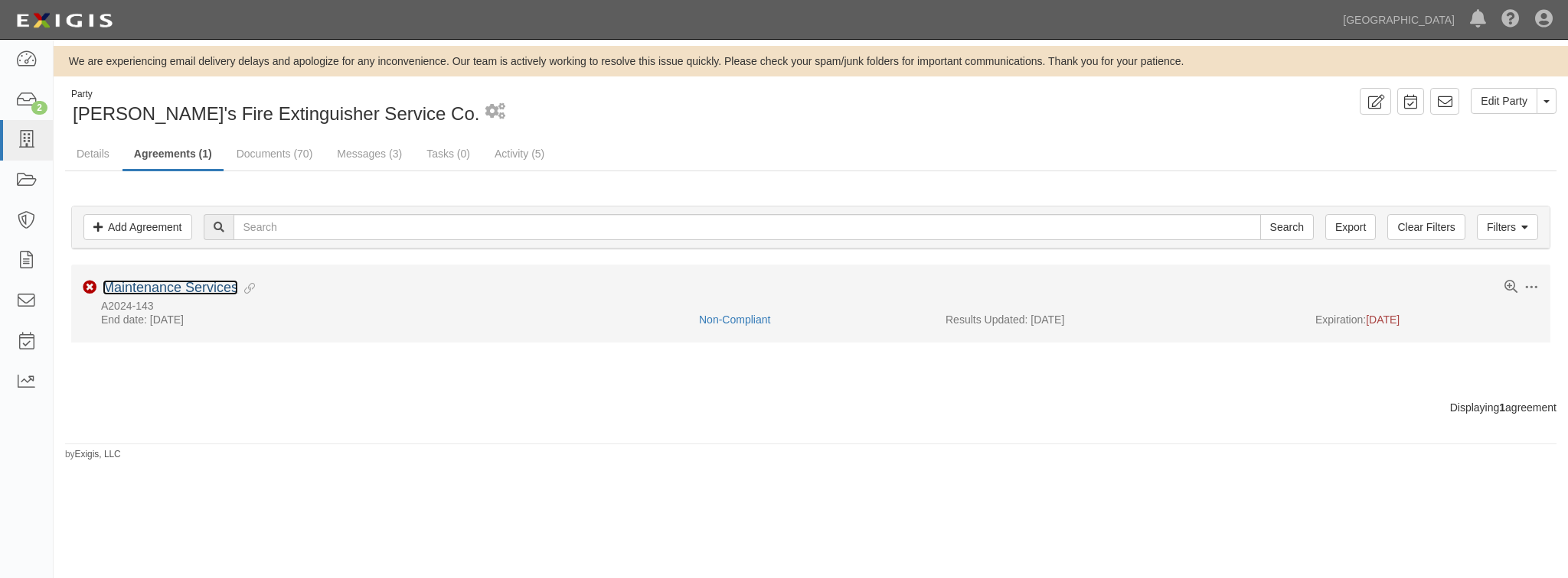
click at [185, 287] on link "Maintenance Services" at bounding box center [170, 288] width 136 height 15
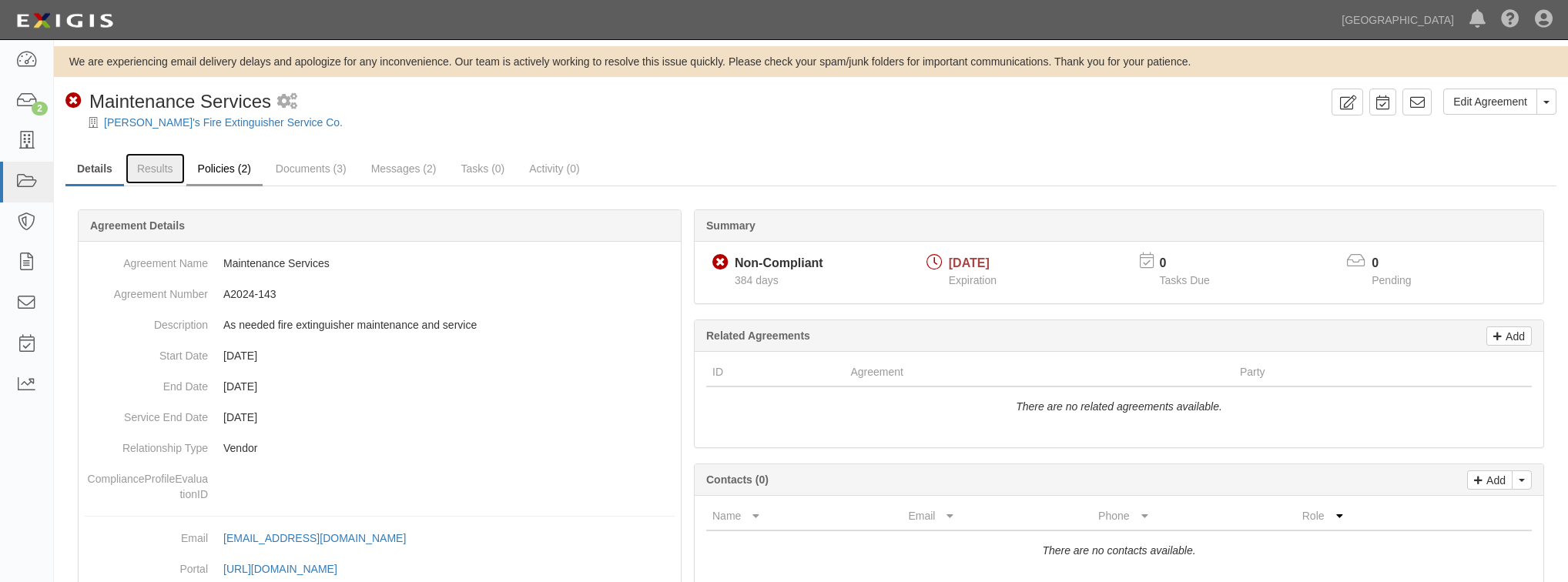
drag, startPoint x: 173, startPoint y: 173, endPoint x: 199, endPoint y: 162, distance: 28.2
click at [172, 172] on link "Results" at bounding box center [155, 168] width 59 height 31
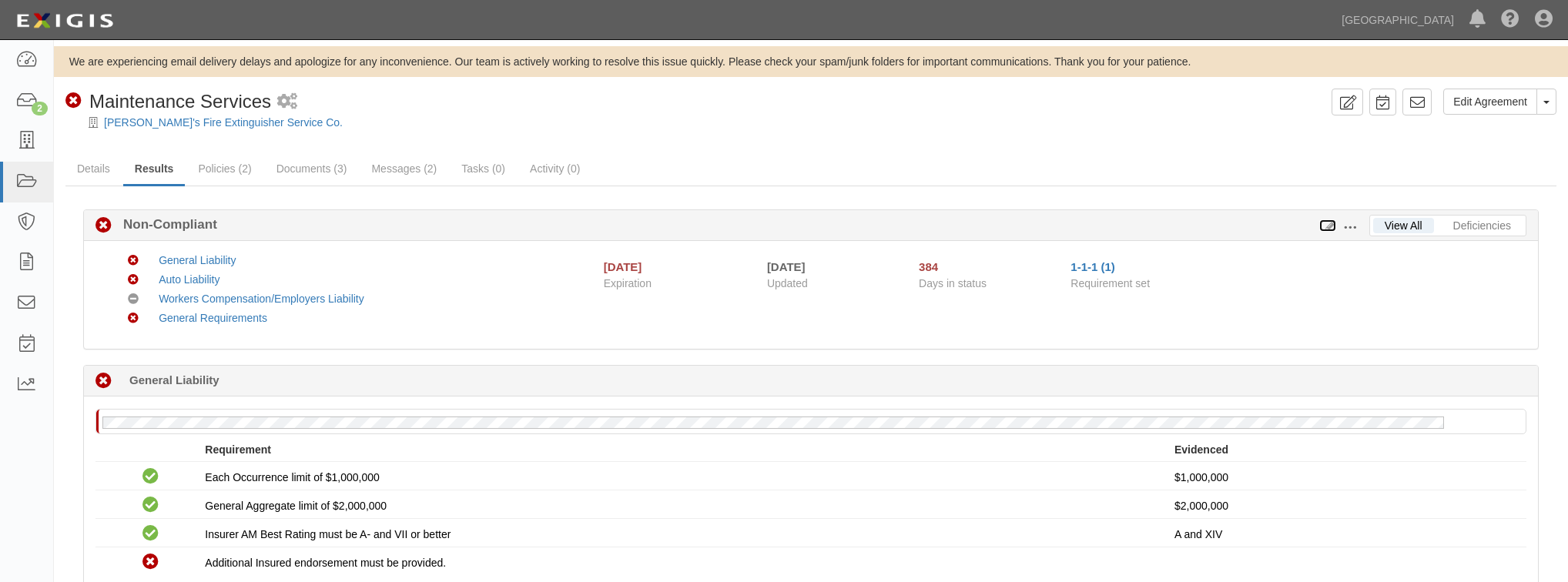
click at [1329, 226] on icon at bounding box center [1328, 226] width 17 height 11
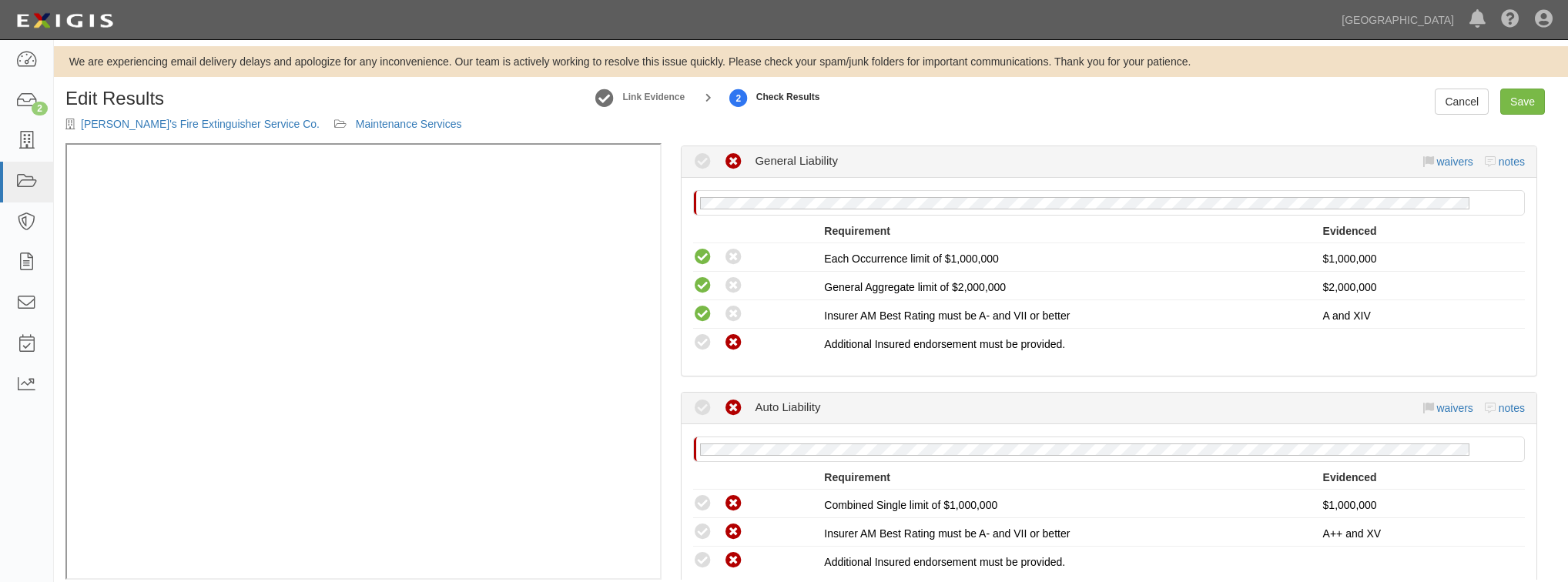
scroll to position [432, 0]
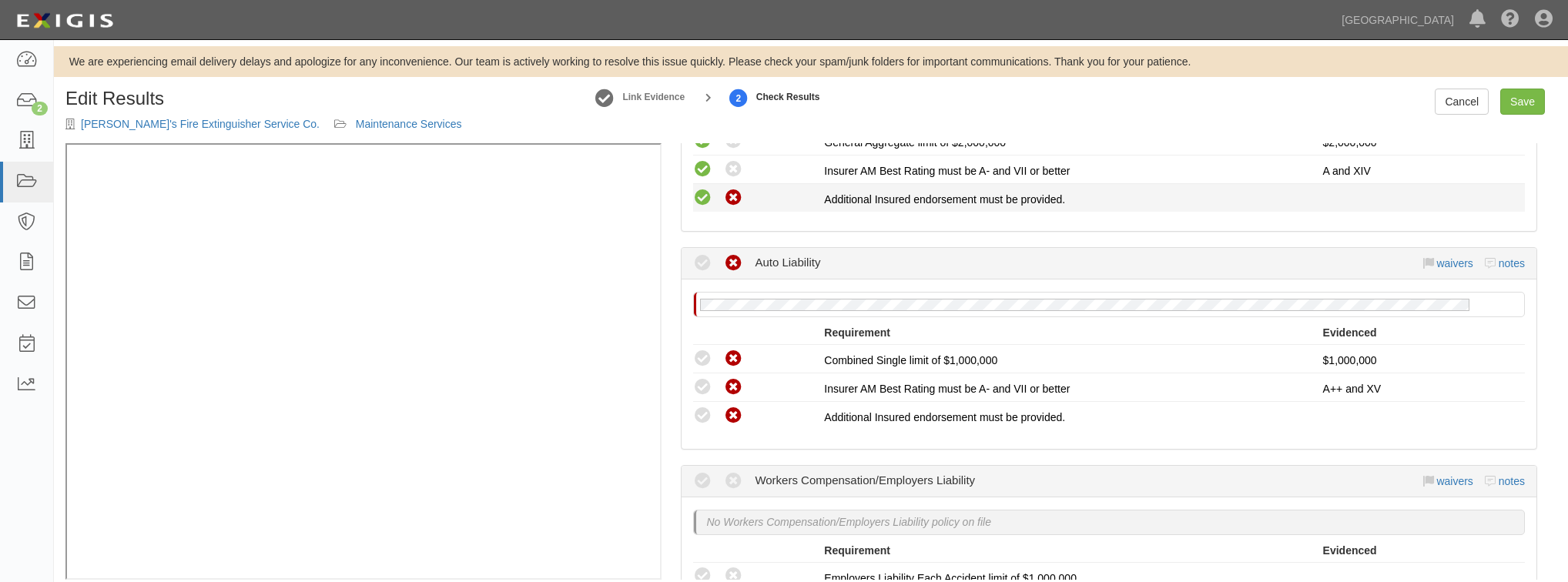
click at [699, 194] on icon at bounding box center [702, 198] width 19 height 19
radio input "true"
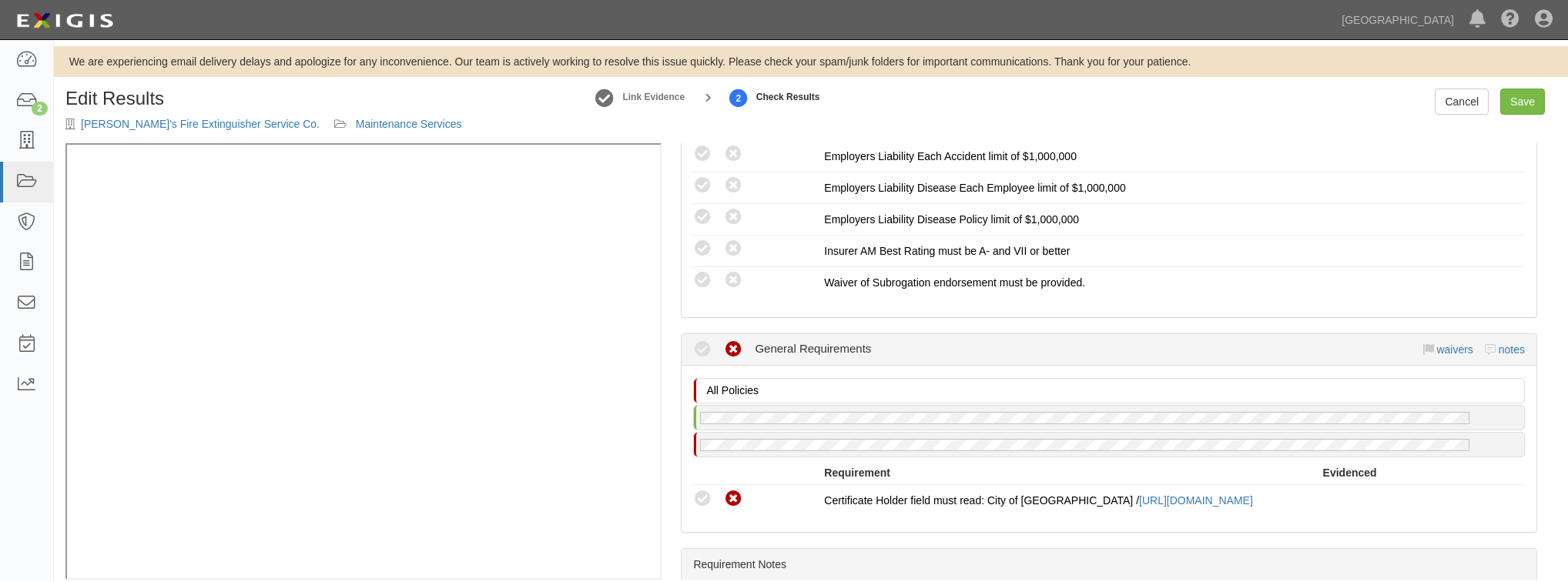
scroll to position [924, 0]
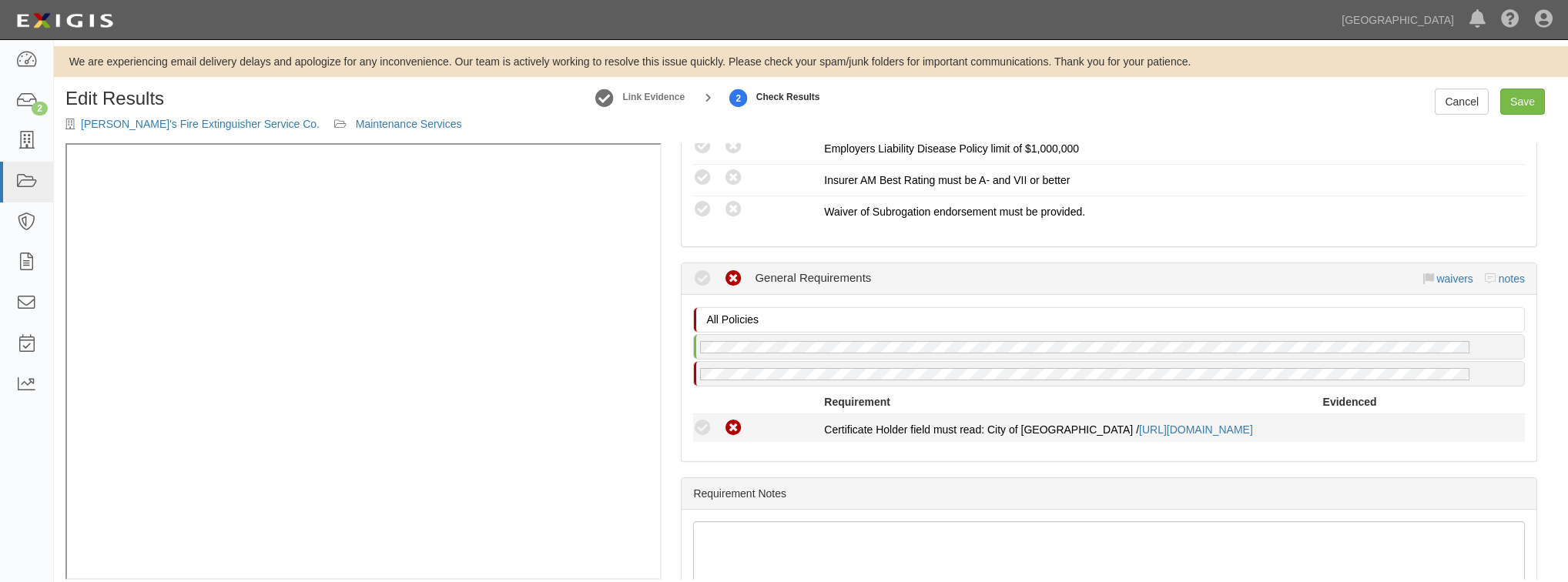
click at [700, 419] on icon at bounding box center [702, 428] width 19 height 19
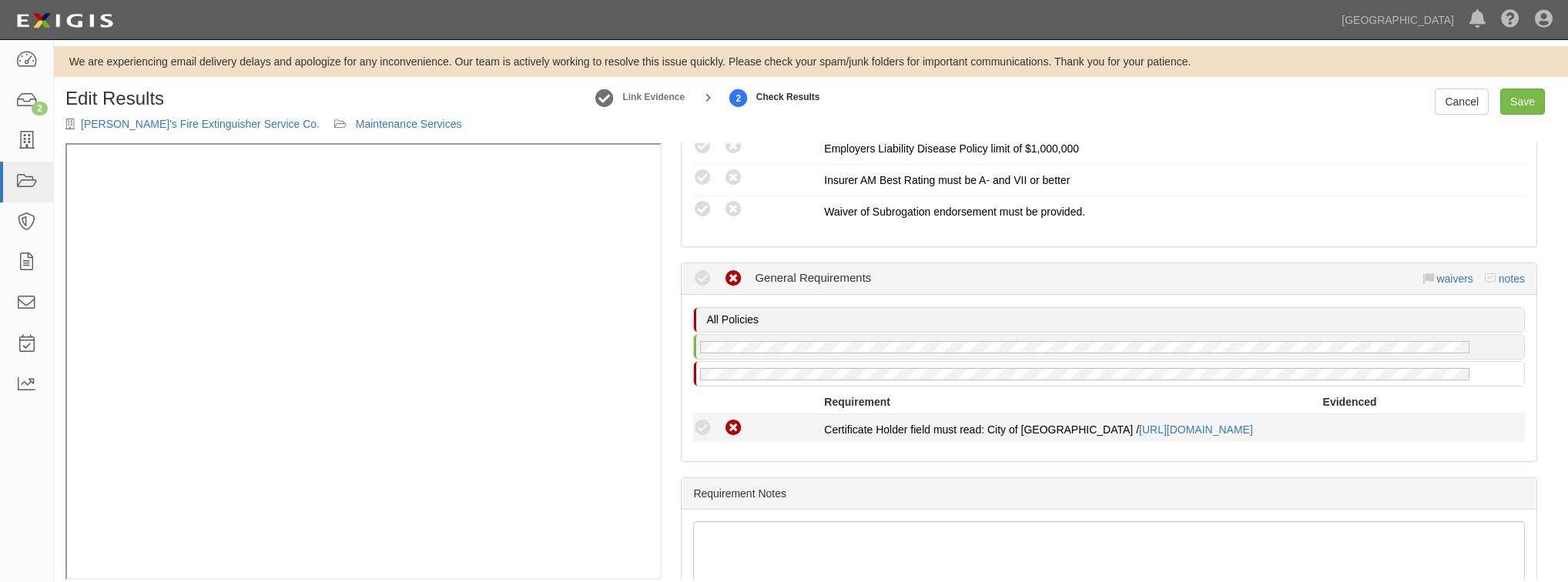
click at [704, 419] on icon at bounding box center [702, 428] width 19 height 19
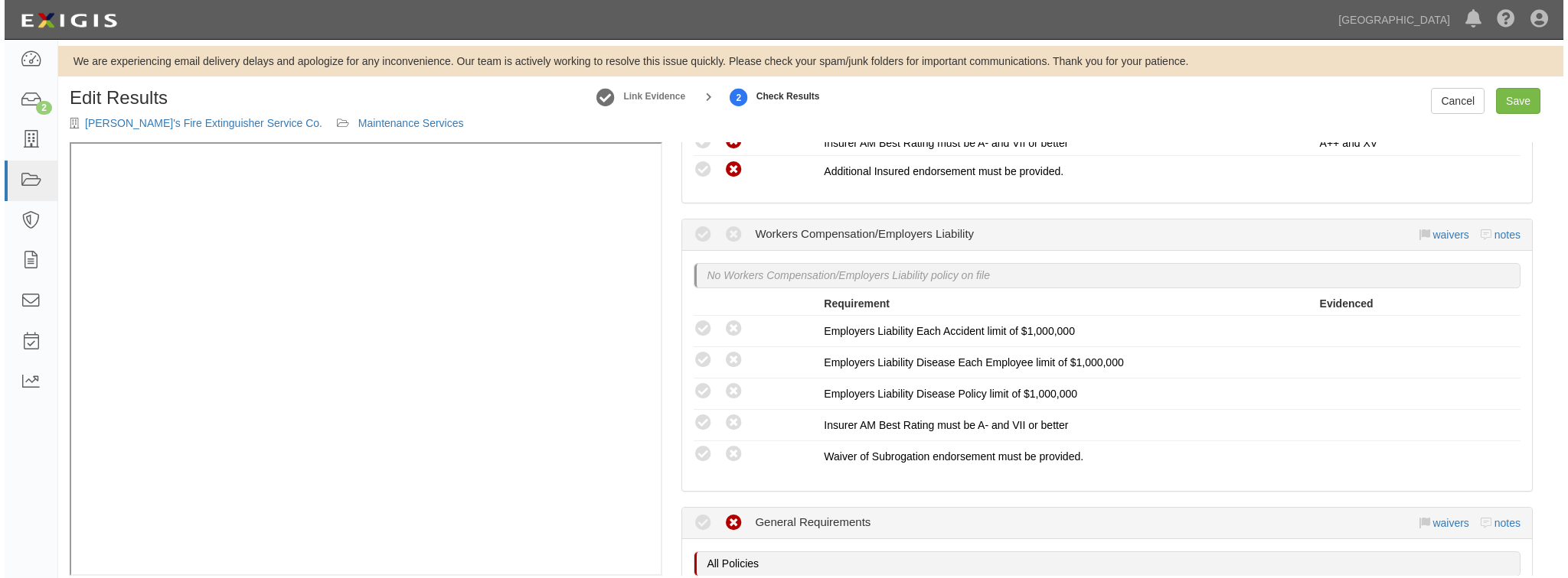
scroll to position [673, 0]
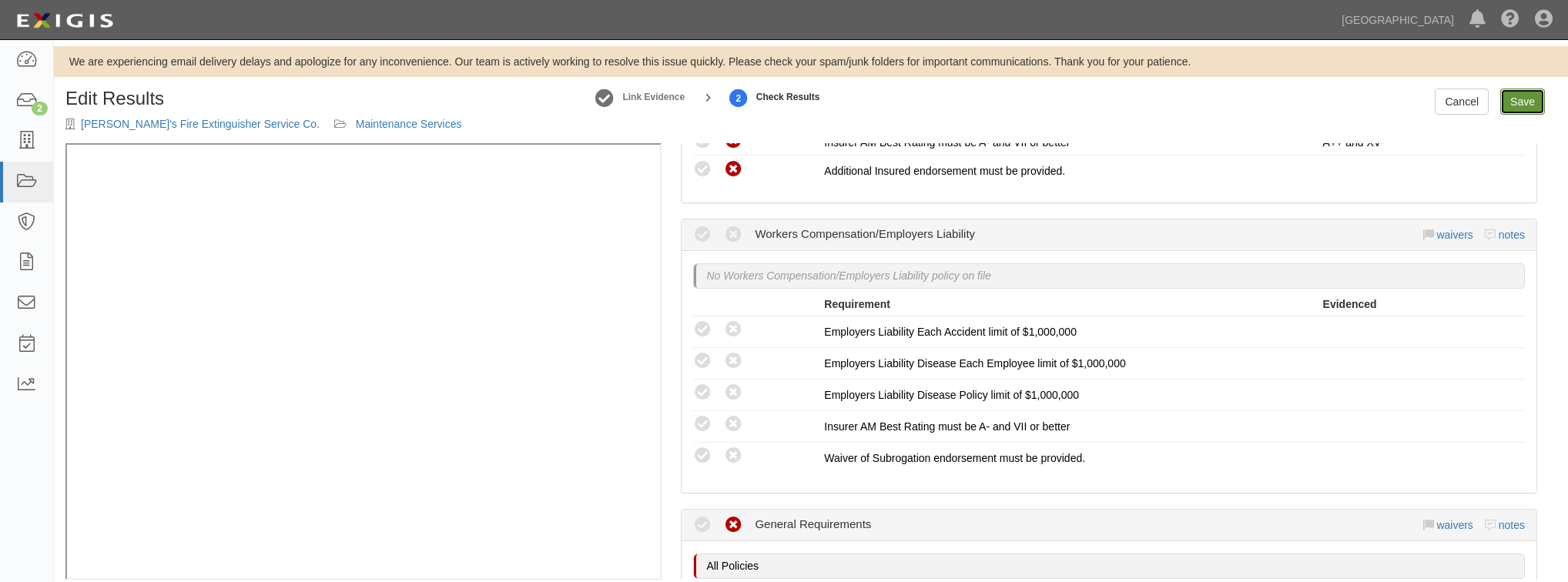
click at [1525, 101] on link "Save" at bounding box center [1522, 101] width 45 height 26
radio input "true"
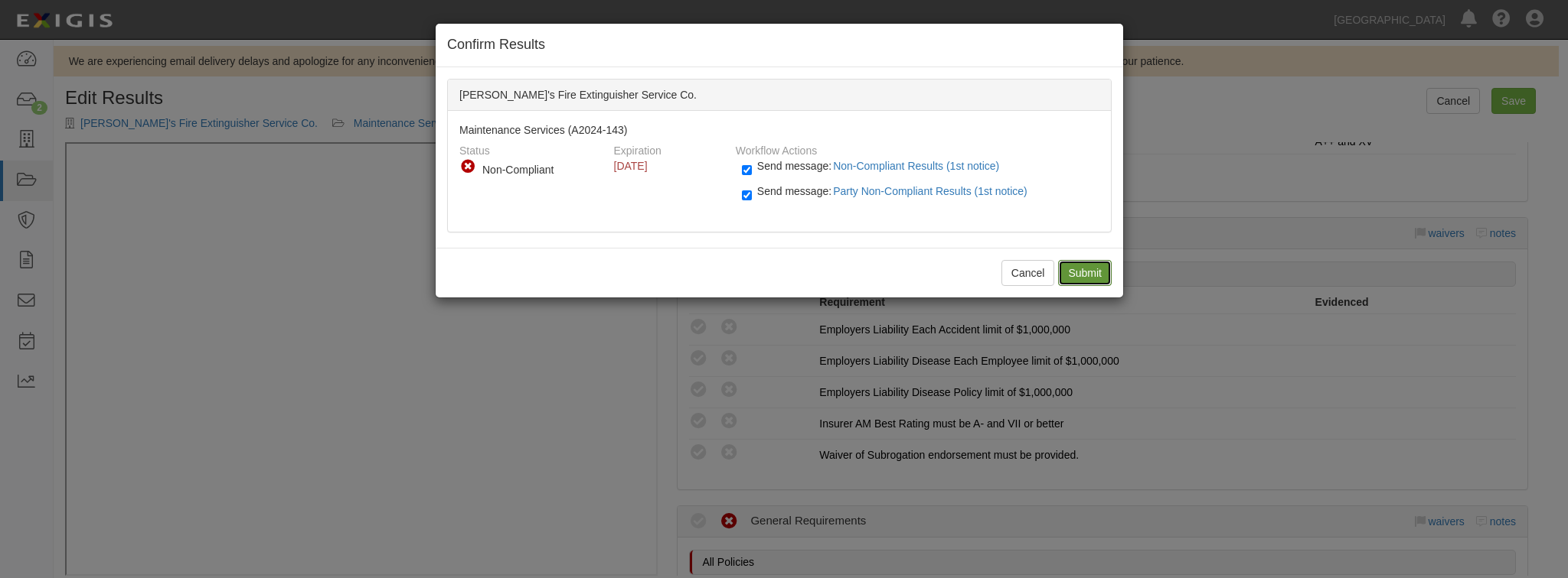
click at [1067, 269] on input "Submit" at bounding box center [1084, 273] width 54 height 26
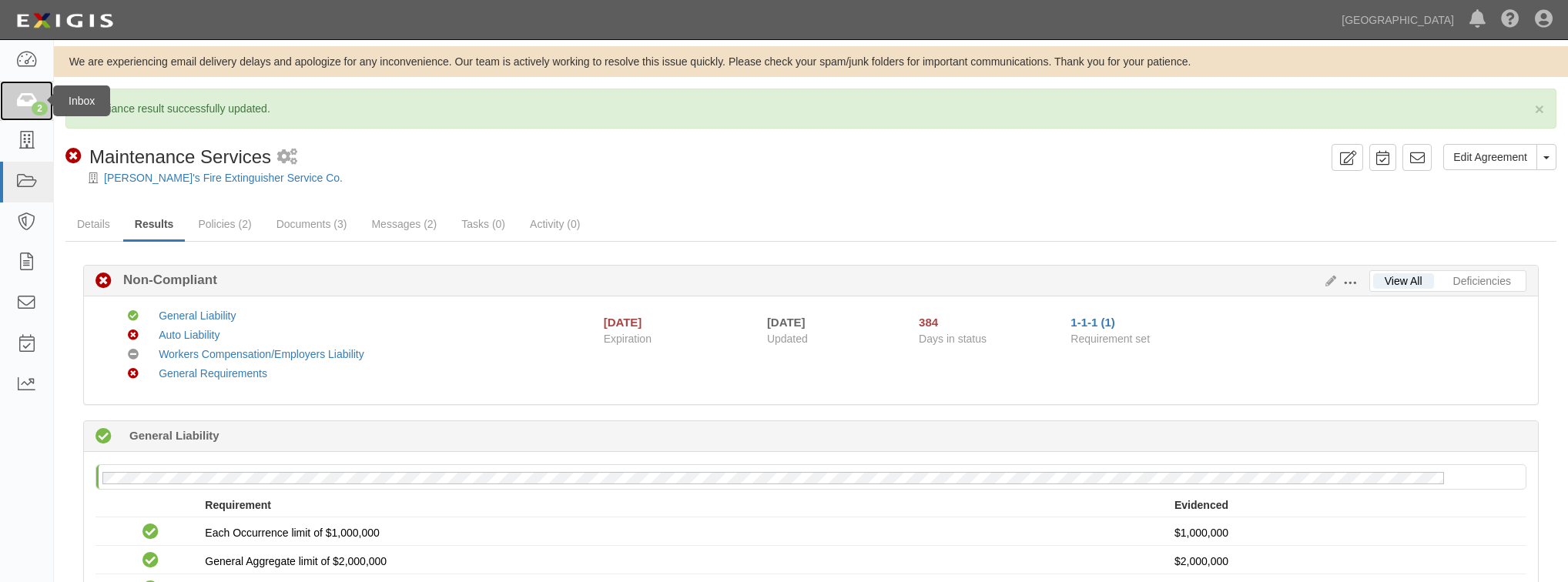
click at [37, 95] on link "2" at bounding box center [27, 101] width 53 height 40
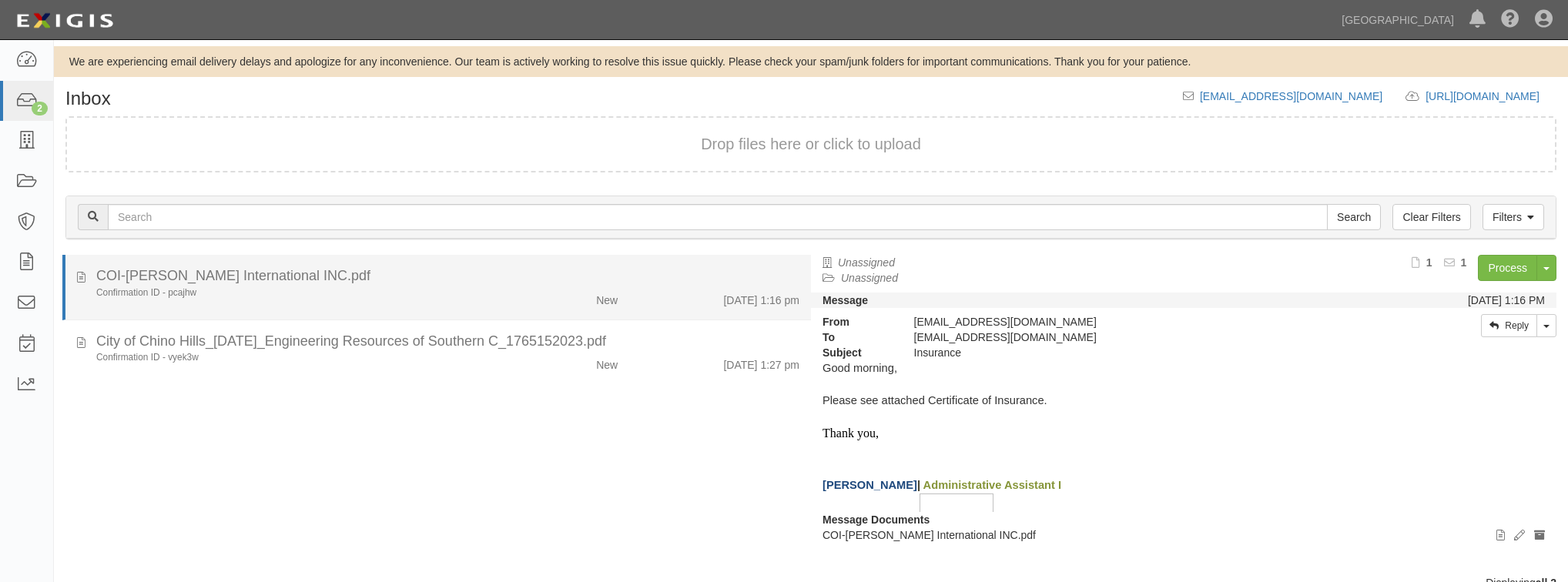
click at [277, 280] on div "COI-[PERSON_NAME] International INC.pdf" at bounding box center [448, 276] width 703 height 20
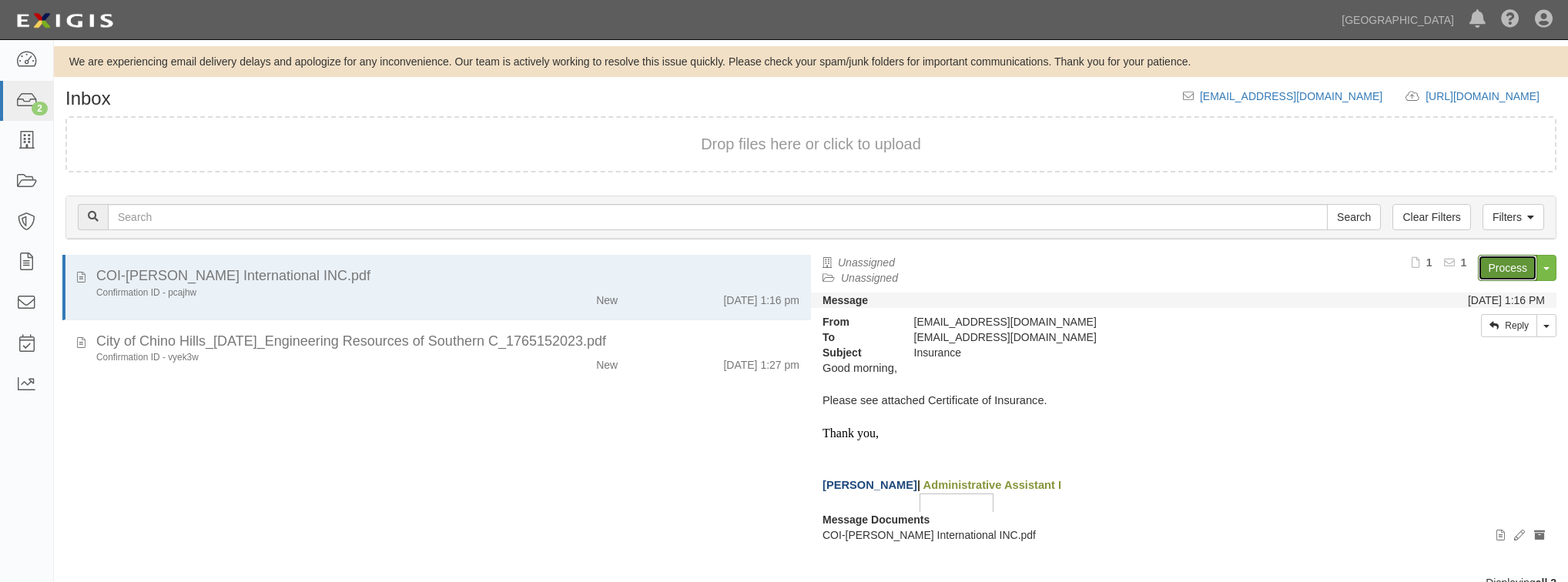
click at [1504, 266] on link "Process" at bounding box center [1507, 268] width 59 height 26
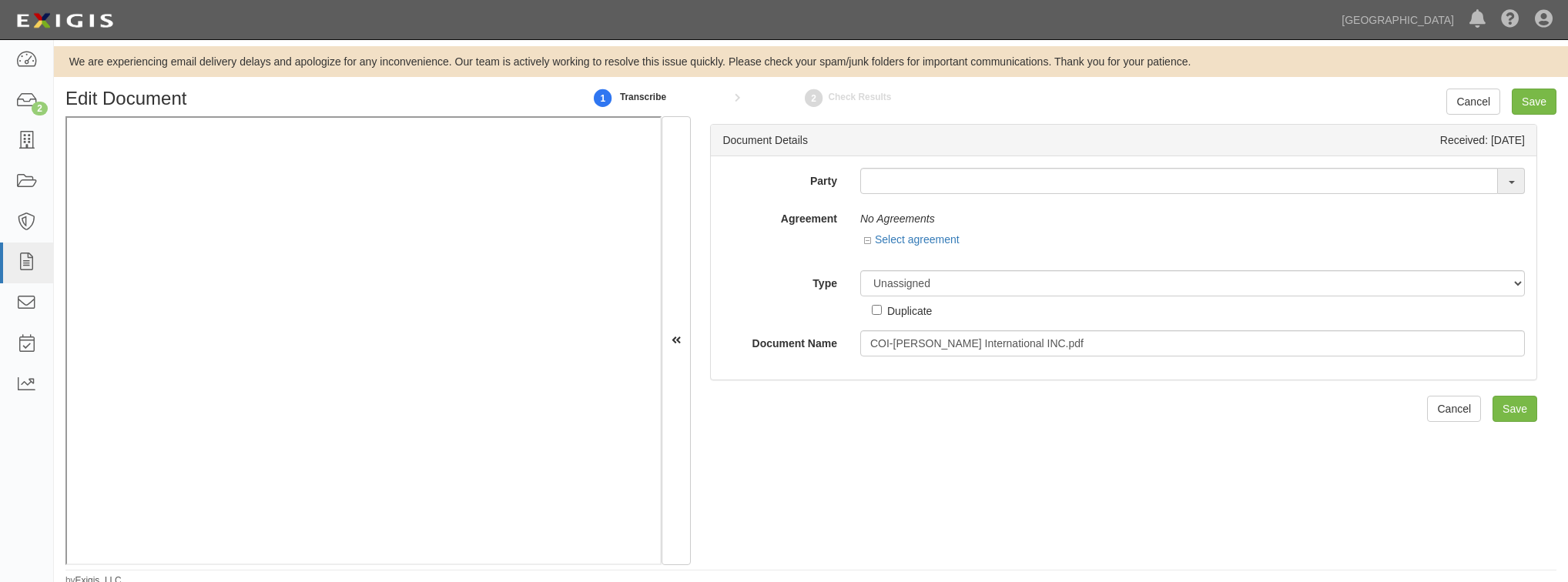
click at [921, 196] on div "Party 4LEAF, Inc. Abba Termite & Pest Control Abound Food Care Above the Crowd …" at bounding box center [1123, 261] width 802 height 188
click at [924, 189] on input "text" at bounding box center [1179, 181] width 638 height 26
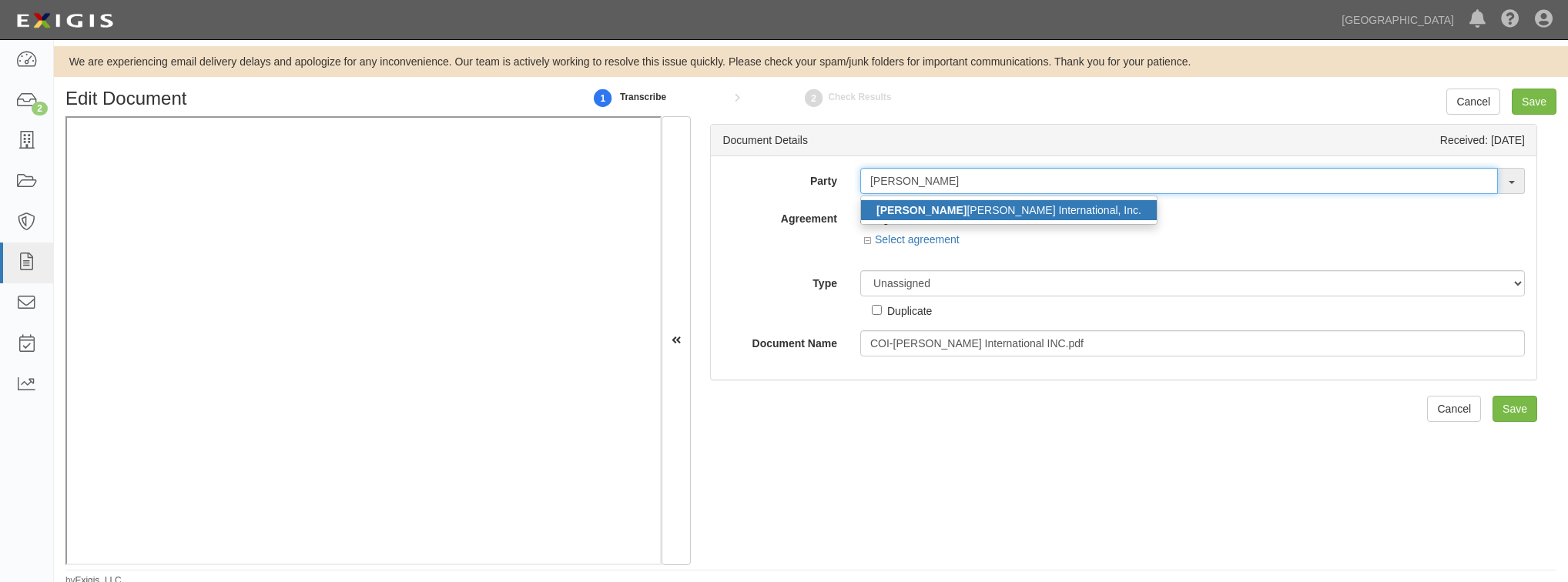
type input "michael"
click at [965, 200] on link "Michael Baker International, Inc." at bounding box center [1009, 210] width 296 height 20
type input "[PERSON_NAME] International, Inc."
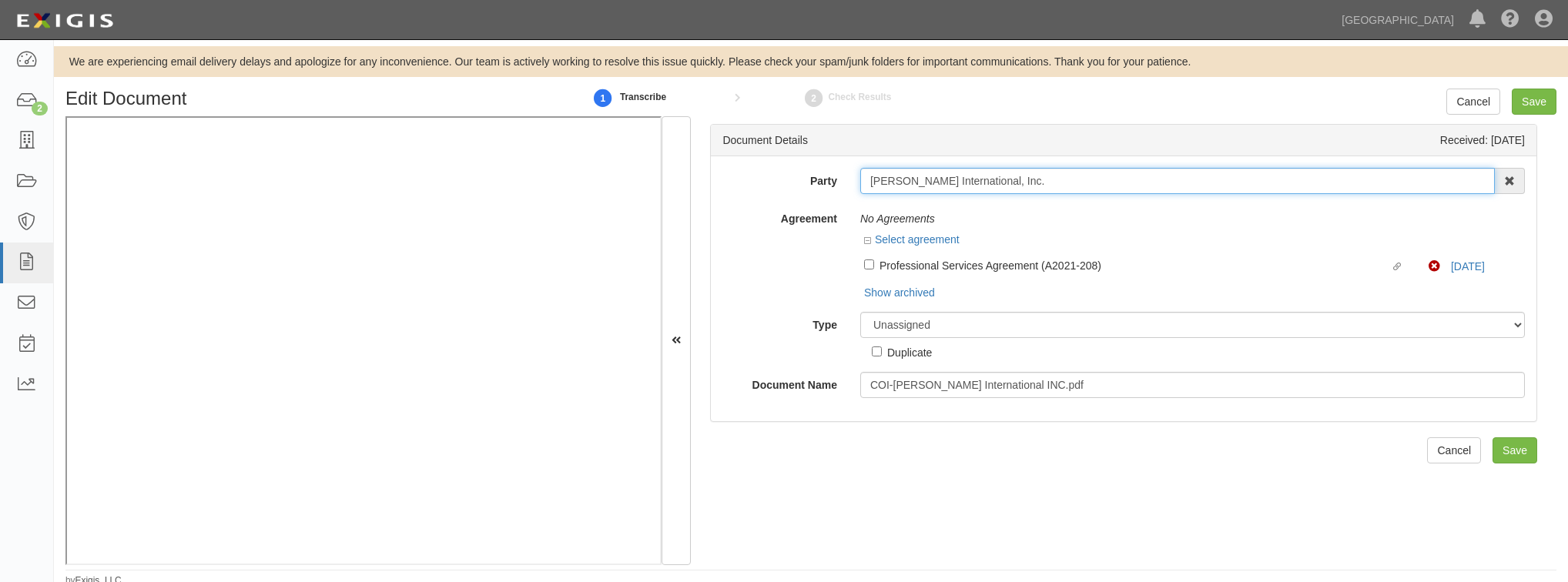
drag, startPoint x: 998, startPoint y: 175, endPoint x: 816, endPoint y: 192, distance: 182.8
click at [816, 192] on div "Party Michael Baker International, Inc. Michael Baker International, Inc. 4LEAF…" at bounding box center [1124, 181] width 825 height 26
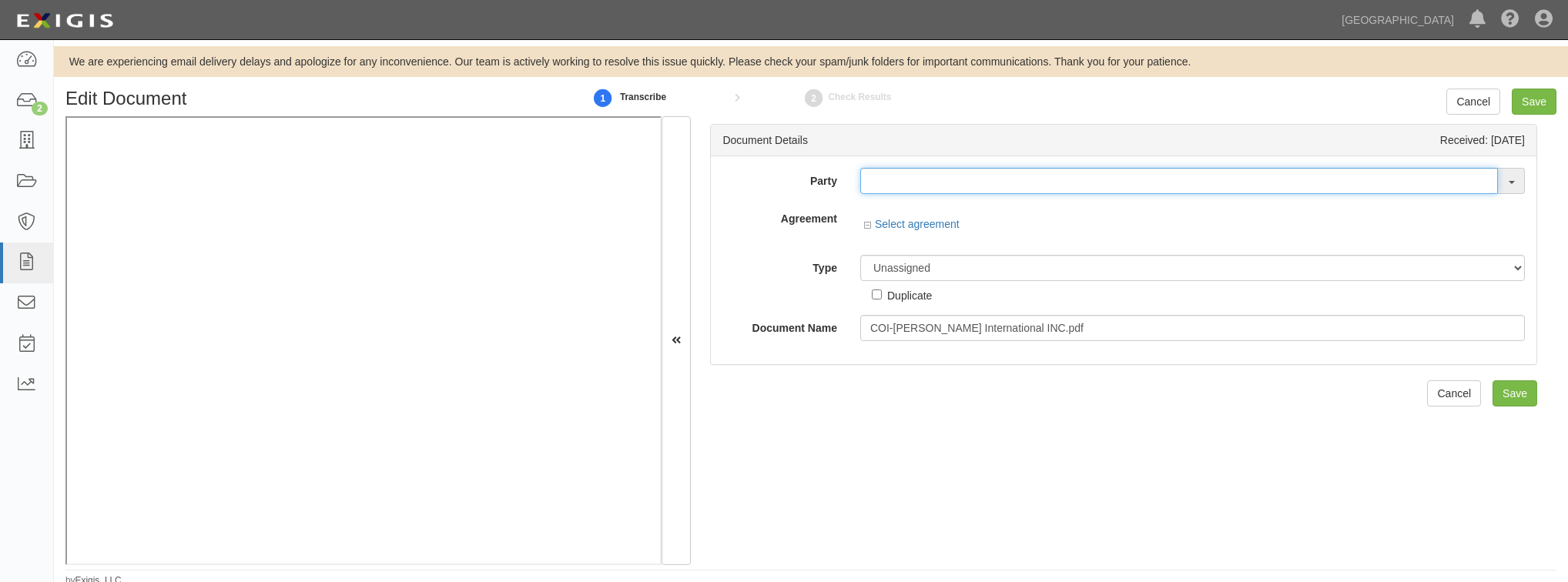
click at [913, 180] on input "text" at bounding box center [1179, 181] width 638 height 26
paste input "Michael Baker International"
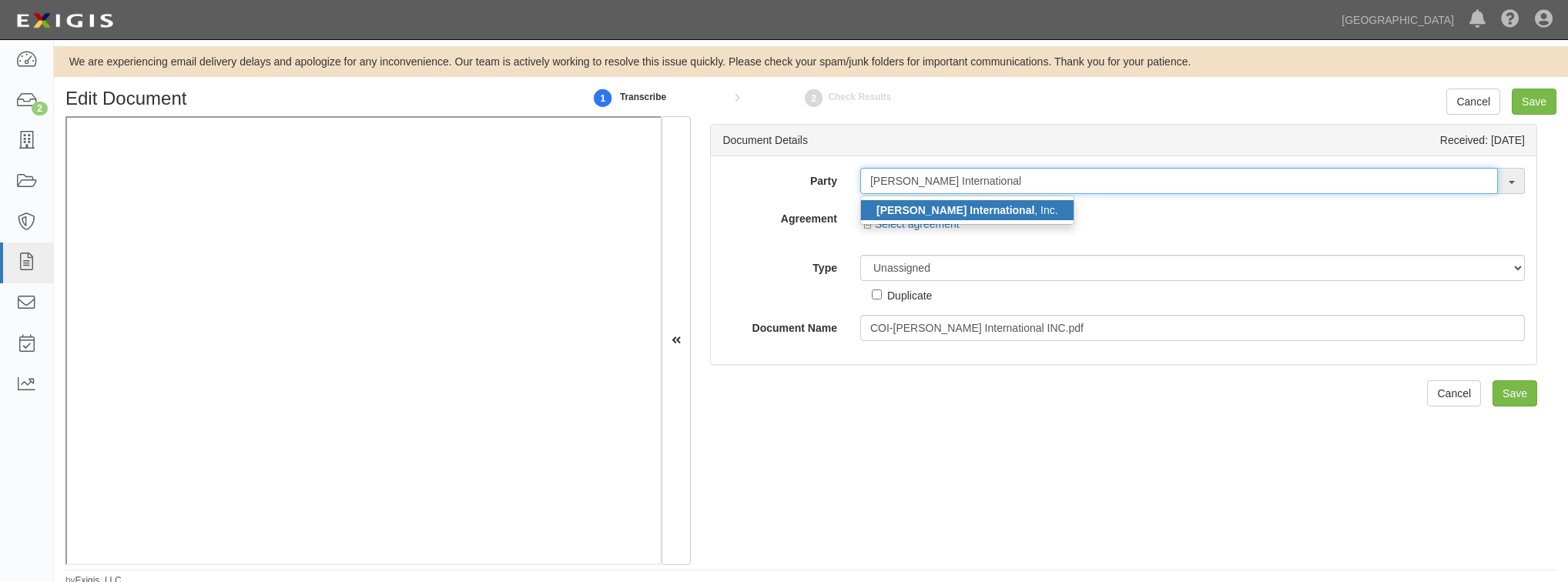
type input "Michael Baker International"
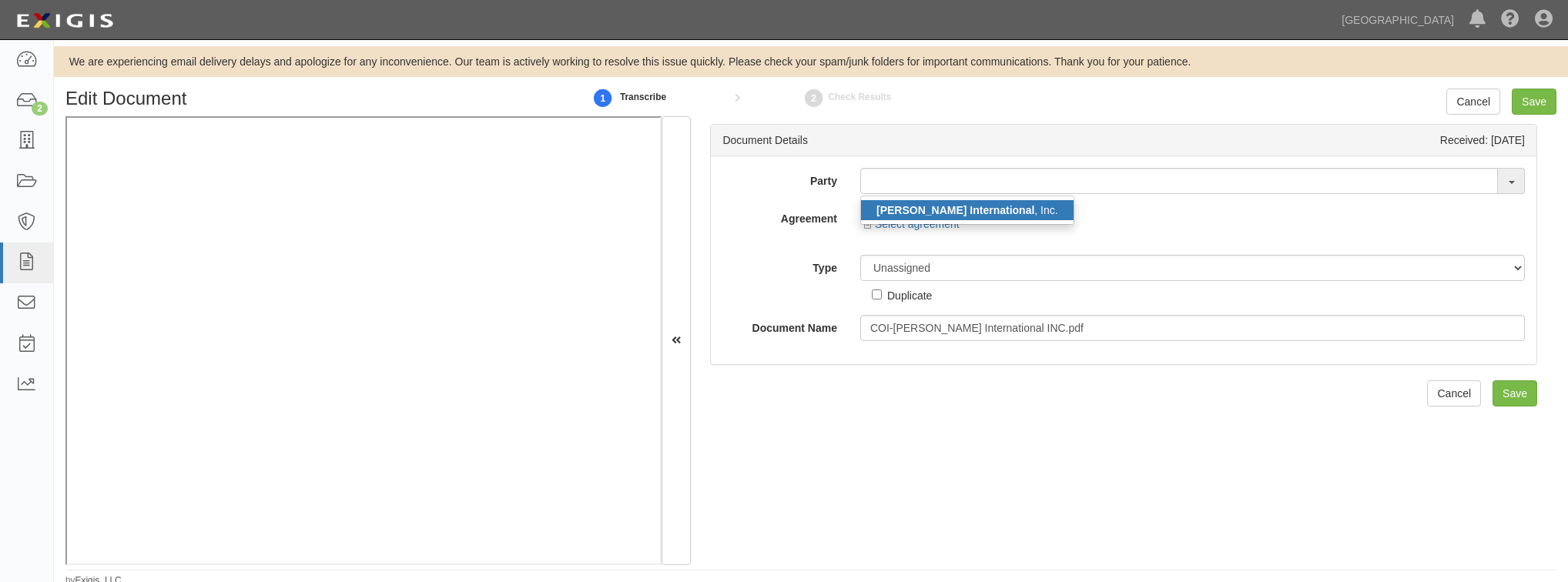
click at [915, 205] on strong "Michael Baker International" at bounding box center [955, 210] width 158 height 12
type input "[PERSON_NAME] International, Inc."
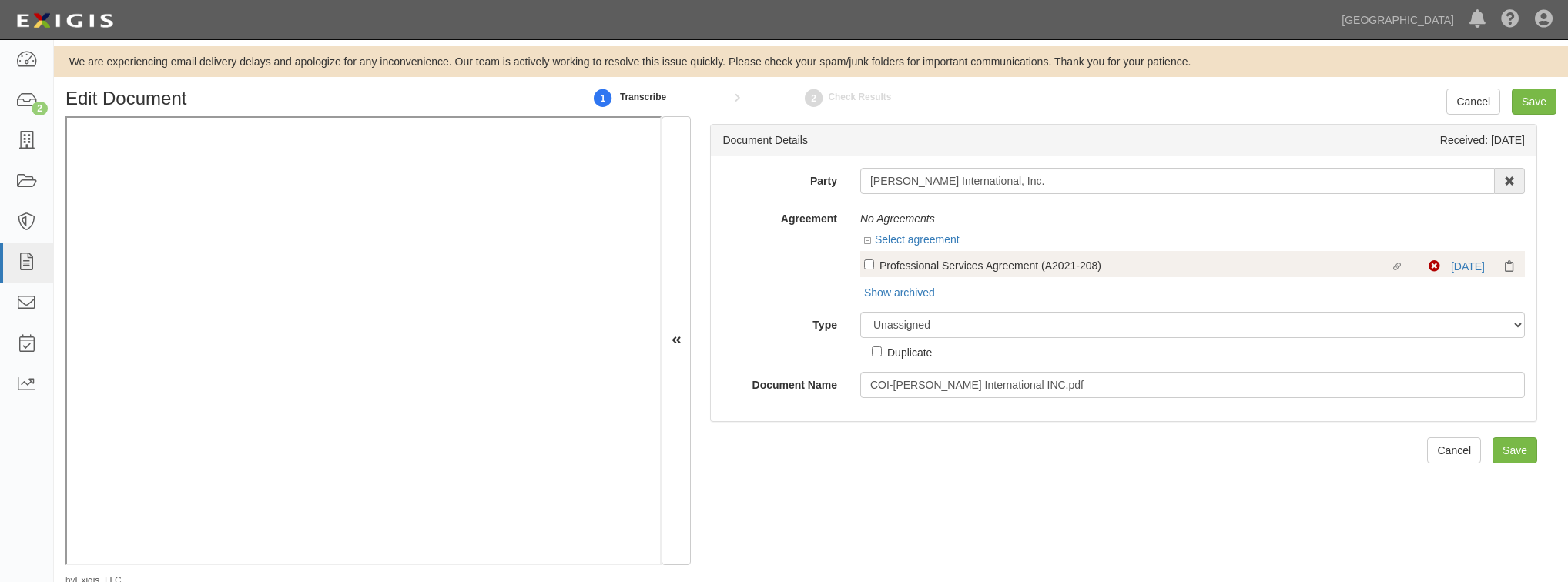
click at [864, 272] on label "Linked agreement Professional Services Agreement (A2021-208) Linked agreement" at bounding box center [1146, 266] width 565 height 21
click at [864, 270] on input "Linked agreement Professional Services Agreement (A2021-208) Linked agreement" at bounding box center [869, 265] width 10 height 10
checkbox input "true"
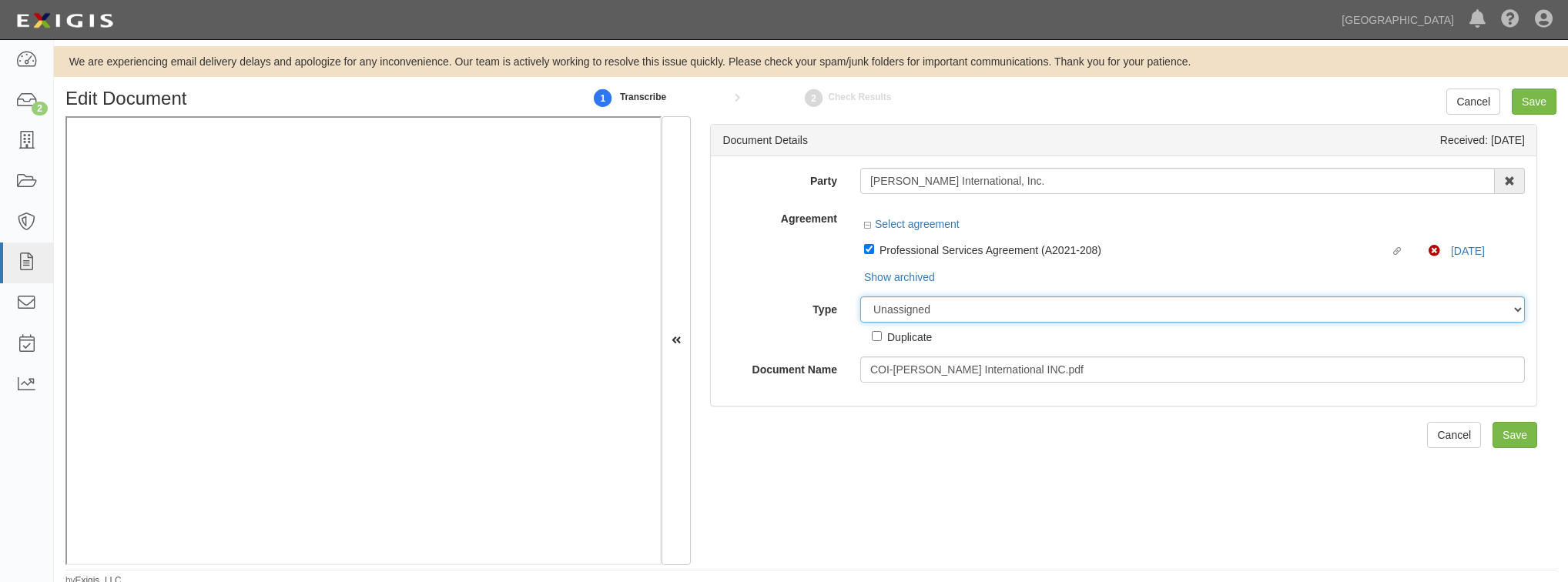
click at [928, 316] on select "Unassigned Binder Cancellation Notice Certificate Contract Endorsement Insuranc…" at bounding box center [1192, 309] width 665 height 26
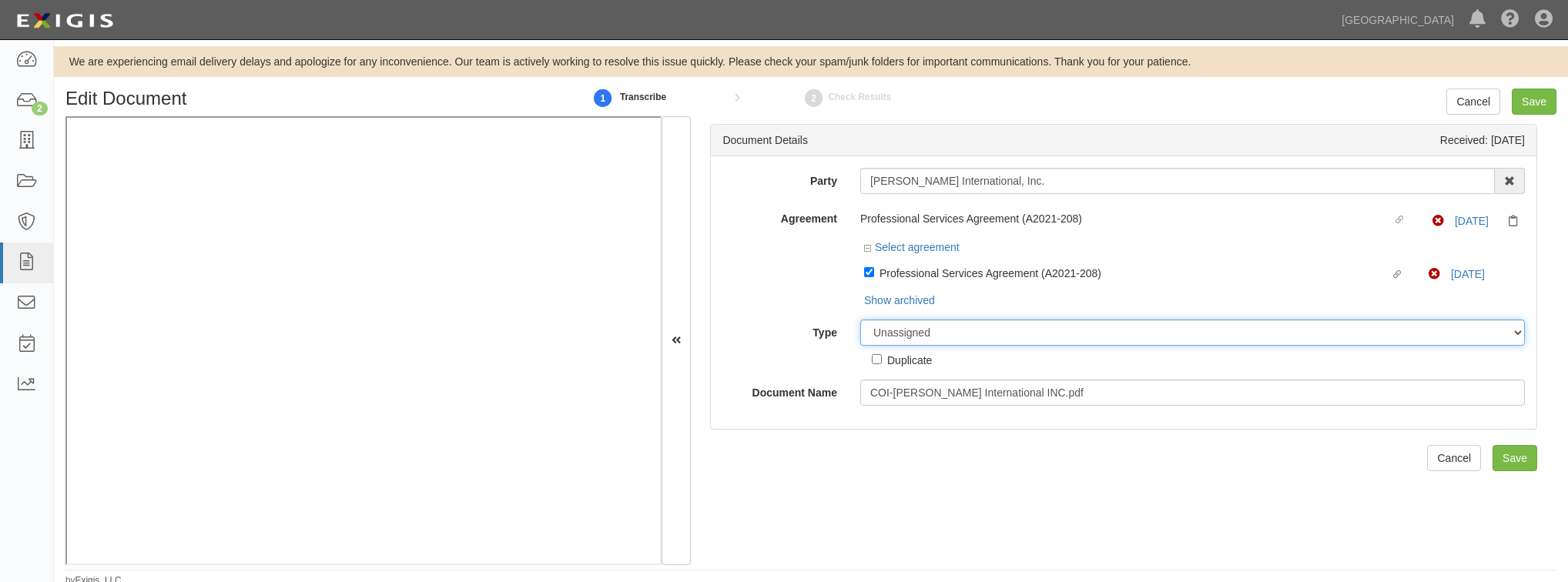
select select "CertificateDetail"
click at [861, 321] on select "Unassigned Binder Cancellation Notice Certificate Contract Endorsement Insuranc…" at bounding box center [1192, 333] width 665 height 26
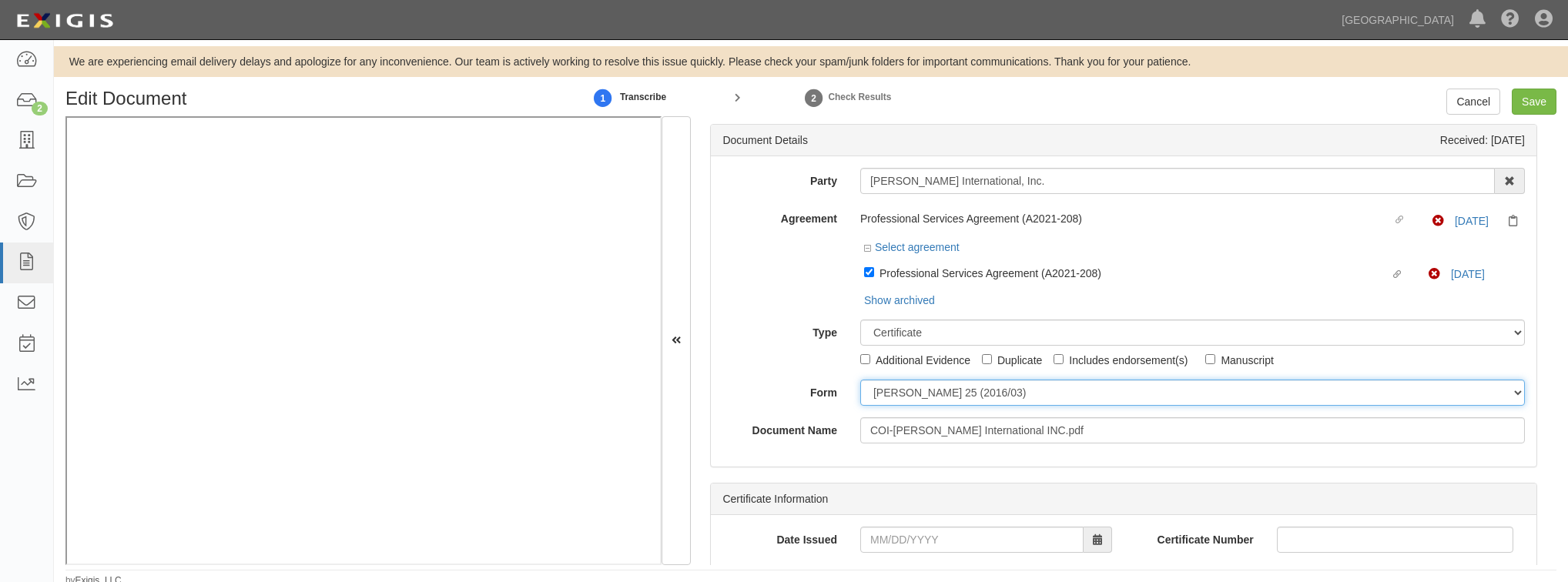
click at [928, 396] on select "ACORD 25 (2016/03) ACORD 101 ACORD 855 NY (2014/05) General" at bounding box center [1192, 393] width 665 height 26
select select "GeneralFormDetail"
click at [861, 381] on select "ACORD 25 (2016/03) ACORD 101 ACORD 855 NY (2014/05) General" at bounding box center [1192, 393] width 665 height 26
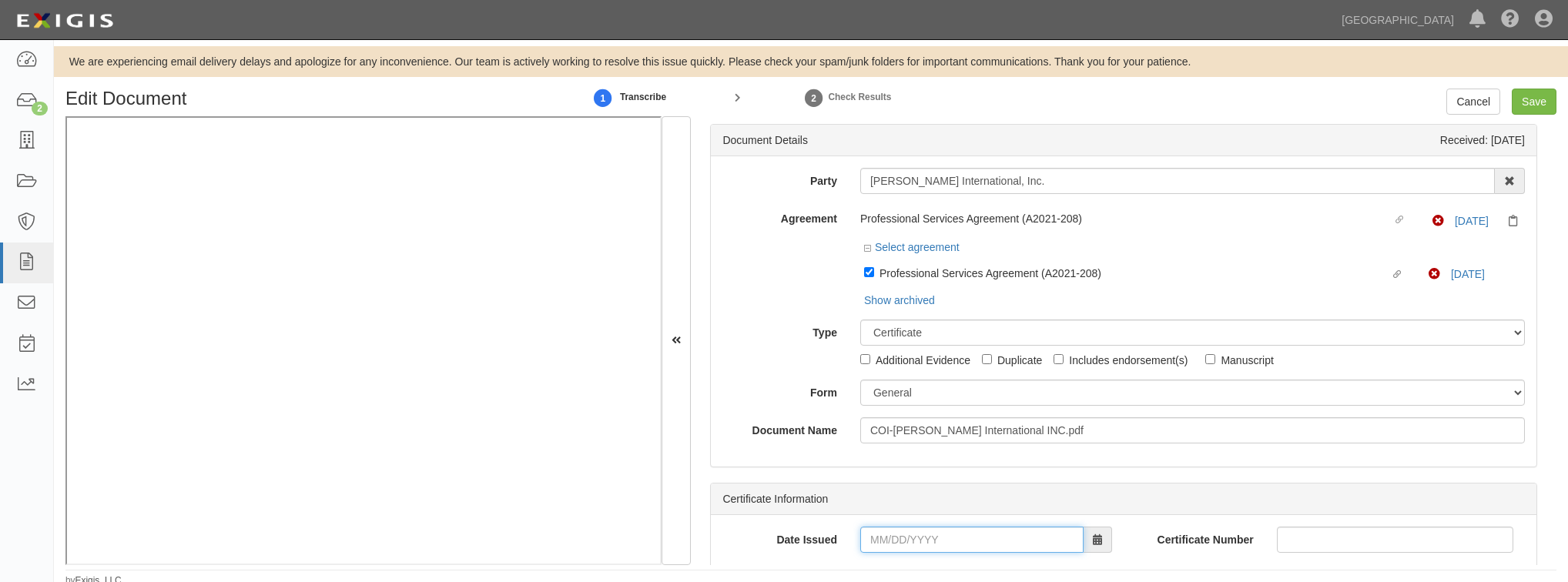
click at [891, 536] on input "Date Issued" at bounding box center [972, 540] width 224 height 26
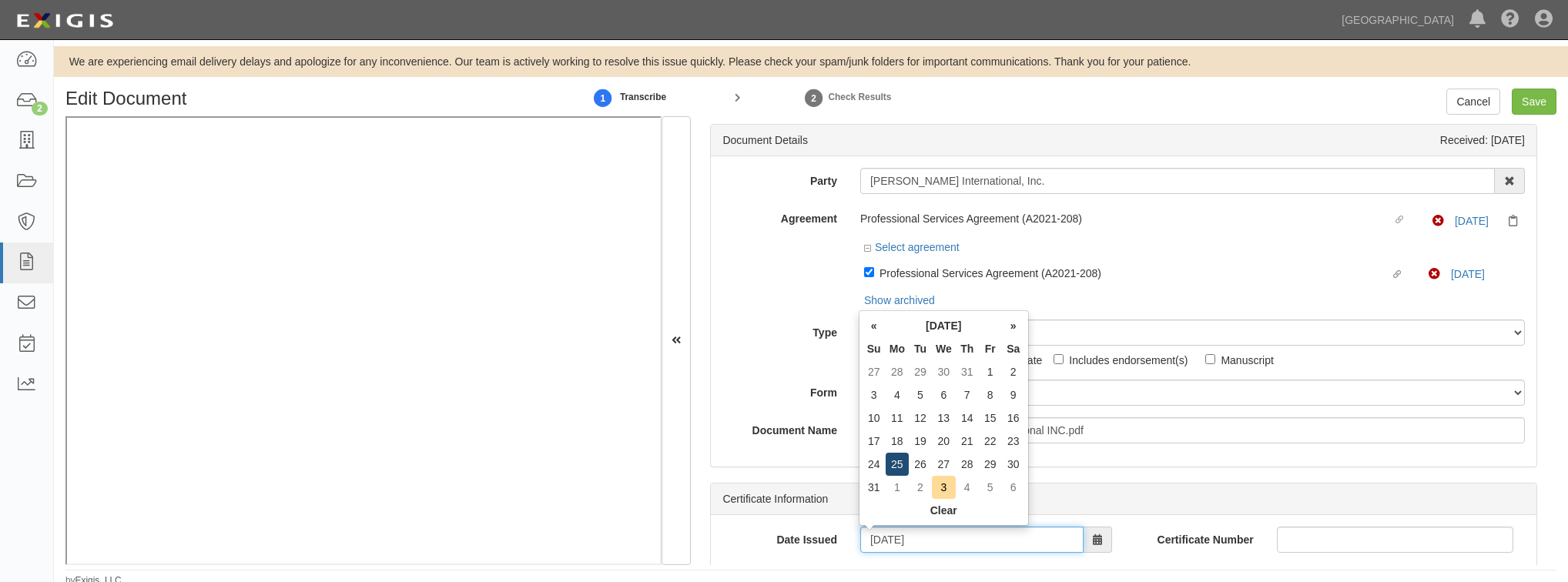
type input "08/25/2025"
click at [903, 462] on td "25" at bounding box center [897, 464] width 23 height 23
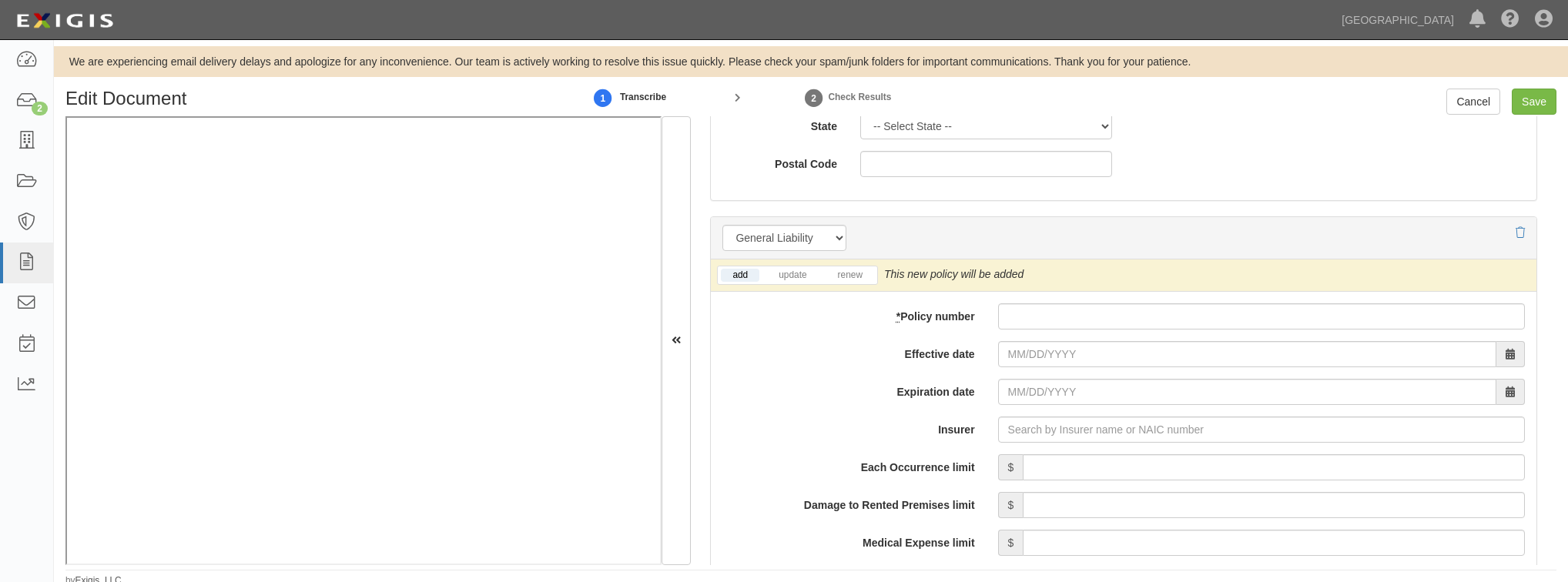
scroll to position [1109, 0]
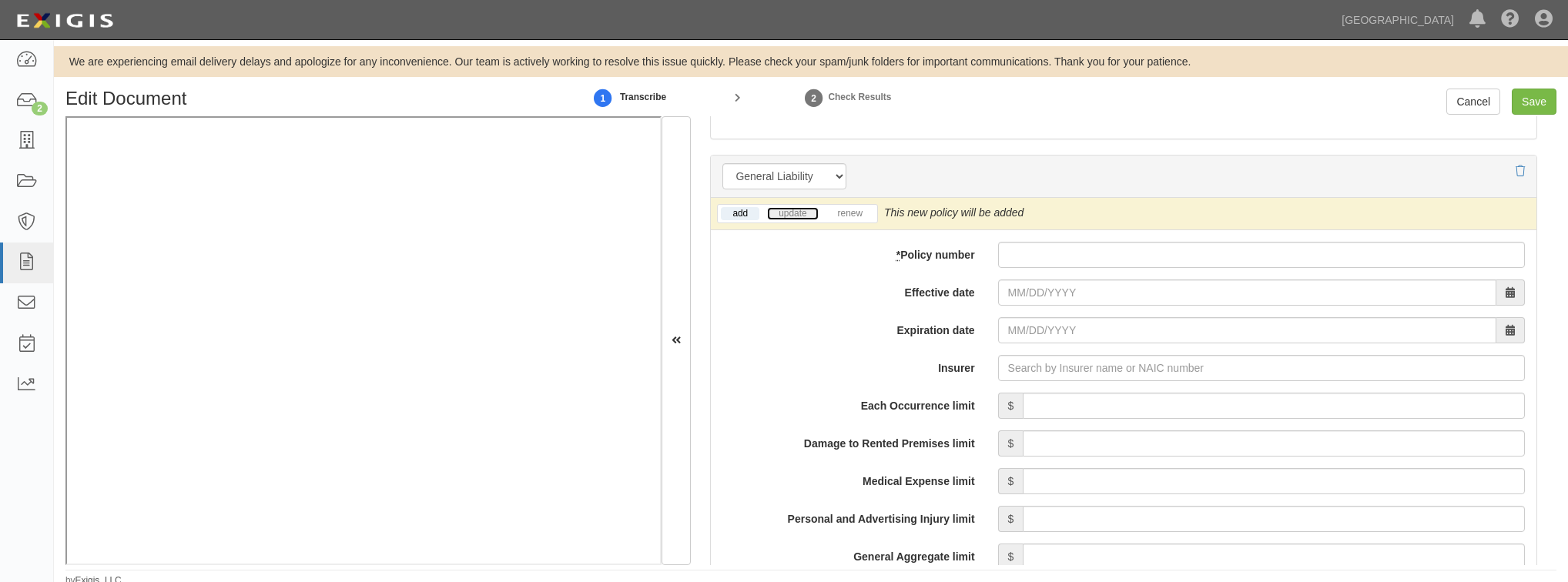
click at [798, 211] on link "update" at bounding box center [792, 213] width 51 height 13
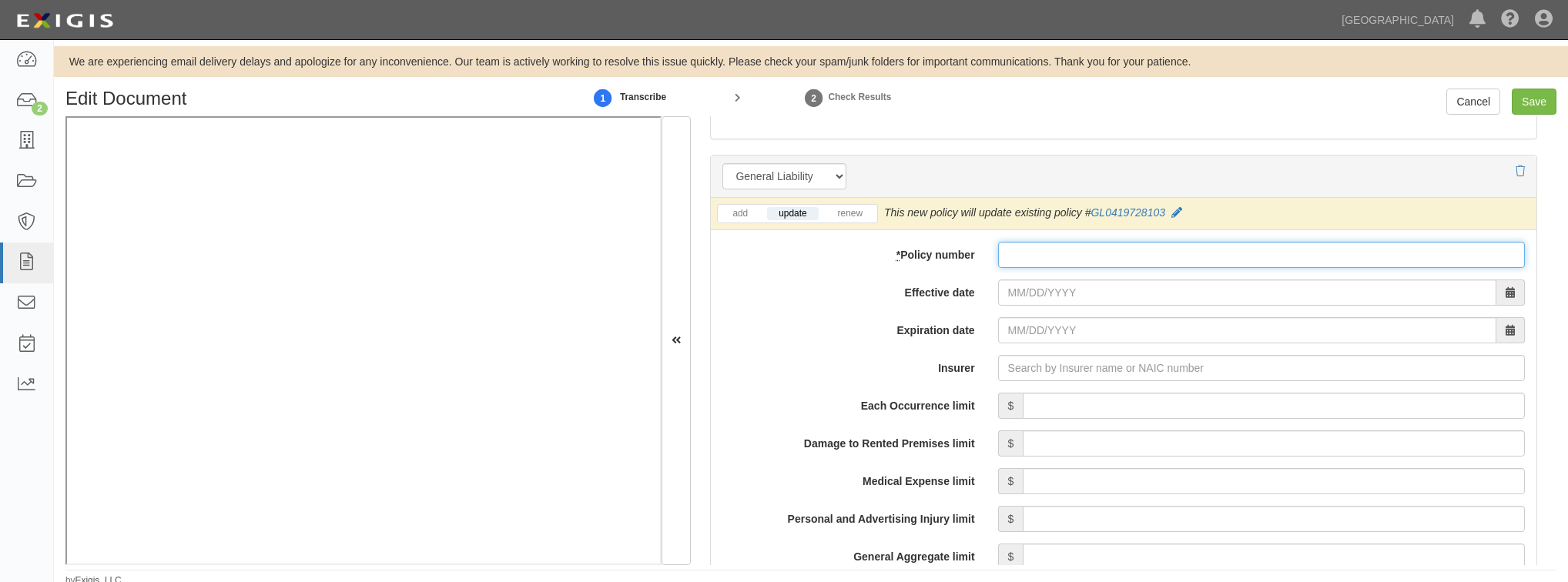
click at [1084, 259] on input "* Policy number" at bounding box center [1261, 254] width 527 height 26
paste input "GL0419728104"
type input "GL0419728104"
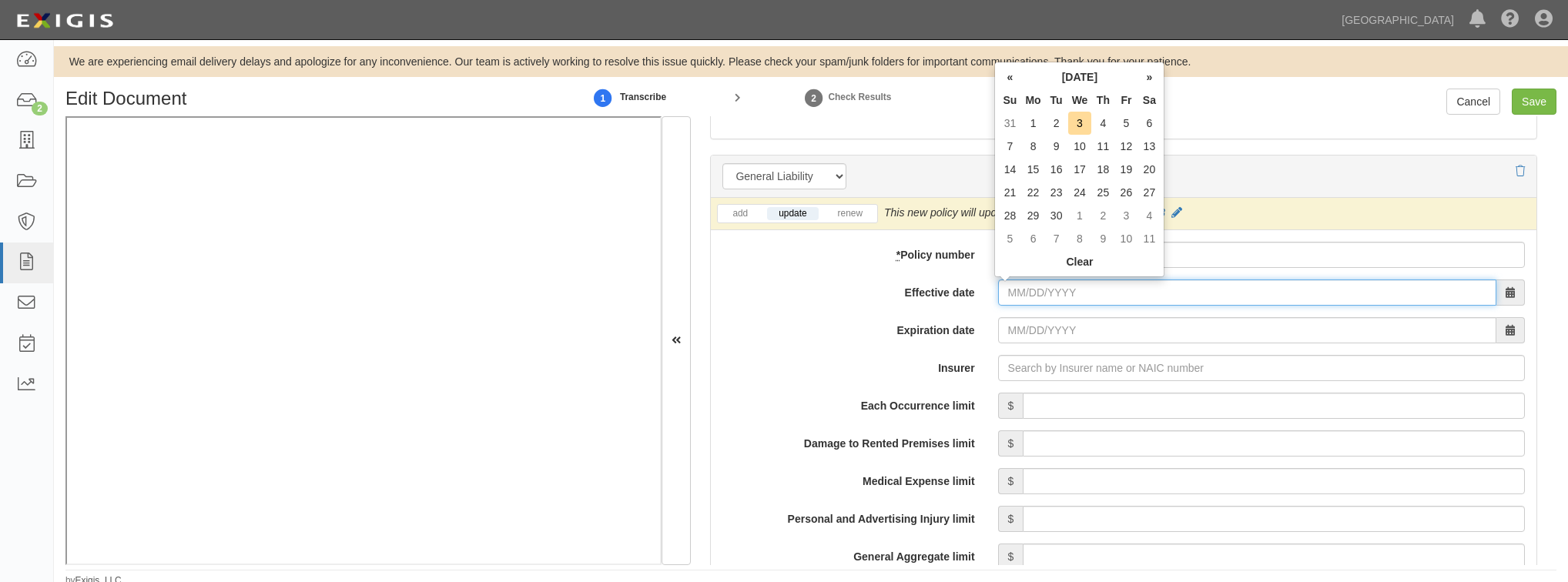
click at [1051, 296] on input "Effective date" at bounding box center [1247, 292] width 499 height 26
type input "08/30/2025"
type input "08/30/2026"
click at [1146, 217] on td "30" at bounding box center [1148, 215] width 23 height 23
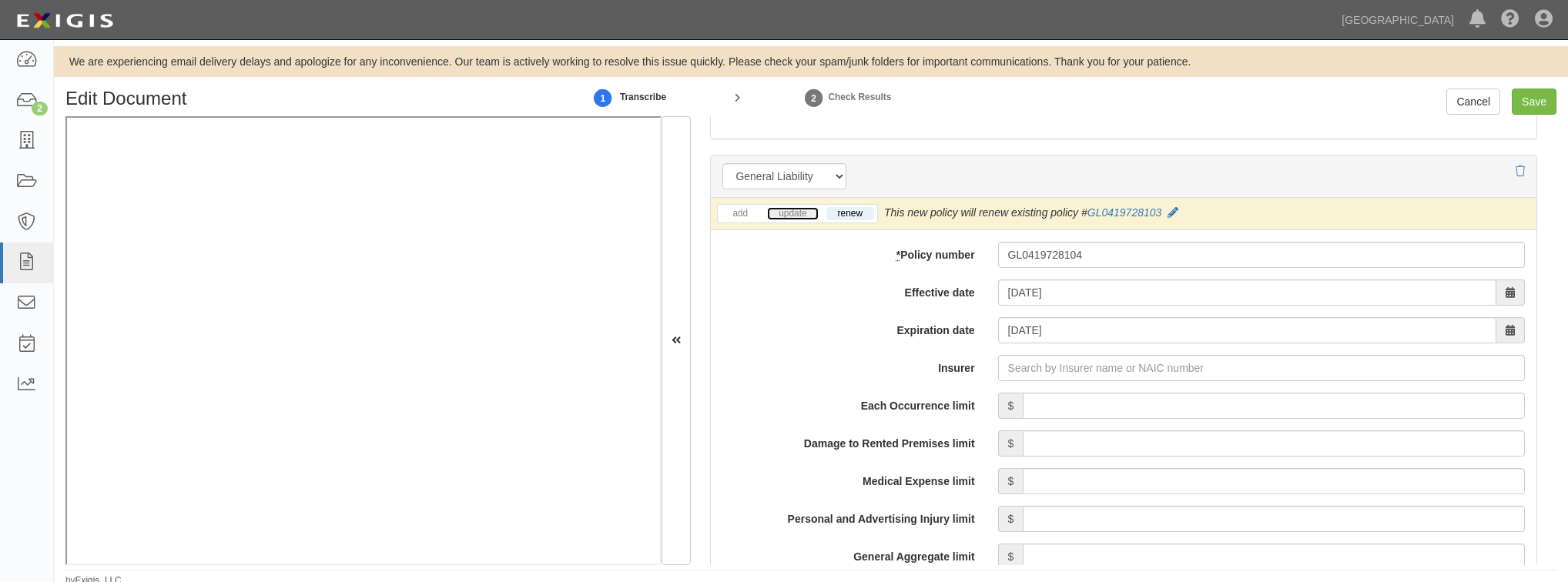
click at [807, 213] on link "update" at bounding box center [792, 213] width 51 height 13
click at [1024, 369] on input "Insurer" at bounding box center [1261, 368] width 527 height 26
type input "180 Seguros S.A. (0) NR Rating"
type input "1"
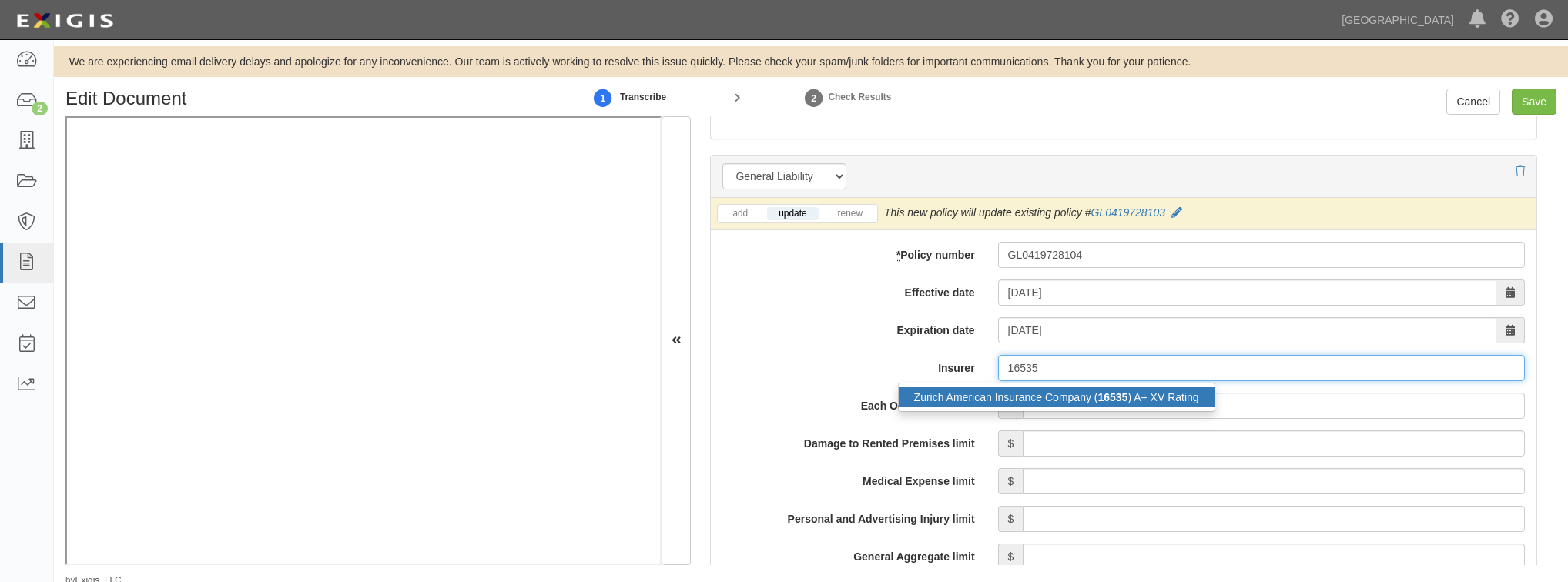
click at [1112, 395] on strong "16535" at bounding box center [1112, 397] width 30 height 12
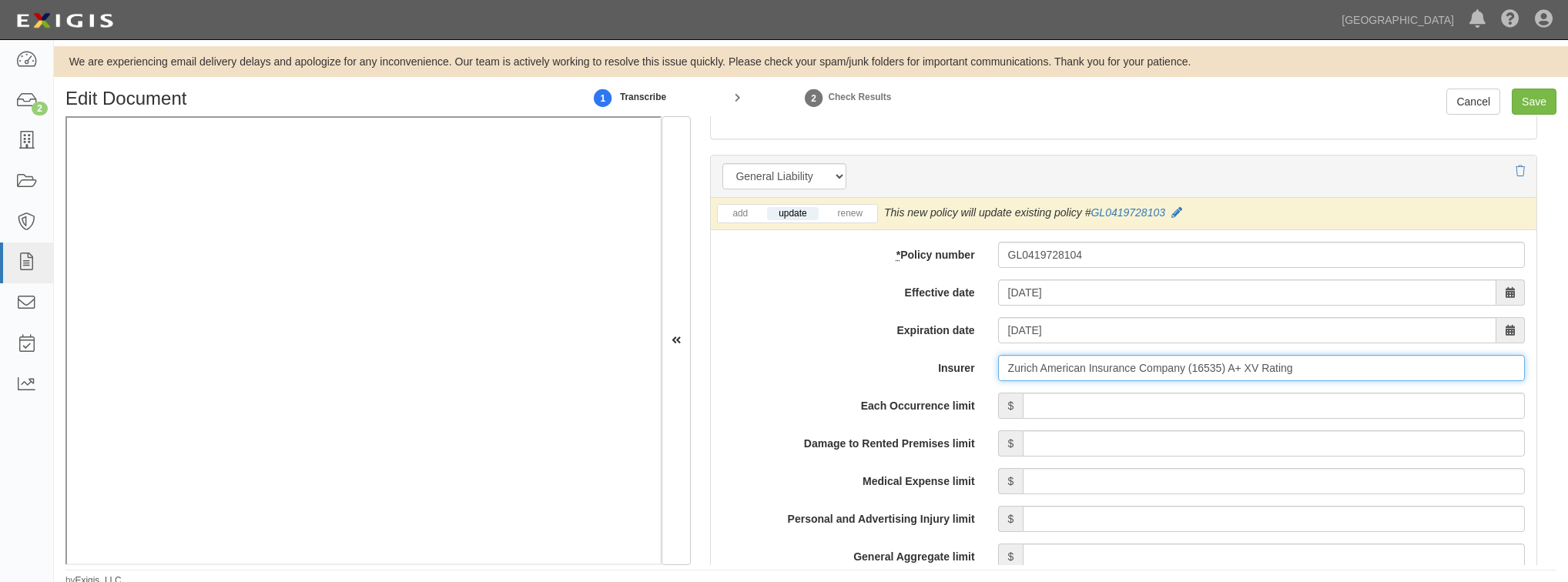
type input "Zurich American Insurance Company (16535) A+ XV Rating"
click at [1103, 405] on input "Each Occurrence limit" at bounding box center [1274, 406] width 502 height 26
type input "2,000,000"
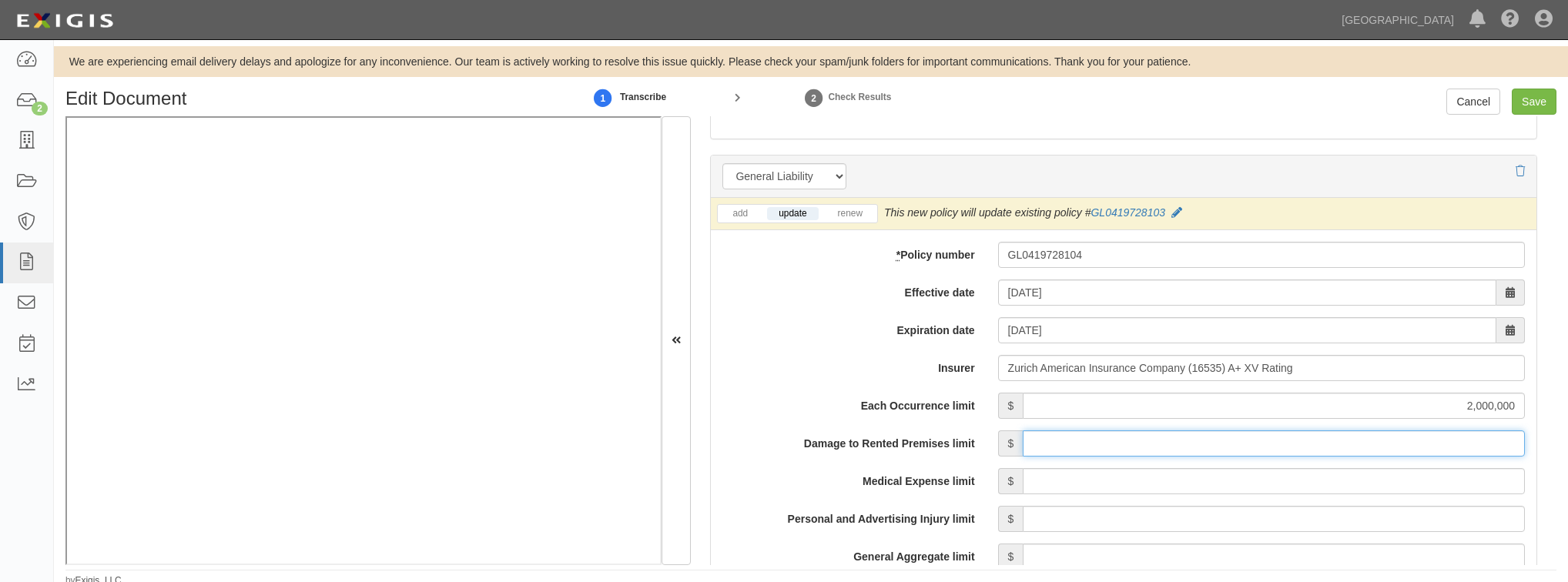
click at [1046, 448] on input "Damage to Rented Premises limit" at bounding box center [1274, 444] width 502 height 26
type input "1,000,000"
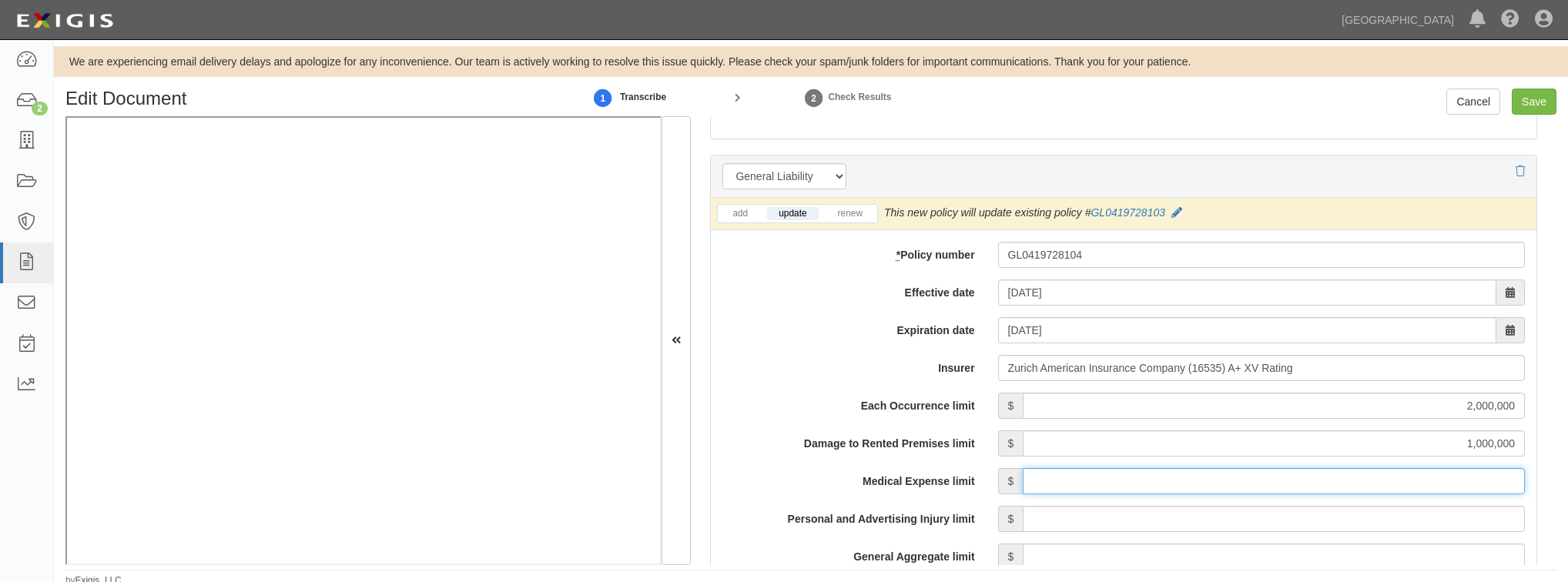
click at [1072, 480] on input "Medical Expense limit" at bounding box center [1274, 481] width 502 height 26
type input "10,000"
click at [1059, 513] on input "Personal and Advertising Injury limit" at bounding box center [1274, 519] width 502 height 26
type input "2,000,000"
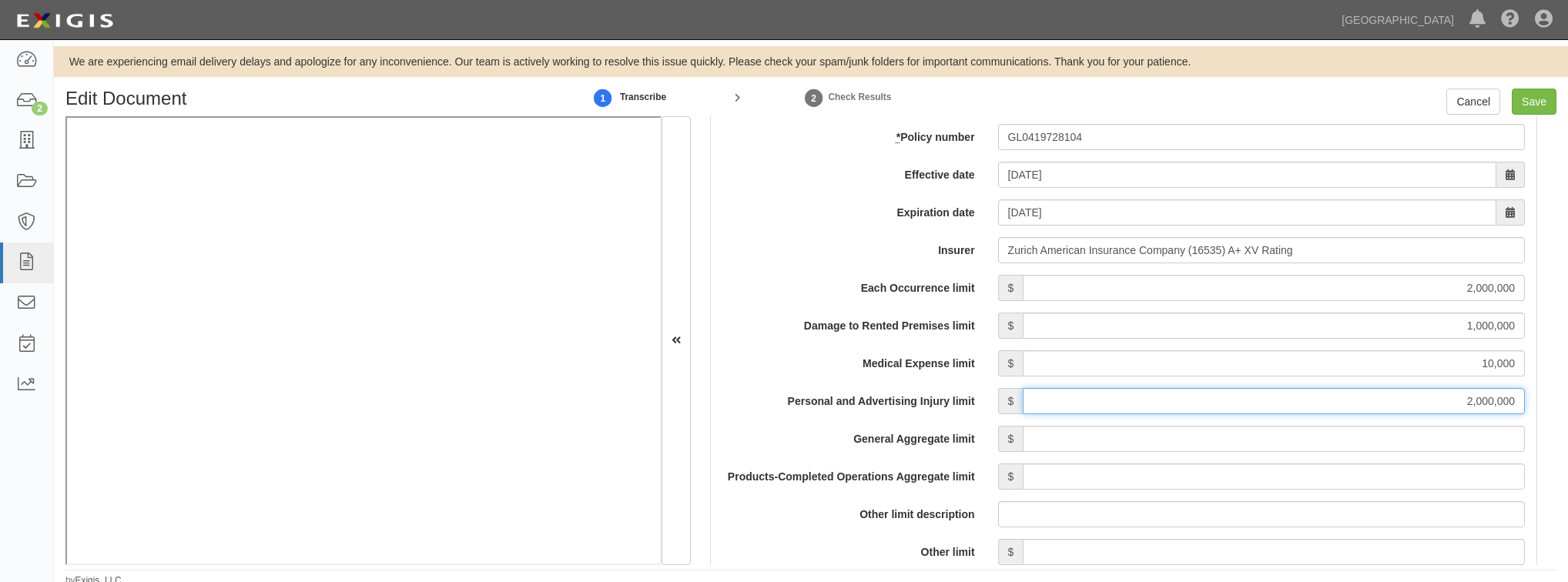
scroll to position [1232, 0]
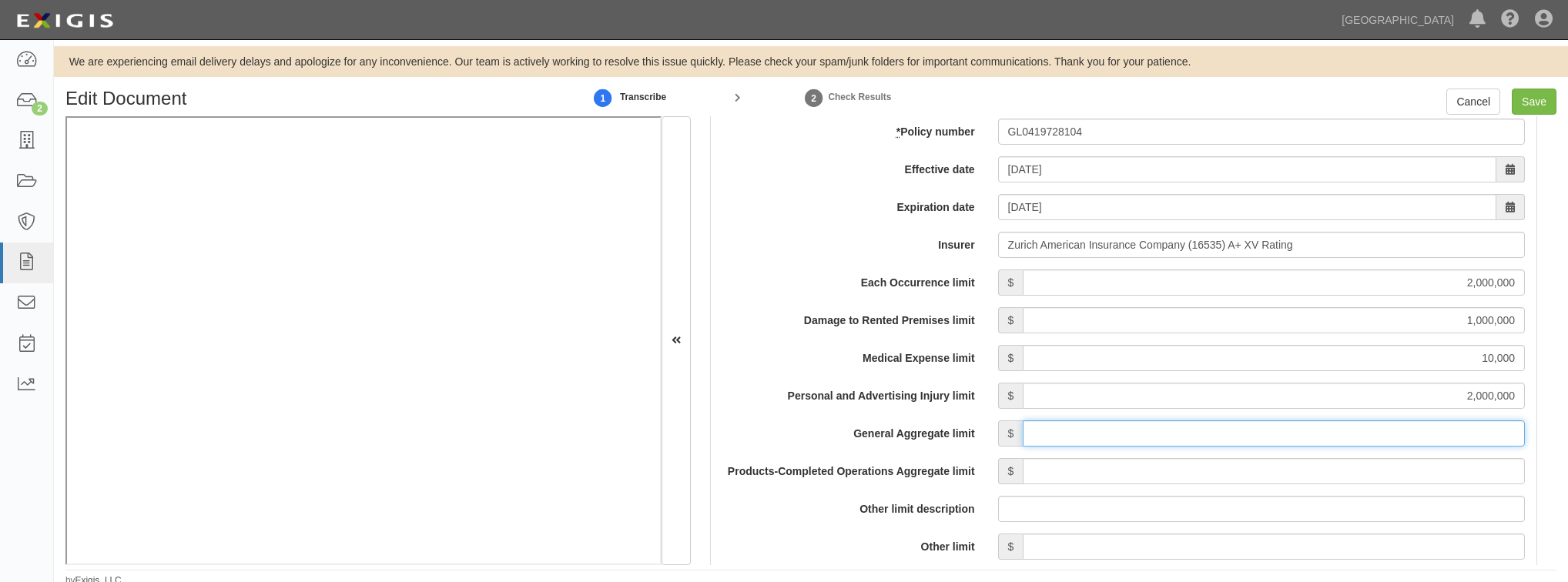
click at [1061, 438] on input "General Aggregate limit" at bounding box center [1274, 433] width 502 height 26
type input "4,000,000"
click at [1046, 476] on input "Products-Completed Operations Aggregate limit" at bounding box center [1274, 471] width 502 height 26
type input "4,000,000"
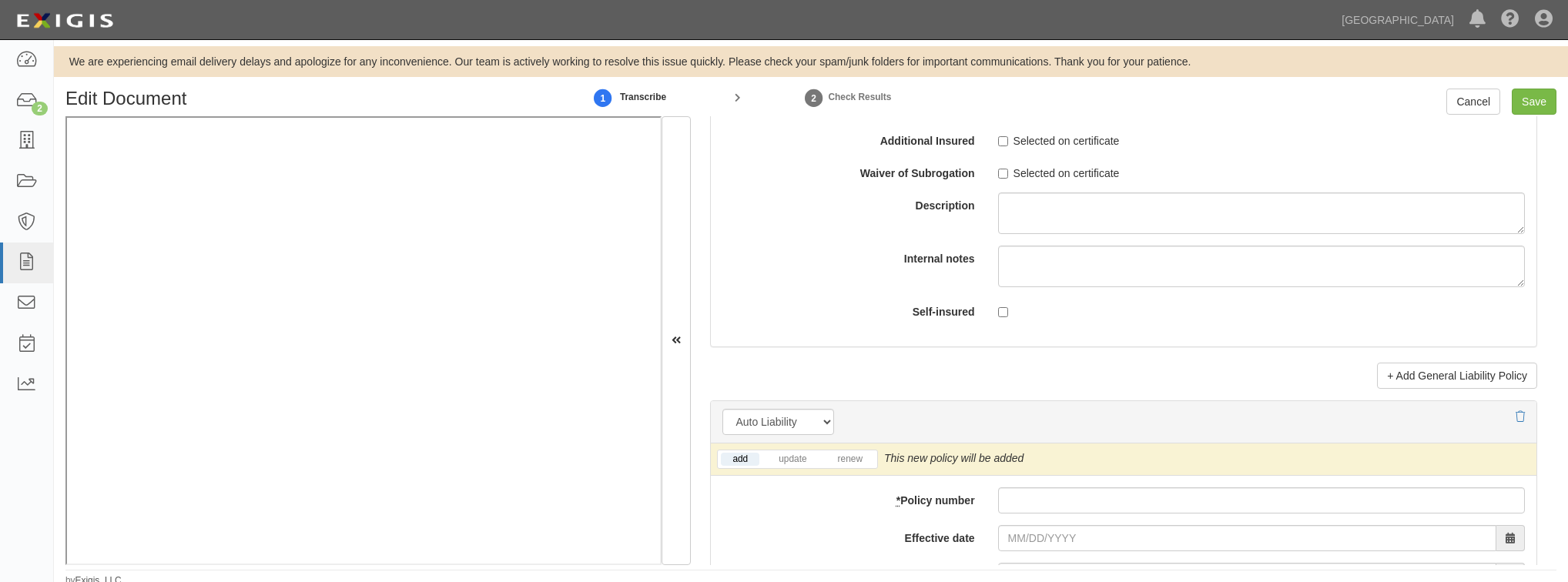
scroll to position [2095, 0]
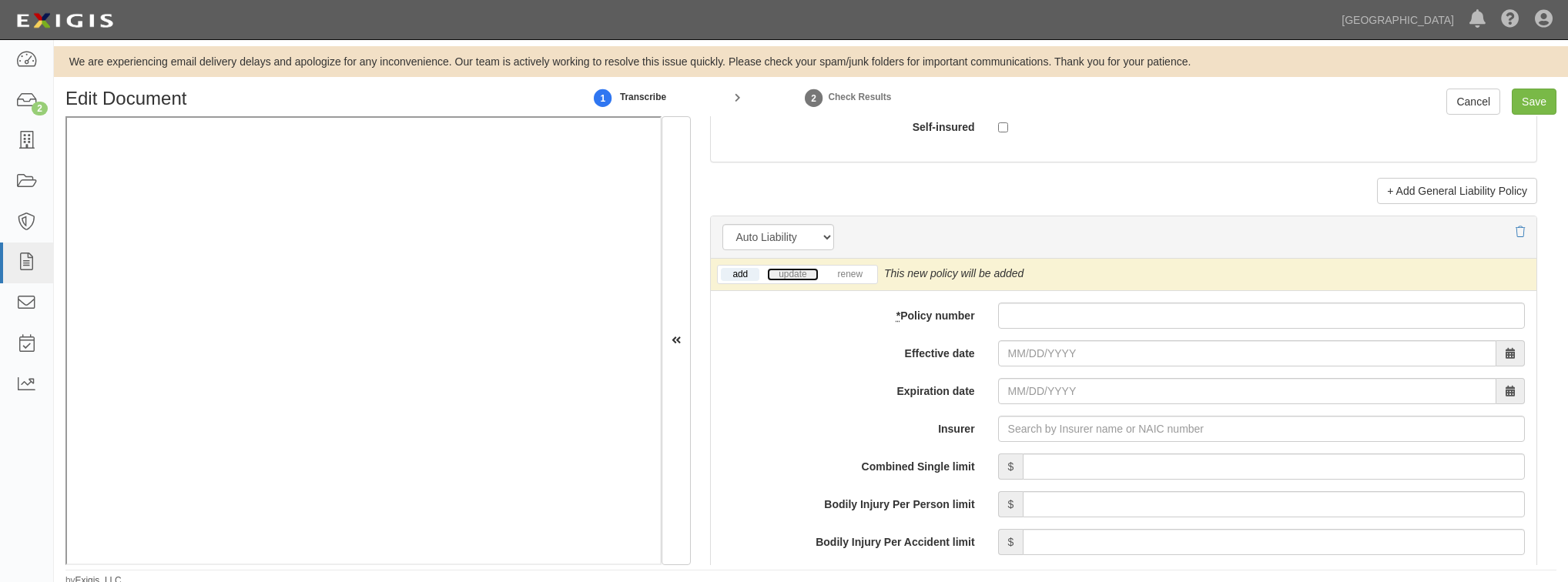
click at [792, 274] on link "update" at bounding box center [792, 274] width 51 height 13
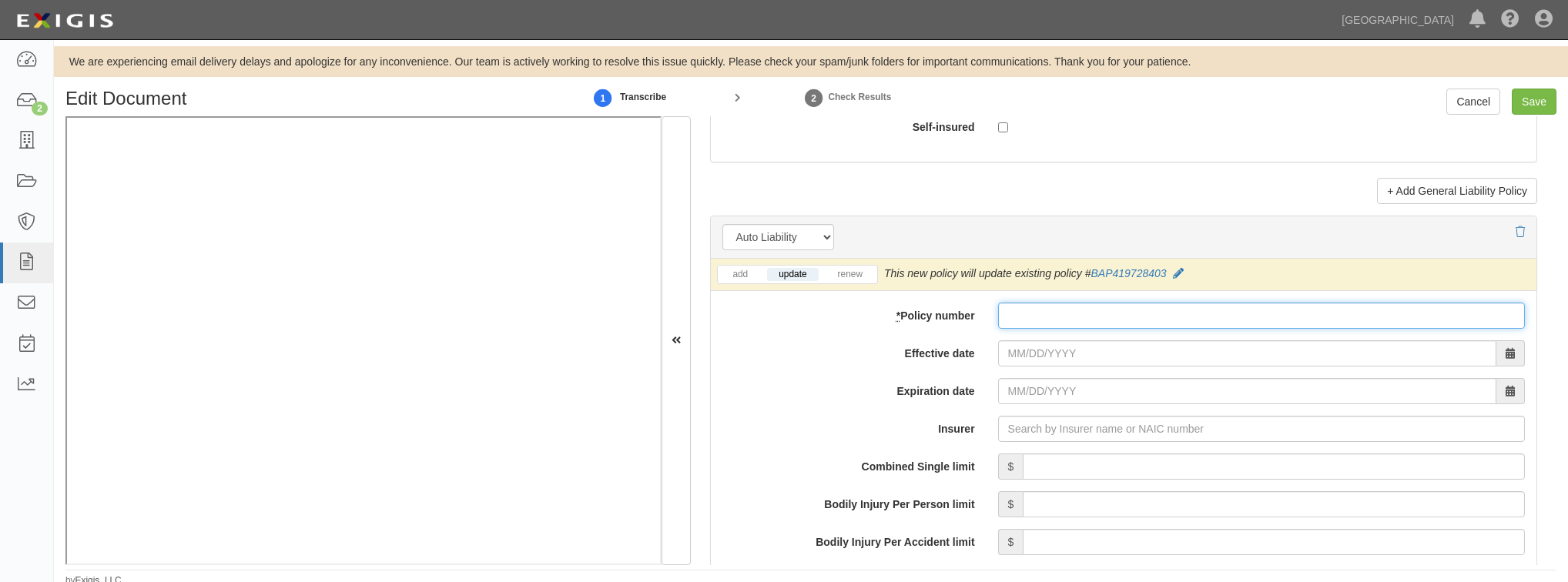
click at [1025, 311] on input "* Policy number" at bounding box center [1261, 316] width 527 height 26
paste input "BAP 4197284-04"
type input "BAP 4197284-04"
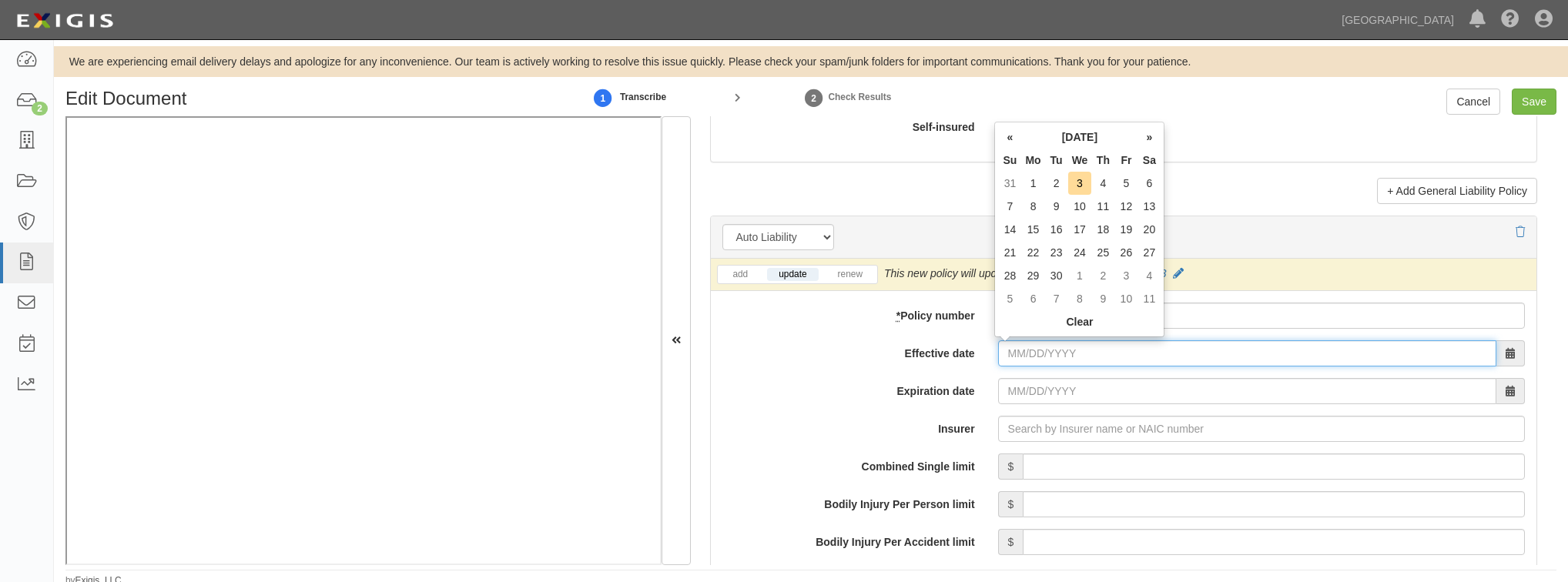
click at [1024, 355] on input "Effective date" at bounding box center [1247, 353] width 499 height 26
type input "08/30/2025"
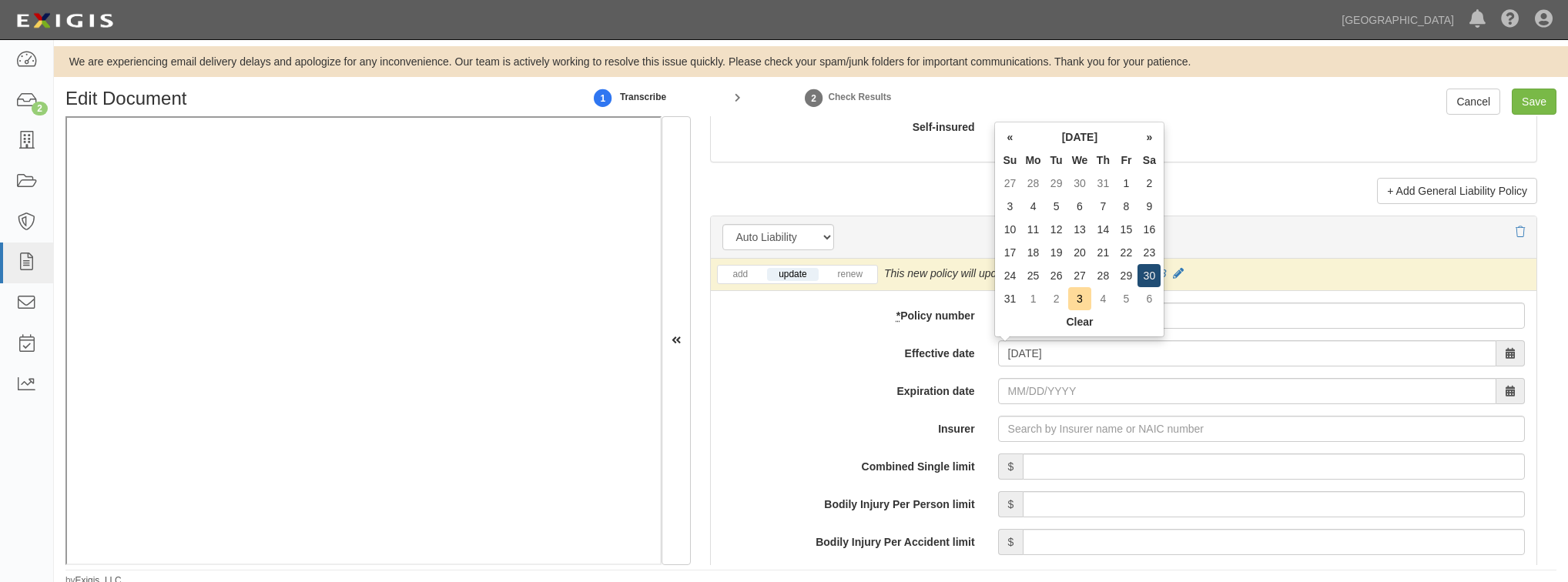
type input "08/30/2026"
click at [1155, 275] on td "30" at bounding box center [1148, 275] width 23 height 23
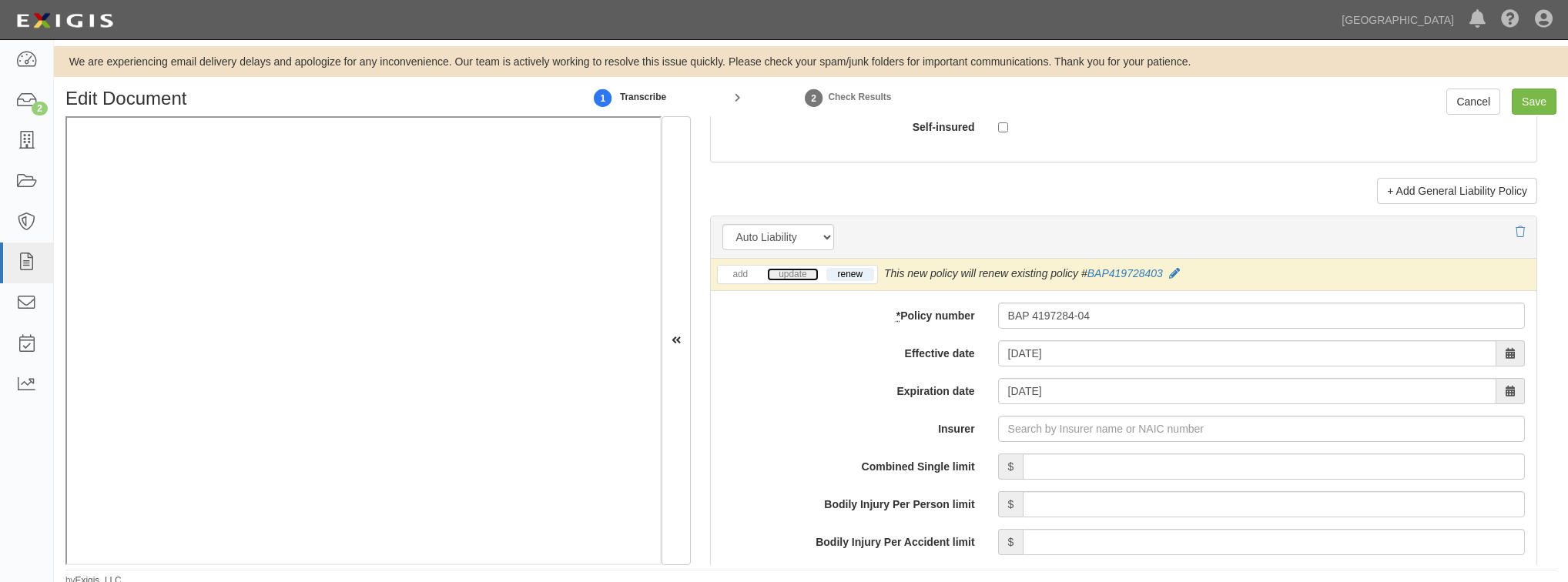
click at [797, 272] on link "update" at bounding box center [792, 274] width 51 height 13
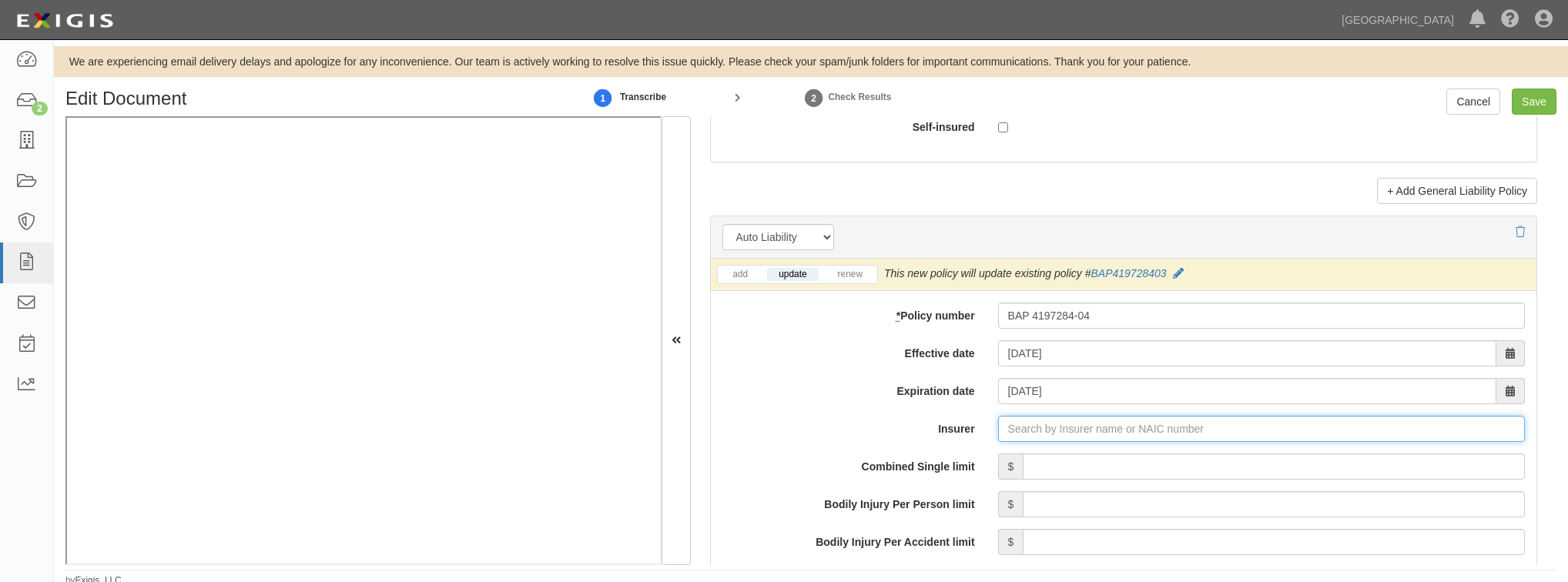
click at [1038, 435] on input "Insurer" at bounding box center [1261, 429] width 527 height 26
type input "180 Seguros S.A. (0) NR Rating"
type input "1"
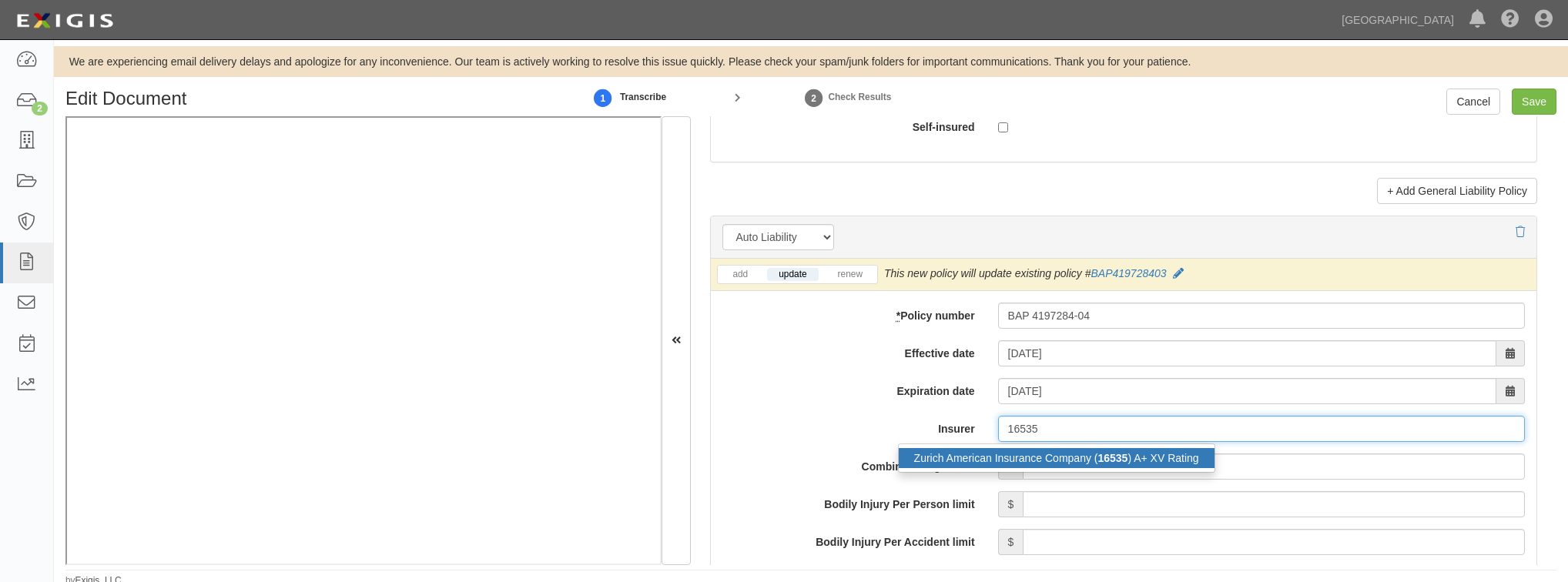
click at [1030, 459] on div "Zurich American Insurance Company ( 16535 ) A+ XV Rating" at bounding box center [1056, 457] width 315 height 20
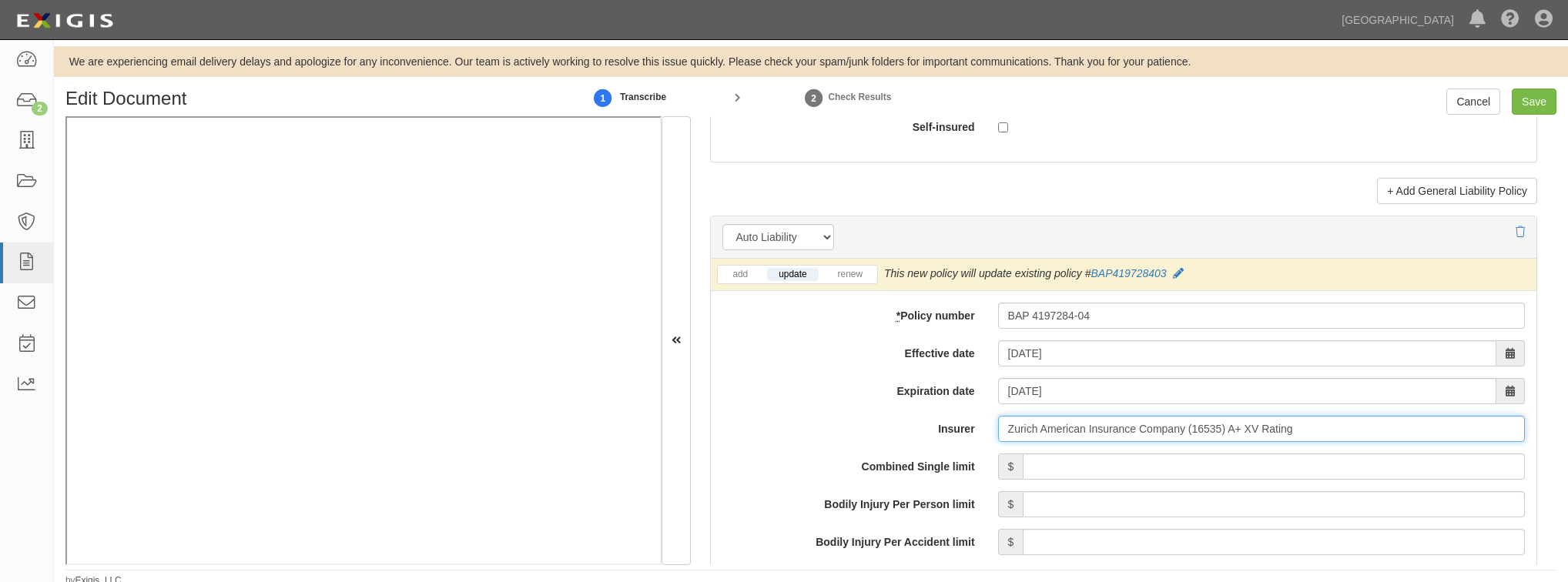
type input "Zurich American Insurance Company (16535) A+ XV Rating"
click at [1044, 463] on input "Combined Single limit" at bounding box center [1274, 467] width 502 height 26
type input "2,000,000"
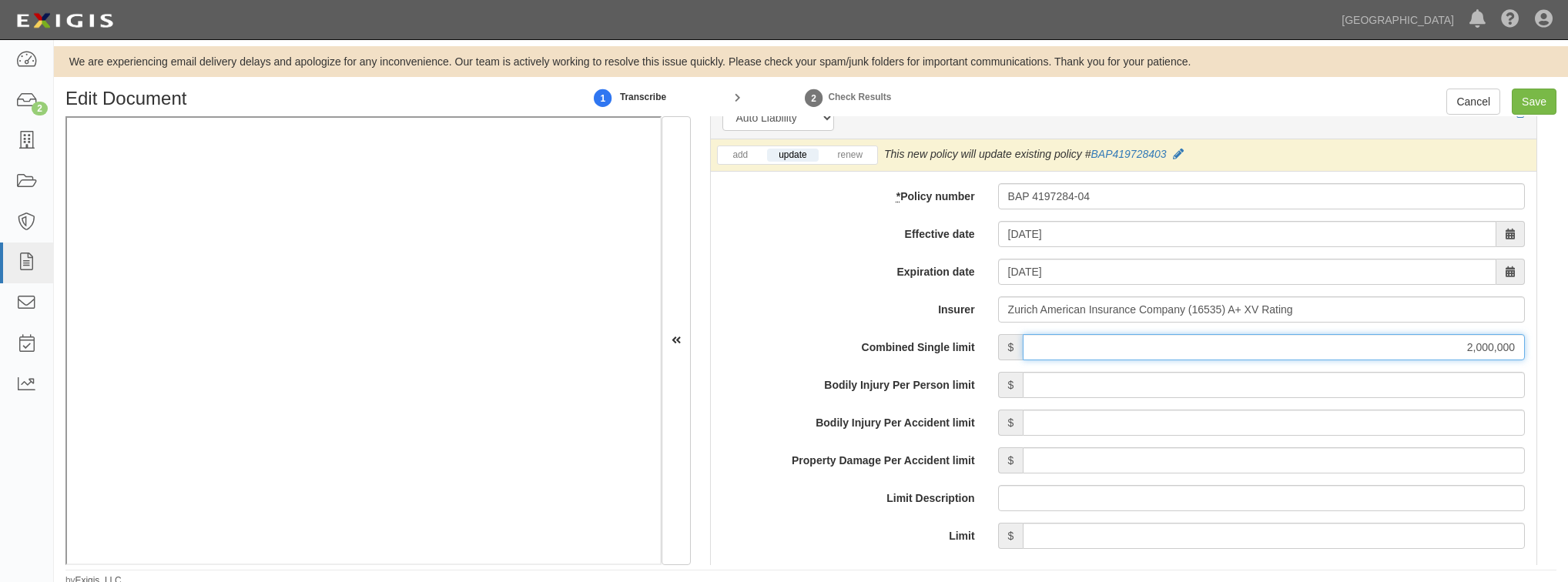
scroll to position [2280, 0]
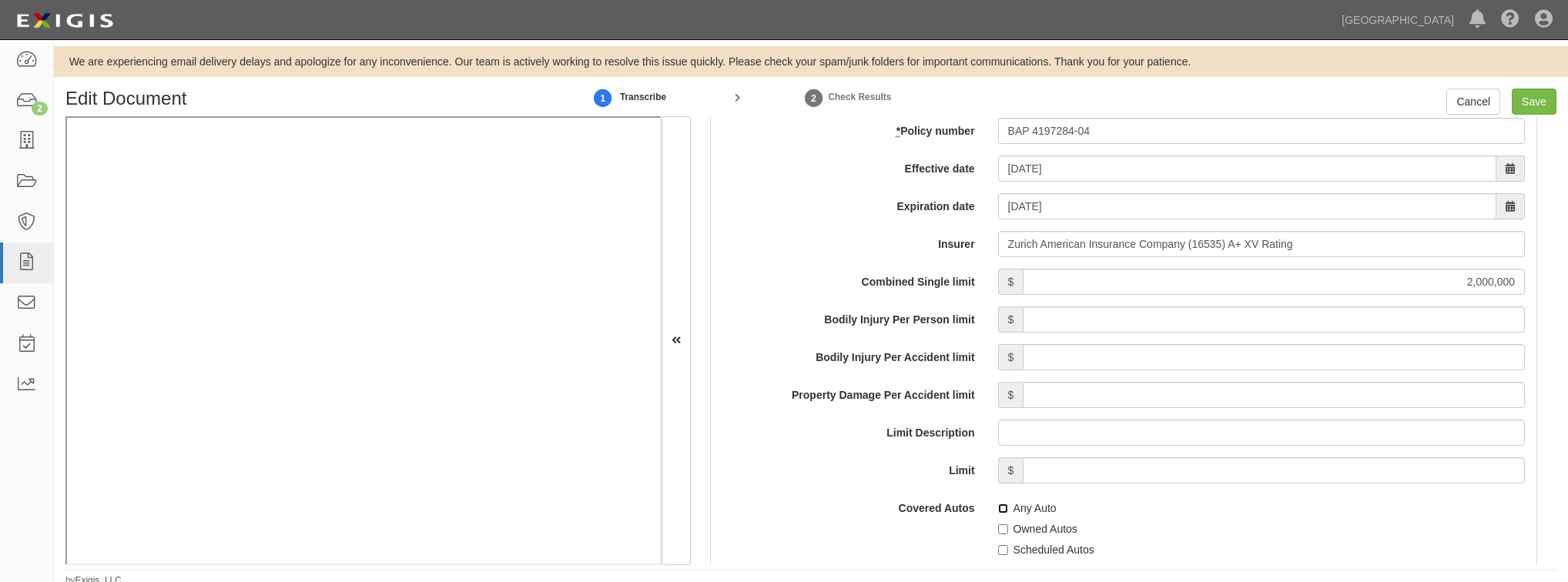
click at [998, 508] on input "Any Auto" at bounding box center [1003, 509] width 10 height 10
checkbox input "true"
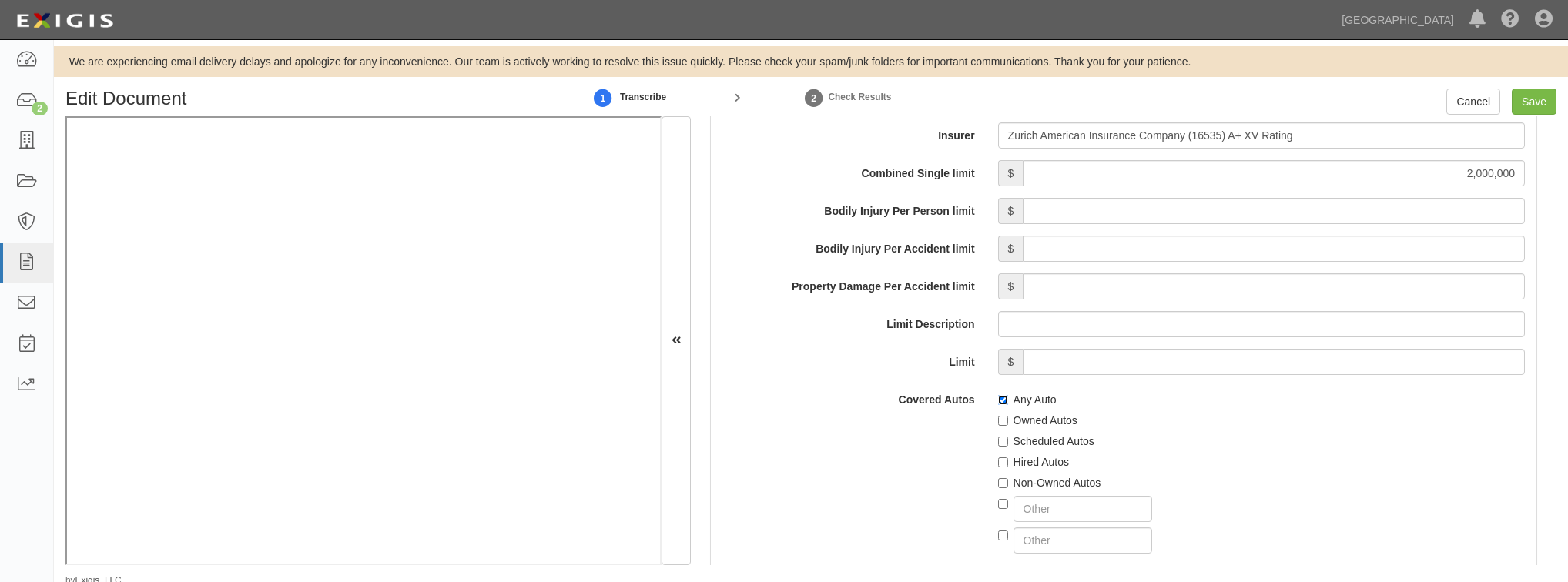
scroll to position [2403, 0]
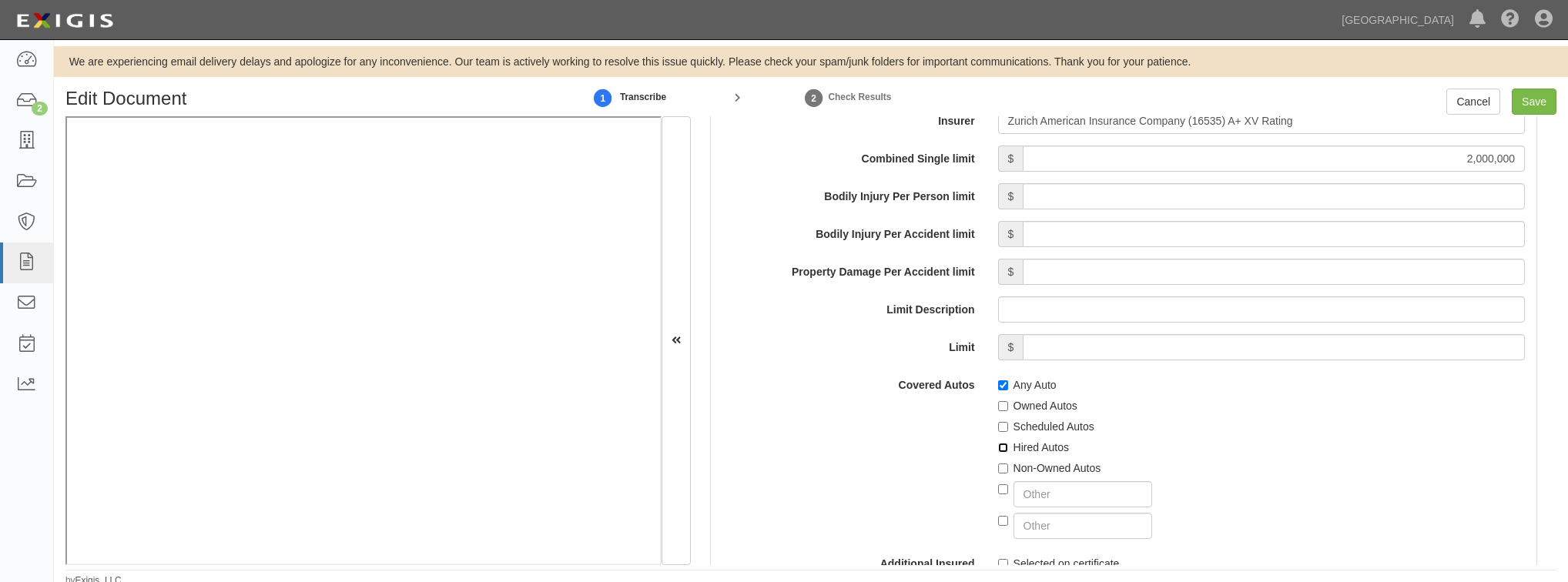
click at [1004, 445] on input "Hired Autos" at bounding box center [1003, 448] width 10 height 10
checkbox input "true"
click at [1001, 469] on input "Non-Owned Autos" at bounding box center [1003, 469] width 10 height 10
checkbox input "true"
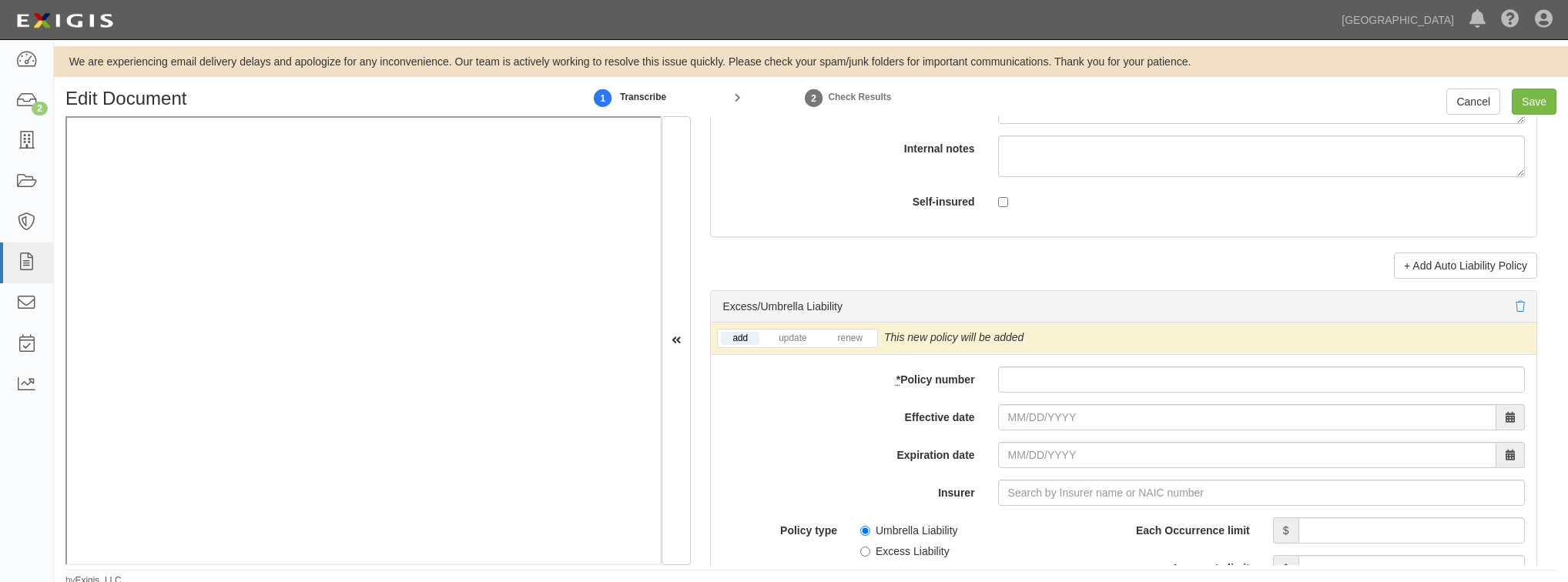
scroll to position [2957, 0]
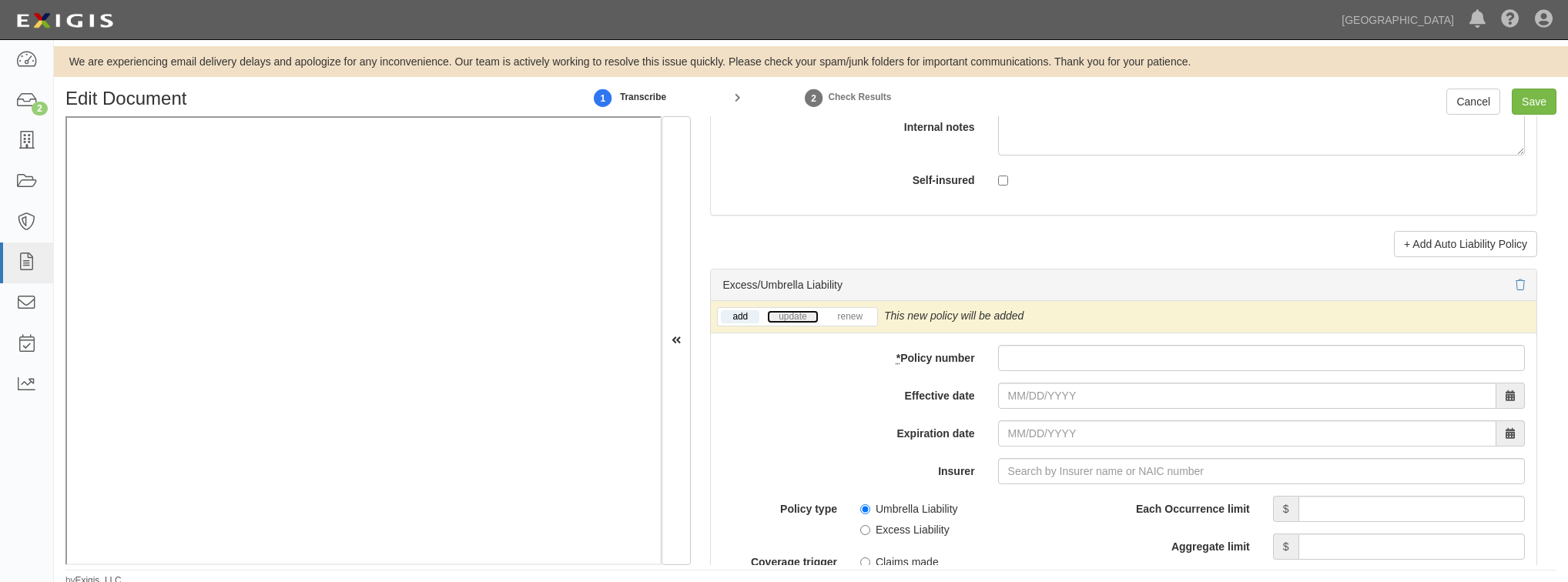
click at [776, 310] on link "update" at bounding box center [792, 316] width 51 height 13
click at [1031, 360] on input "* Policy number" at bounding box center [1261, 358] width 527 height 26
paste input "AUC053258207"
type input "AUC053258207"
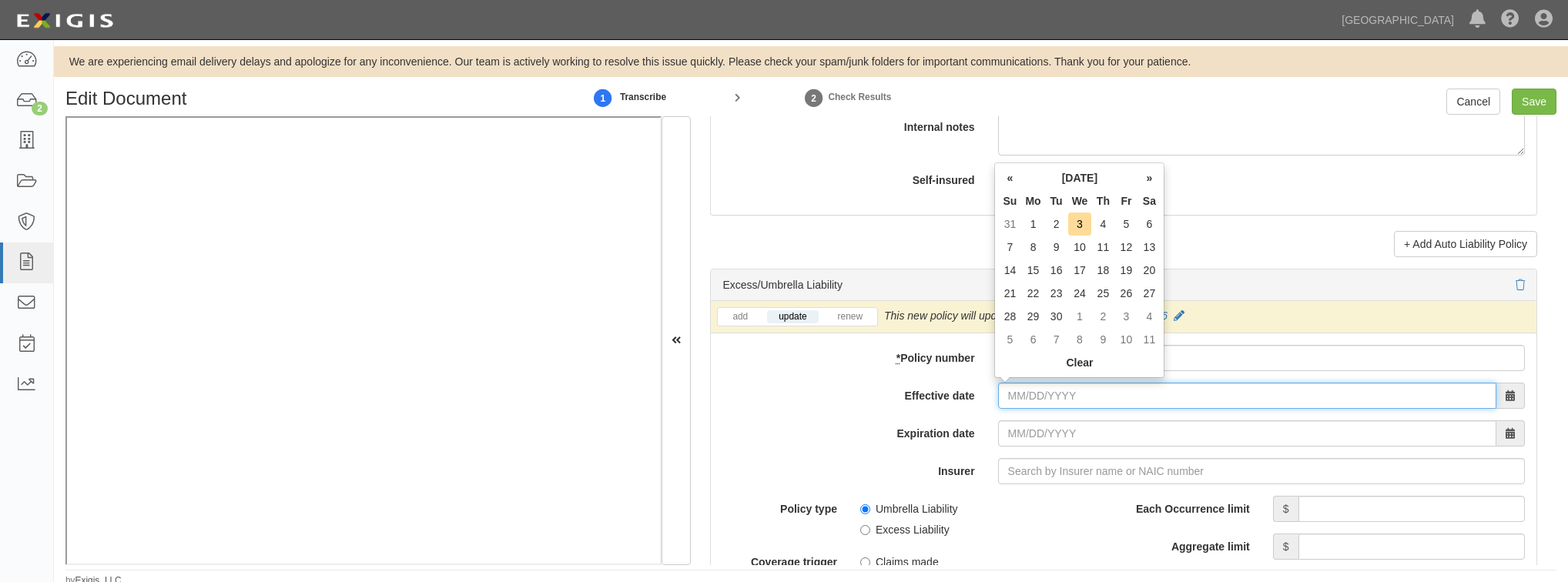
click at [1020, 396] on input "Effective date" at bounding box center [1247, 395] width 499 height 26
type input "08/30/2025"
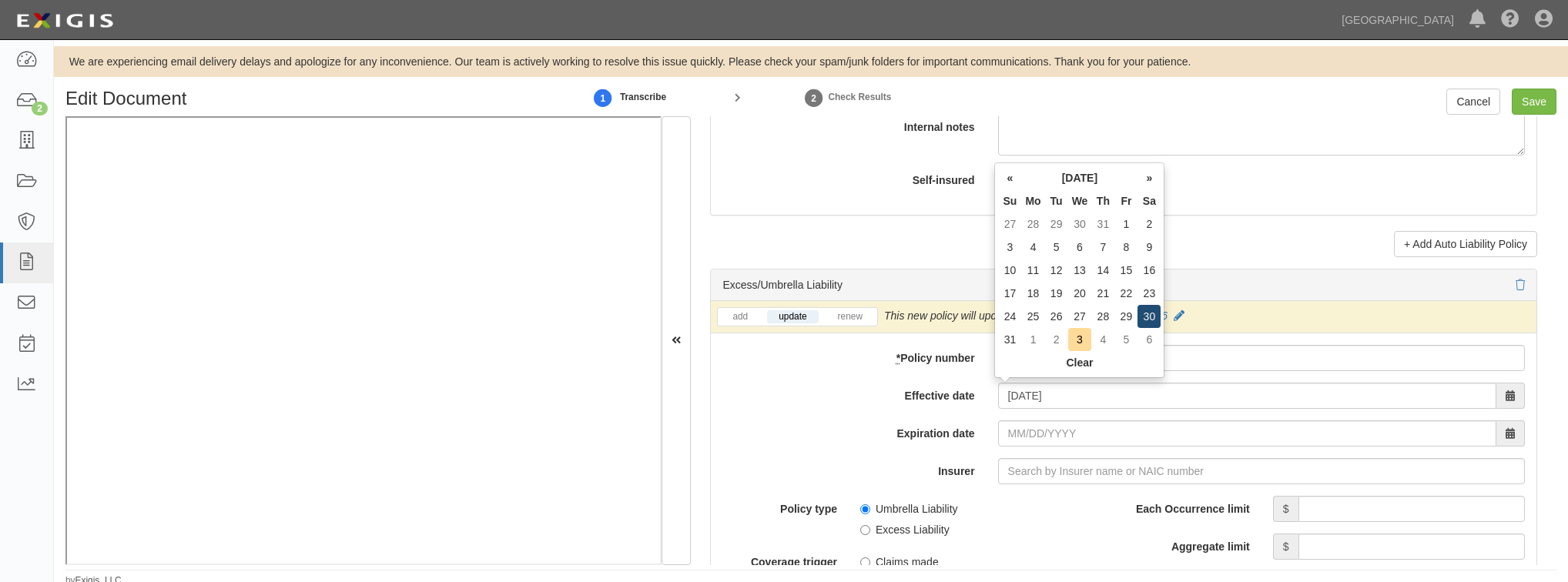
type input "08/30/2026"
click at [1146, 320] on td "30" at bounding box center [1148, 316] width 23 height 23
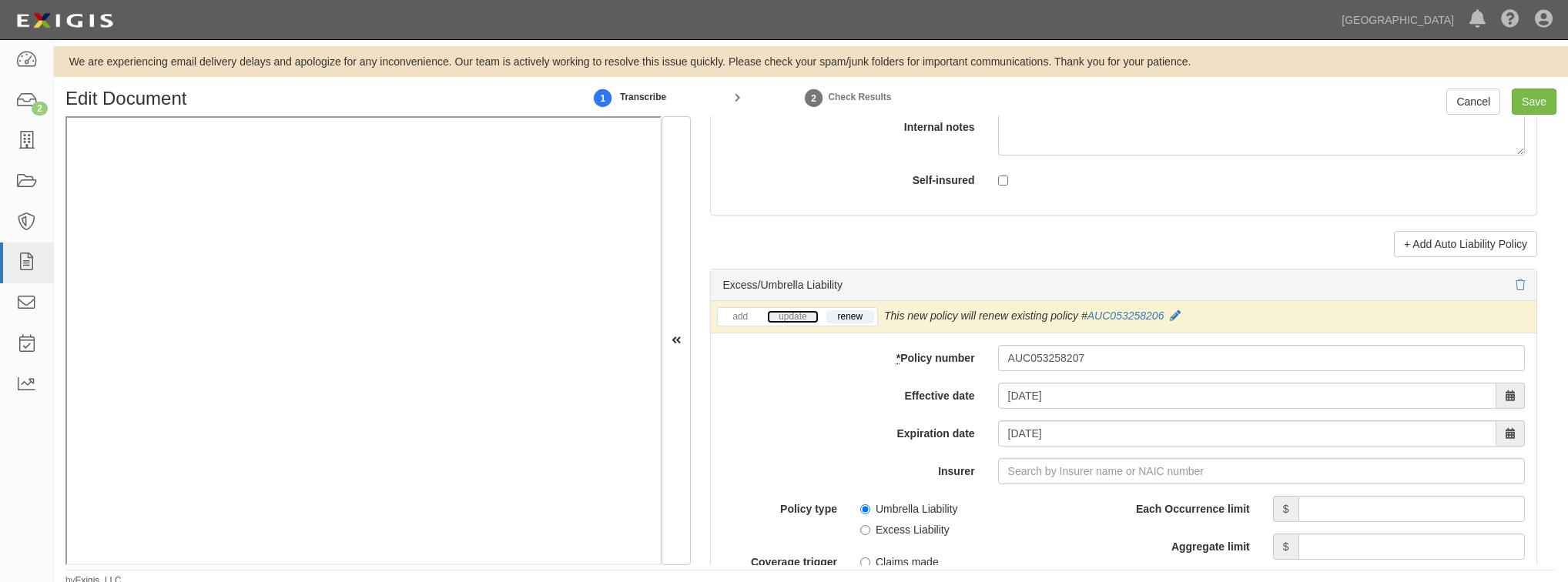
click at [789, 316] on link "update" at bounding box center [792, 316] width 51 height 13
click at [1032, 467] on input "Insurer" at bounding box center [1261, 471] width 527 height 26
type input "21st Century Advantage Insurance Company (25232) NR Rating"
type input "2"
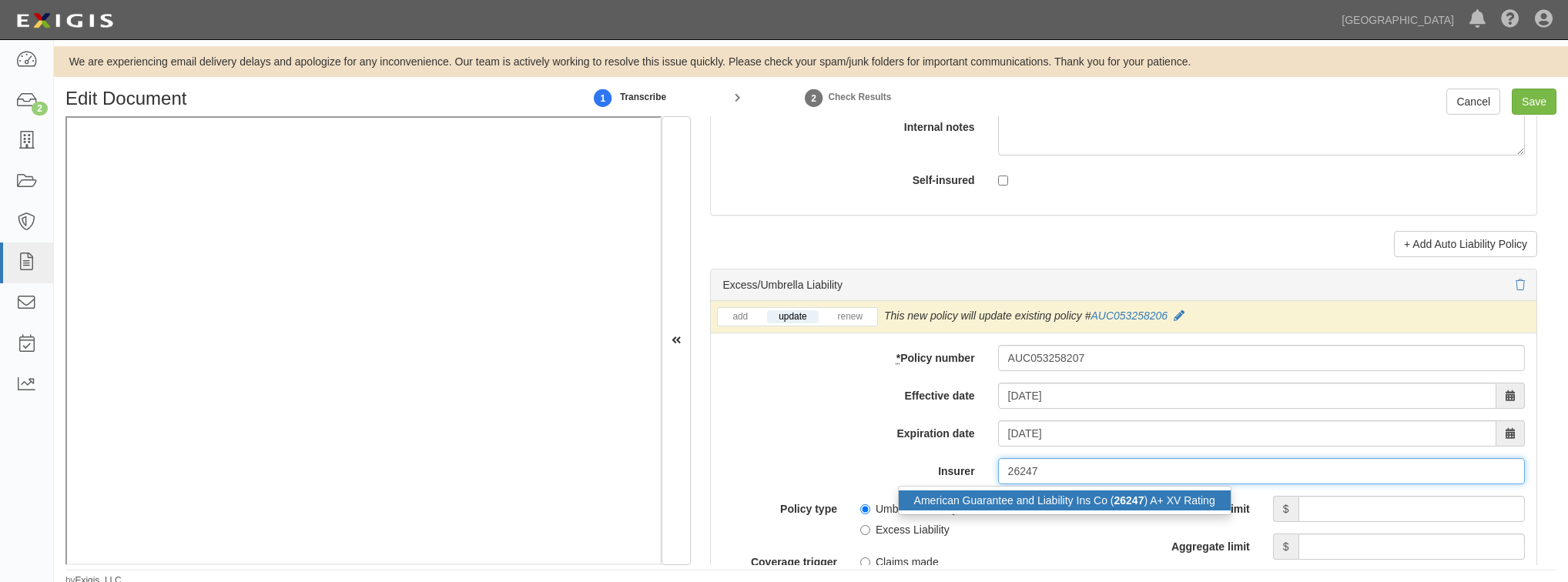
click at [1022, 502] on div "American Guarantee and Liability Ins Co ( 26247 ) A+ XV Rating" at bounding box center [1064, 500] width 332 height 20
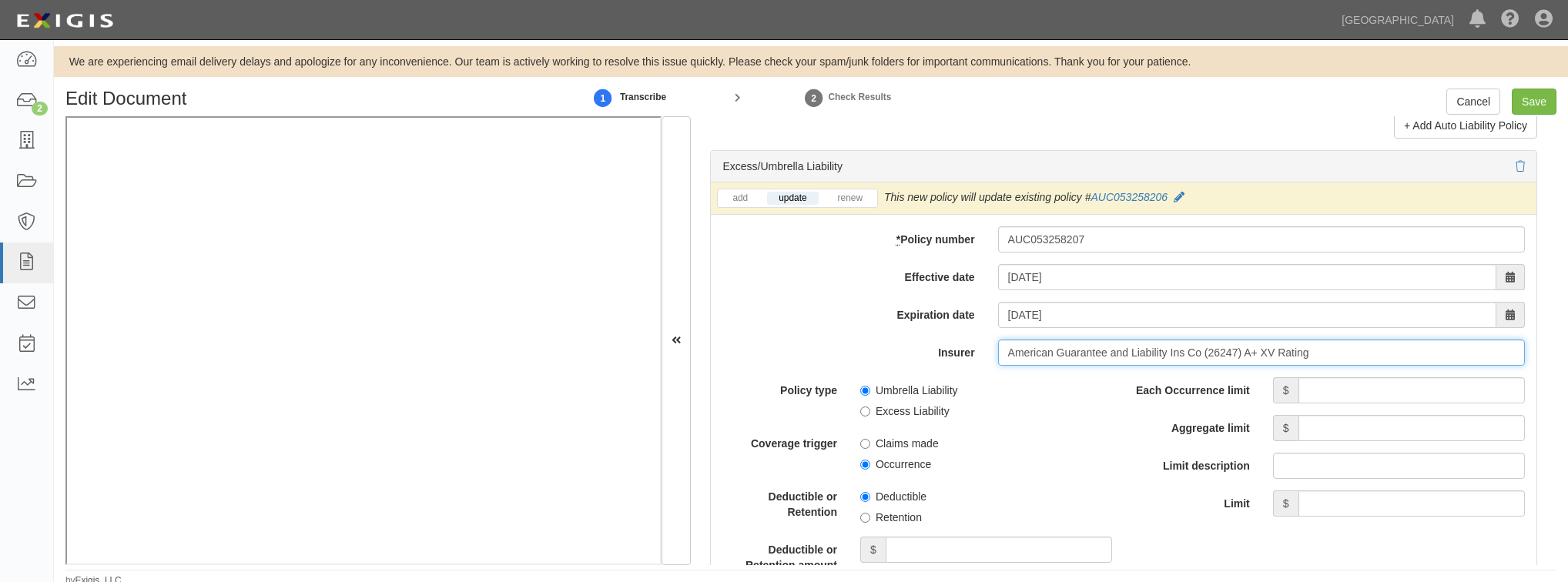
scroll to position [3080, 0]
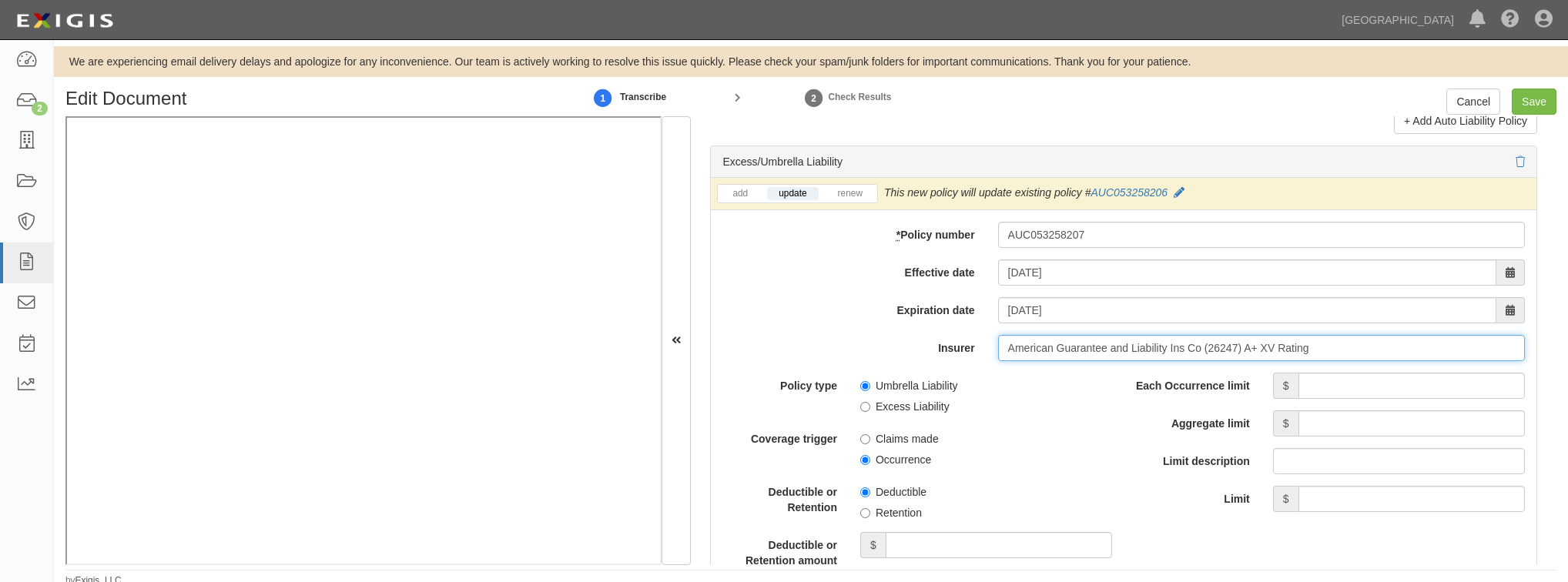
type input "American Guarantee and Liability Ins Co (26247) A+ XV Rating"
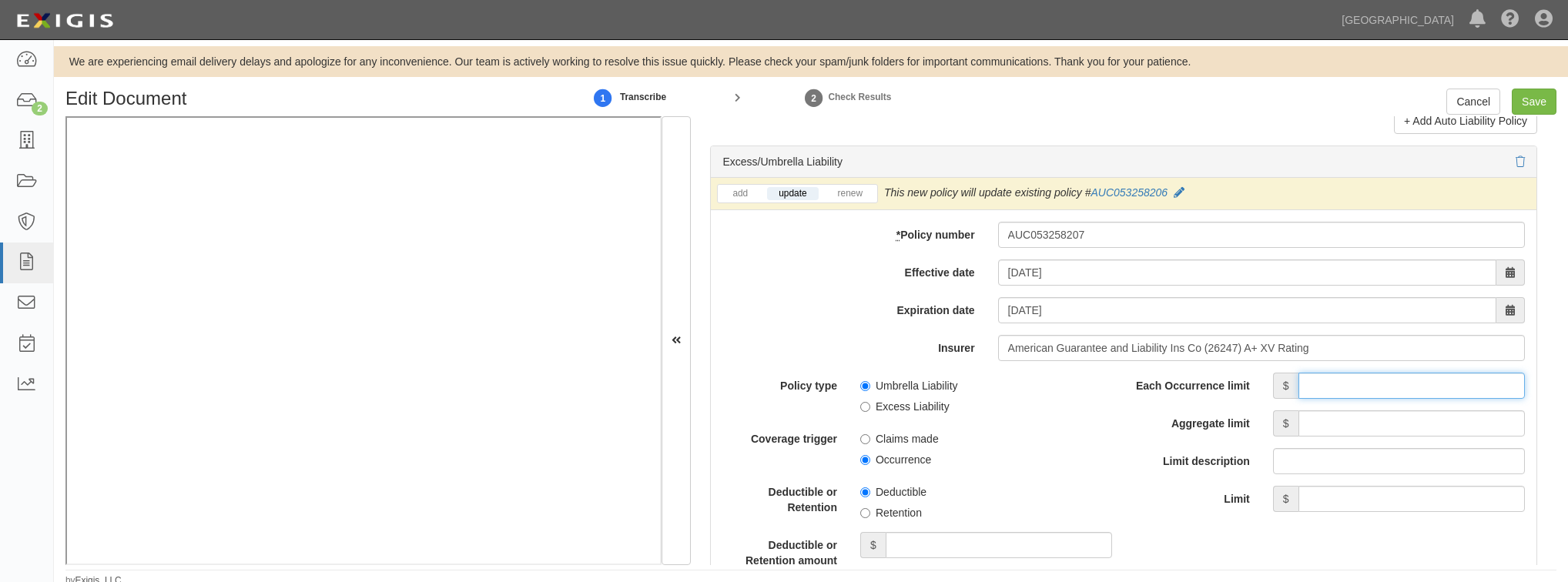
click at [1300, 385] on input "Each Occurrence limit" at bounding box center [1411, 386] width 226 height 26
type input "10,000,000"
click at [1383, 435] on input "Aggregate limit" at bounding box center [1411, 423] width 226 height 26
type input "10,000,000"
click at [972, 516] on span "Retention" at bounding box center [986, 510] width 252 height 21
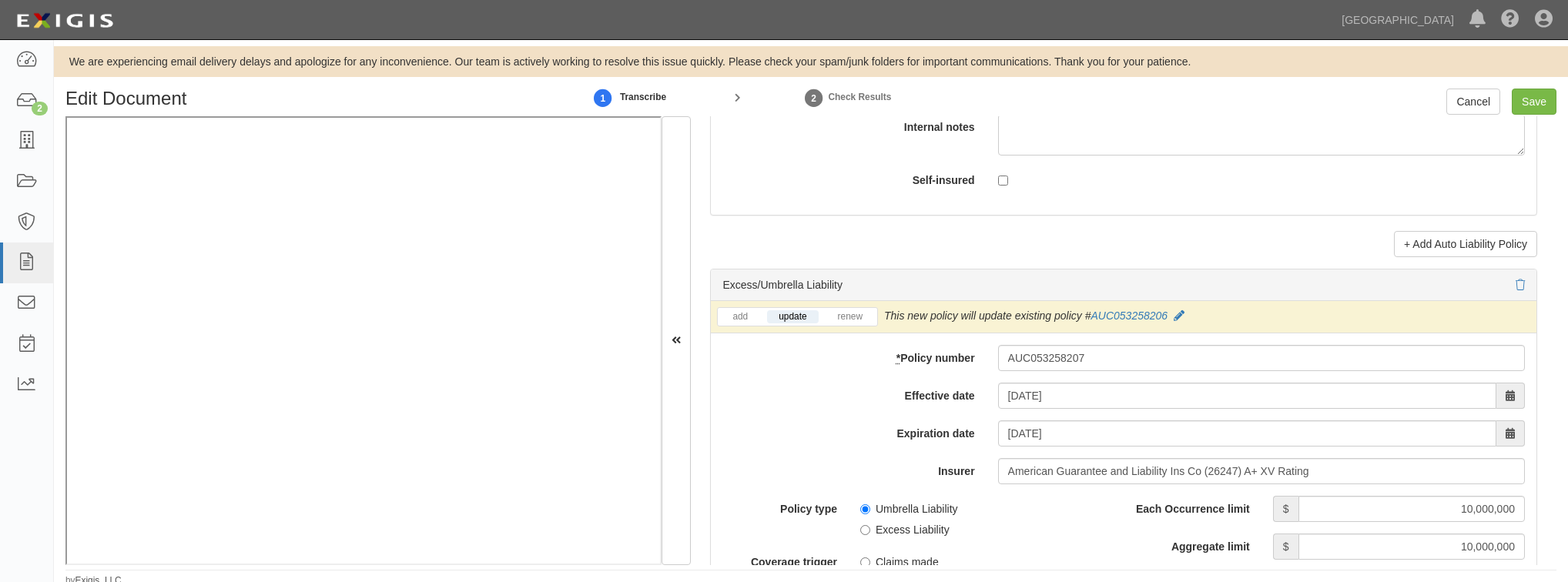
scroll to position [3265, 0]
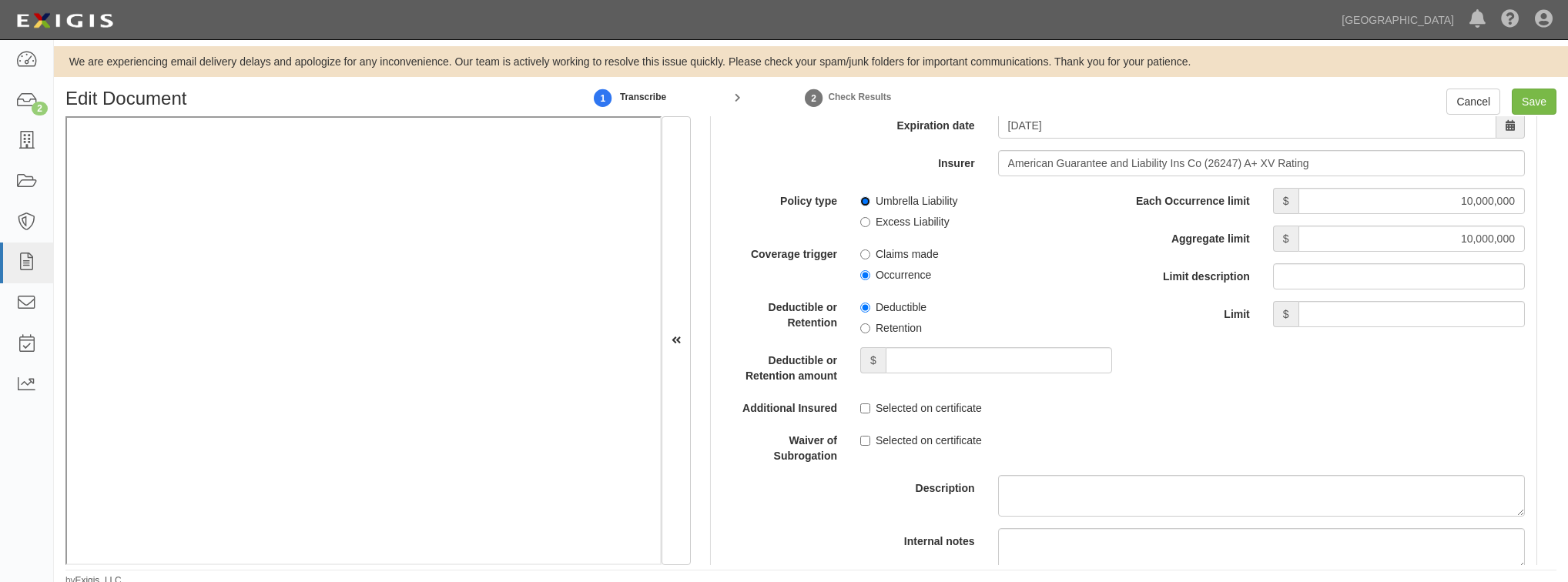
click at [861, 201] on input "Umbrella Liability" at bounding box center [866, 201] width 10 height 10
radio input "true"
click at [862, 271] on input "Occurrence" at bounding box center [866, 275] width 10 height 10
radio input "true"
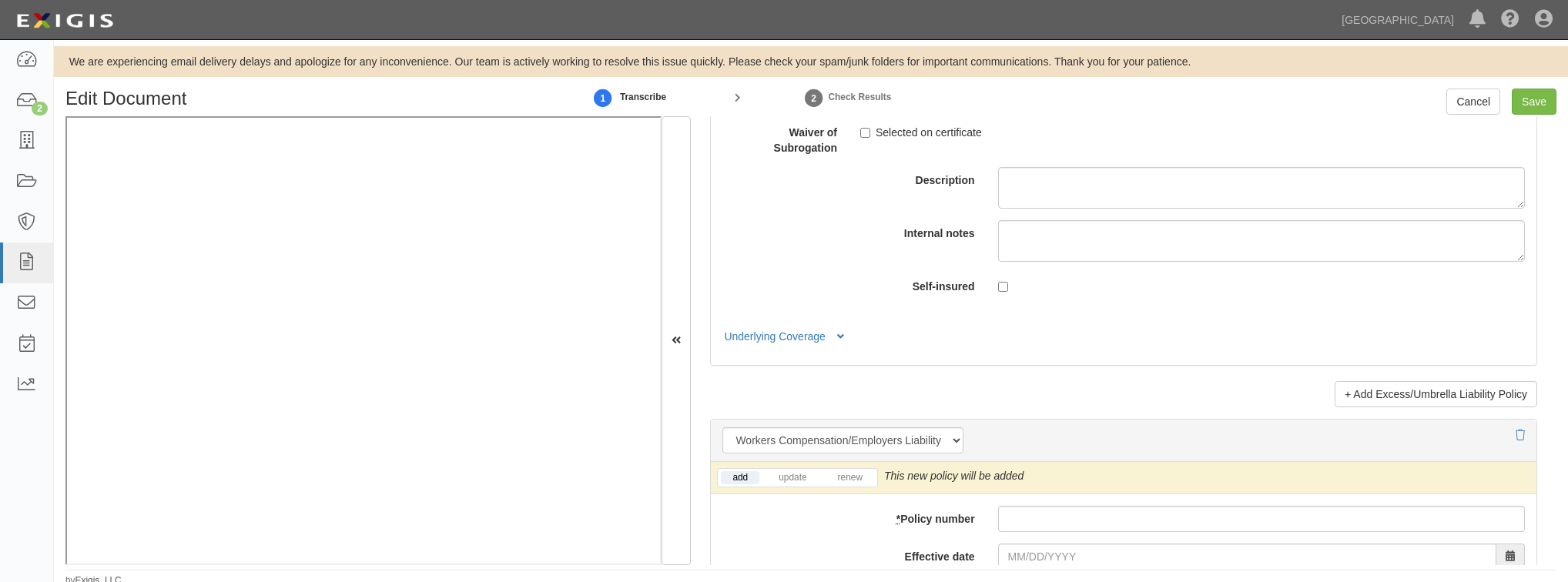
scroll to position [3820, 0]
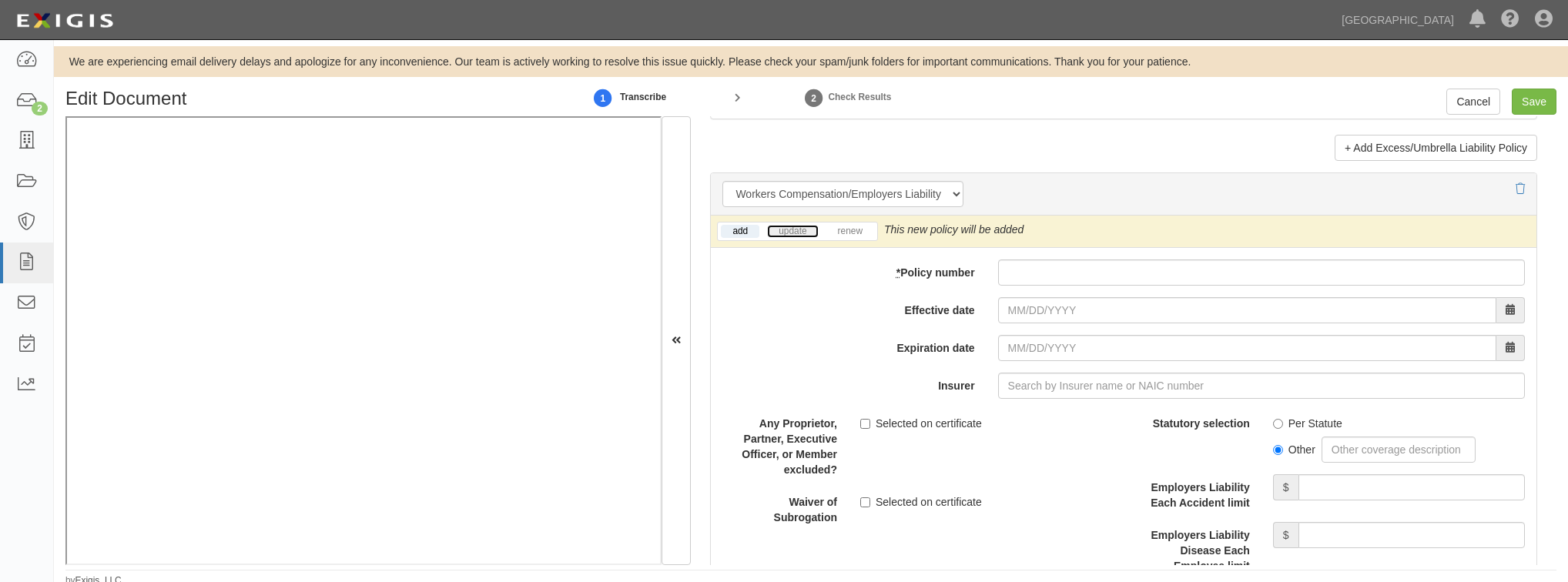
click at [799, 225] on link "update" at bounding box center [792, 231] width 51 height 13
click at [1050, 260] on input "* Policy number" at bounding box center [1261, 273] width 527 height 26
paste input "WC419728204"
type input "WC419728204"
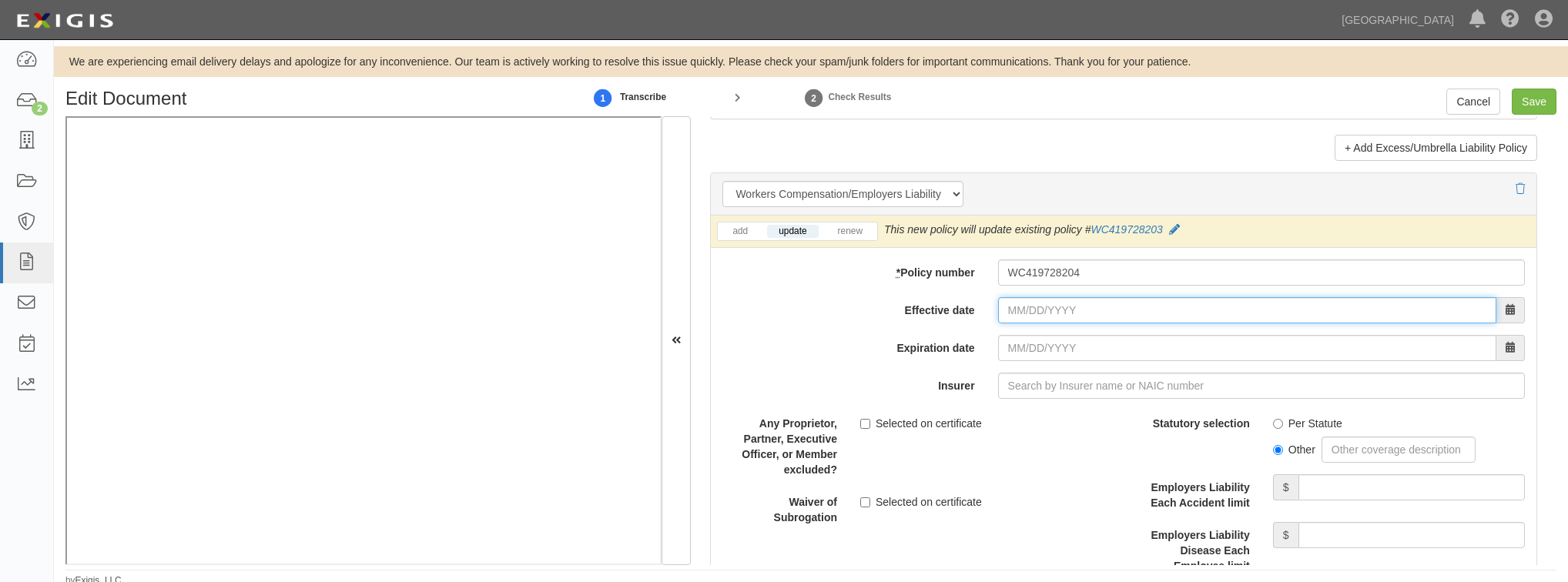
click at [1050, 317] on input "Effective date" at bounding box center [1247, 310] width 499 height 26
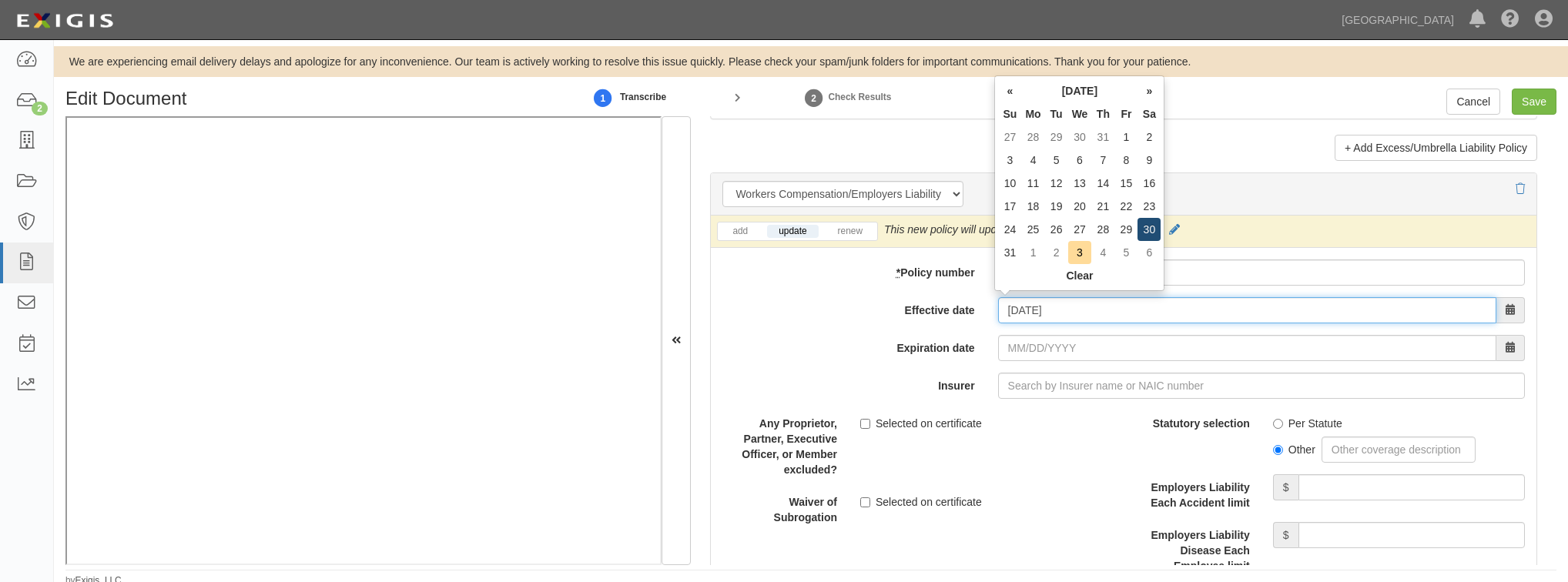
type input "08/30/2025"
type input "08/30/2026"
click at [1151, 233] on td "30" at bounding box center [1148, 230] width 23 height 23
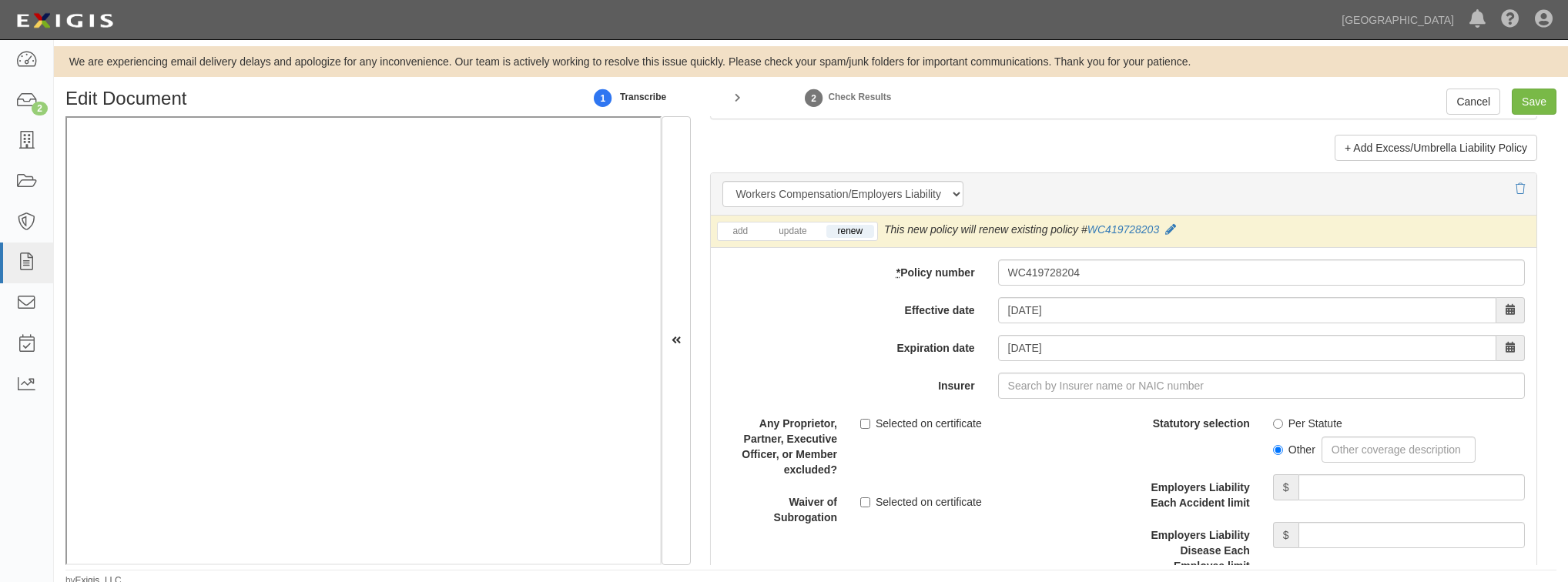
click at [776, 233] on li "update" at bounding box center [793, 231] width 57 height 18
click at [784, 225] on link "update" at bounding box center [792, 231] width 51 height 13
click at [1026, 380] on input "Insurer" at bounding box center [1261, 386] width 527 height 26
type input "180 Seguros S.A. (0) NR Rating"
type input "1"
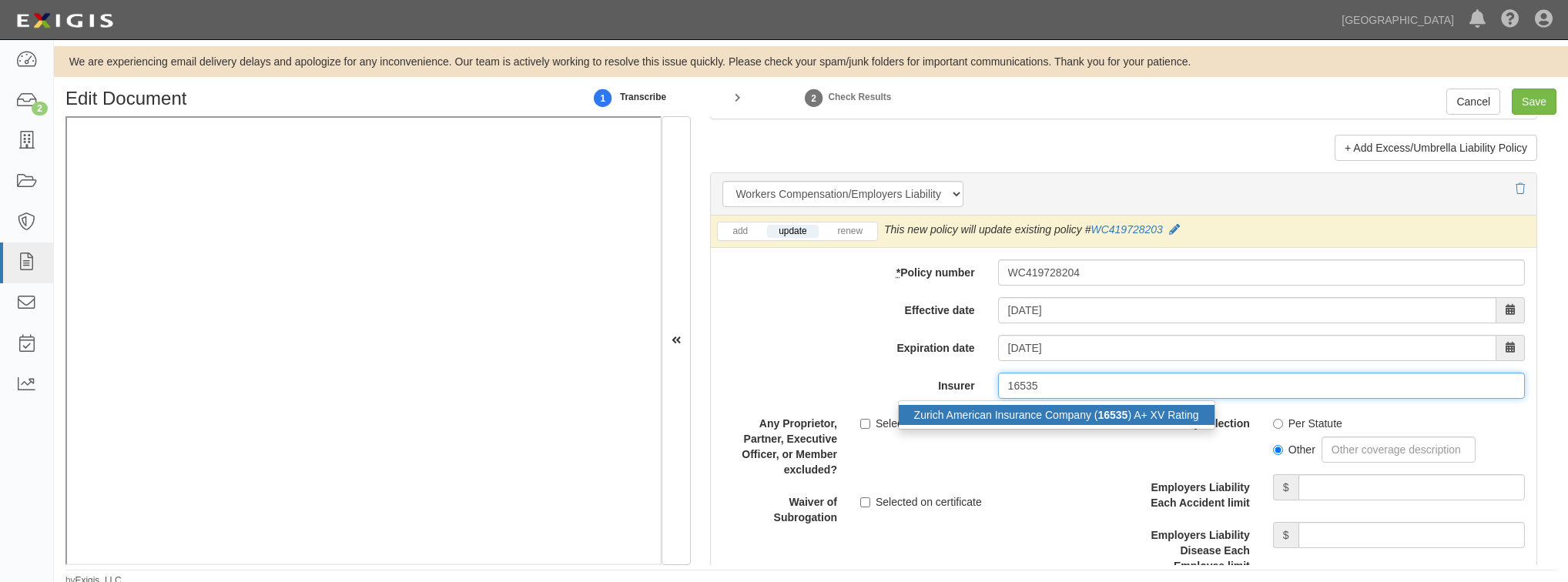
click at [1028, 405] on div "Zurich American Insurance Company ( 16535 ) A+ XV Rating" at bounding box center [1056, 414] width 315 height 20
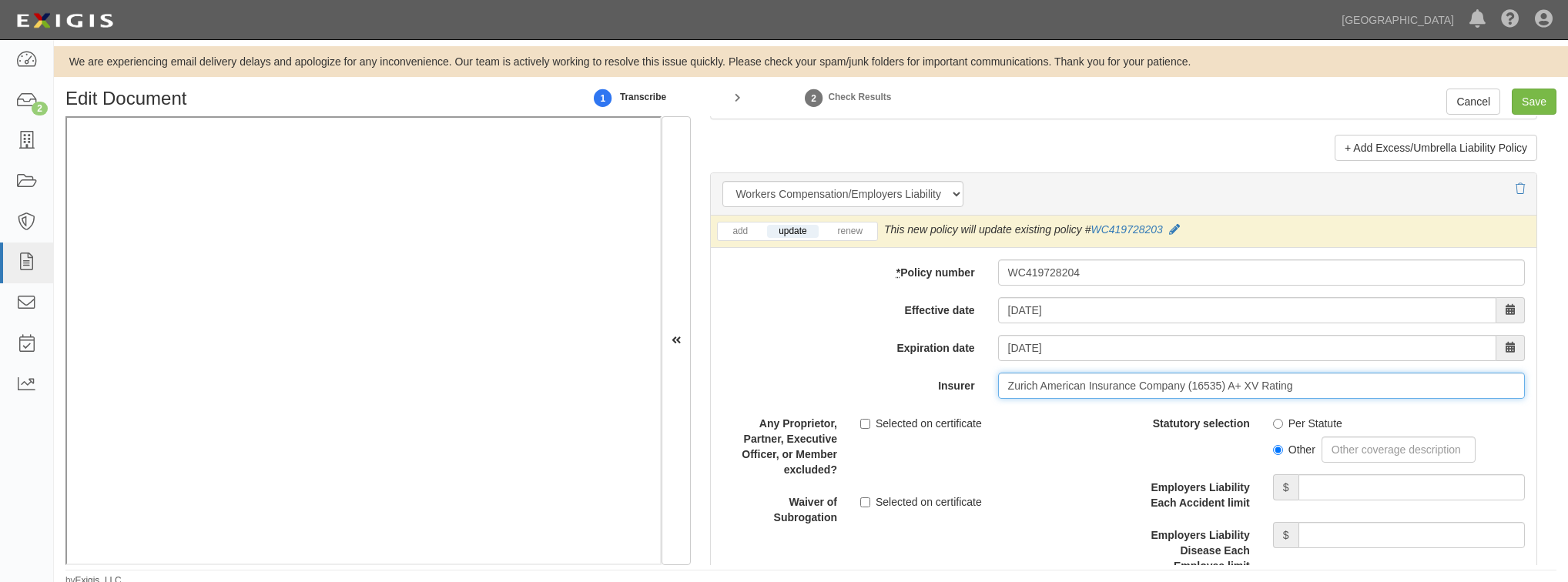
type input "Zurich American Insurance Company (16535) A+ XV Rating"
click at [1273, 419] on input "Per Statute" at bounding box center [1278, 424] width 10 height 10
radio input "true"
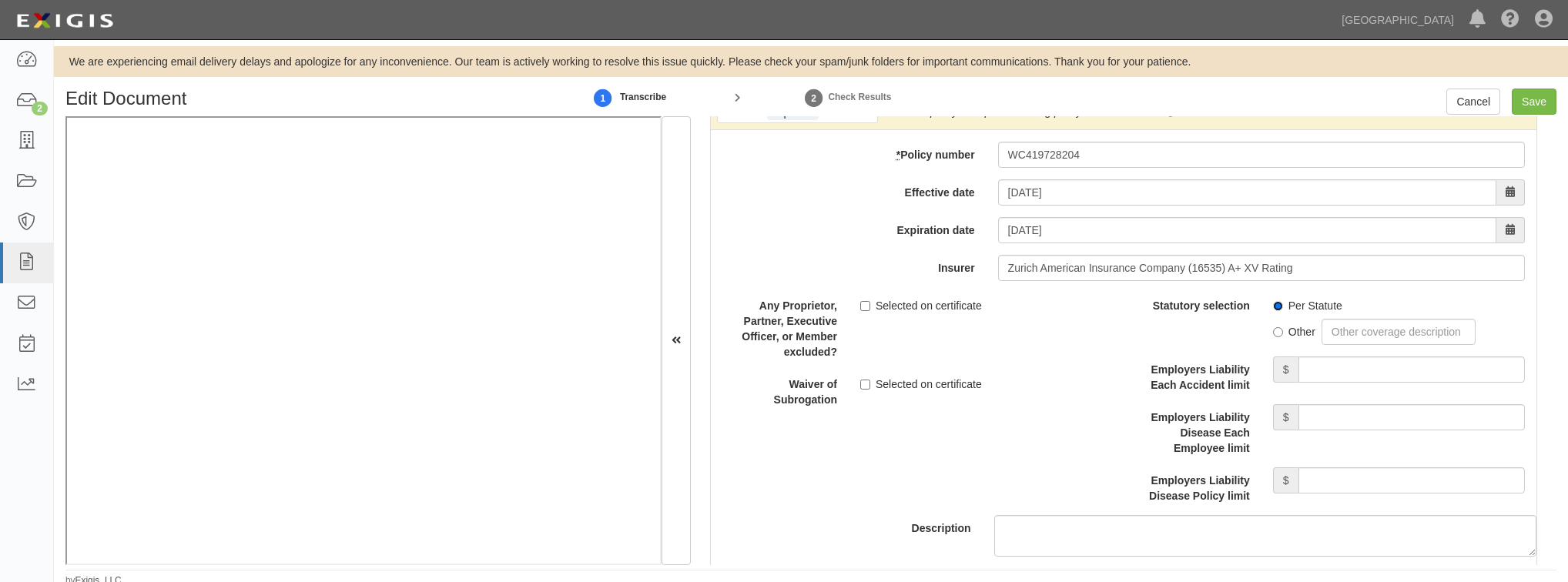
scroll to position [3943, 0]
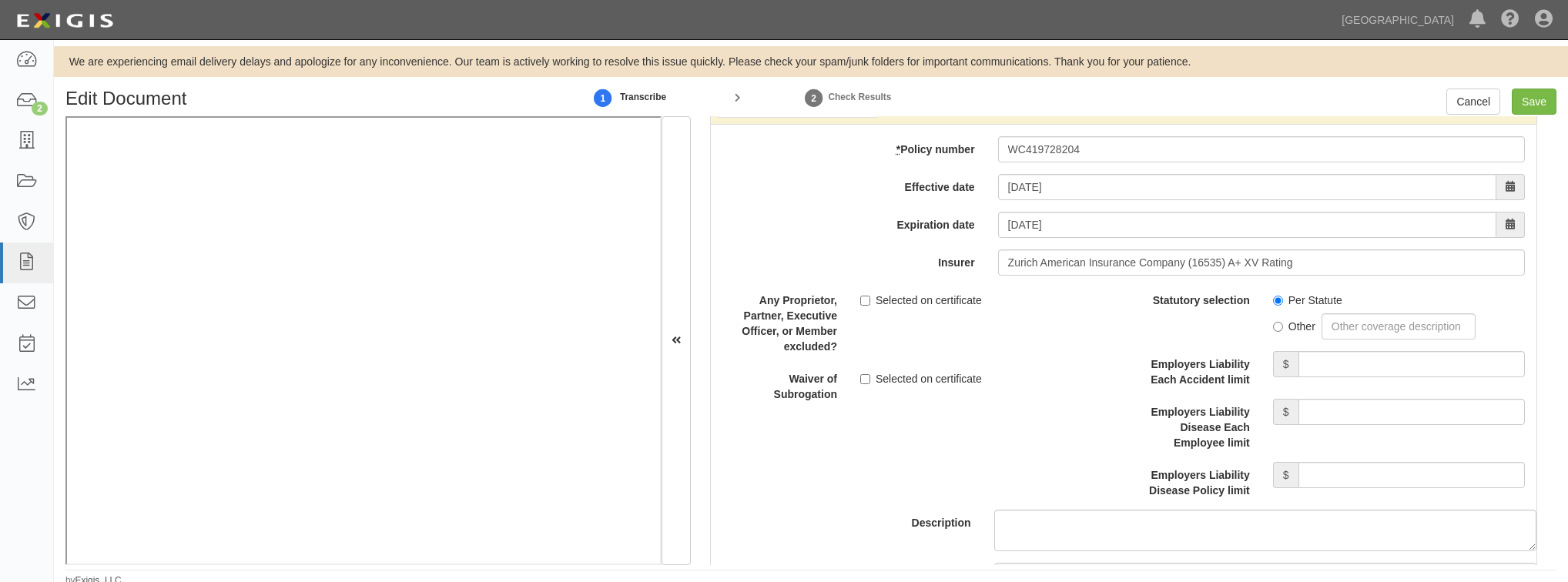
click at [1342, 375] on div "Employers Liability Each Accident limit $" at bounding box center [1330, 369] width 413 height 36
click at [1343, 363] on input "Employers Liability Each Accident limit" at bounding box center [1411, 364] width 226 height 26
type input "1,000,000"
click at [1377, 413] on input "Employers Liability Disease Each Employee limit" at bounding box center [1411, 412] width 226 height 26
type input "1,000,000"
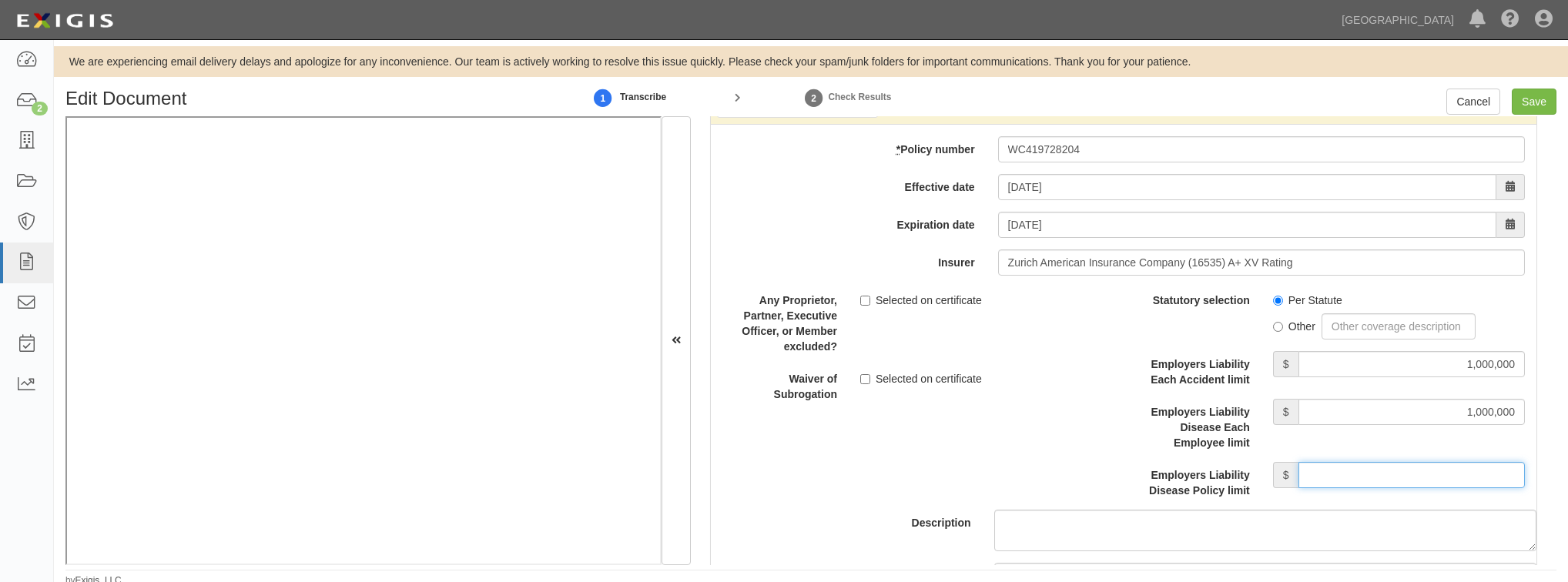
click at [1386, 473] on input "Employers Liability Disease Policy limit" at bounding box center [1411, 475] width 226 height 26
type input "1,000,000"
click at [924, 475] on div "Description" at bounding box center [1123, 419] width 848 height 264
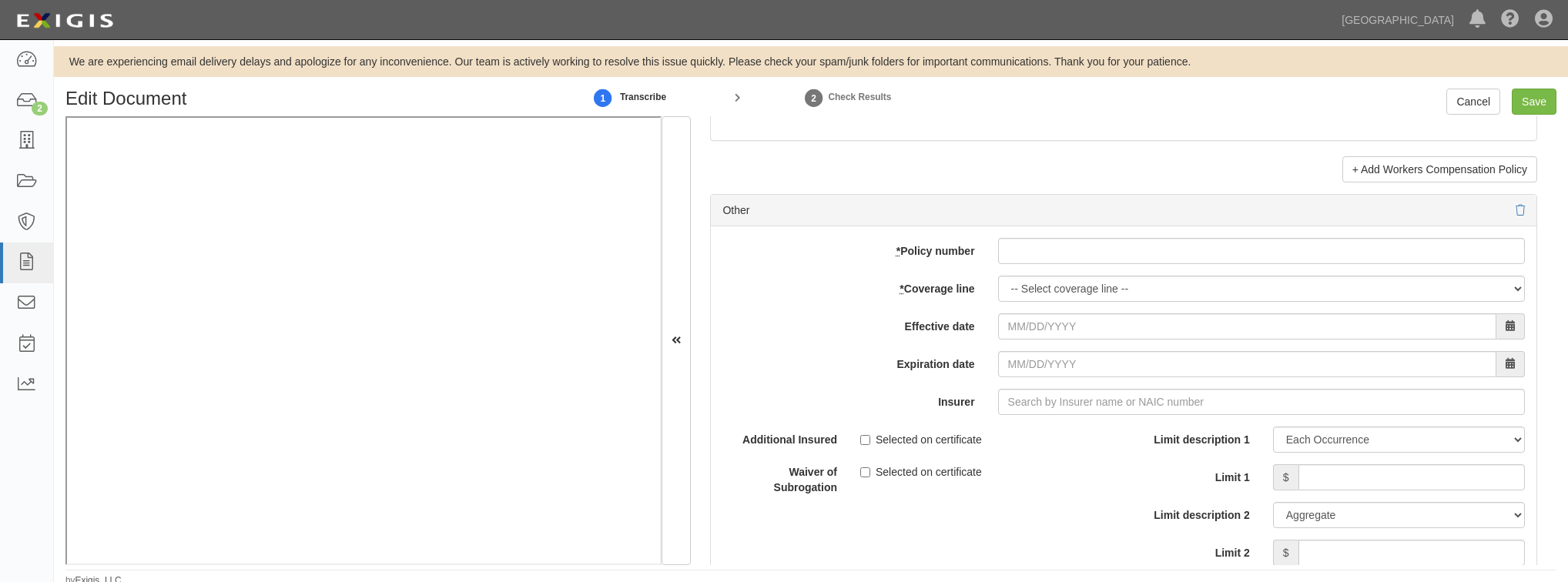
scroll to position [4498, 0]
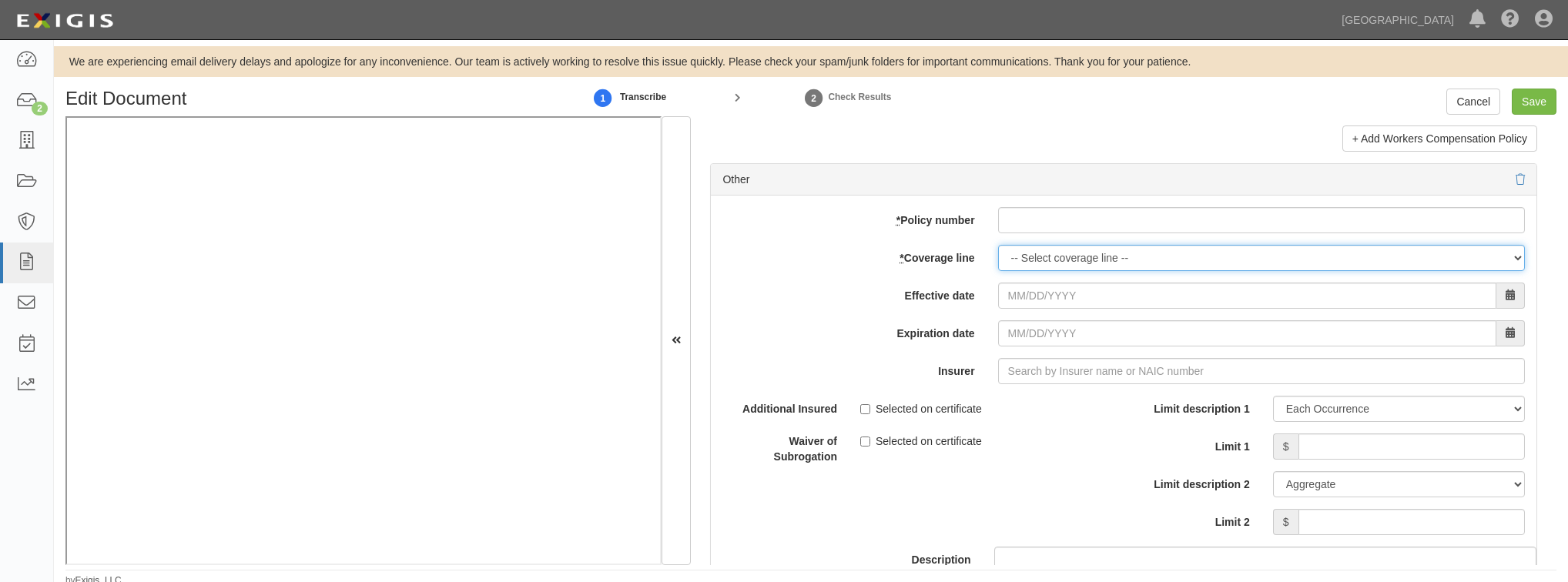
click at [1015, 262] on select "-- Select coverage line -- Asbestos Abatement Auto Physical Damage Boiler & Mac…" at bounding box center [1261, 258] width 527 height 26
select select "26"
click at [998, 271] on select "-- Select coverage line -- Asbestos Abatement Auto Physical Damage Boiler & Mac…" at bounding box center [1261, 258] width 527 height 26
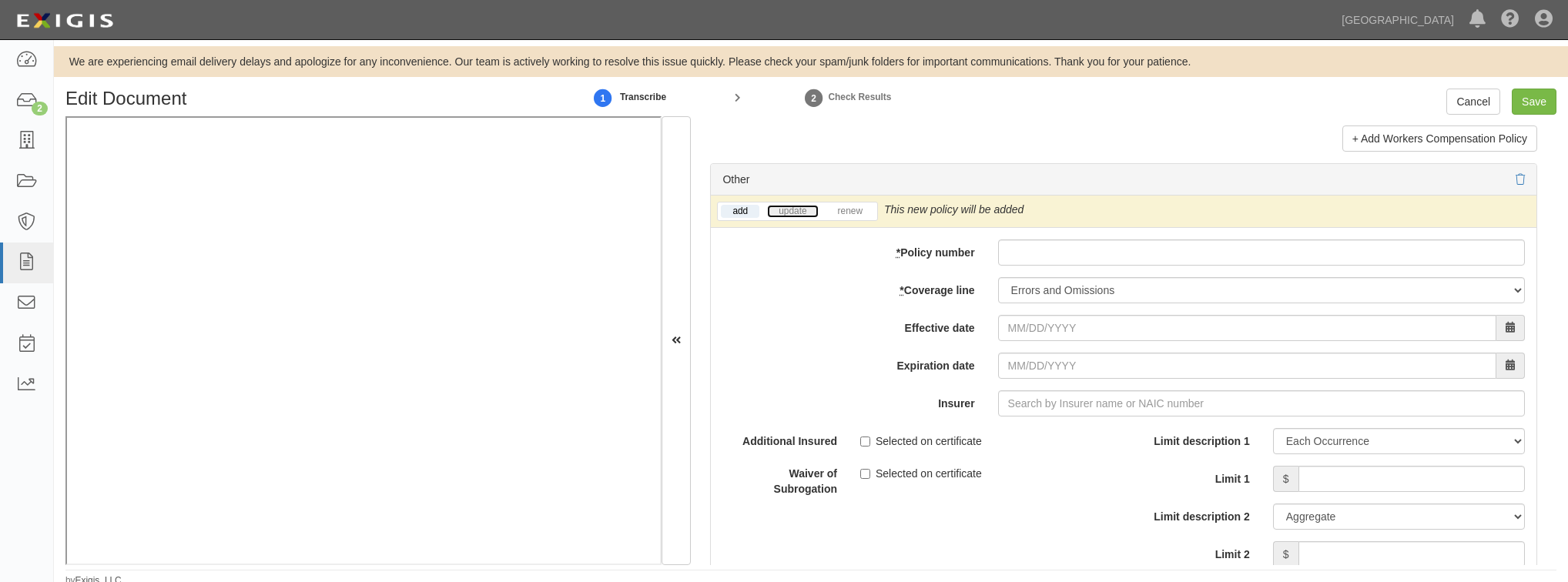
click at [788, 210] on link "update" at bounding box center [792, 211] width 51 height 13
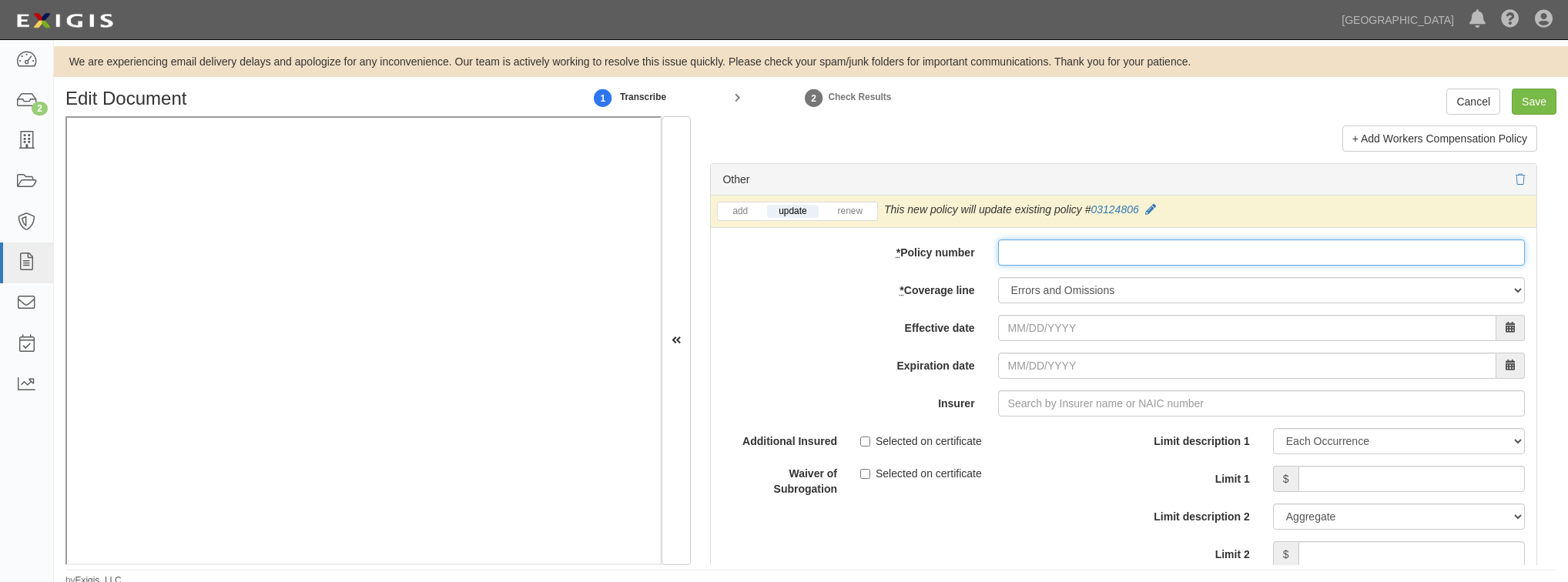
click at [1008, 251] on input "* Policy number" at bounding box center [1261, 253] width 527 height 26
paste input "03124806"
type input "03124806"
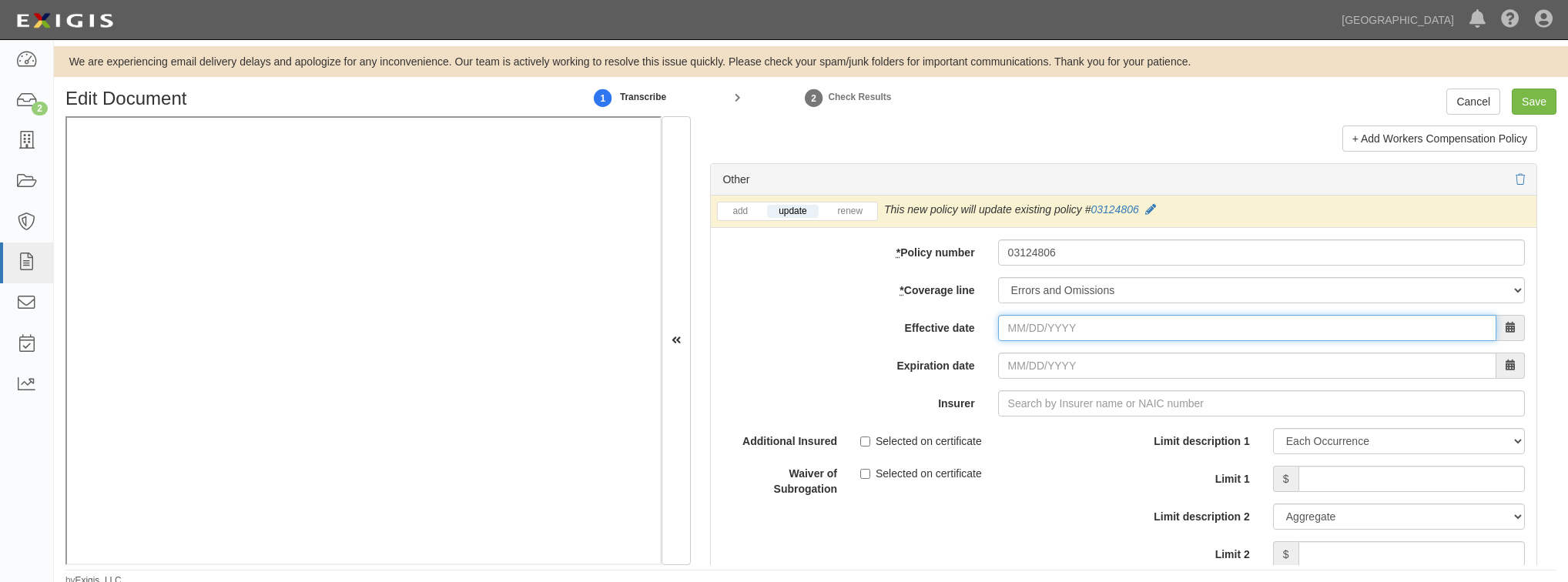
click at [1009, 324] on input "Effective date" at bounding box center [1247, 328] width 499 height 26
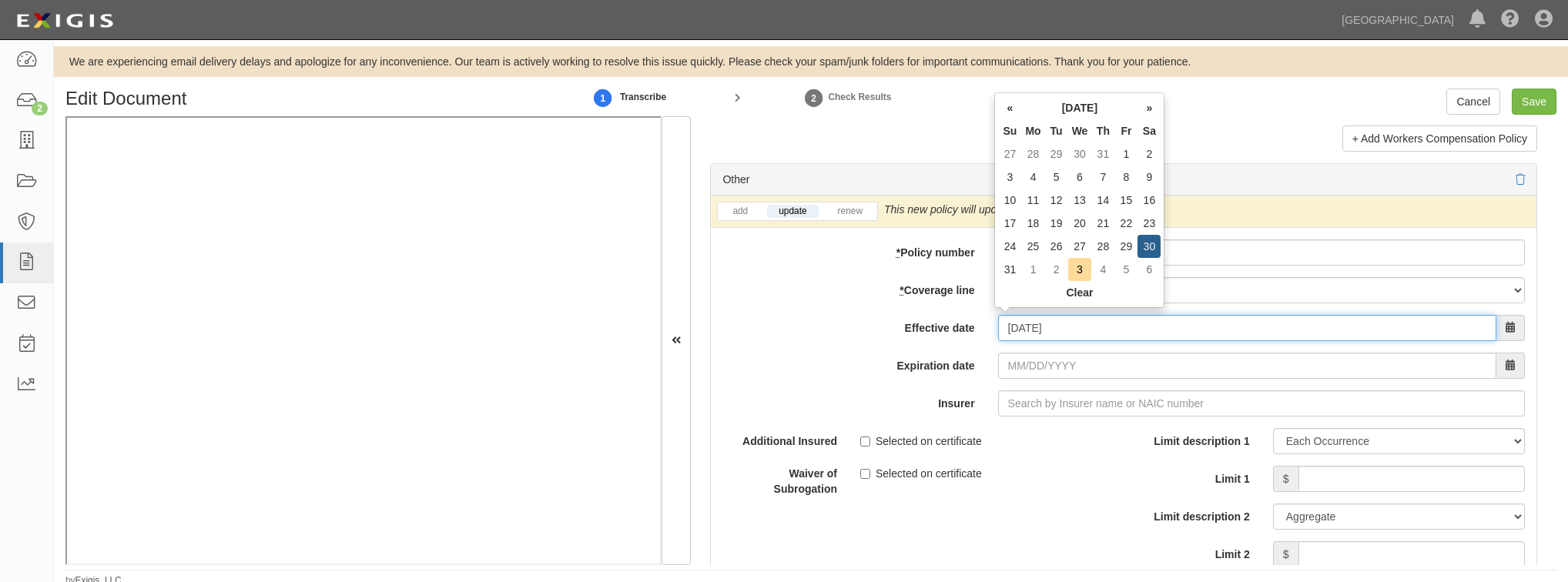
type input "08/30/2025"
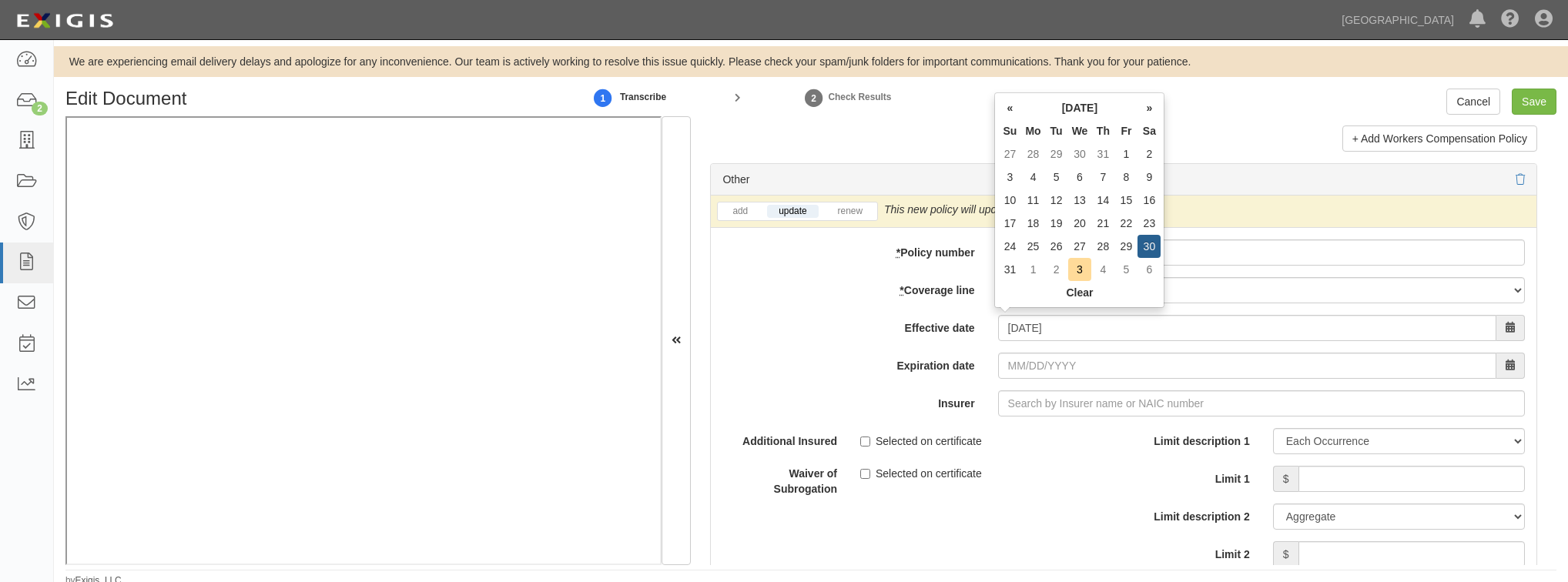
type input "08/30/2026"
click at [1163, 245] on div "« August 2025 » Su Mo Tu We Th Fr Sa 27 28 29 30 31 1 2 3 4 5 6 7 8 9 10 11 12 …" at bounding box center [1080, 199] width 170 height 216
click at [1149, 247] on td "30" at bounding box center [1148, 246] width 23 height 23
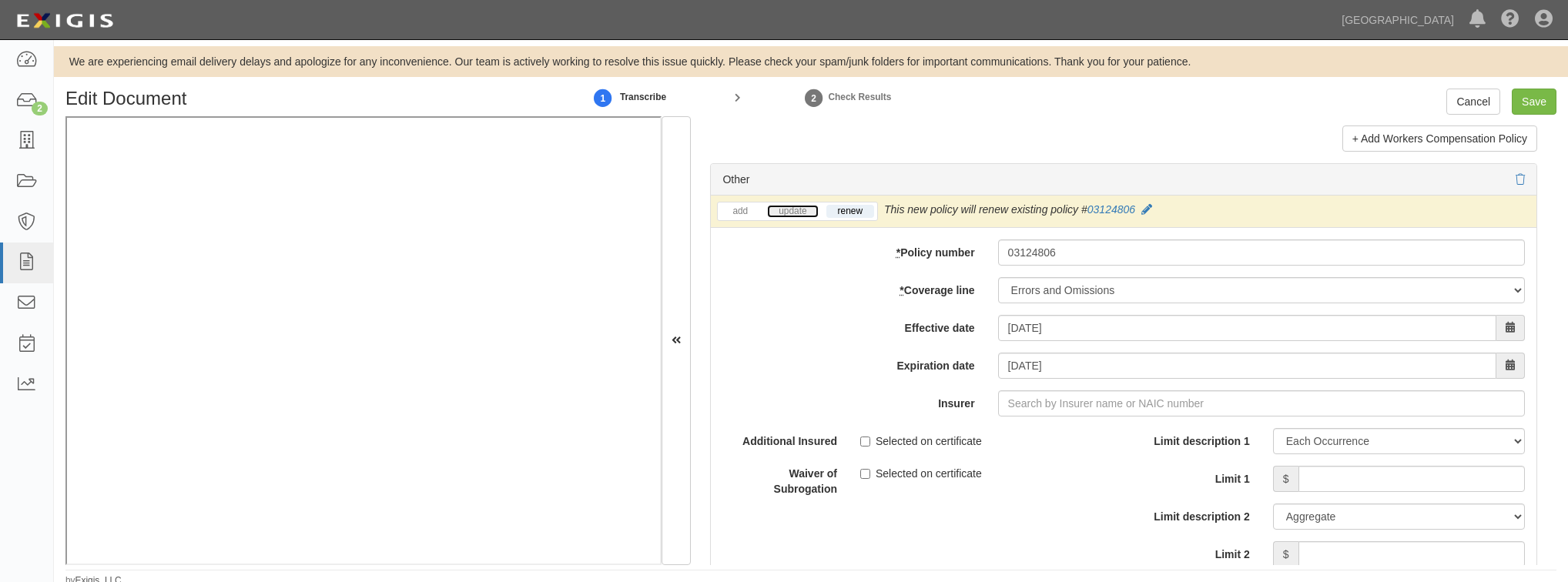
click at [801, 206] on link "update" at bounding box center [792, 211] width 51 height 13
click at [1014, 406] on input "Insurer" at bounding box center [1261, 403] width 527 height 26
type input "21st Century Advantage Insurance Company (25232) NR Rating"
type input "2"
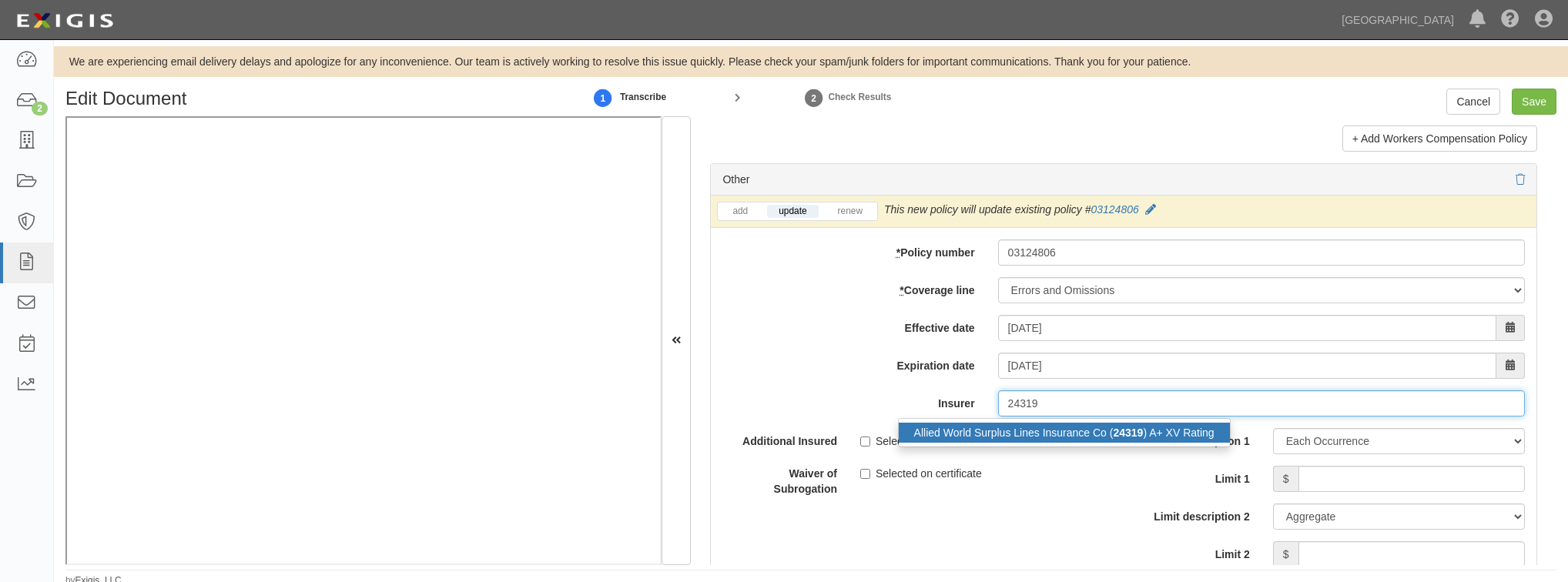
click at [1120, 426] on strong "24319" at bounding box center [1127, 432] width 30 height 12
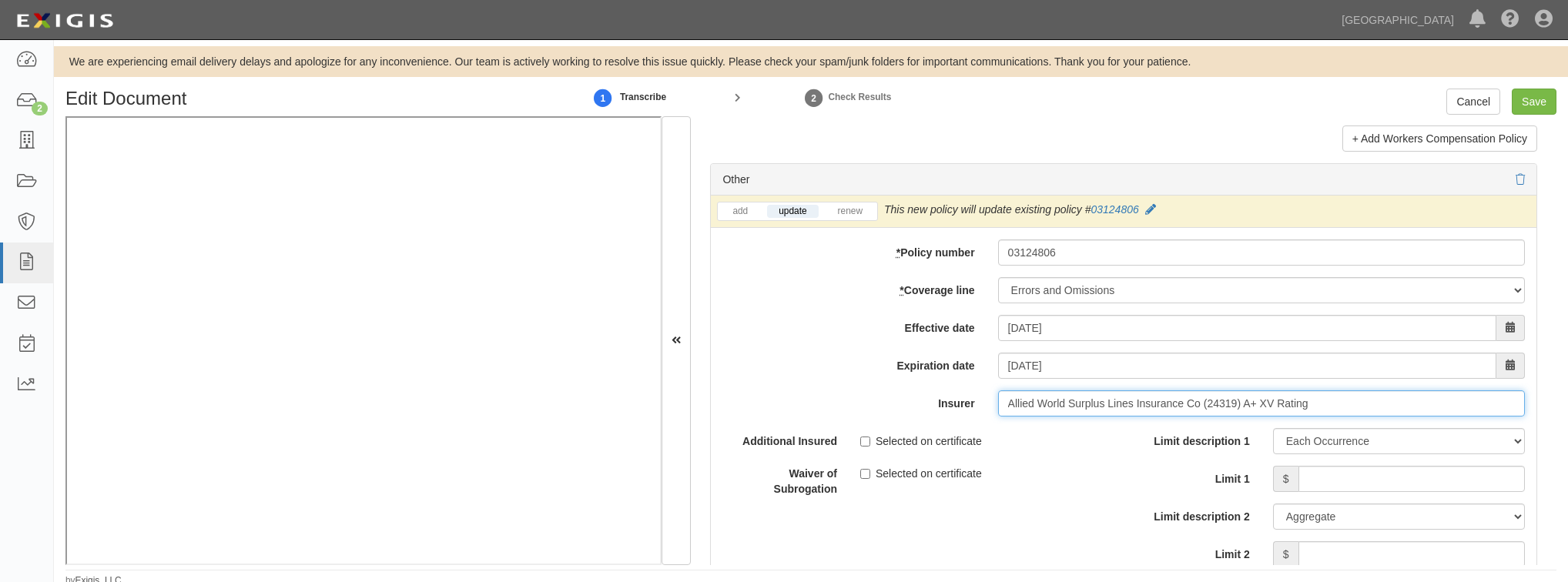
type input "Allied World Surplus Lines Insurance Co (24319) A+ XV Rating"
click at [1377, 466] on input "Limit 1" at bounding box center [1411, 479] width 226 height 26
type input "5,000,000"
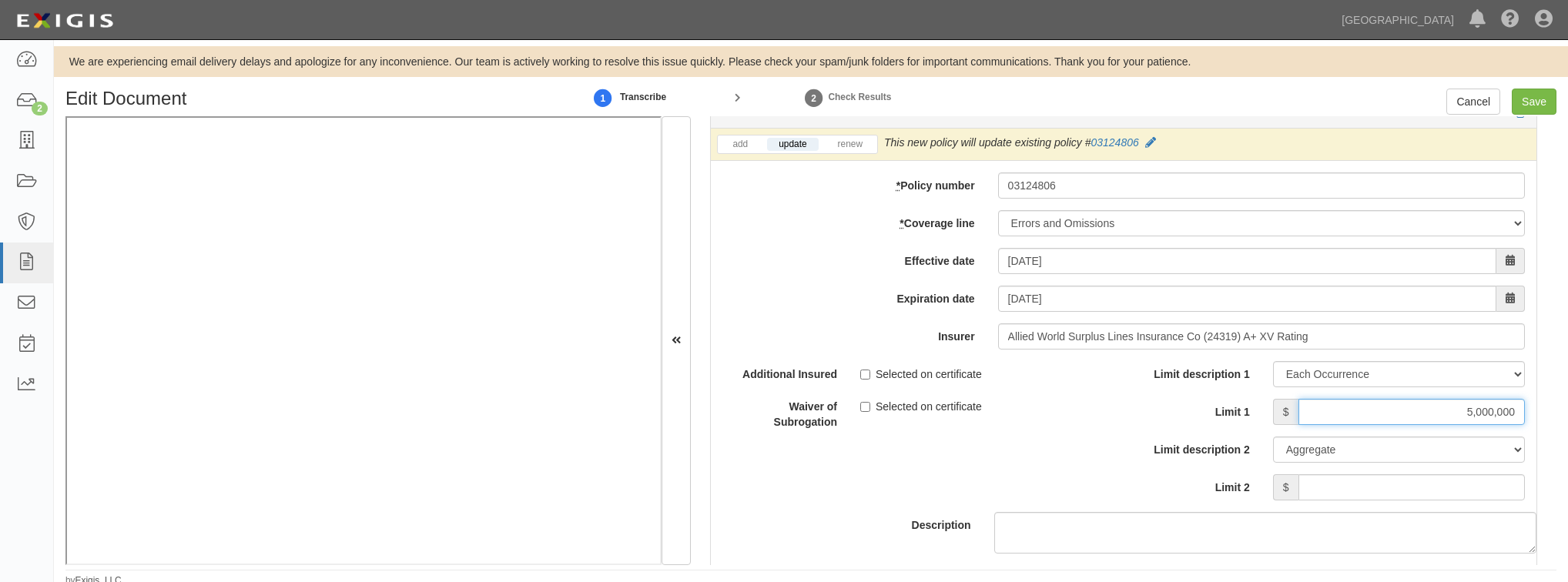
scroll to position [4683, 0]
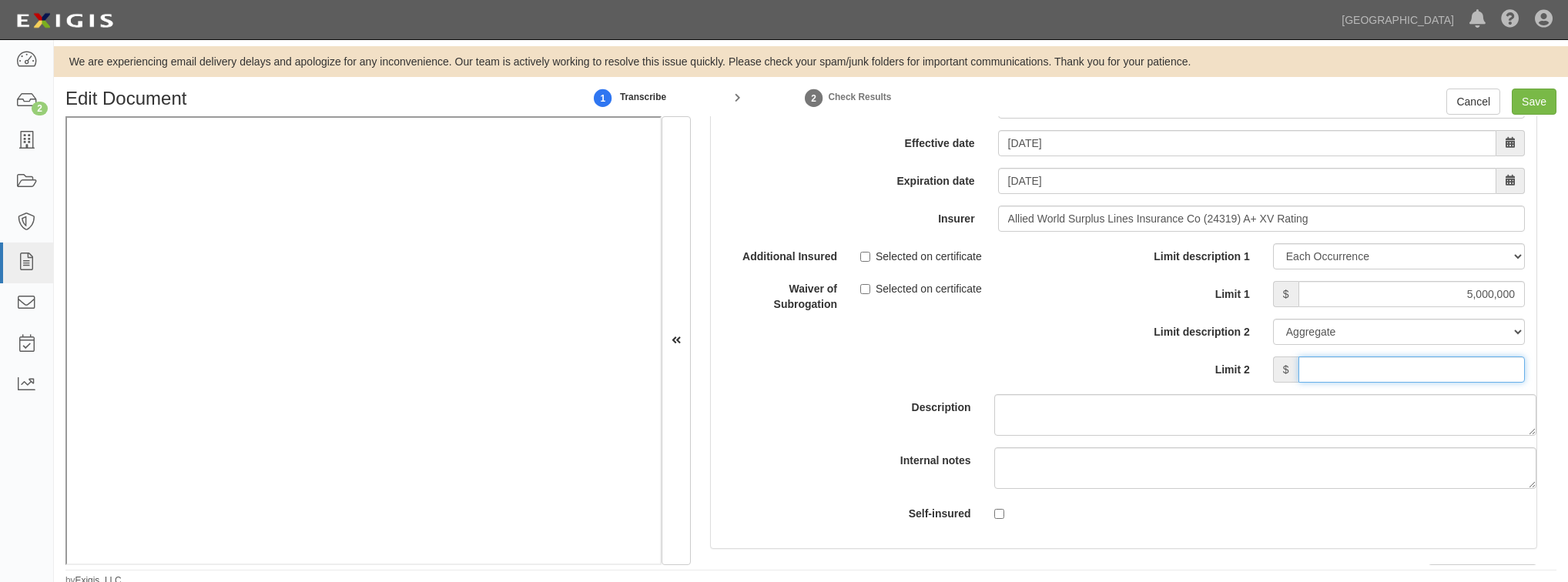
click at [1344, 358] on input "Limit 2" at bounding box center [1411, 370] width 226 height 26
type input "5,000,000"
click at [973, 366] on div "Description" at bounding box center [1123, 340] width 848 height 193
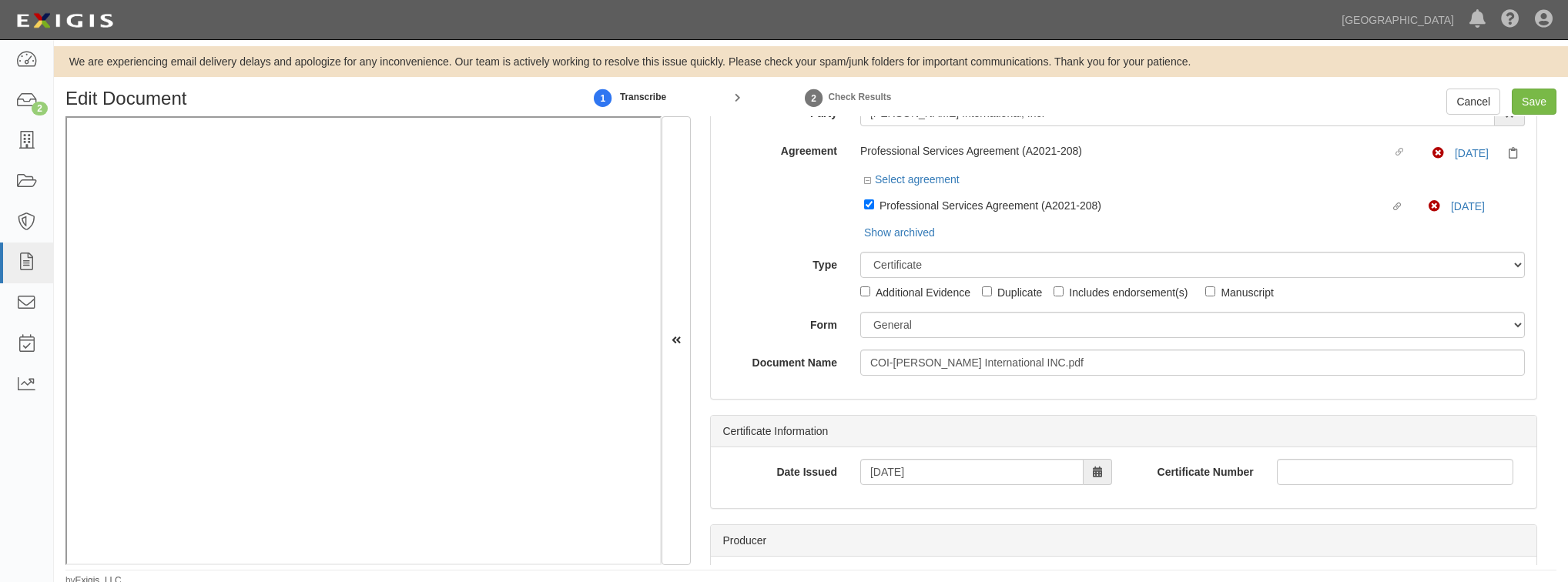
scroll to position [0, 0]
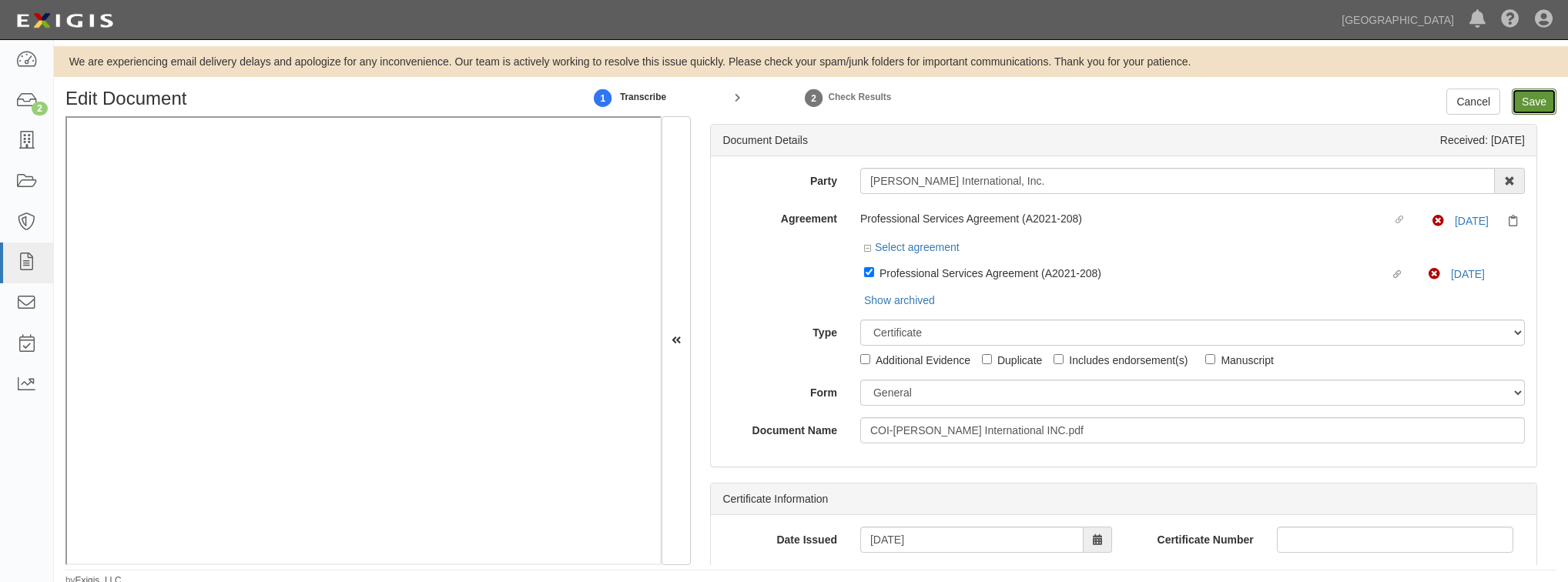
click at [1532, 101] on input "Save" at bounding box center [1534, 101] width 45 height 26
type input "2000000"
type input "1000000"
type input "10000"
type input "2000000"
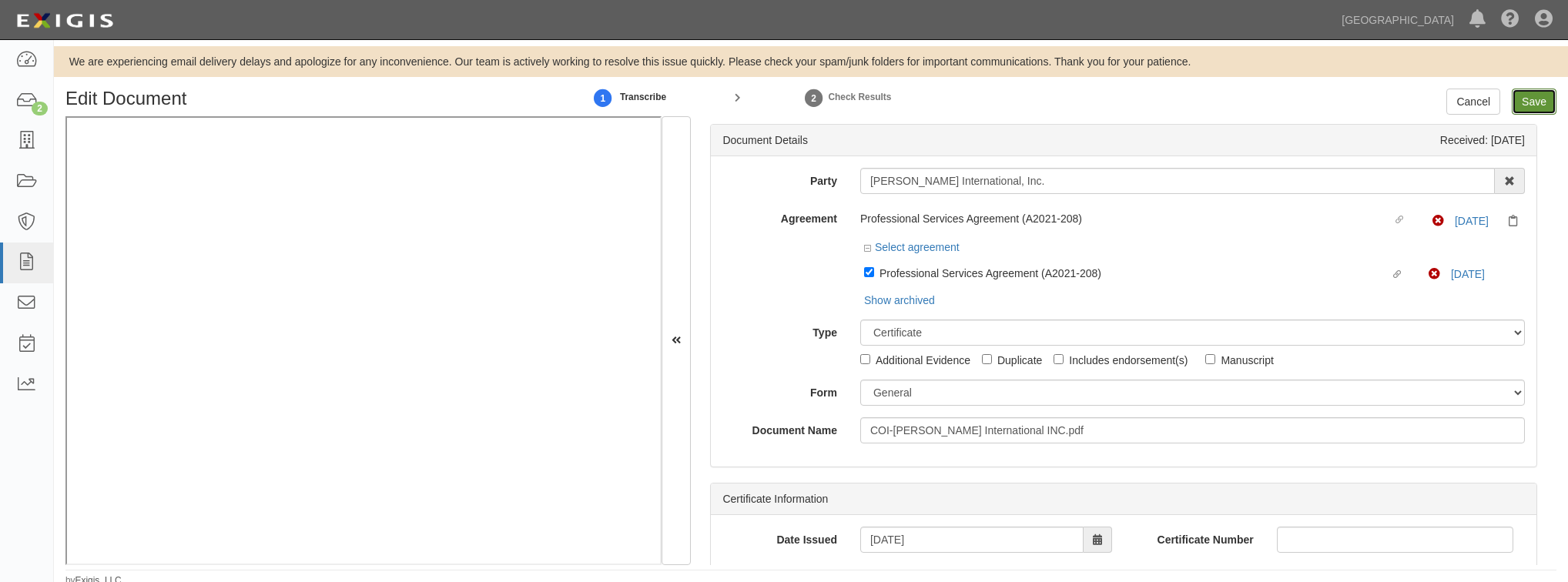
type input "4000000"
type input "2000000"
type input "10000000"
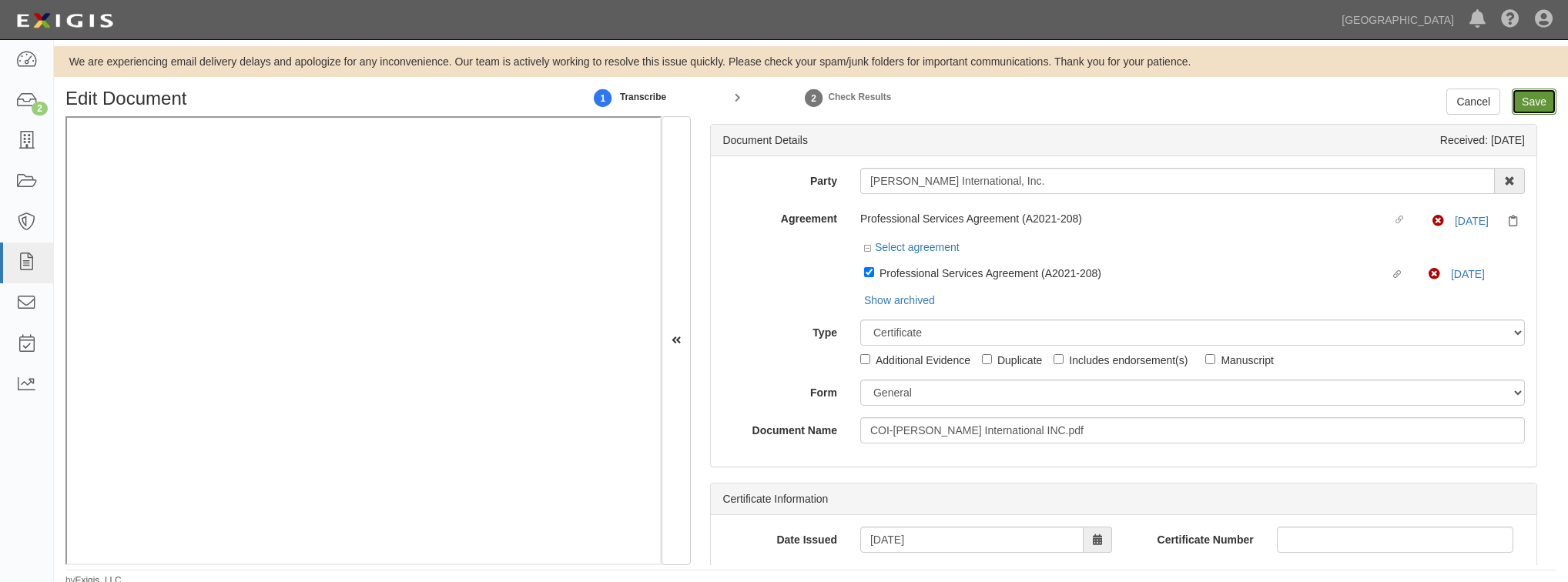
type input "1000000"
type input "5000000"
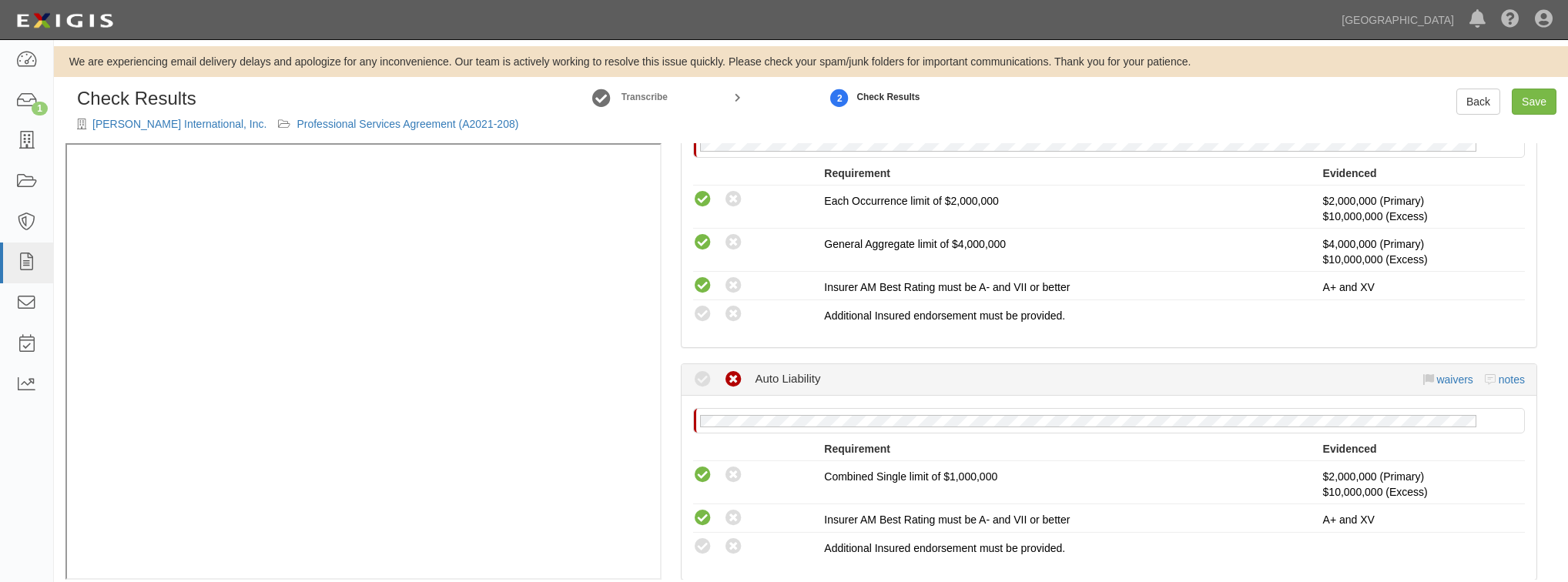
scroll to position [370, 0]
click at [709, 313] on icon at bounding box center [702, 314] width 19 height 19
radio input "true"
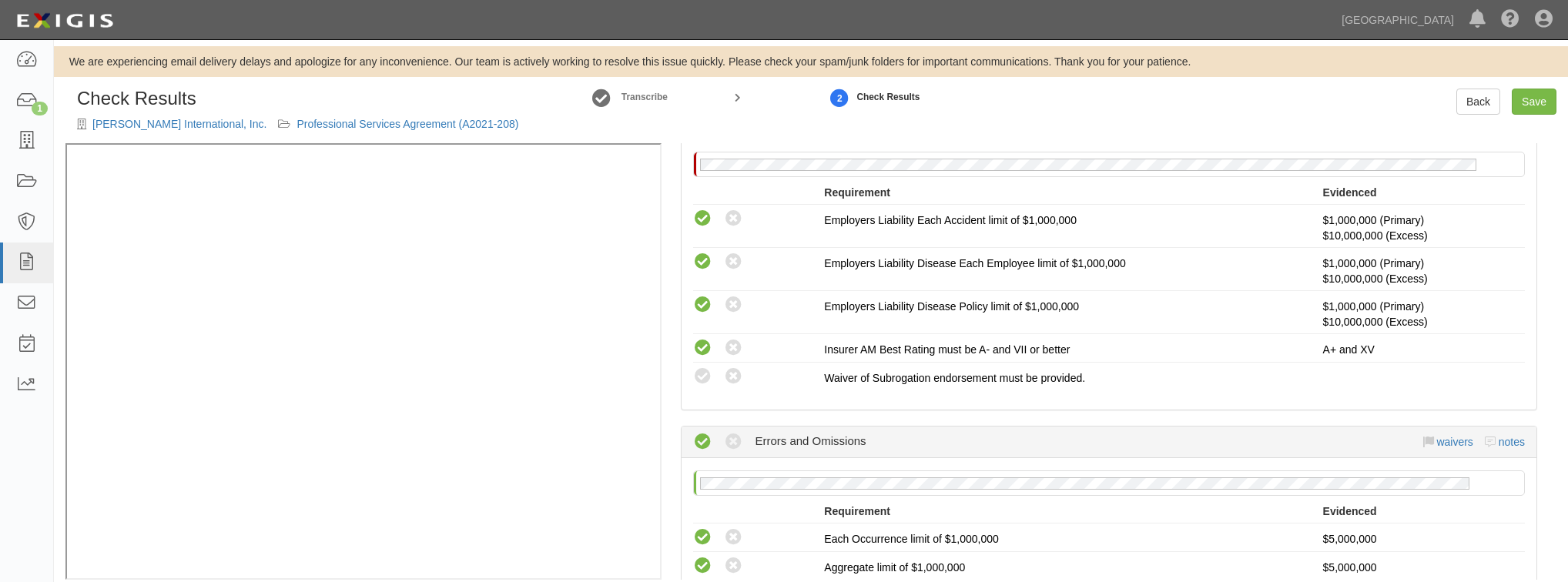
scroll to position [862, 0]
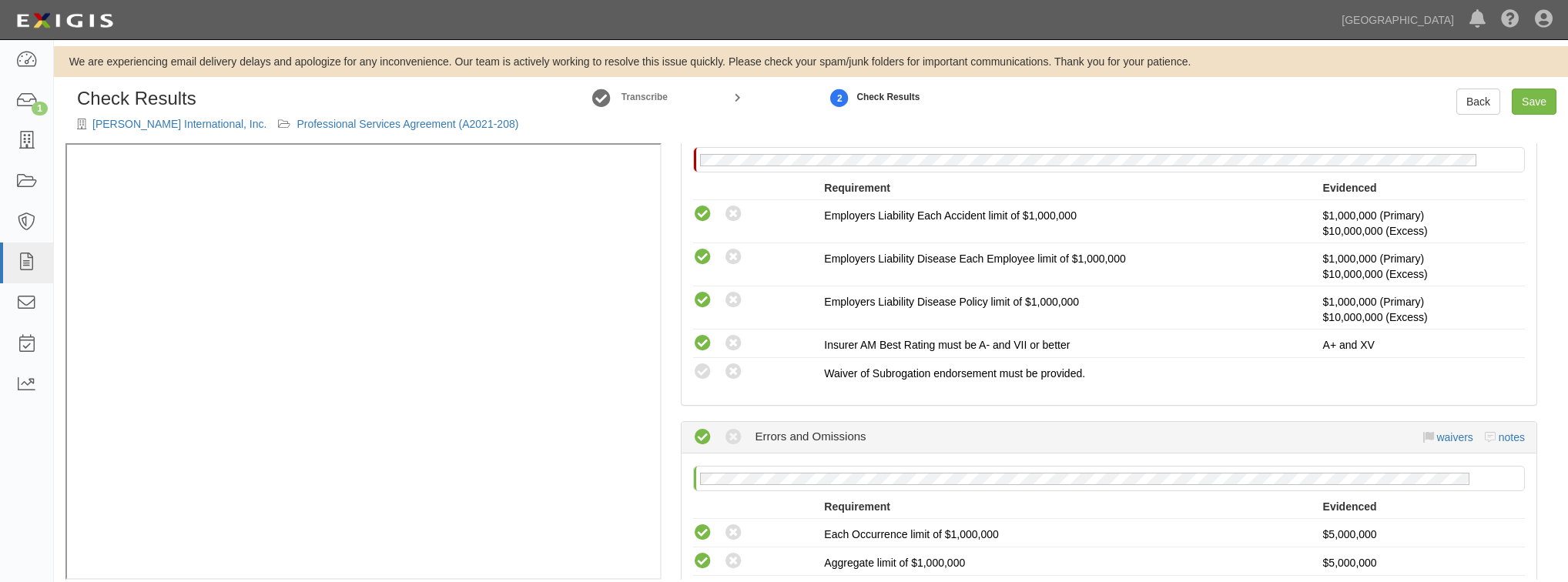
drag, startPoint x: 704, startPoint y: 371, endPoint x: 676, endPoint y: 383, distance: 30.5
click at [704, 371] on icon at bounding box center [702, 372] width 19 height 19
radio input "true"
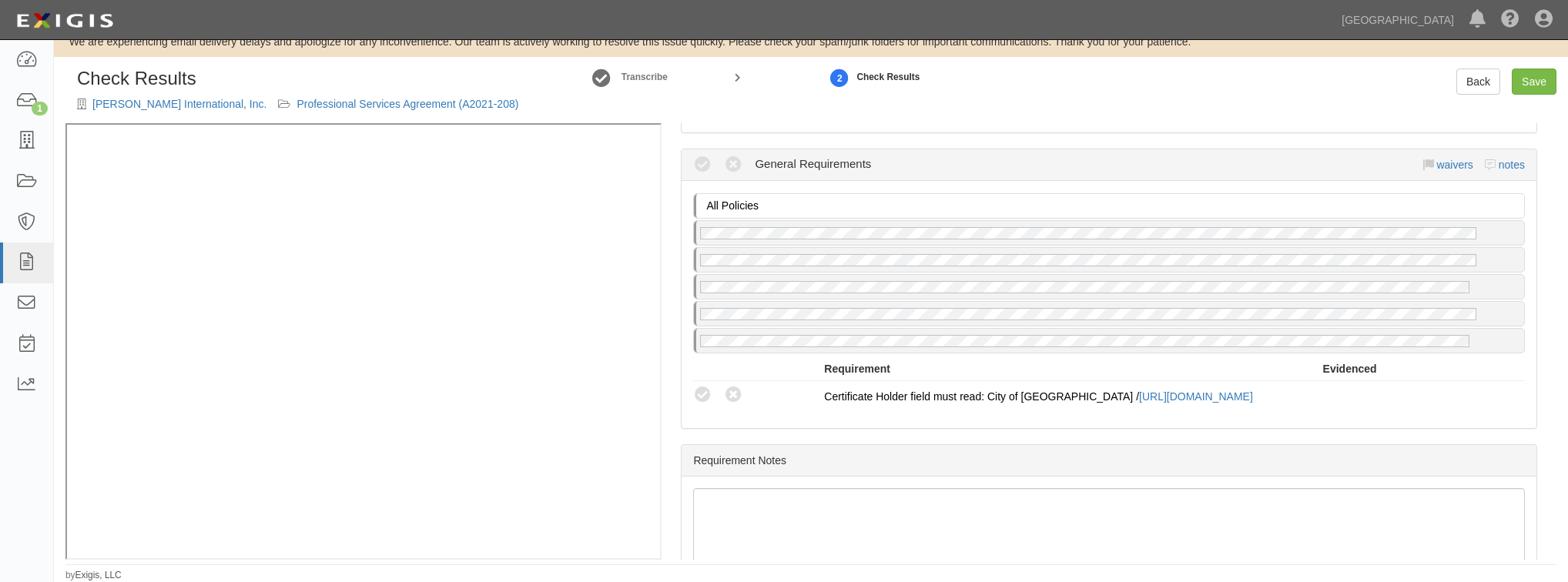
scroll to position [1356, 0]
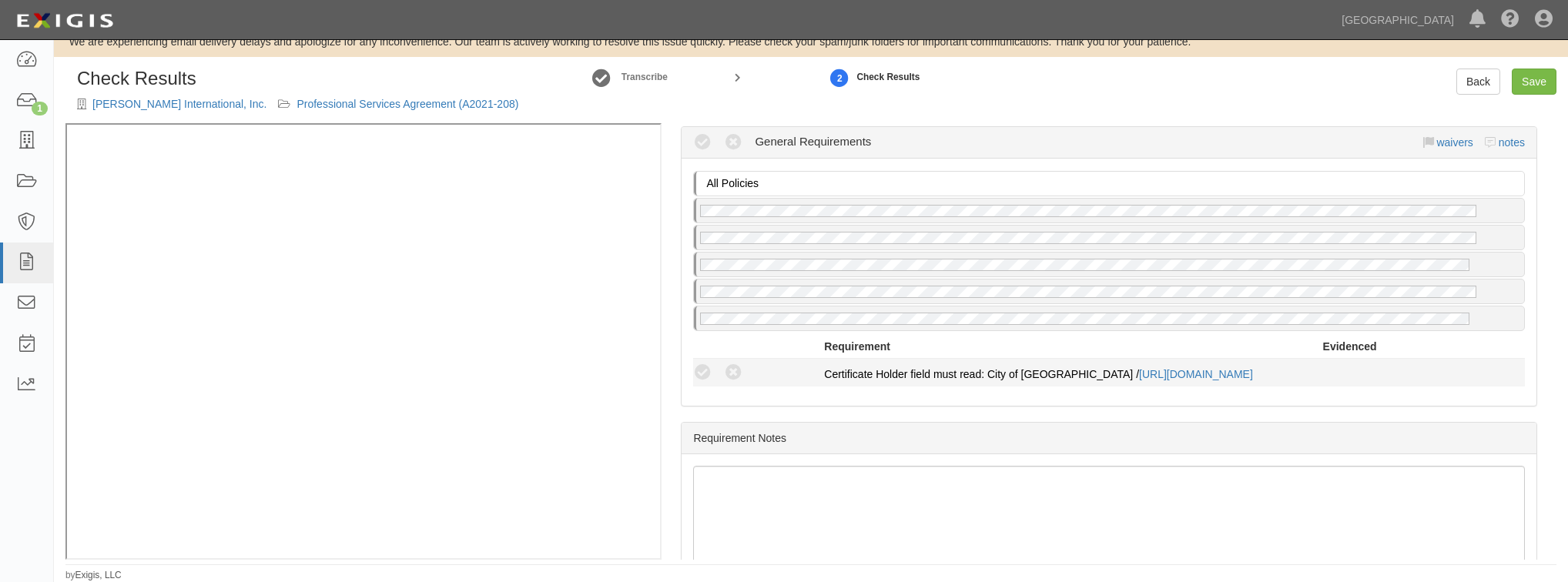
click at [704, 371] on div "Compliant Waived Non-Compliant Certificate Holder field must read: City of Chin…" at bounding box center [1109, 372] width 854 height 20
click at [702, 364] on icon at bounding box center [702, 373] width 19 height 19
radio input "true"
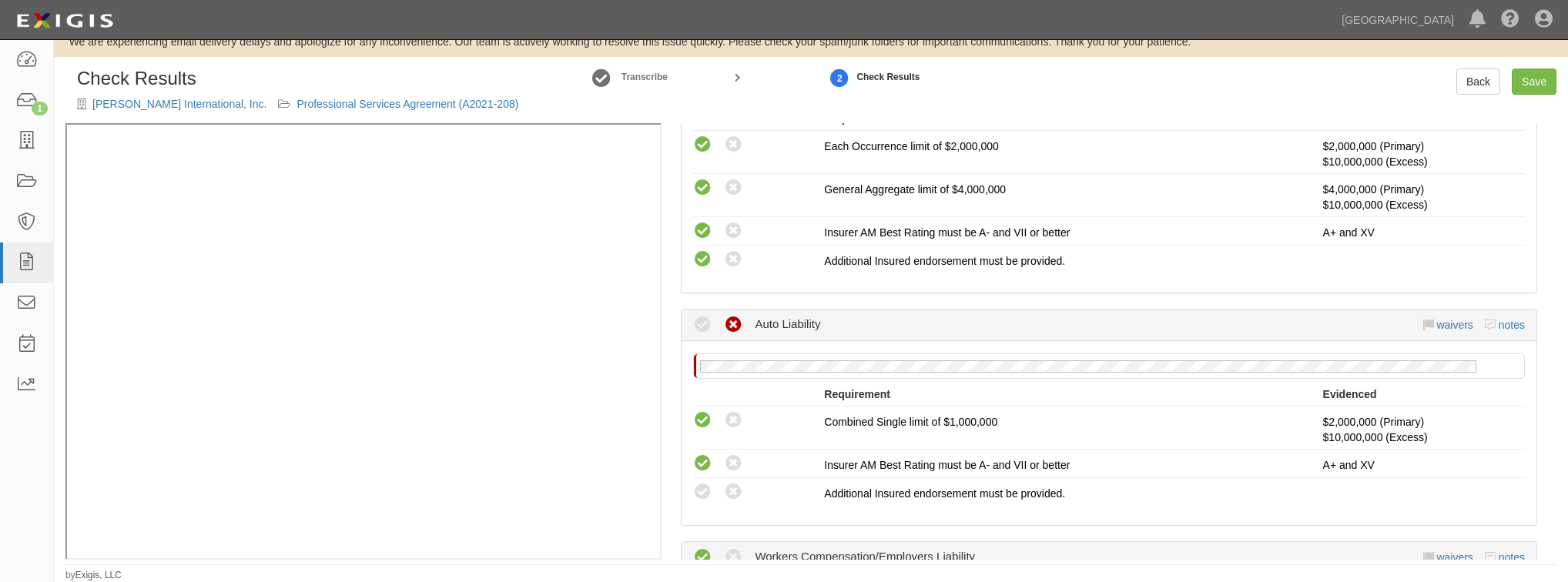
scroll to position [493, 0]
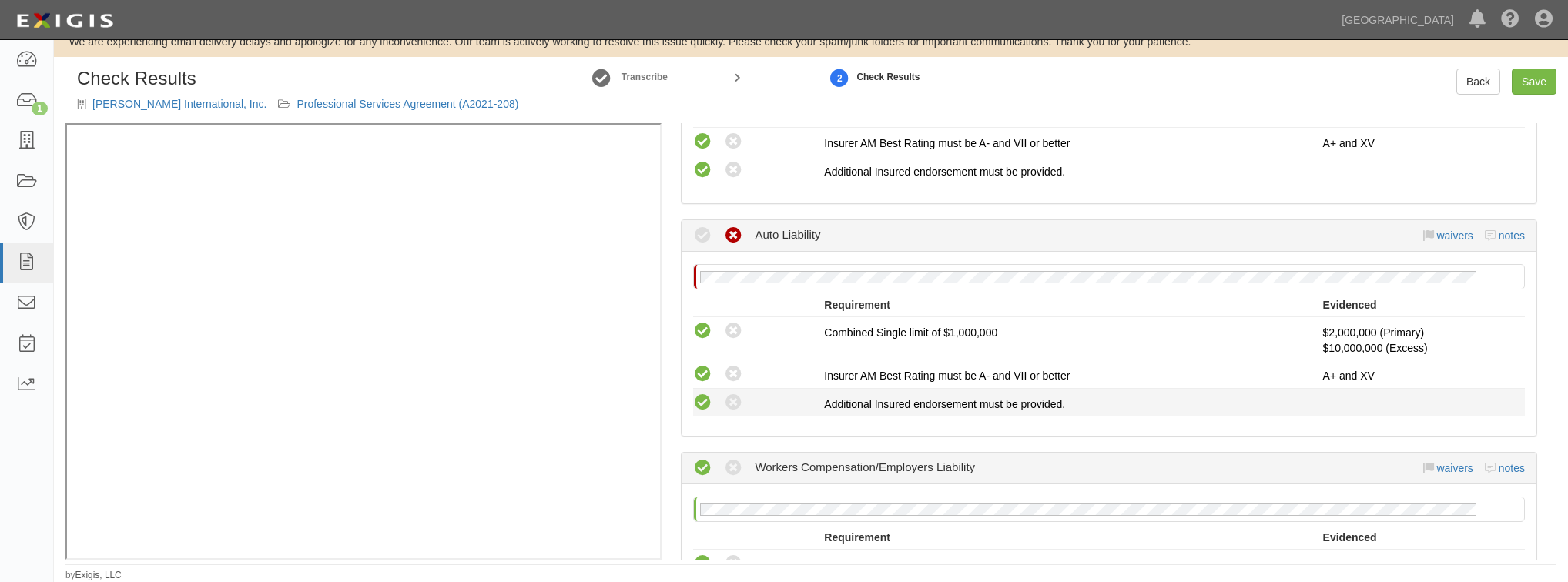
click at [712, 403] on icon at bounding box center [702, 403] width 19 height 19
radio input "true"
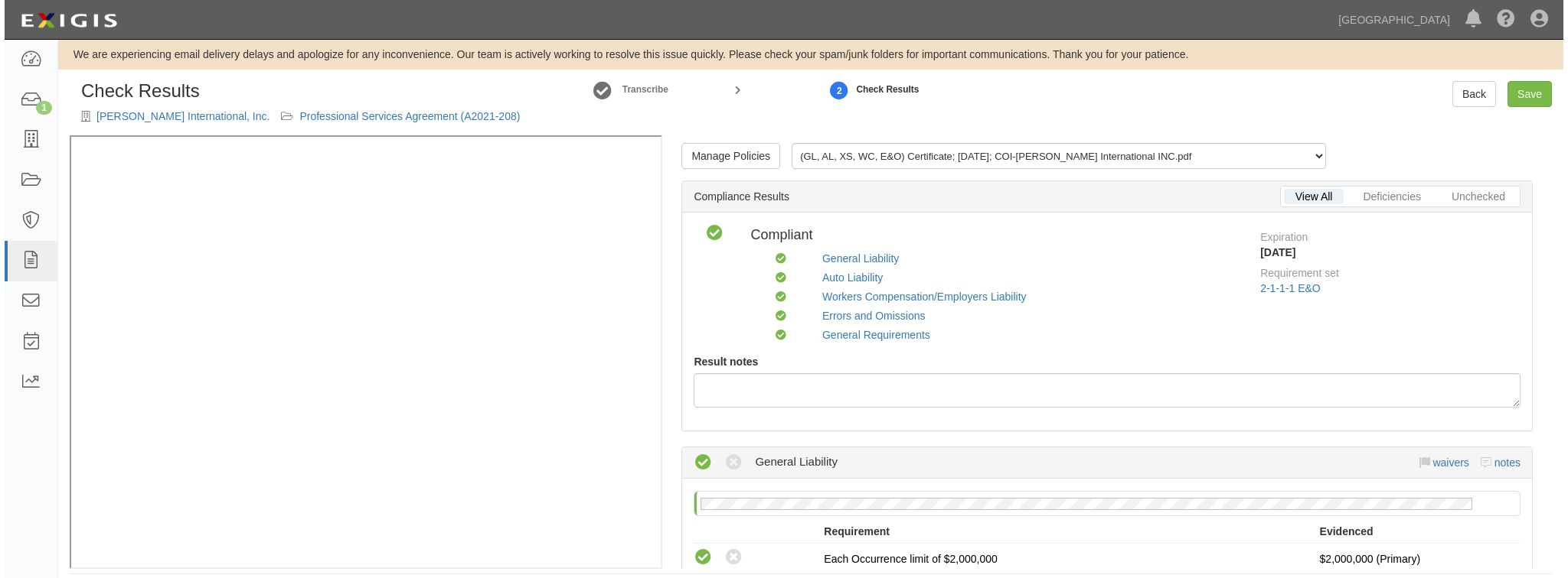
scroll to position [0, 0]
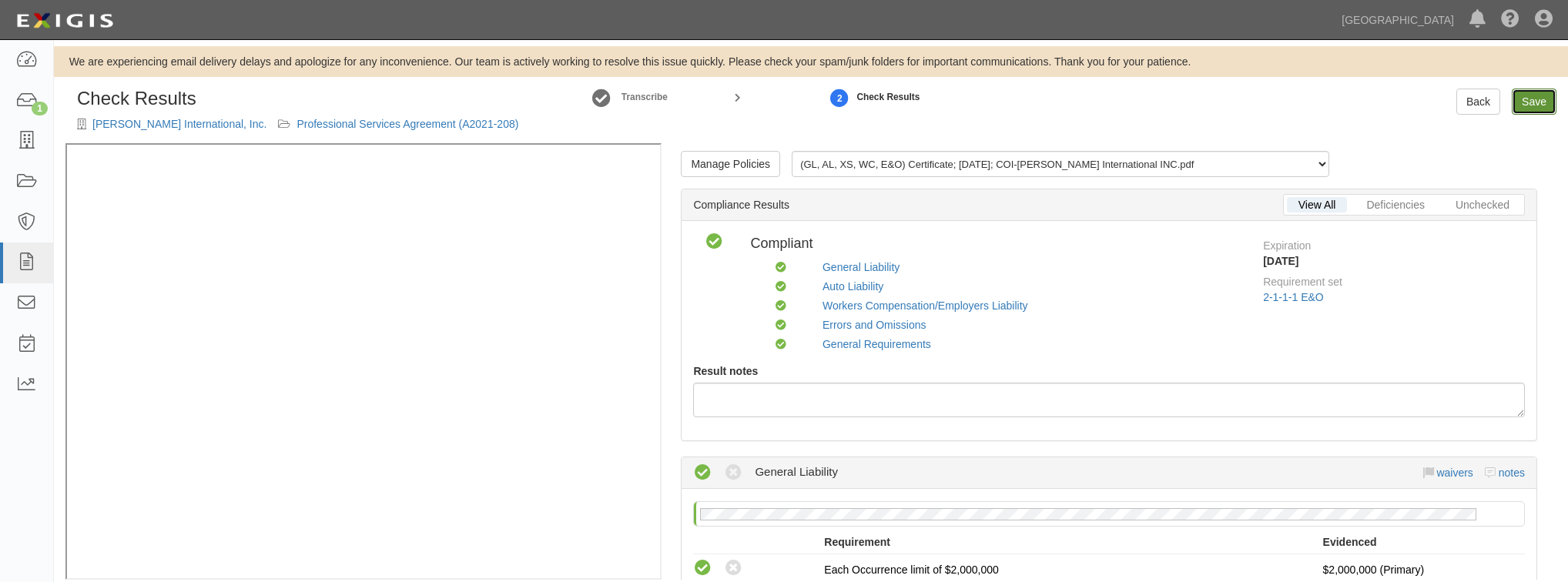
click at [1534, 104] on link "Save" at bounding box center [1534, 101] width 45 height 26
radio input "true"
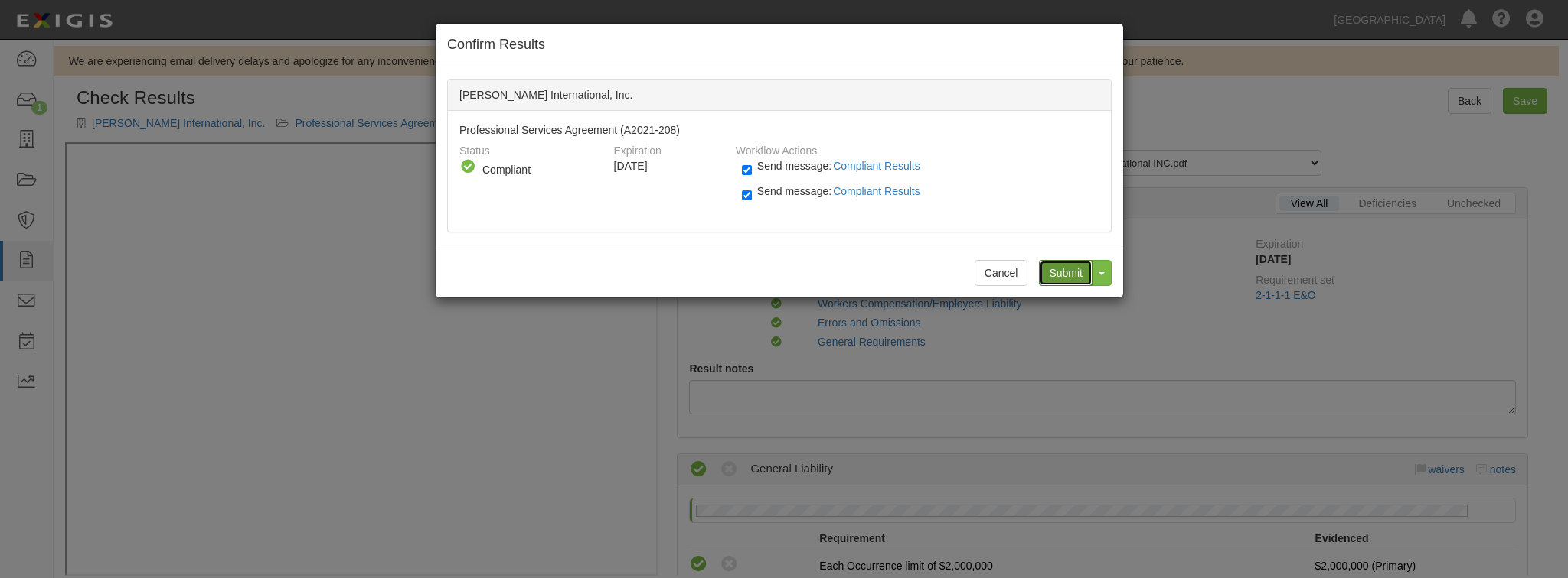
click at [1073, 266] on input "Submit" at bounding box center [1066, 273] width 54 height 26
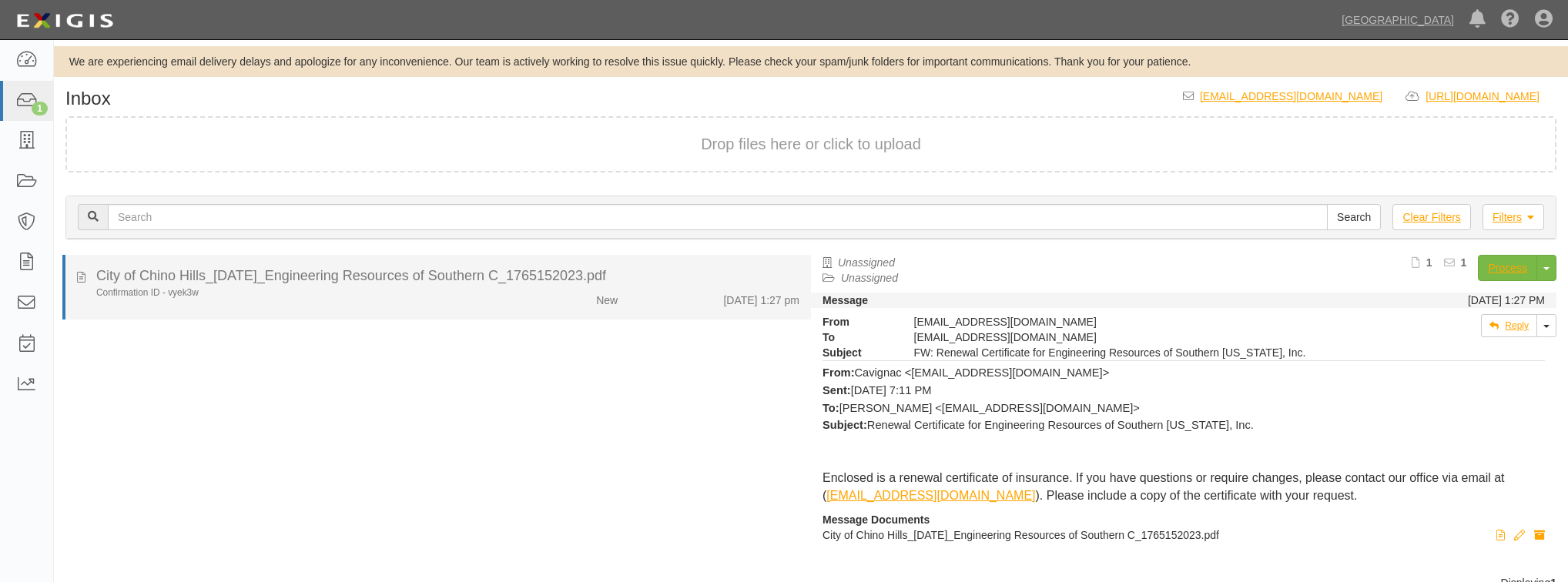
click at [382, 297] on div "Confirmation ID - vyek3w" at bounding box center [297, 292] width 401 height 13
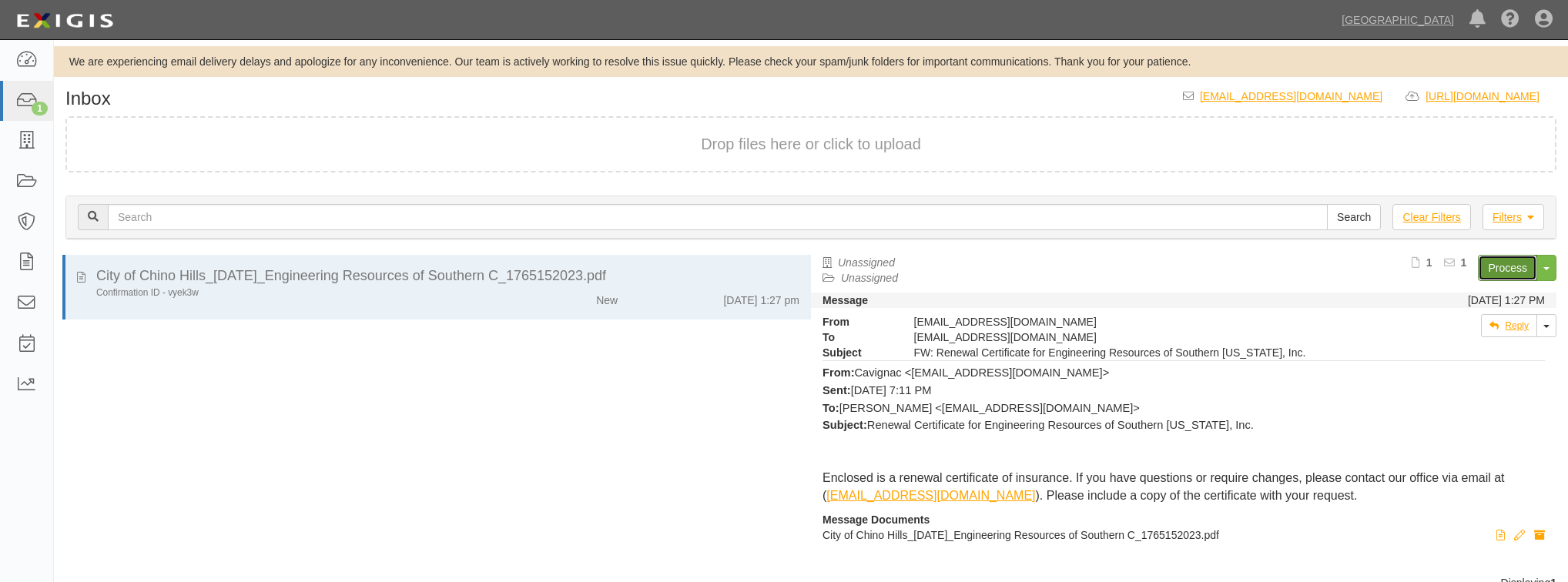
click at [1490, 258] on link "Process" at bounding box center [1507, 268] width 59 height 26
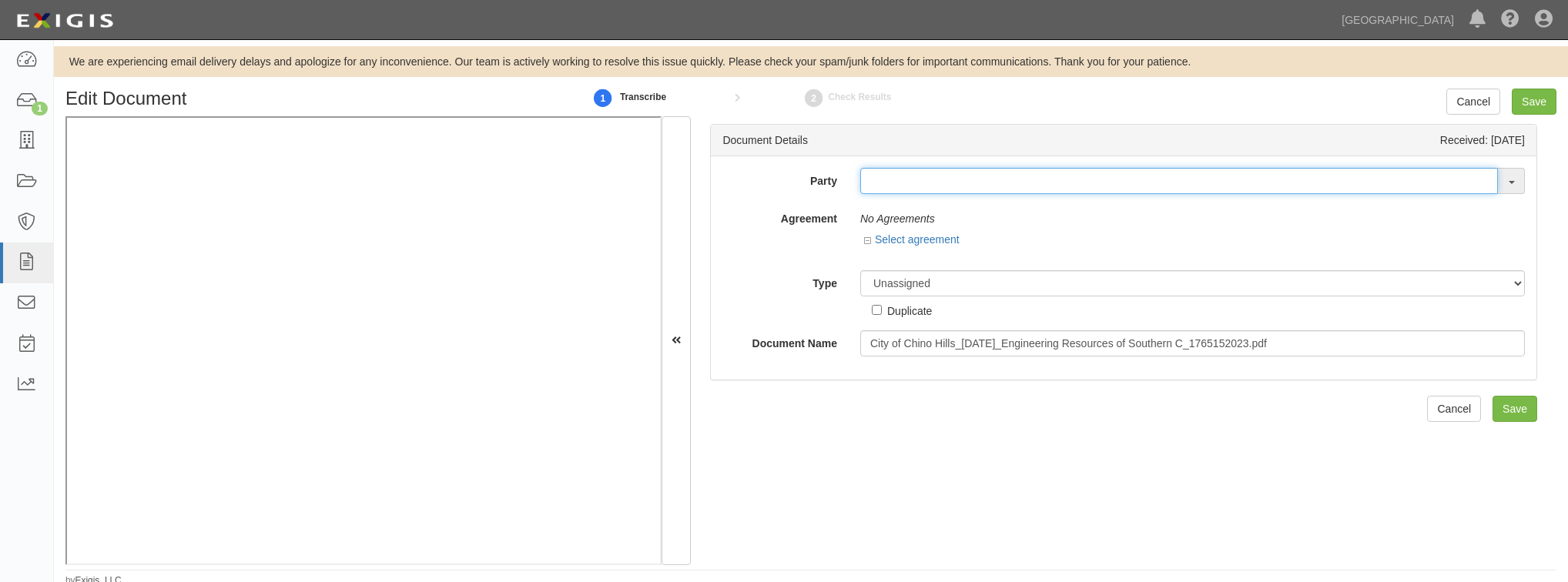
click at [922, 178] on input "text" at bounding box center [1179, 181] width 638 height 26
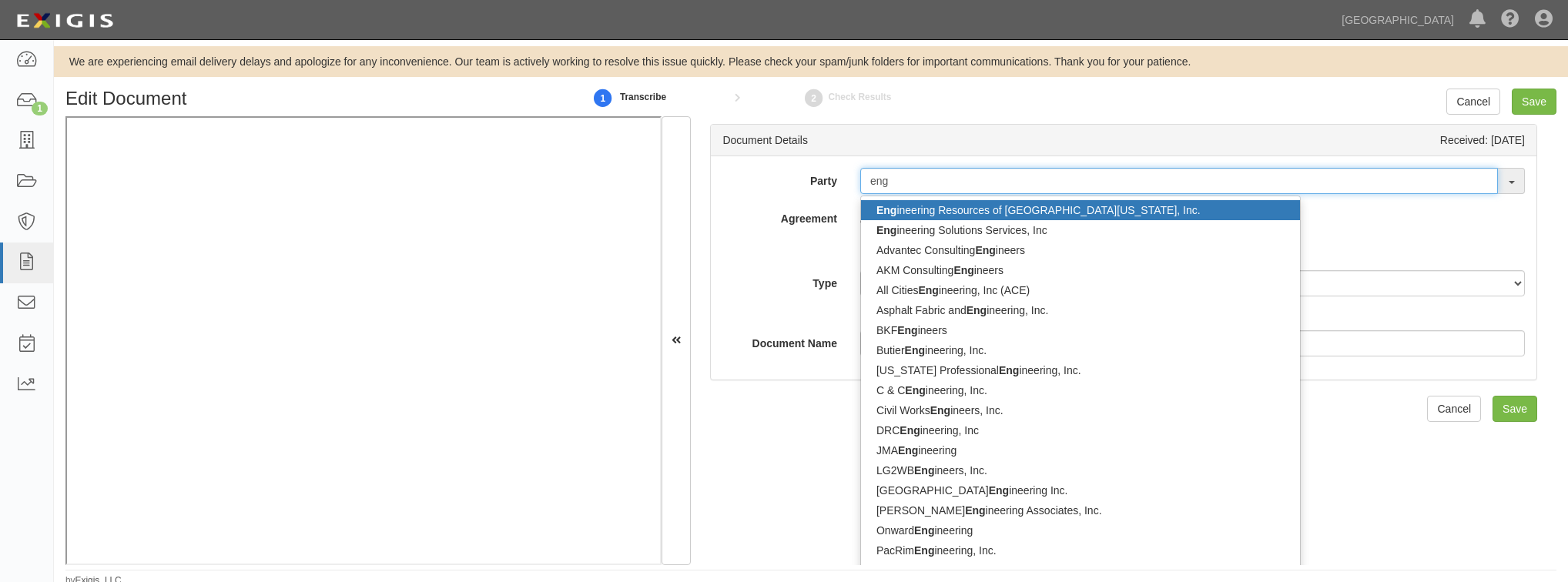
type input "eng"
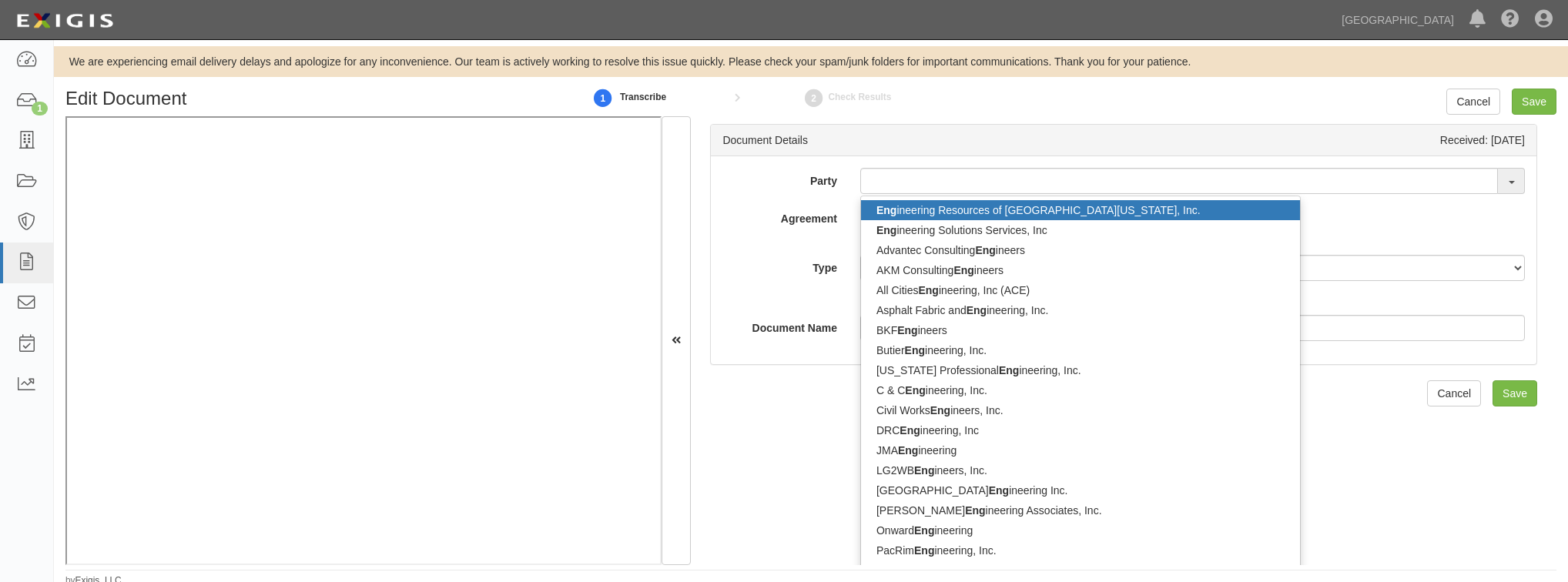
click at [932, 208] on link "Eng ineering Resources of [GEOGRAPHIC_DATA][US_STATE], Inc." at bounding box center [1081, 210] width 439 height 20
type input "Engineering Resources of [GEOGRAPHIC_DATA][US_STATE], Inc."
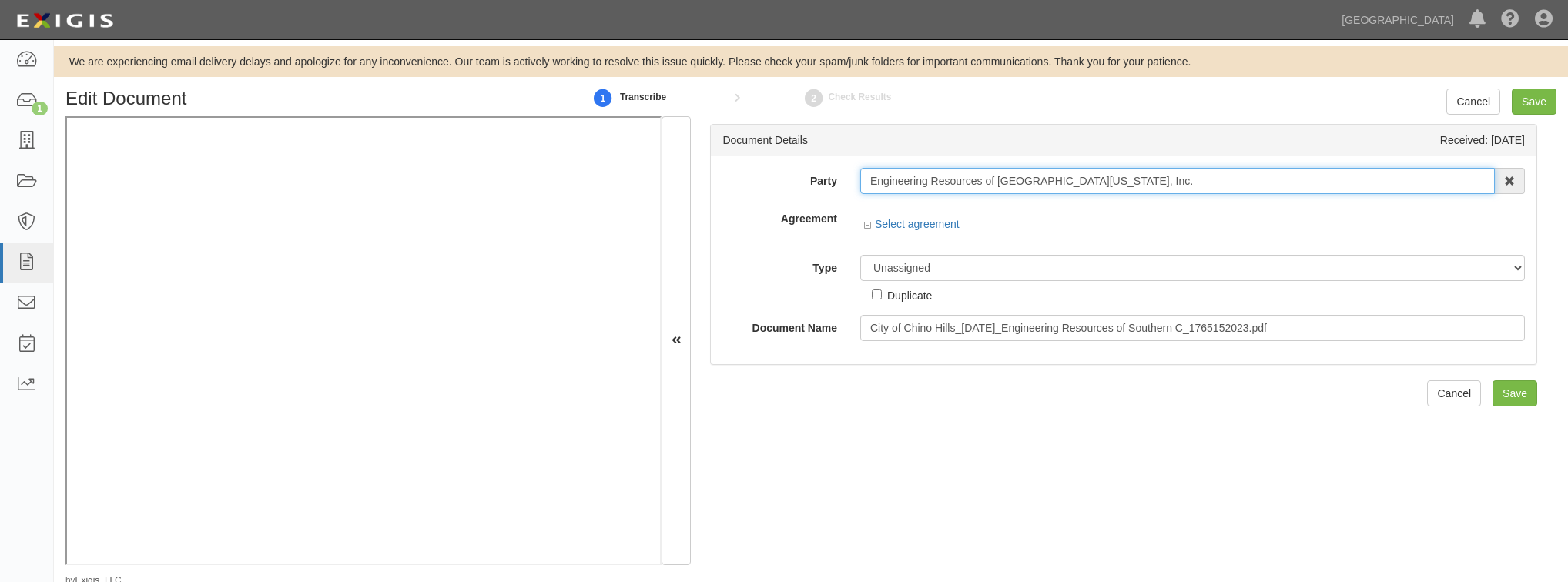
drag, startPoint x: 1086, startPoint y: 178, endPoint x: 841, endPoint y: 224, distance: 249.3
click at [841, 224] on div "Party Engineering Resources of Southern [US_STATE], Inc. Eng ineering Resources…" at bounding box center [1123, 254] width 802 height 174
click at [922, 175] on input "text" at bounding box center [1179, 181] width 638 height 26
paste input "Engineering Resources of [GEOGRAPHIC_DATA][US_STATE]"
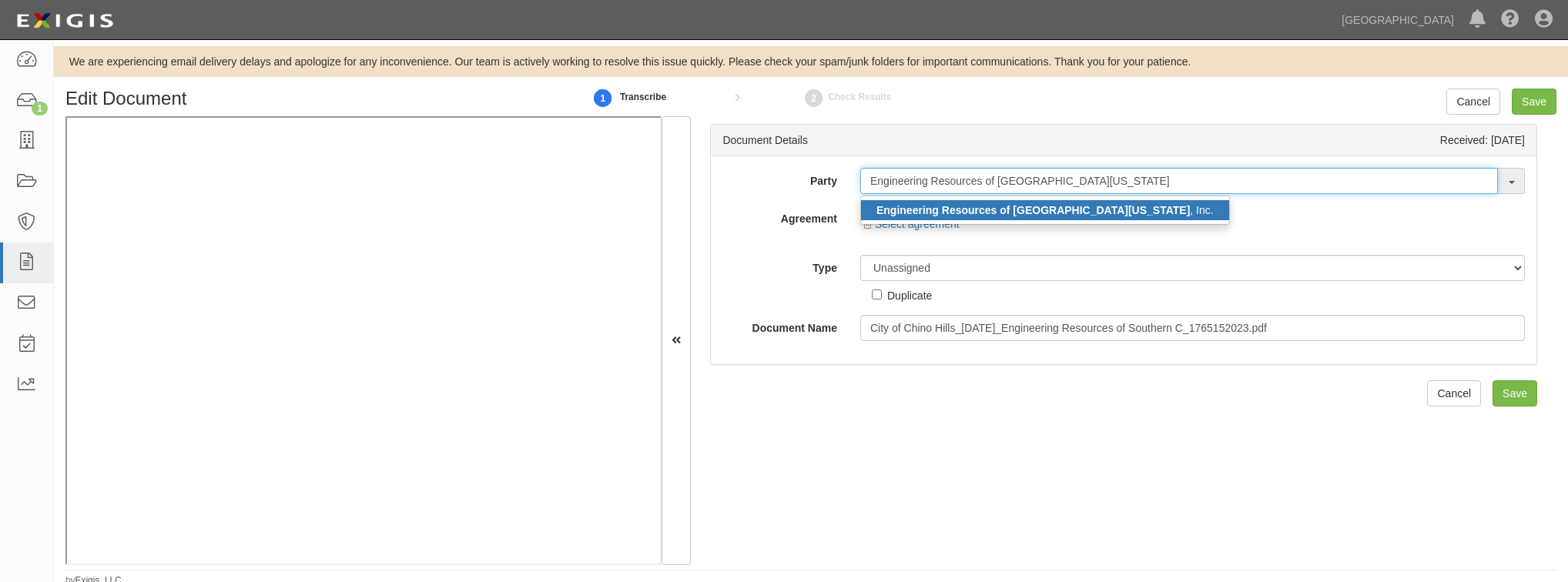
type input "Engineering Resources of [GEOGRAPHIC_DATA][US_STATE]"
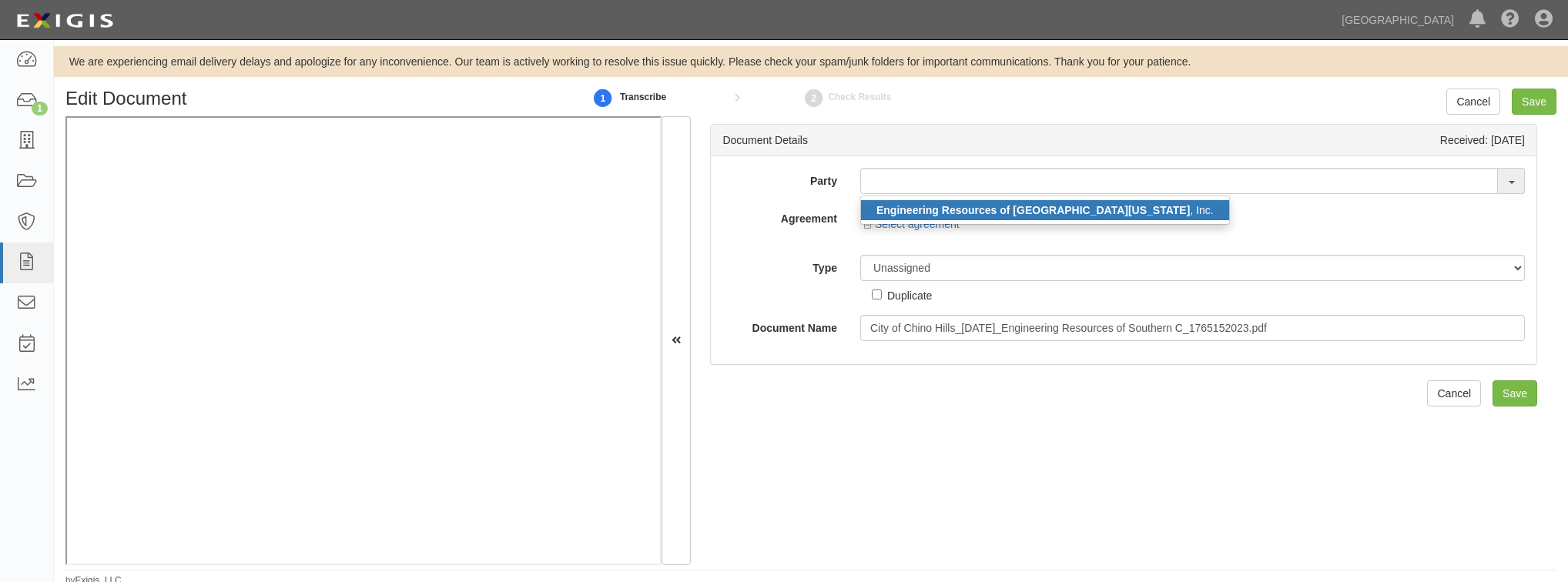
click at [925, 206] on strong "Engineering Resources of [GEOGRAPHIC_DATA][US_STATE]" at bounding box center [1032, 210] width 314 height 12
type input "Engineering Resources of [GEOGRAPHIC_DATA][US_STATE], Inc."
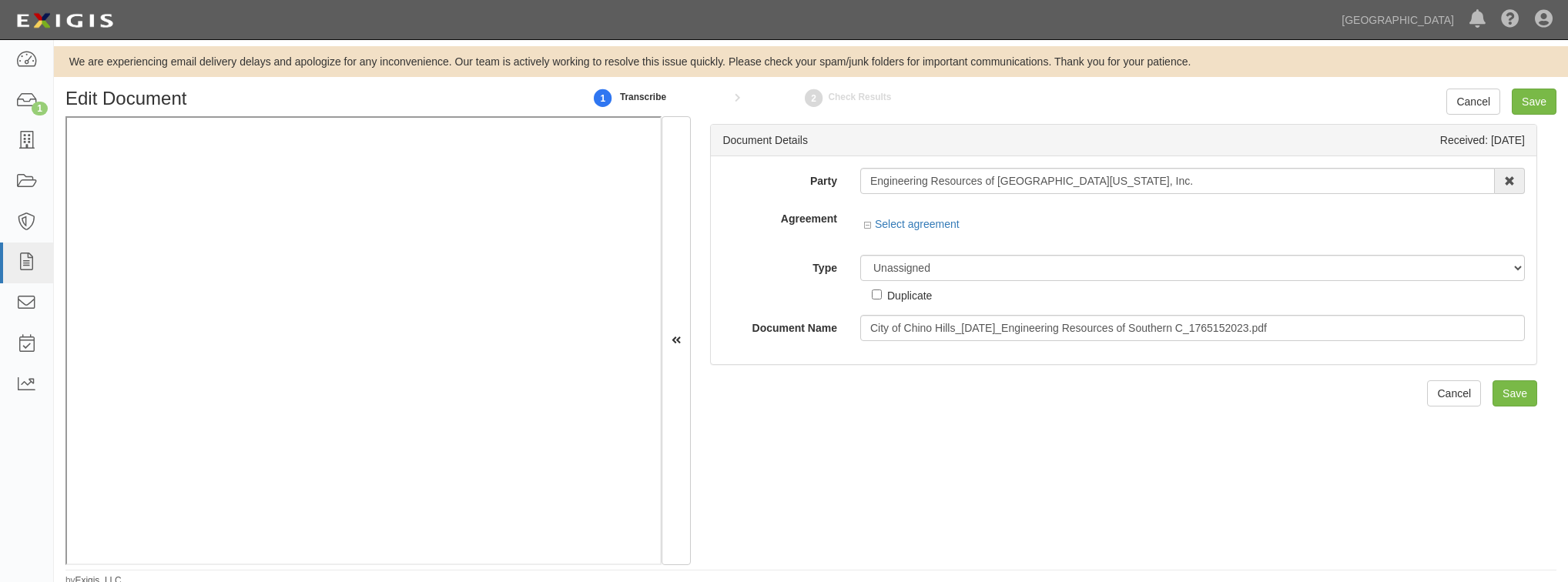
click at [918, 284] on div "Duplicate" at bounding box center [902, 292] width 60 height 22
click at [989, 240] on div at bounding box center [1192, 239] width 665 height 8
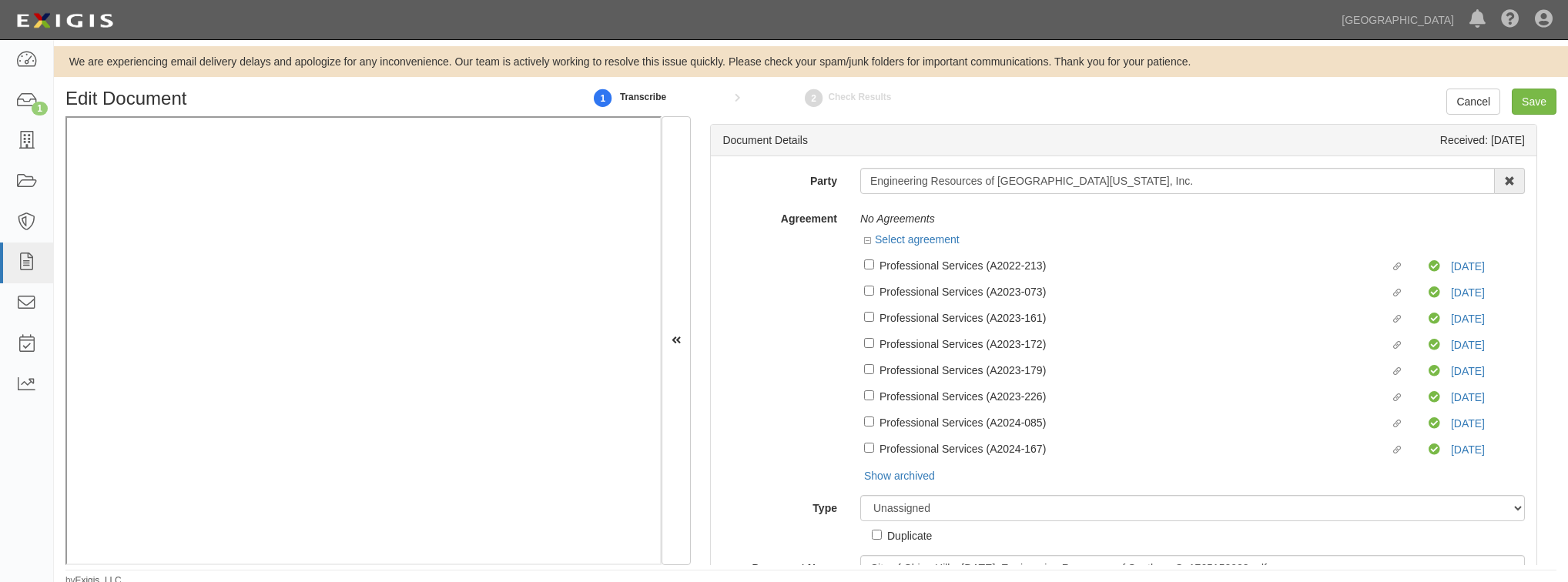
click at [974, 280] on div "Linked agreement Professional Services (A2023-073) Linked agreement Compliant […" at bounding box center [1192, 290] width 665 height 26
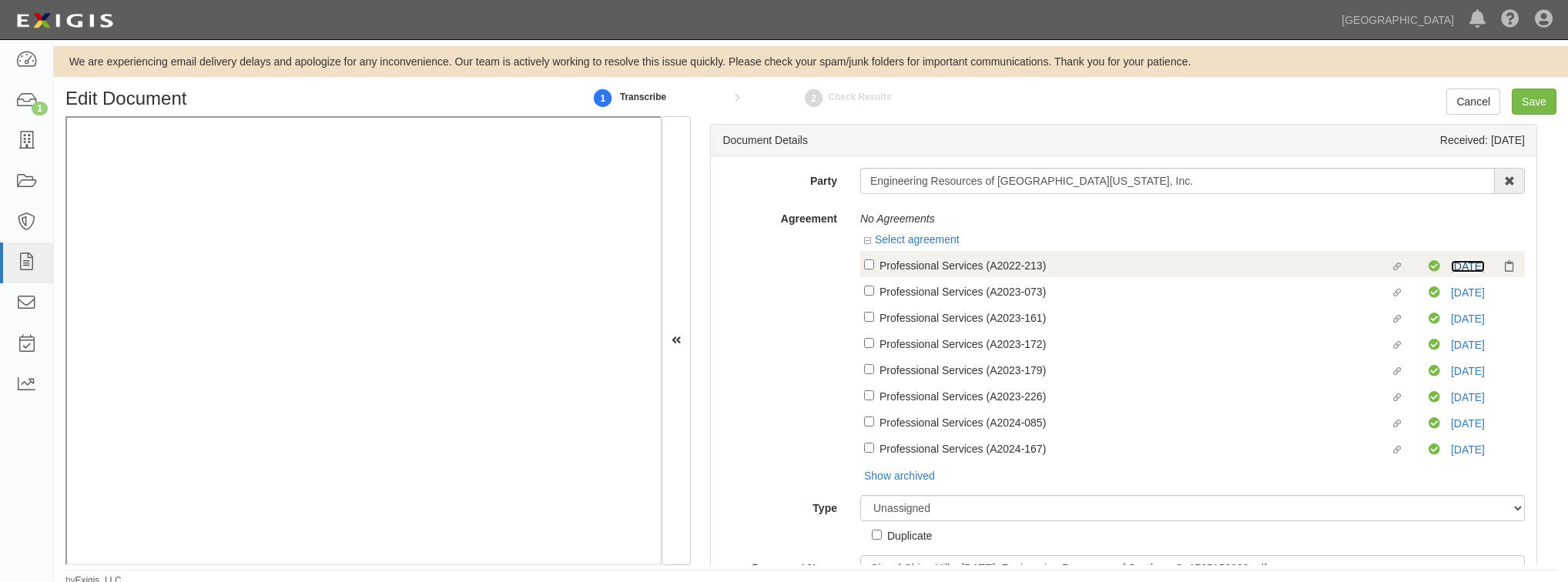
click at [1461, 267] on link "[DATE]" at bounding box center [1467, 266] width 34 height 12
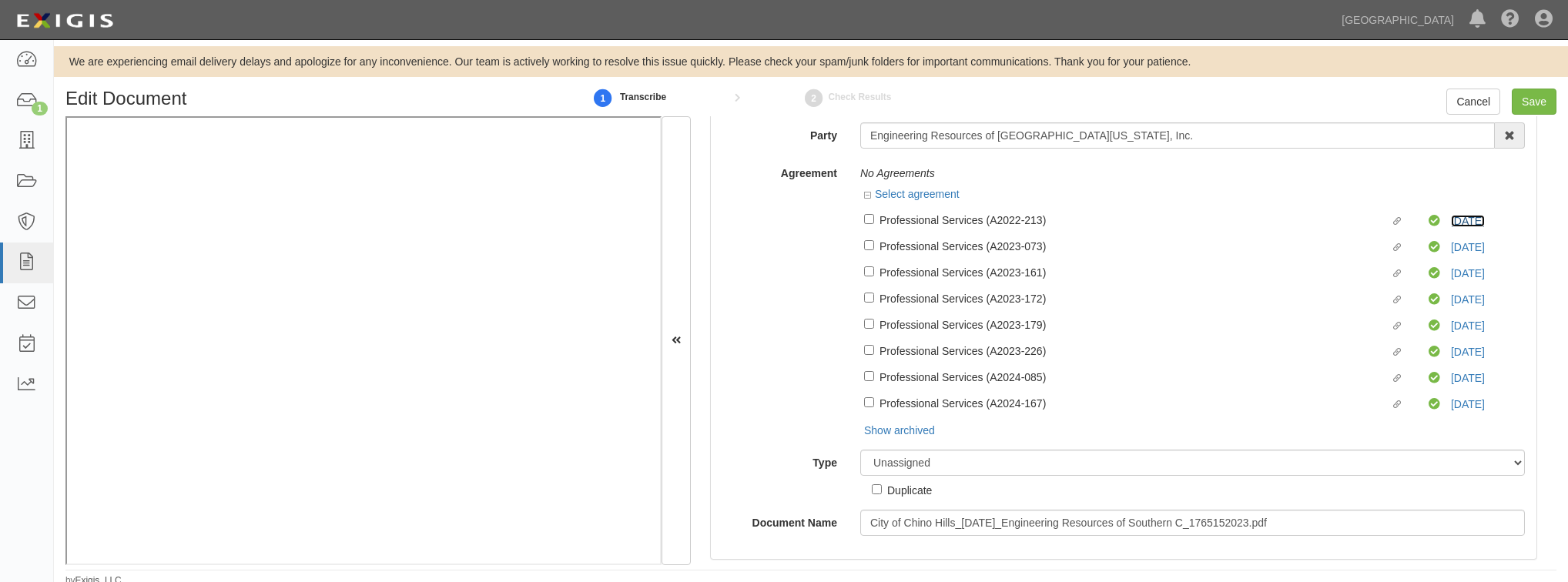
scroll to position [92, 0]
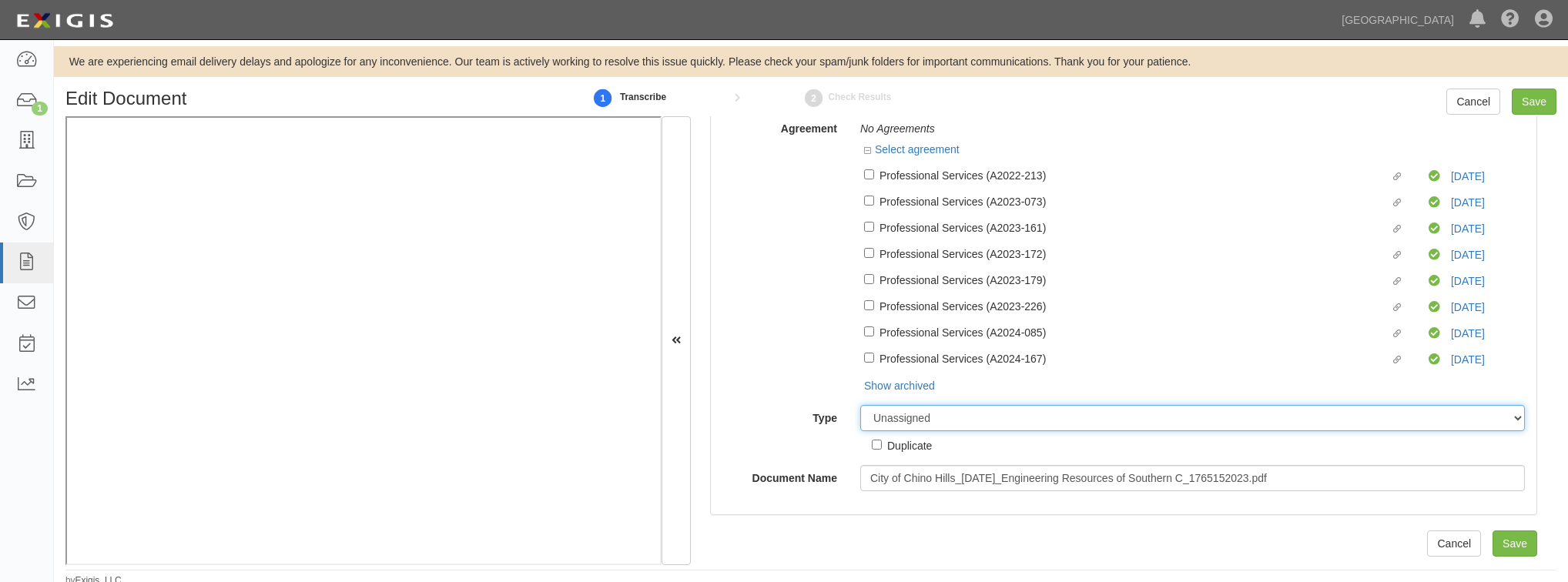
click at [935, 420] on select "Unassigned Binder Cancellation Notice Certificate Contract Endorsement Insuranc…" at bounding box center [1192, 418] width 665 height 26
select select "OtherDetail"
click at [861, 406] on select "Unassigned Binder Cancellation Notice Certificate Contract Endorsement Insuranc…" at bounding box center [1192, 418] width 665 height 26
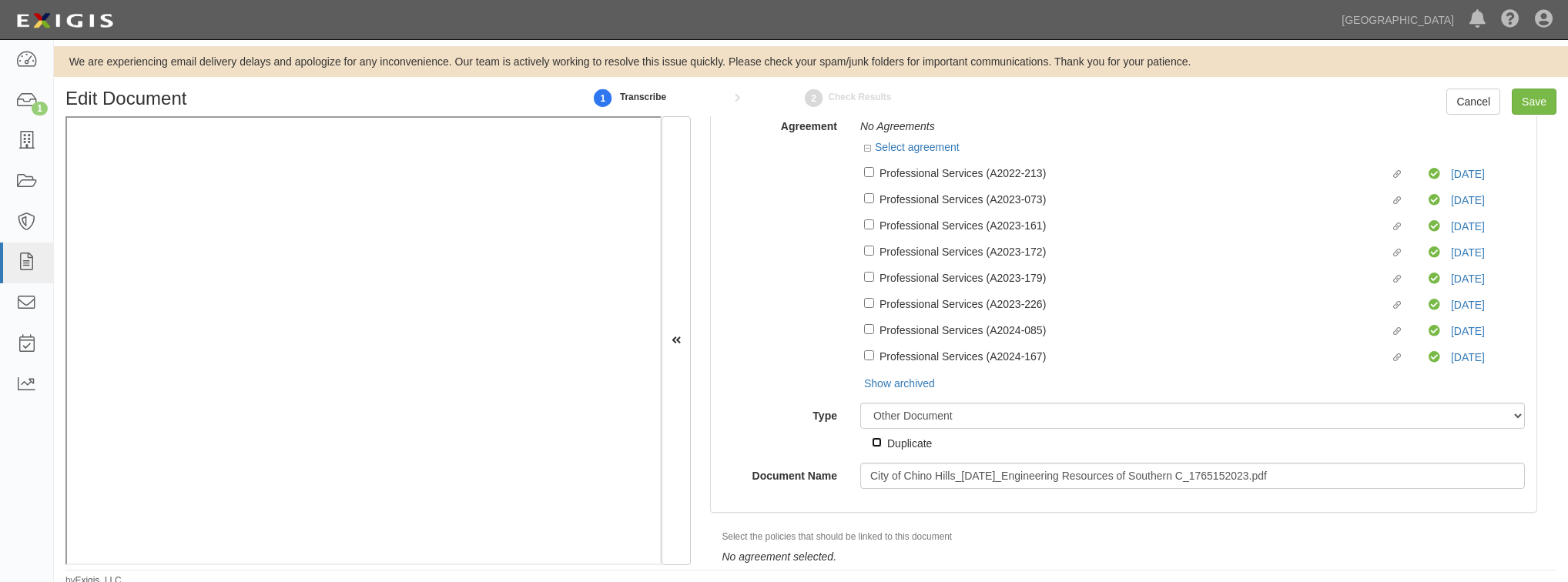
click at [878, 447] on input "Duplicate" at bounding box center [877, 443] width 10 height 10
checkbox input "true"
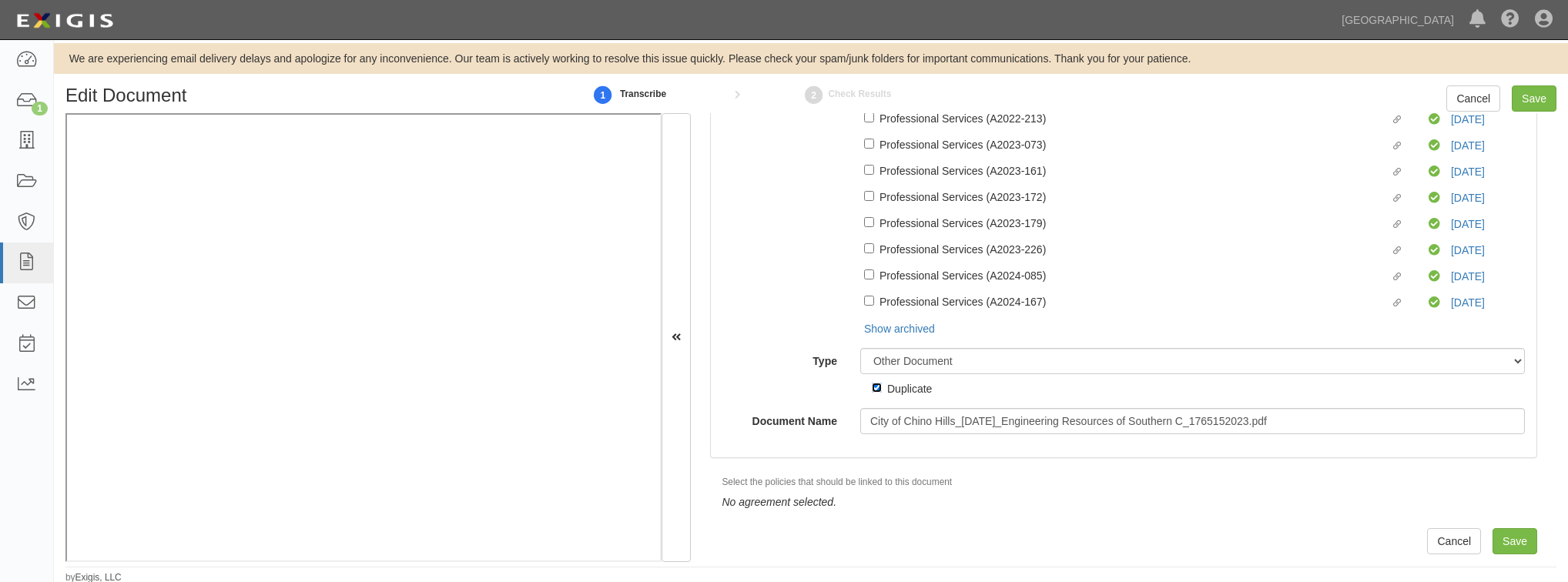
scroll to position [4, 0]
click at [1509, 543] on input "Save" at bounding box center [1515, 540] width 45 height 26
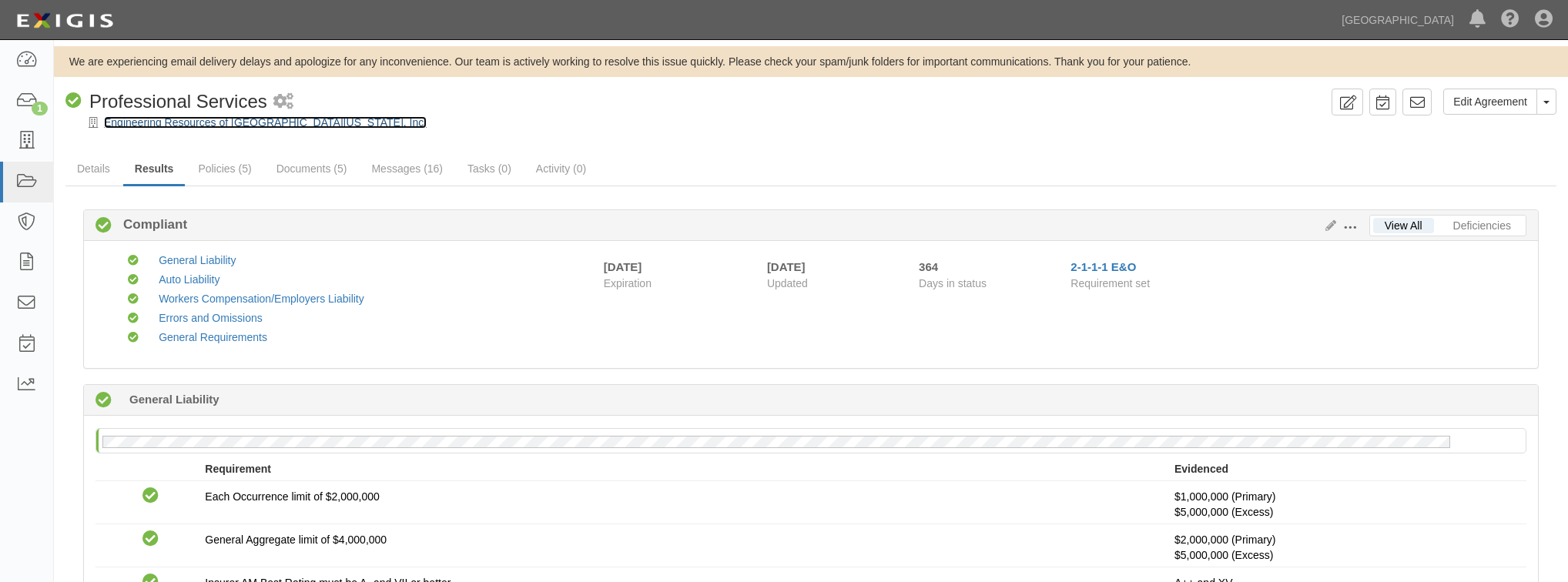
click at [199, 120] on link "Engineering Resources of [GEOGRAPHIC_DATA][US_STATE], Inc." at bounding box center [265, 122] width 322 height 12
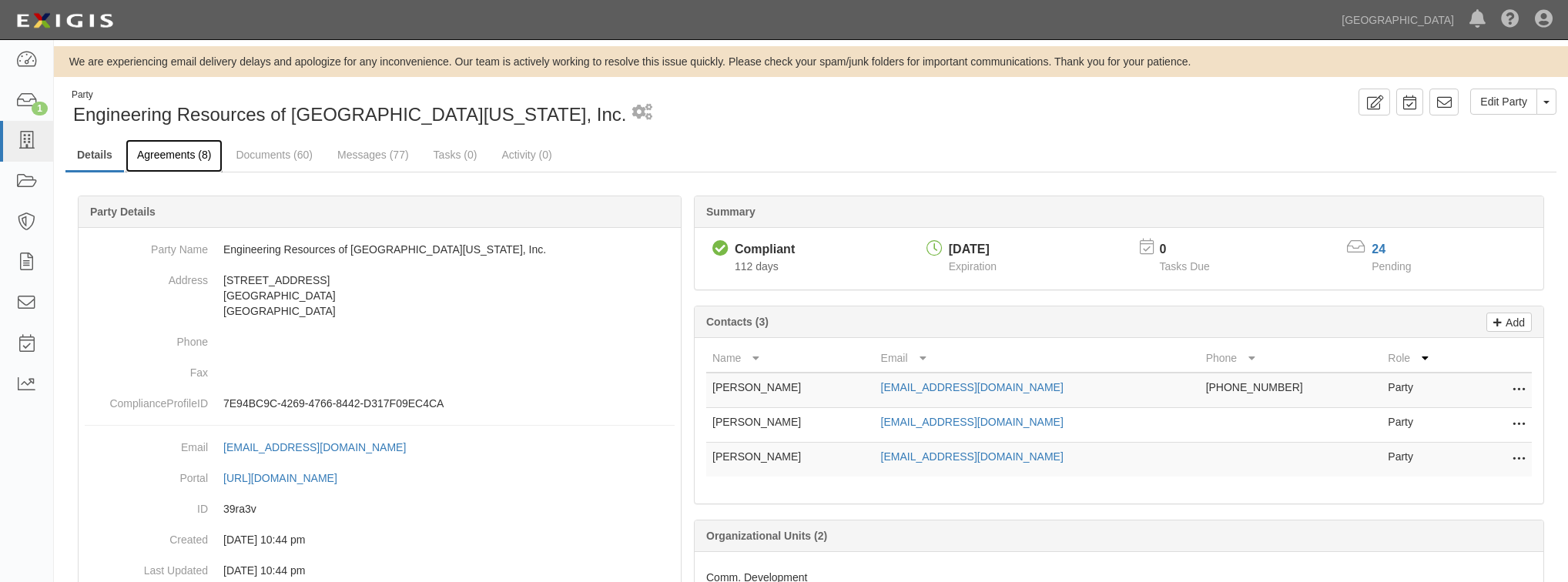
click at [179, 150] on link "Agreements (8)" at bounding box center [174, 156] width 97 height 34
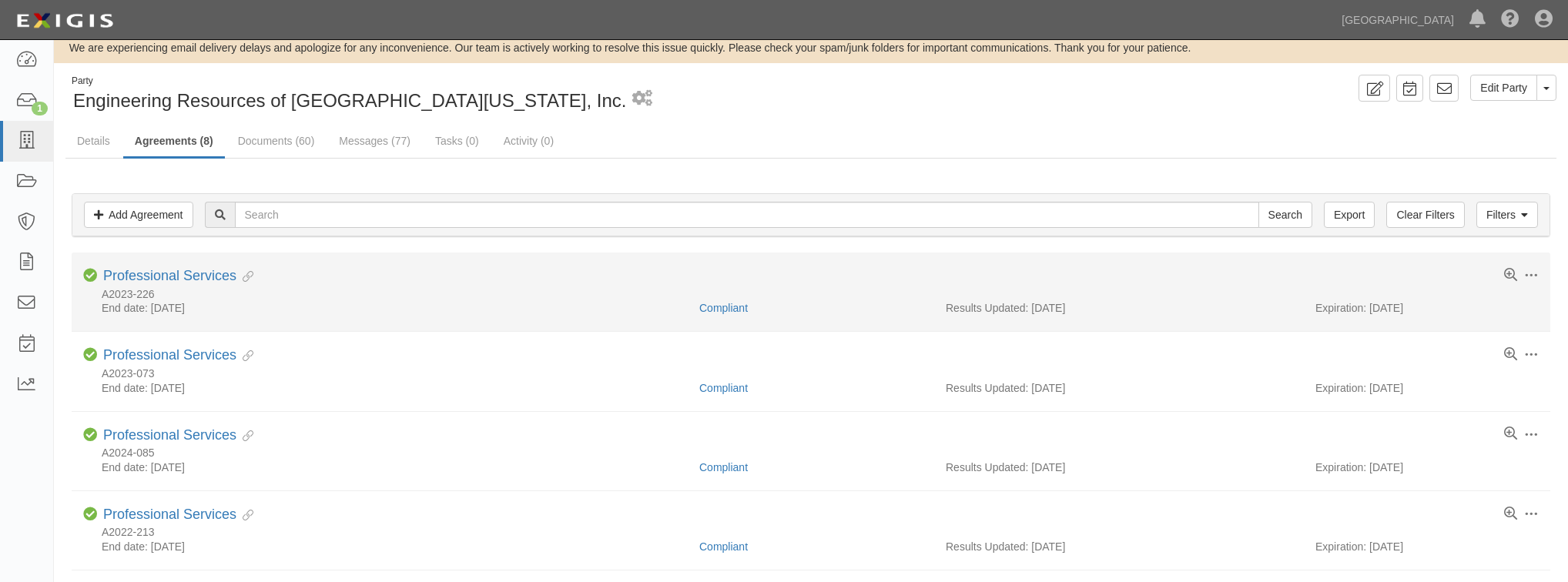
scroll to position [6, 0]
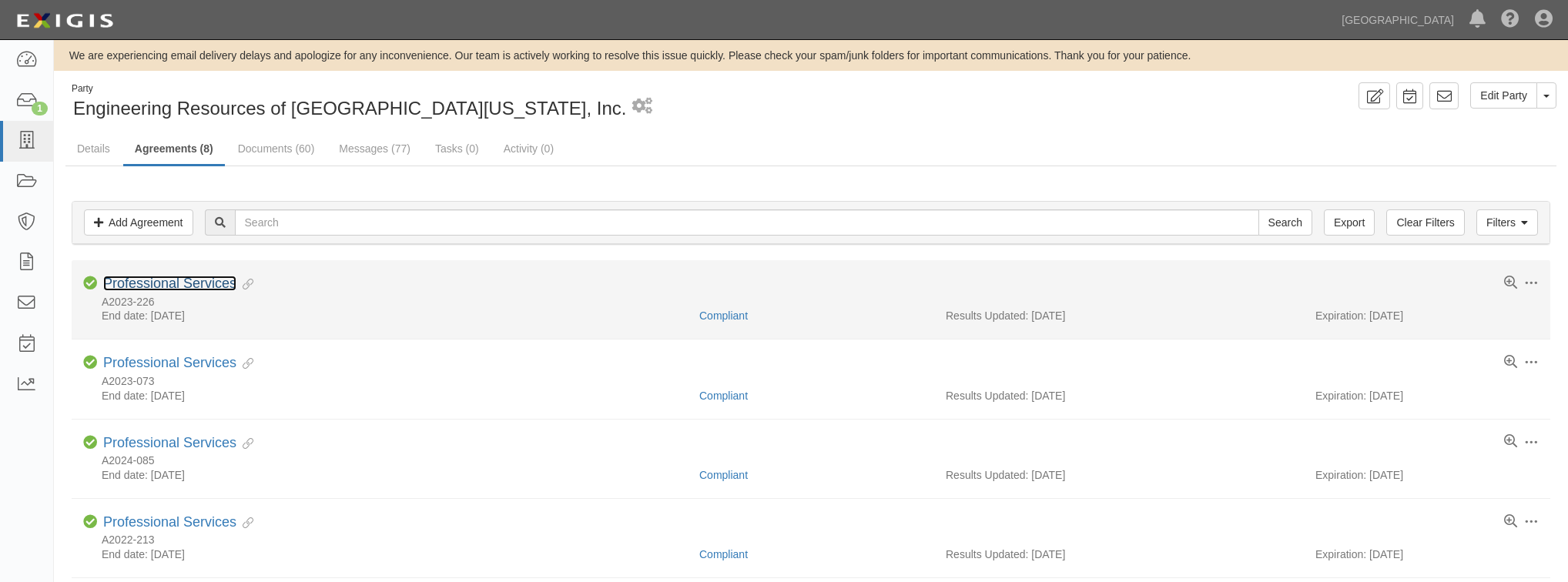
click at [179, 280] on link "Professional Services" at bounding box center [169, 284] width 133 height 15
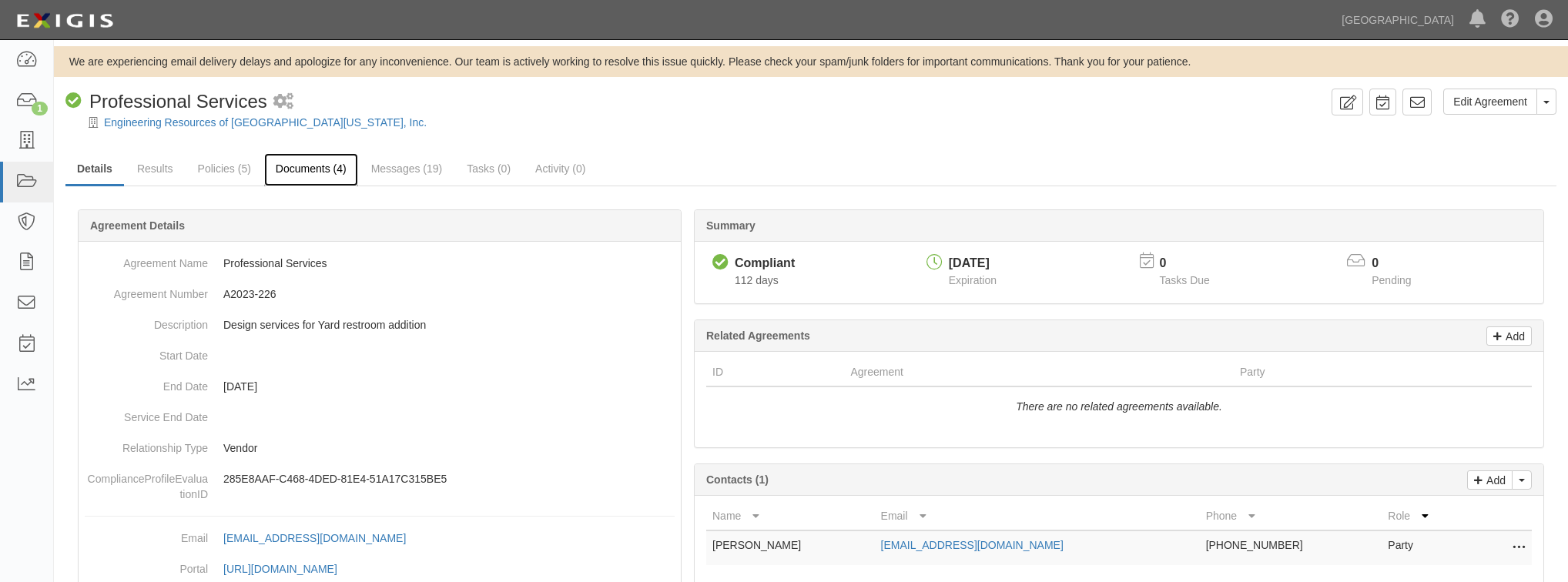
click at [303, 176] on link "Documents (4)" at bounding box center [310, 169] width 94 height 34
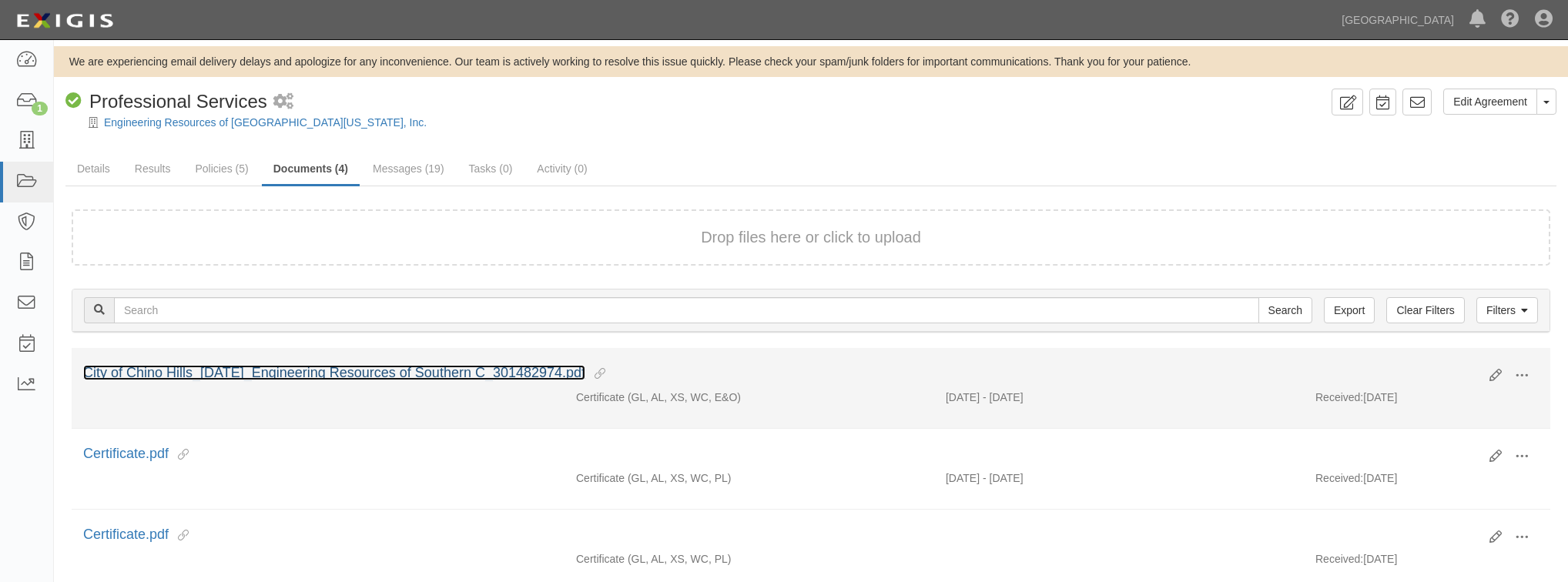
click at [323, 373] on link "City of Chino Hills_[DATE]_Engineering Resources of Southern C_301482974.pdf" at bounding box center [334, 373] width 502 height 15
